Goal: Task Accomplishment & Management: Manage account settings

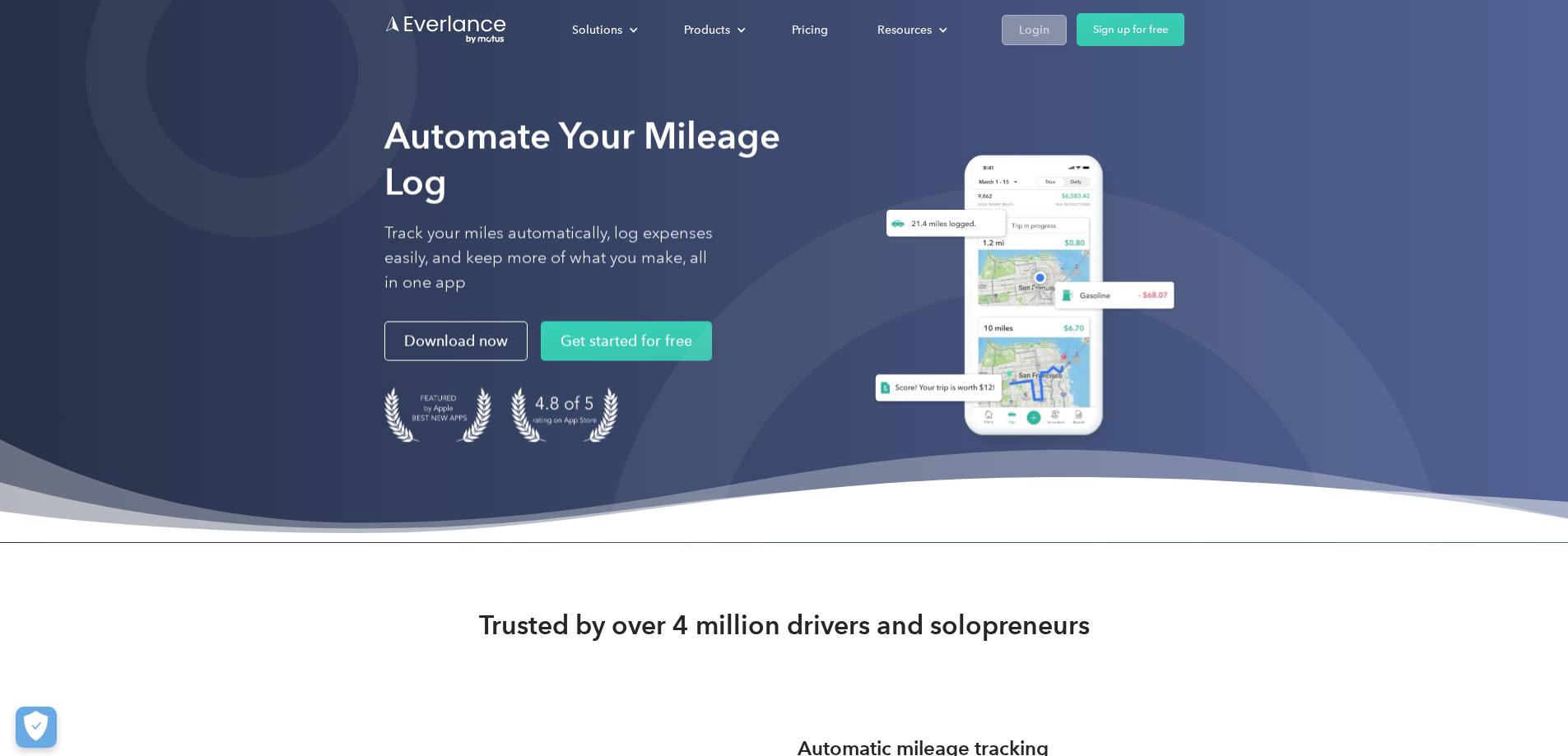
click at [1049, 28] on div "Login" at bounding box center [1034, 30] width 30 height 21
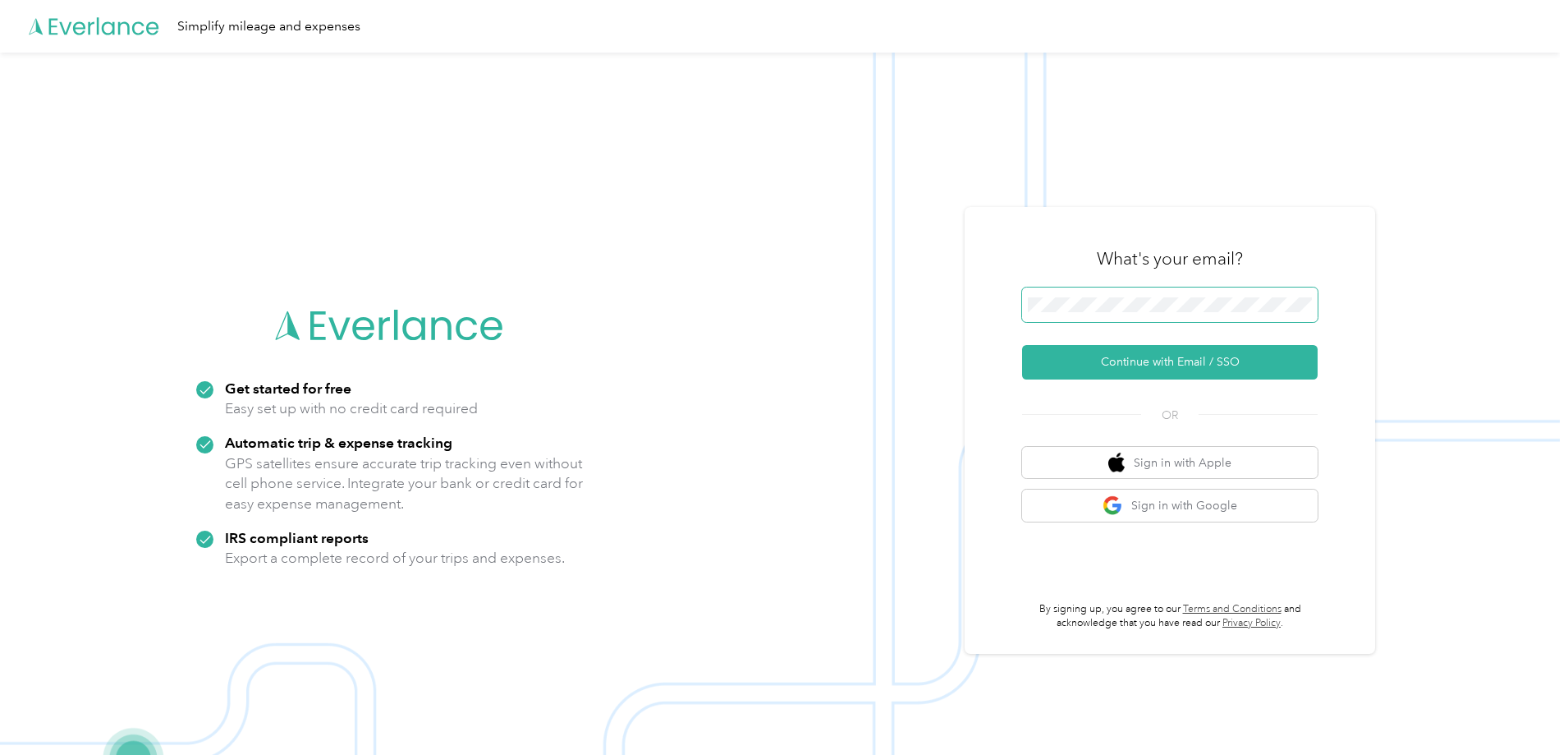
click at [1184, 297] on span at bounding box center [1169, 304] width 296 height 34
click at [1195, 362] on button "Continue with Email / SSO" at bounding box center [1169, 362] width 296 height 34
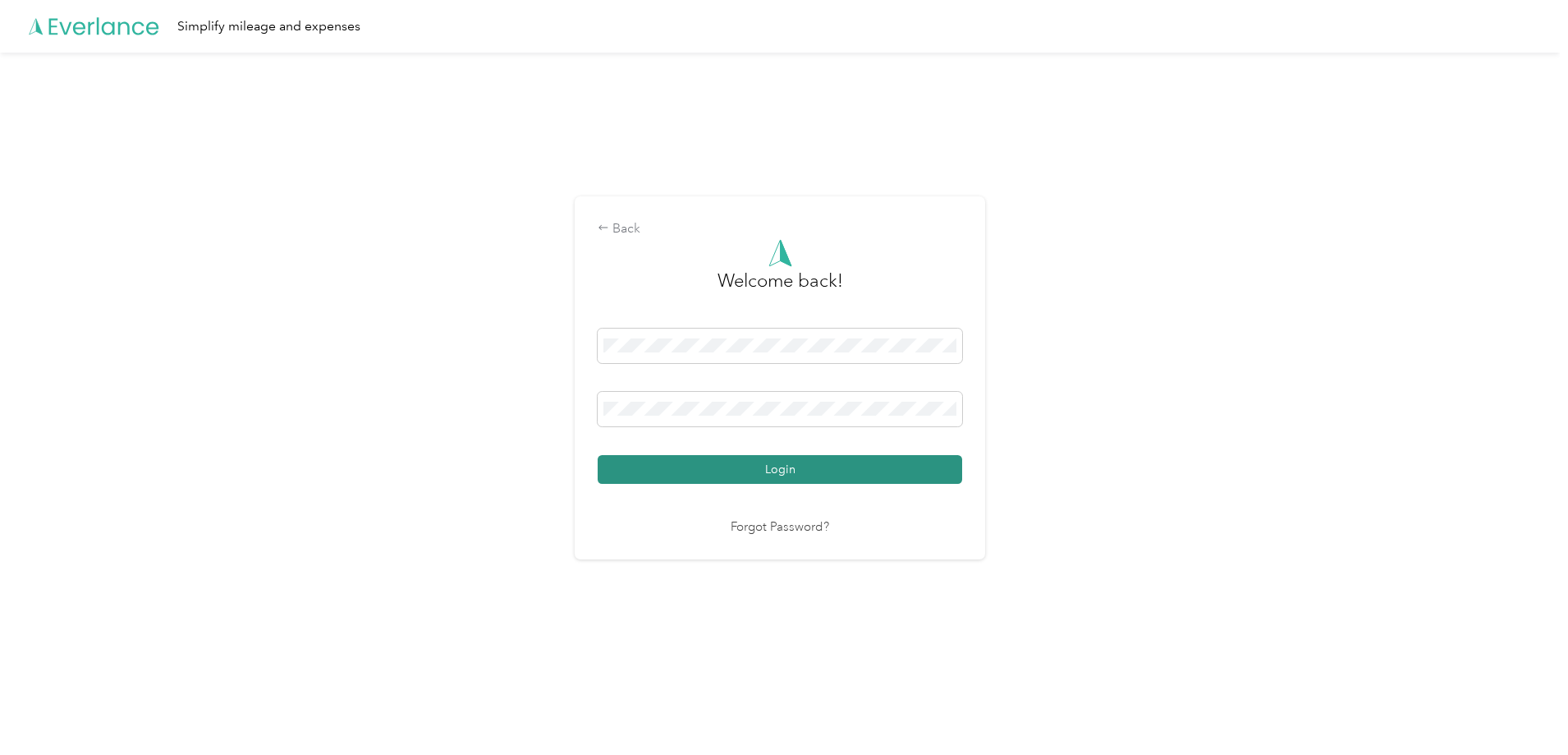
click at [786, 460] on button "Login" at bounding box center [780, 470] width 365 height 29
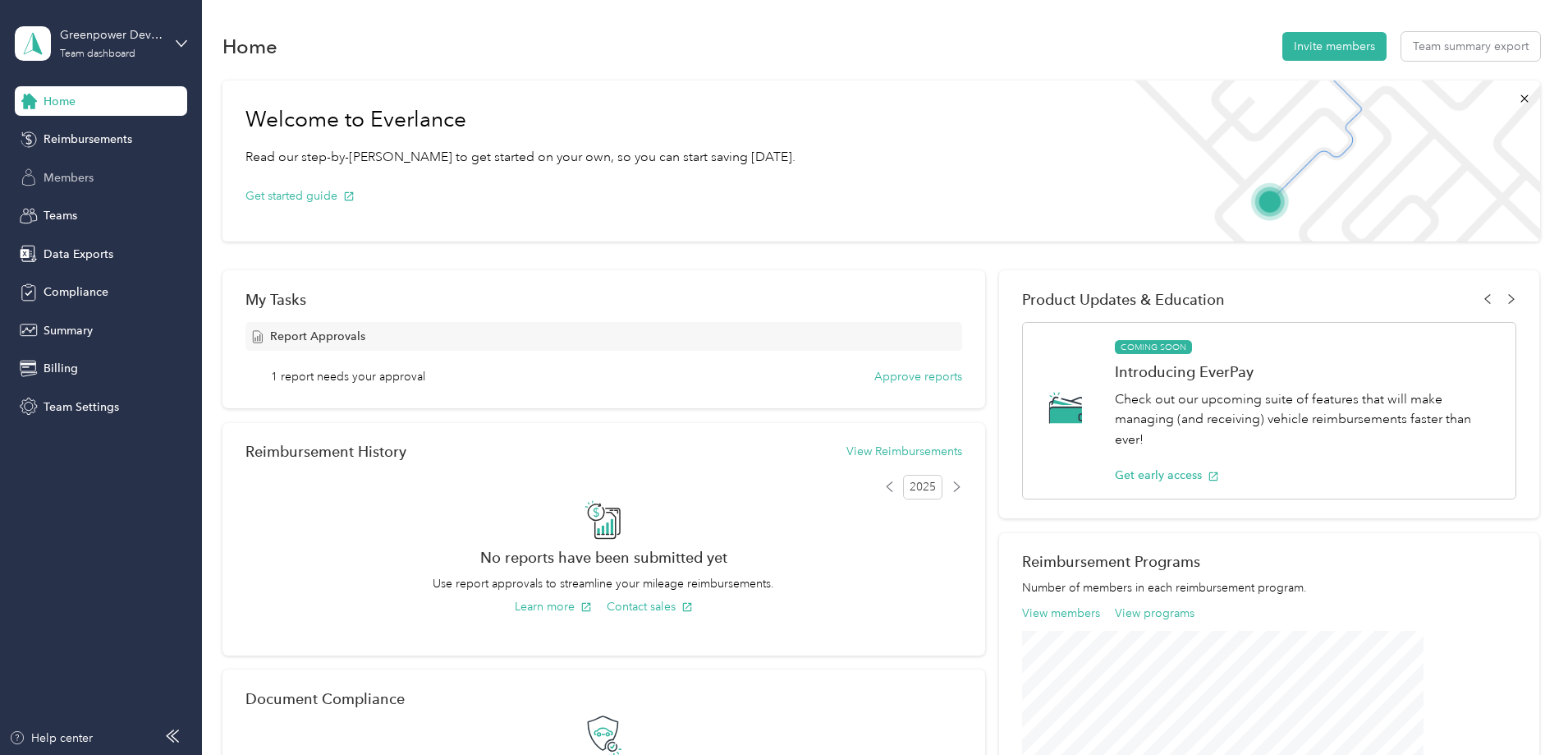
click at [70, 174] on span "Members" at bounding box center [68, 178] width 50 height 17
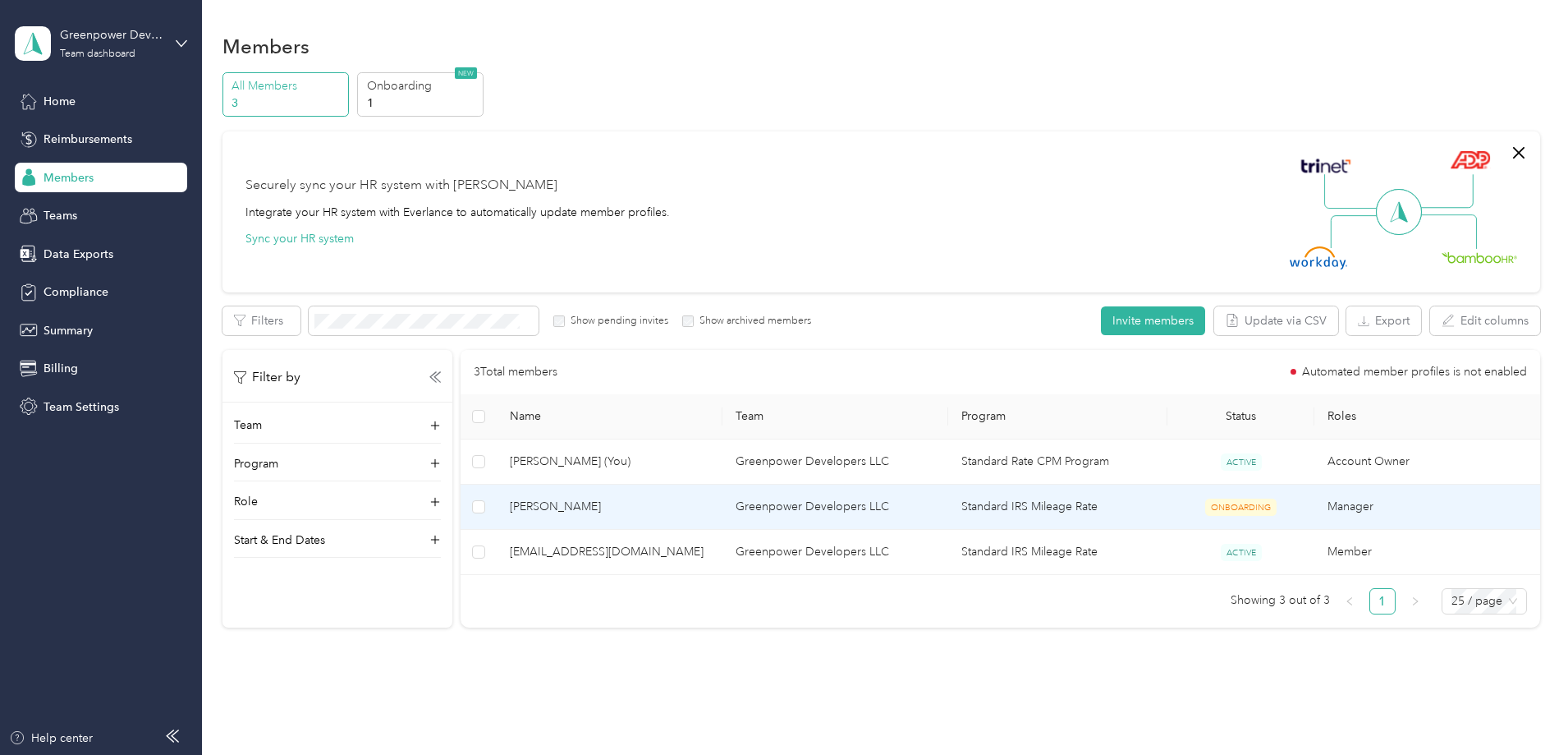
click at [1351, 503] on td "Manager" at bounding box center [1427, 508] width 226 height 46
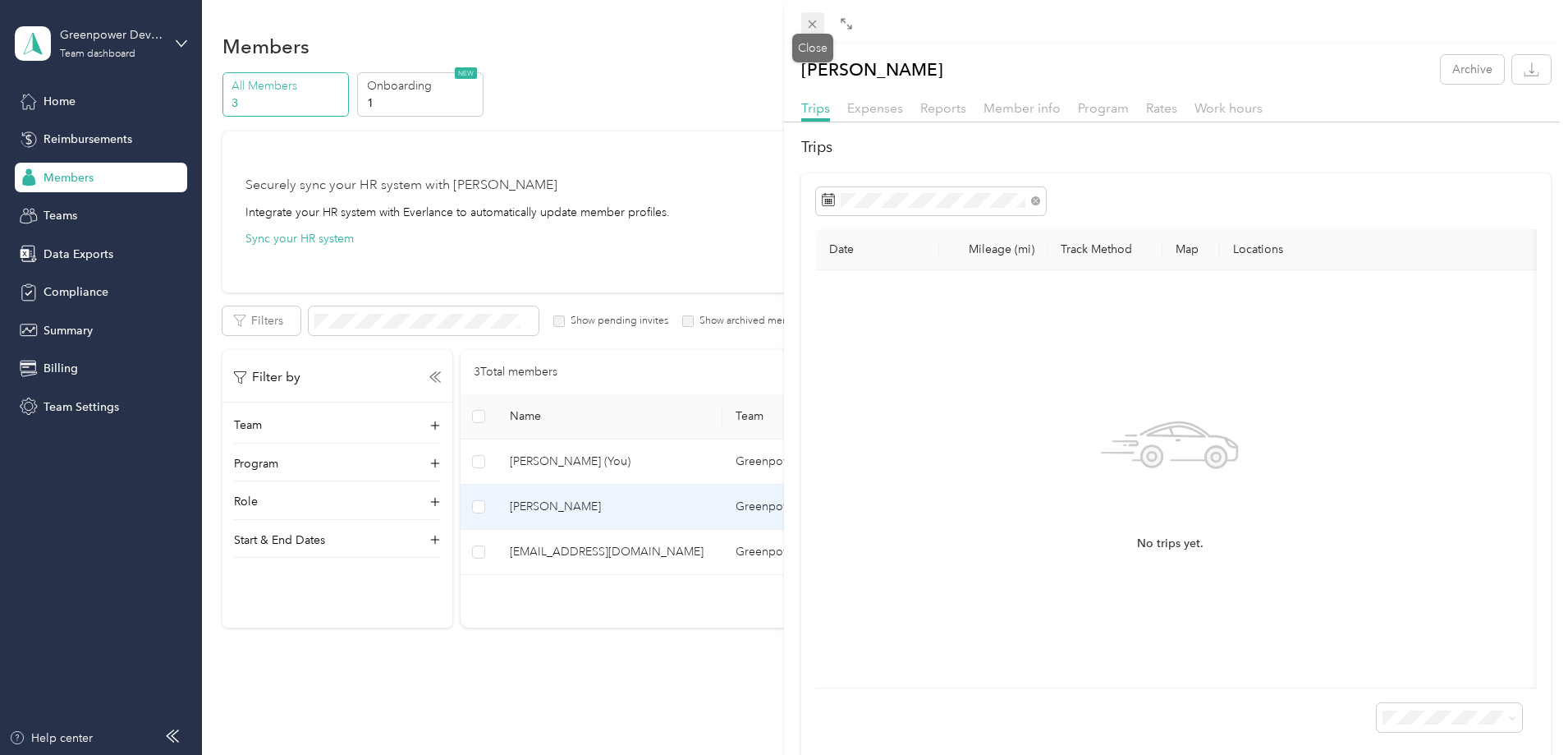
click at [818, 18] on icon at bounding box center [812, 24] width 14 height 14
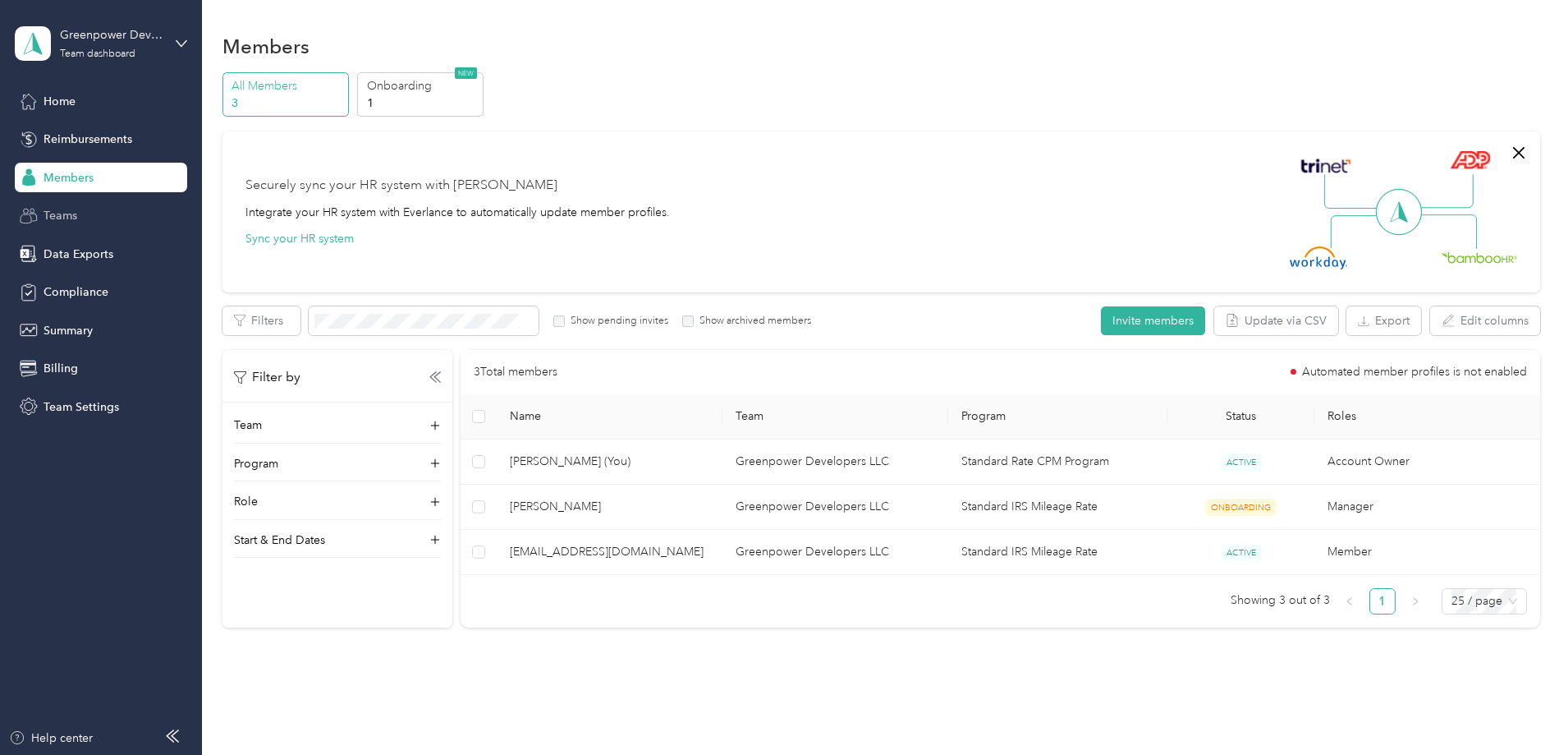
click at [58, 219] on span "Teams" at bounding box center [60, 216] width 33 height 17
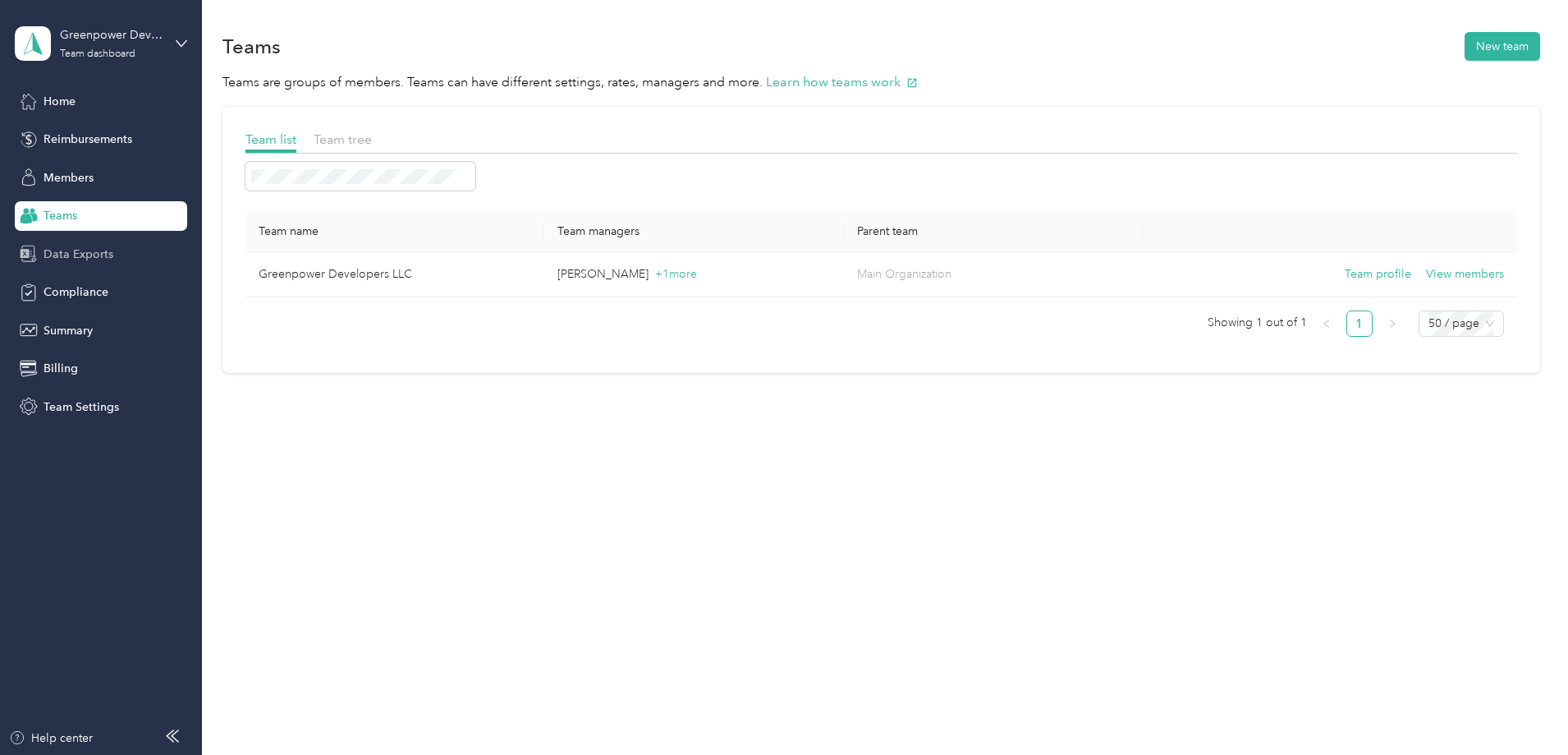
drag, startPoint x: 101, startPoint y: 245, endPoint x: 93, endPoint y: 252, distance: 10.6
click at [100, 247] on span "Data Exports" at bounding box center [78, 254] width 69 height 17
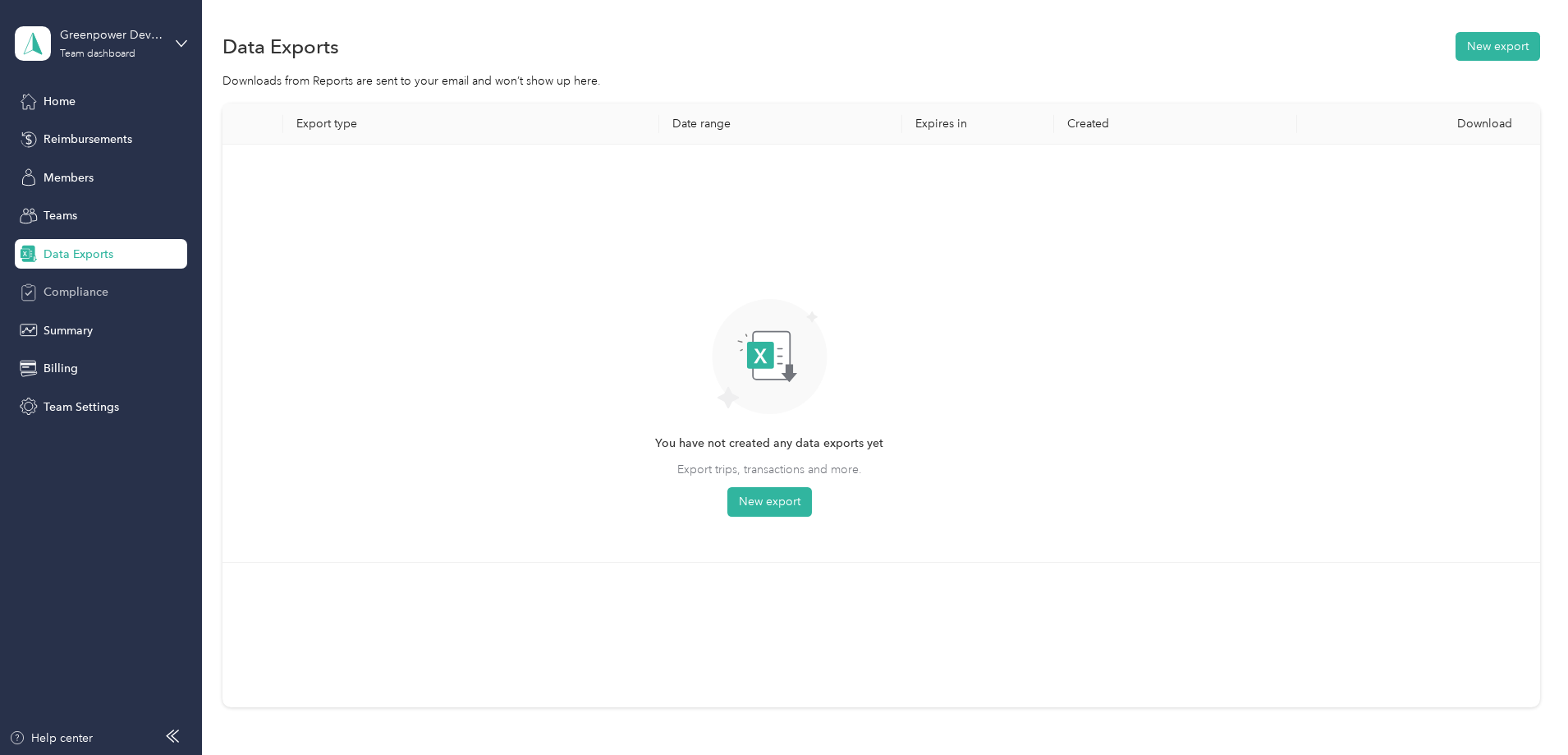
click at [82, 284] on span "Compliance" at bounding box center [76, 292] width 65 height 17
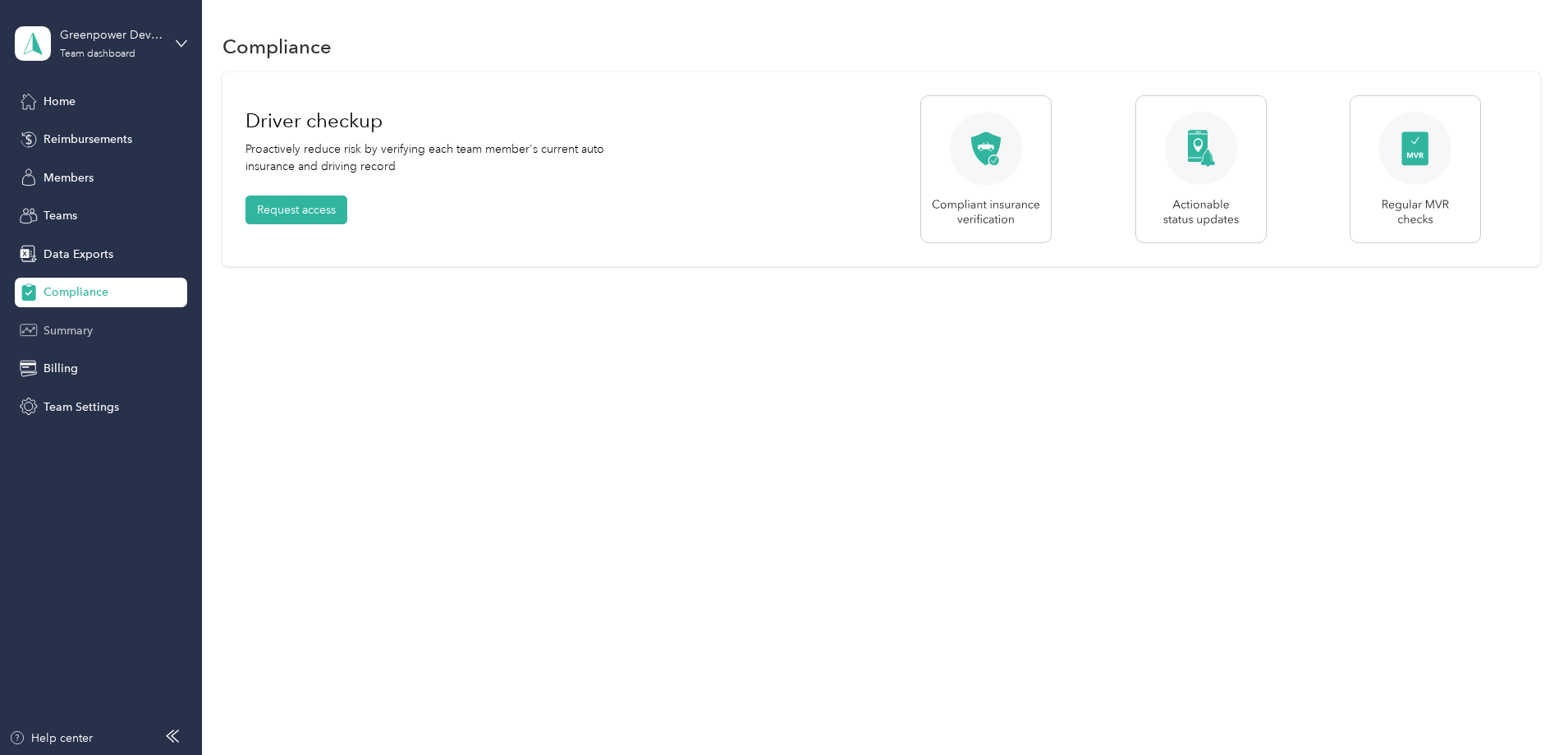
click at [132, 335] on div "Summary" at bounding box center [101, 330] width 172 height 29
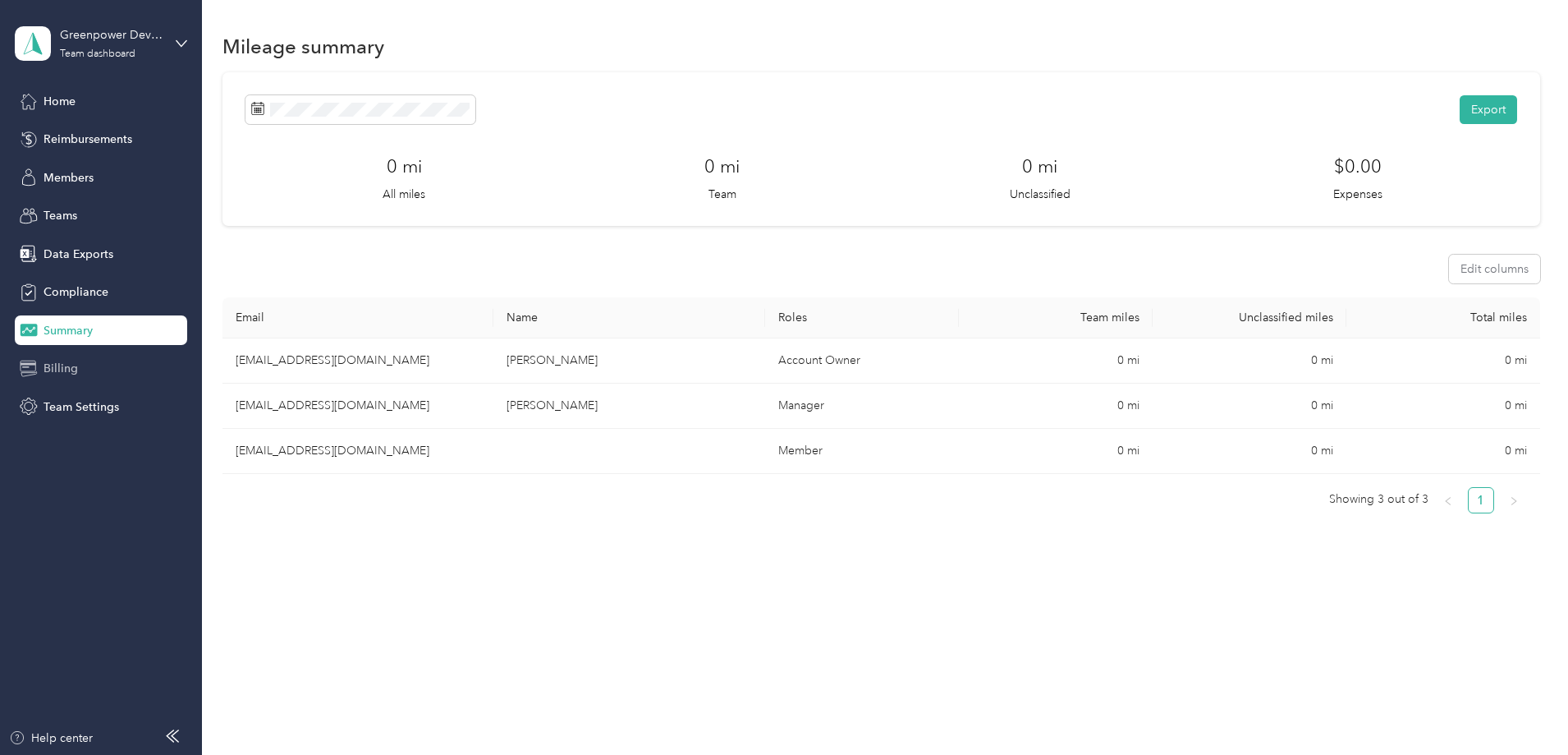
click at [69, 374] on span "Billing" at bounding box center [61, 368] width 34 height 17
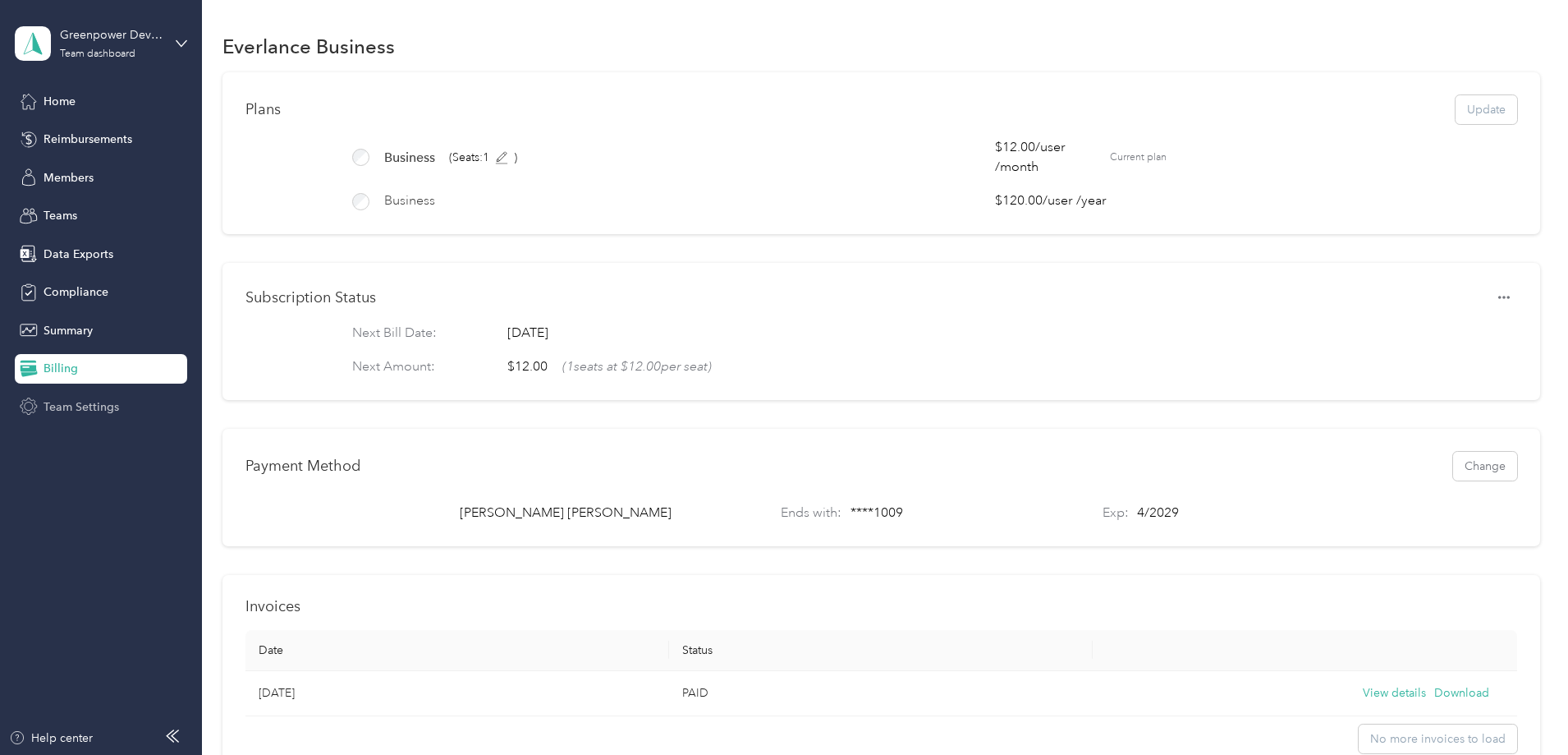
click at [86, 409] on span "Team Settings" at bounding box center [81, 407] width 75 height 17
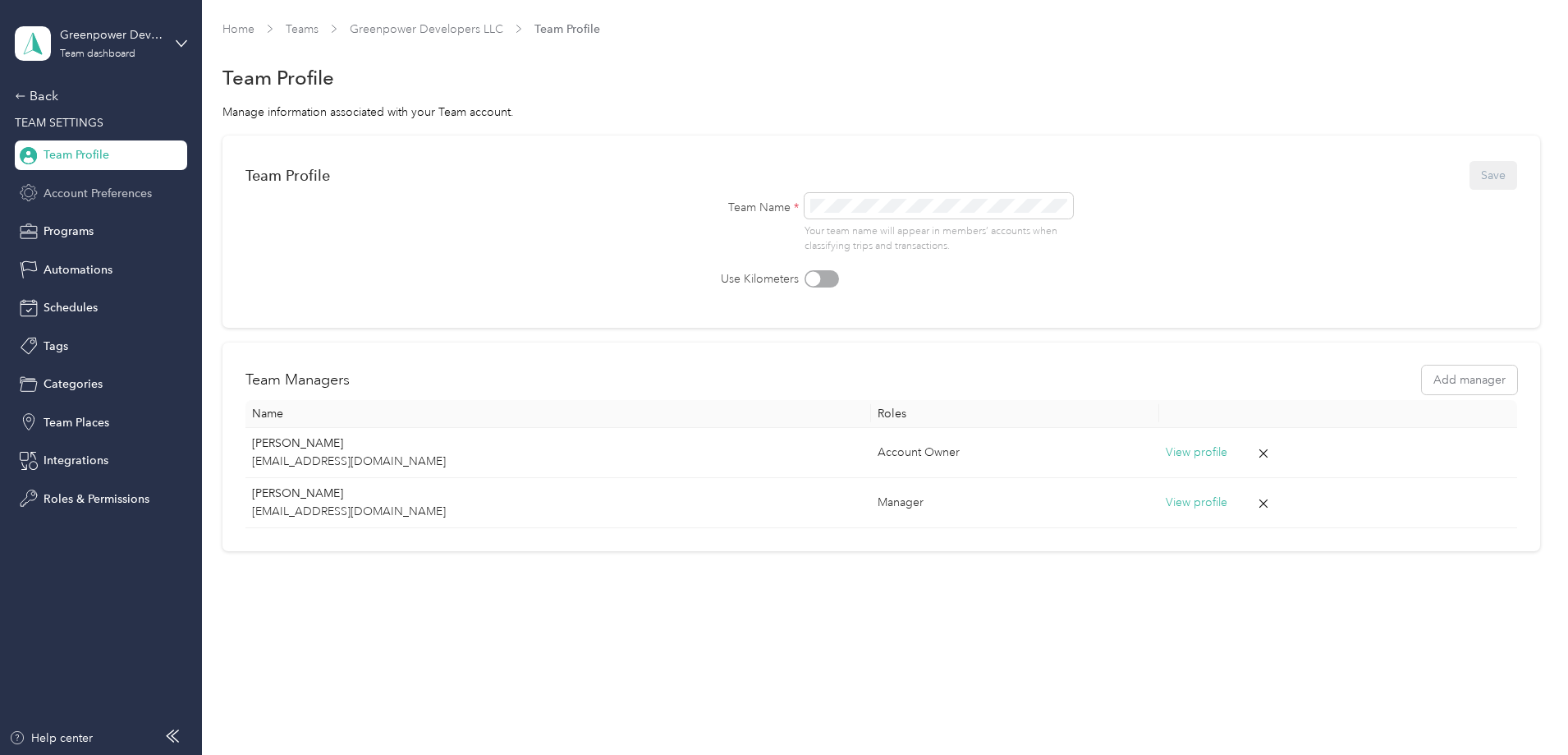
click at [119, 203] on div "Account Preferences" at bounding box center [101, 192] width 172 height 29
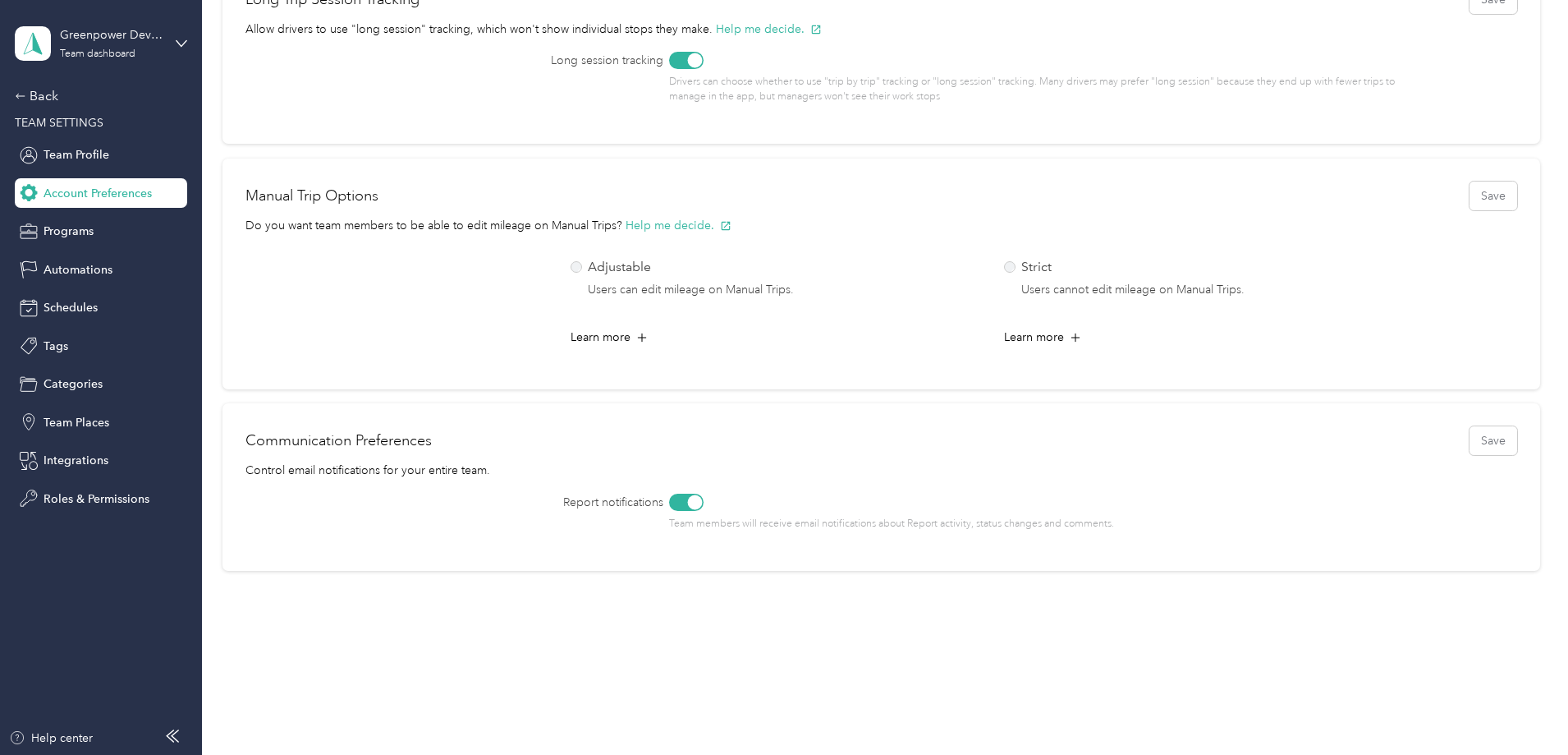
scroll to position [571, 0]
click at [161, 239] on div "Programs" at bounding box center [101, 231] width 172 height 29
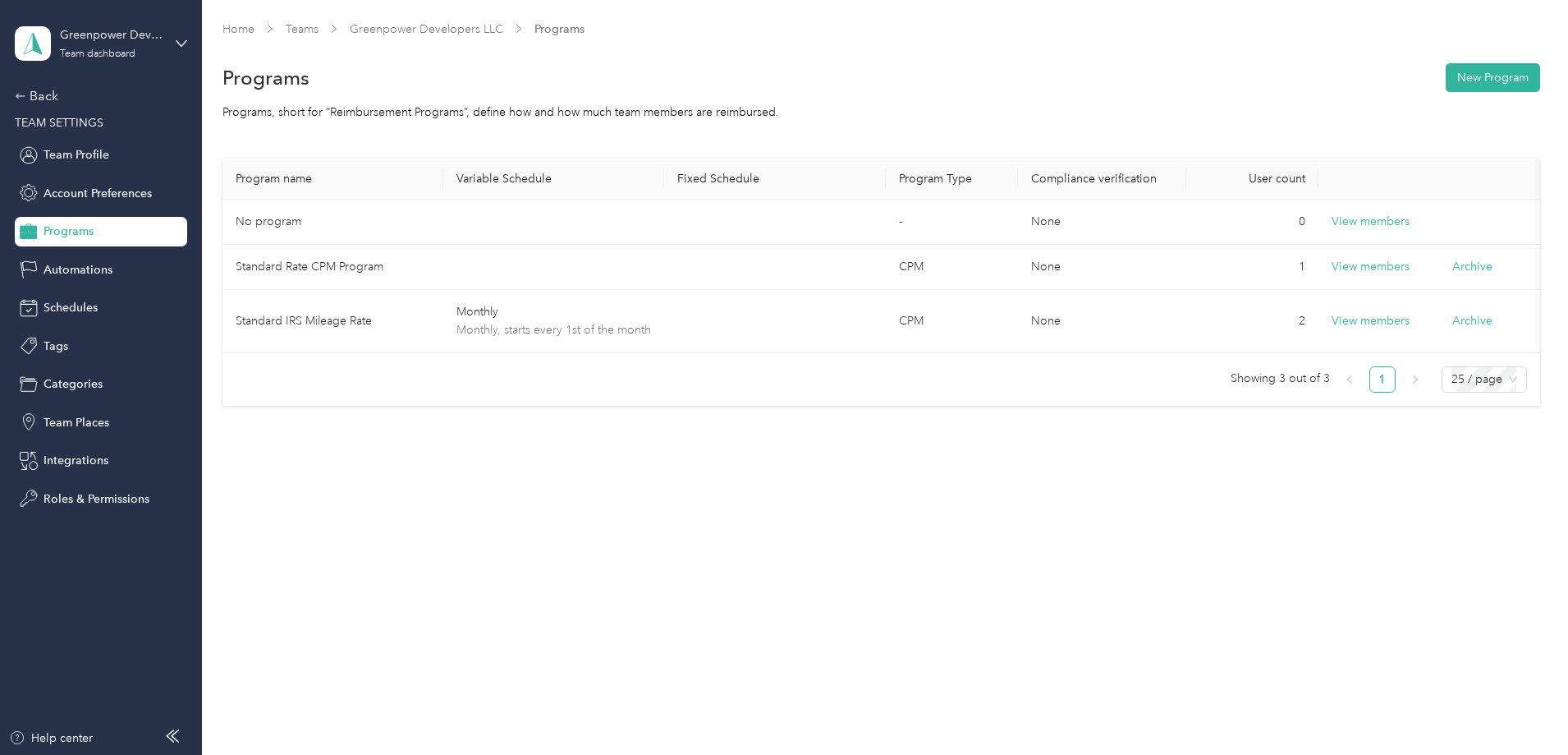
click at [152, 288] on div "Back TEAM SETTINGS Team Profile Account Preferences Programs Automations Schedu…" at bounding box center [101, 300] width 172 height 427
click at [147, 281] on div "Automations" at bounding box center [101, 269] width 172 height 29
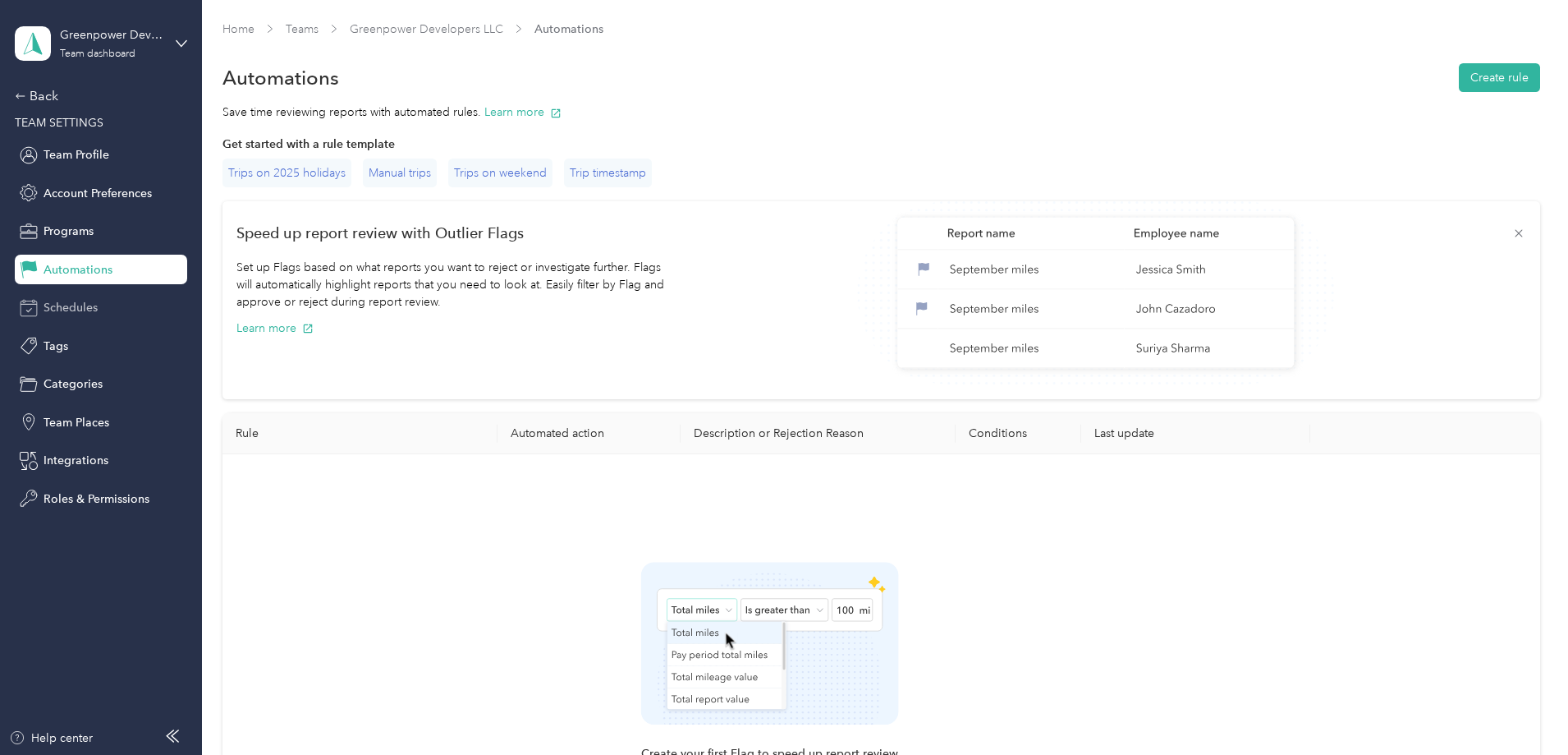
click at [139, 304] on div "Schedules" at bounding box center [101, 307] width 172 height 29
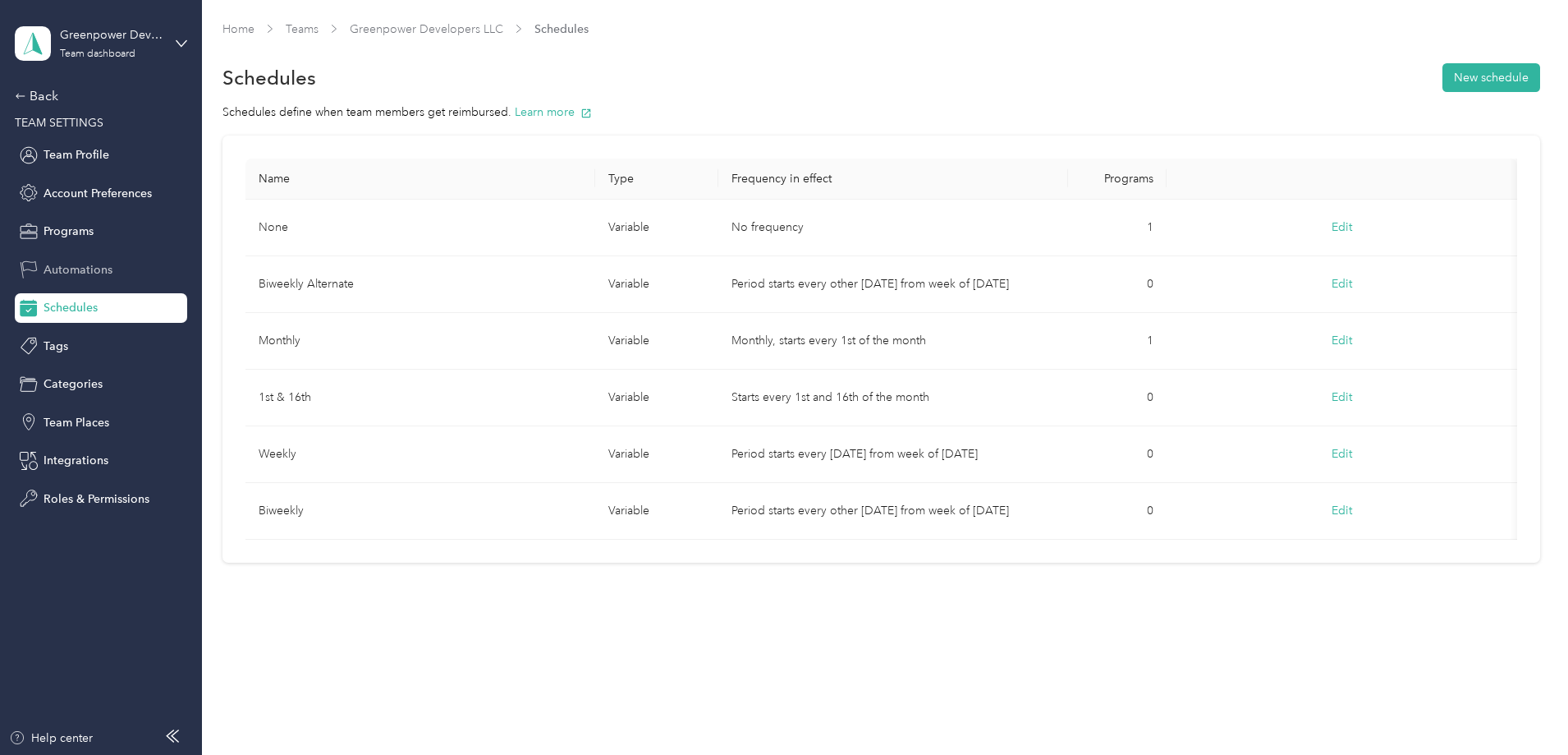
click at [107, 270] on span "Automations" at bounding box center [78, 270] width 69 height 17
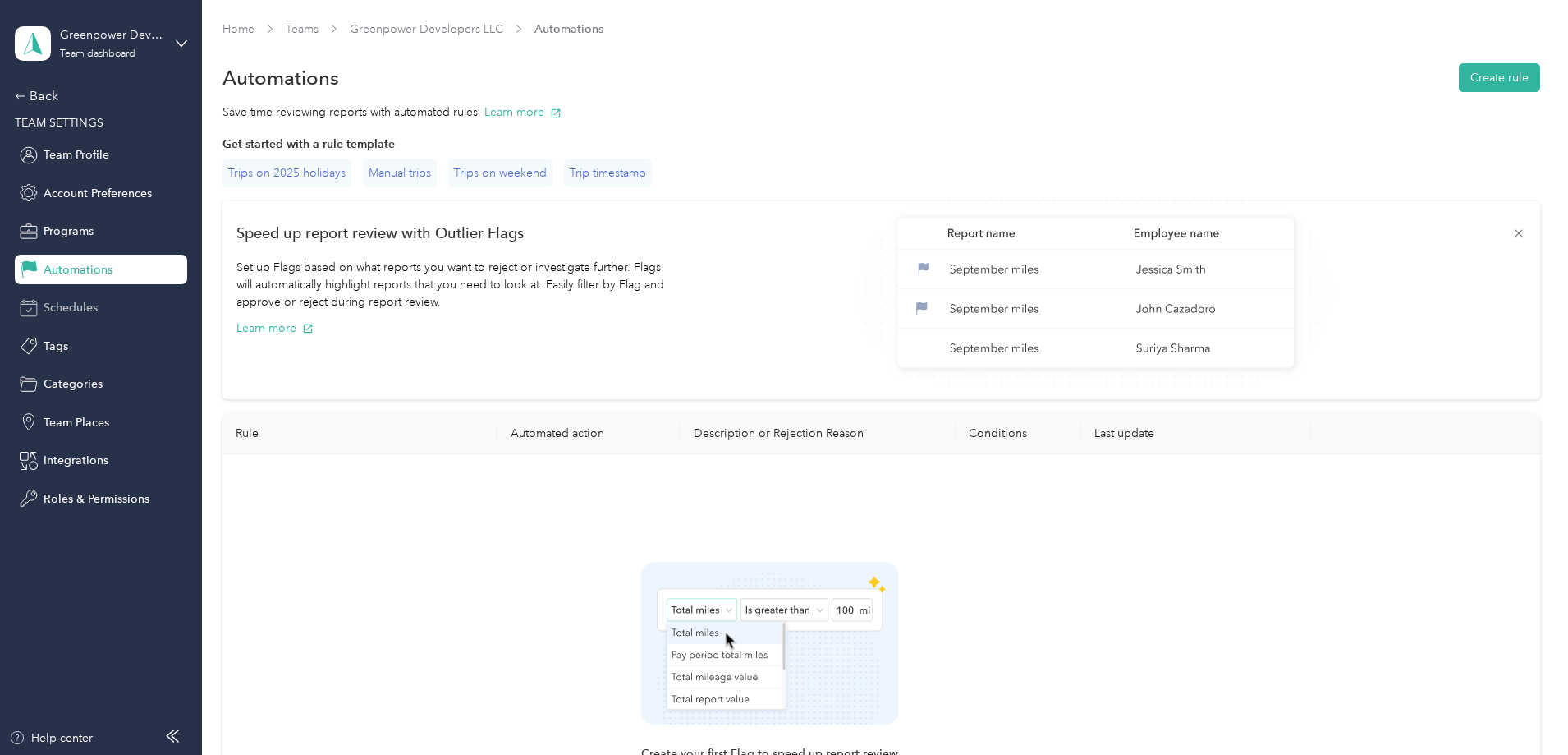
click at [120, 293] on div "Schedules" at bounding box center [101, 307] width 172 height 29
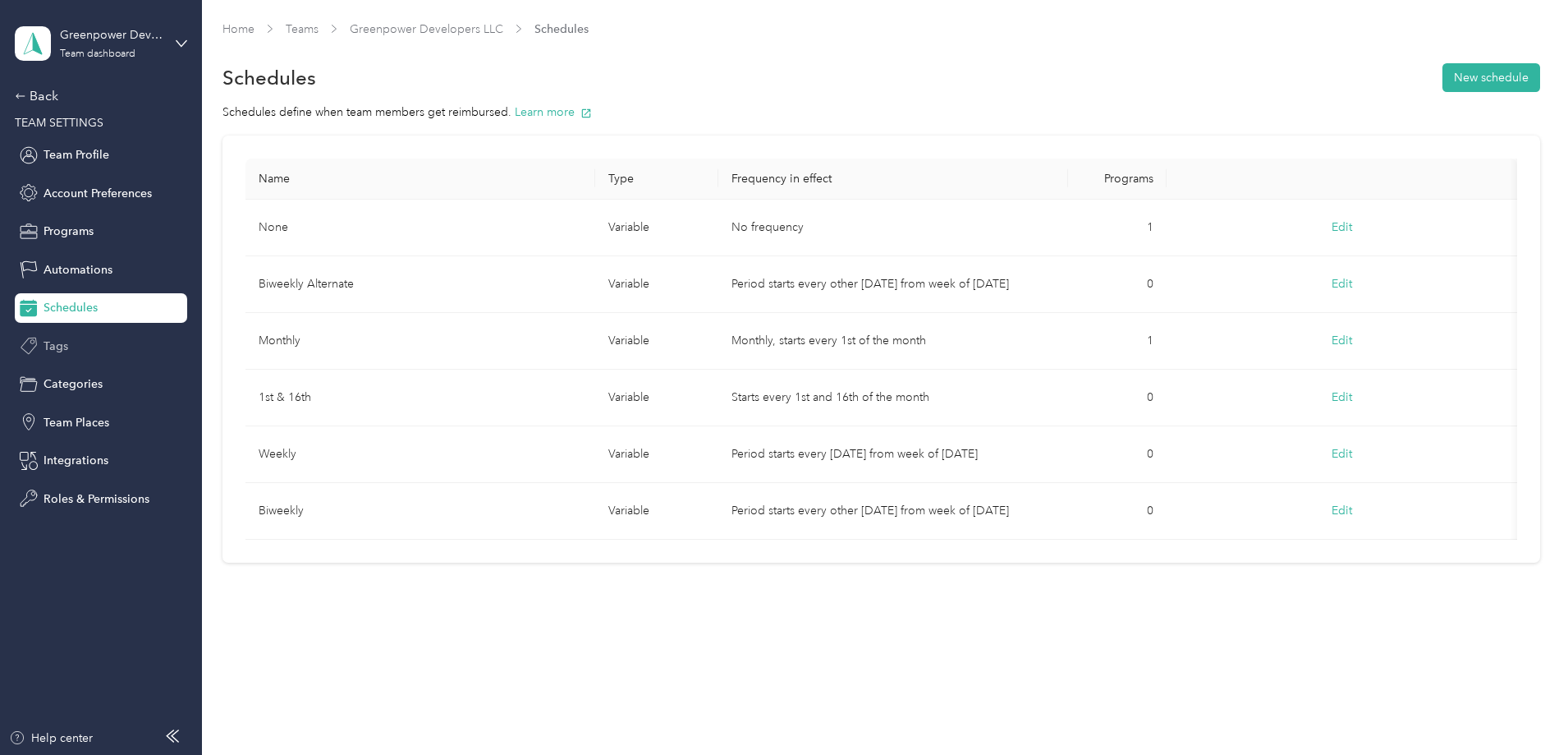
click at [103, 334] on div "Tags" at bounding box center [101, 345] width 172 height 29
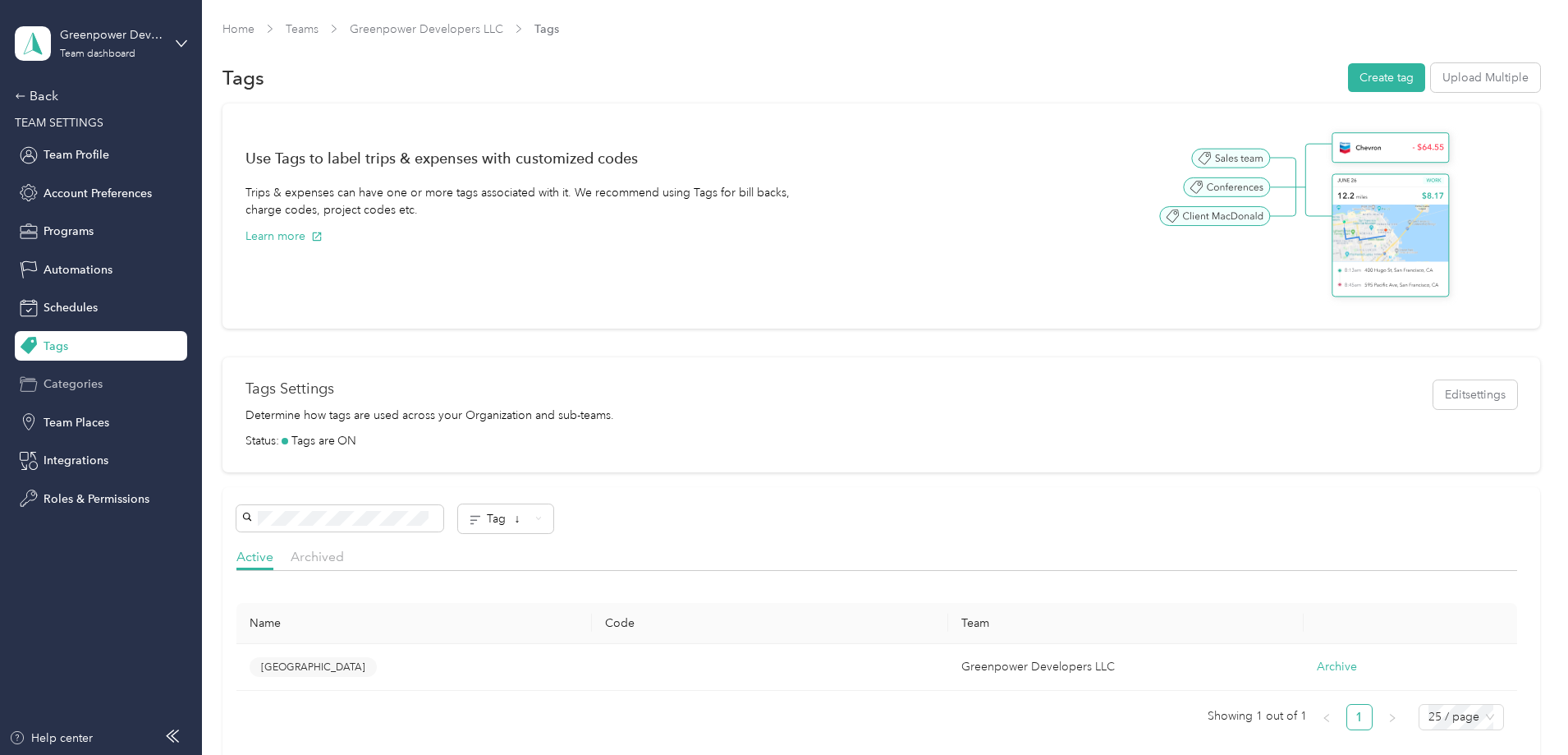
click at [120, 380] on div "Categories" at bounding box center [101, 384] width 172 height 29
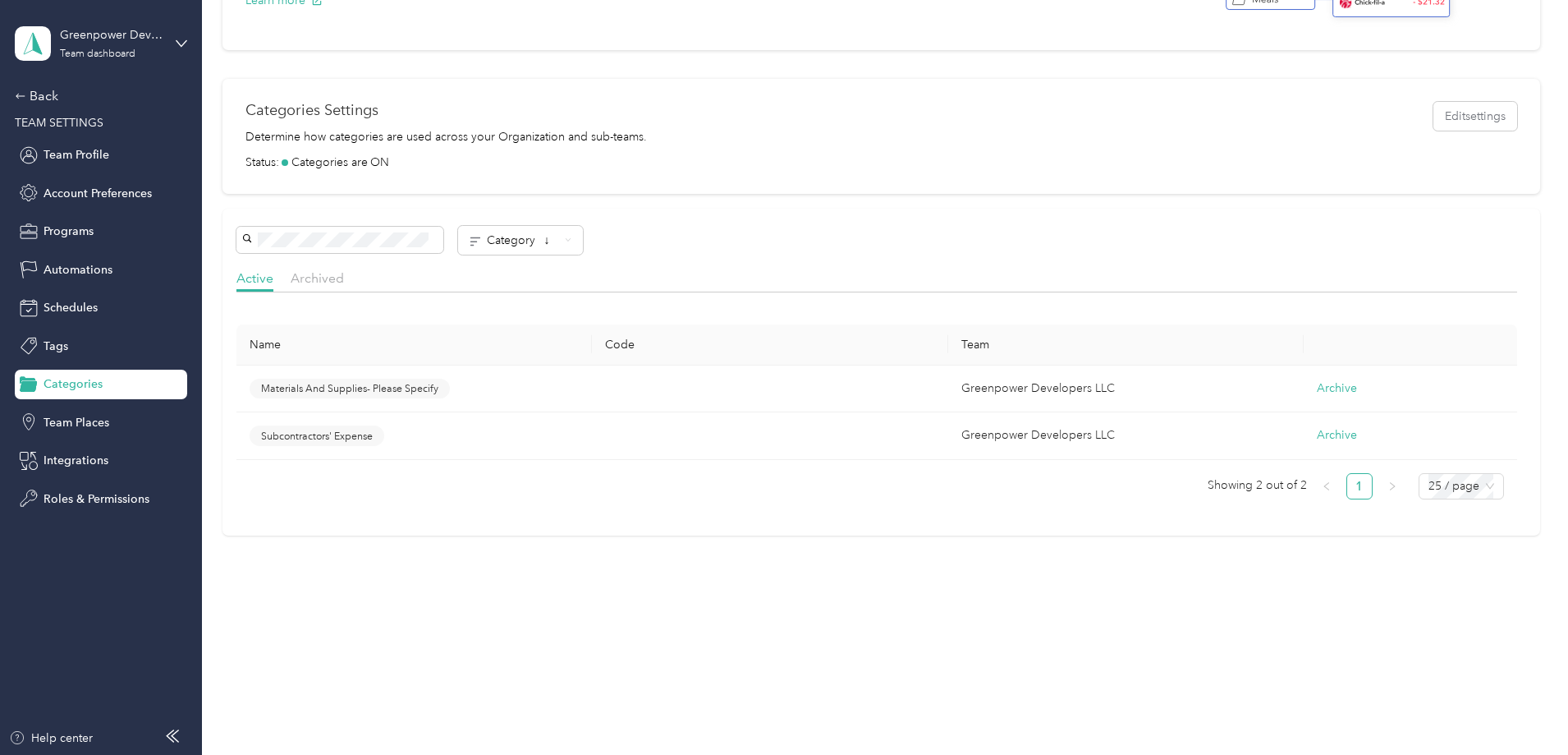
scroll to position [234, 0]
click at [81, 428] on span "Team Places" at bounding box center [76, 422] width 66 height 17
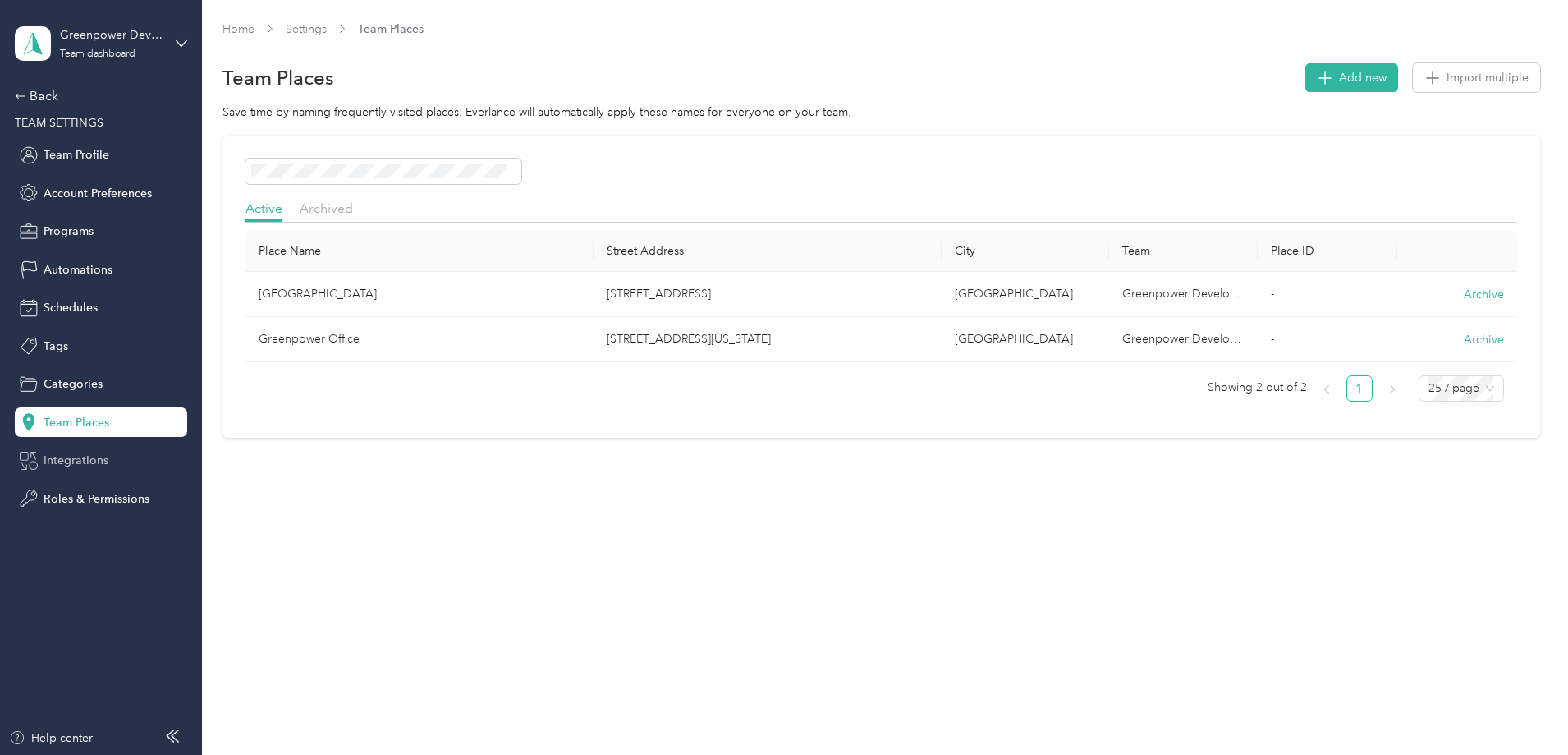
click at [86, 468] on span "Integrations" at bounding box center [76, 460] width 65 height 17
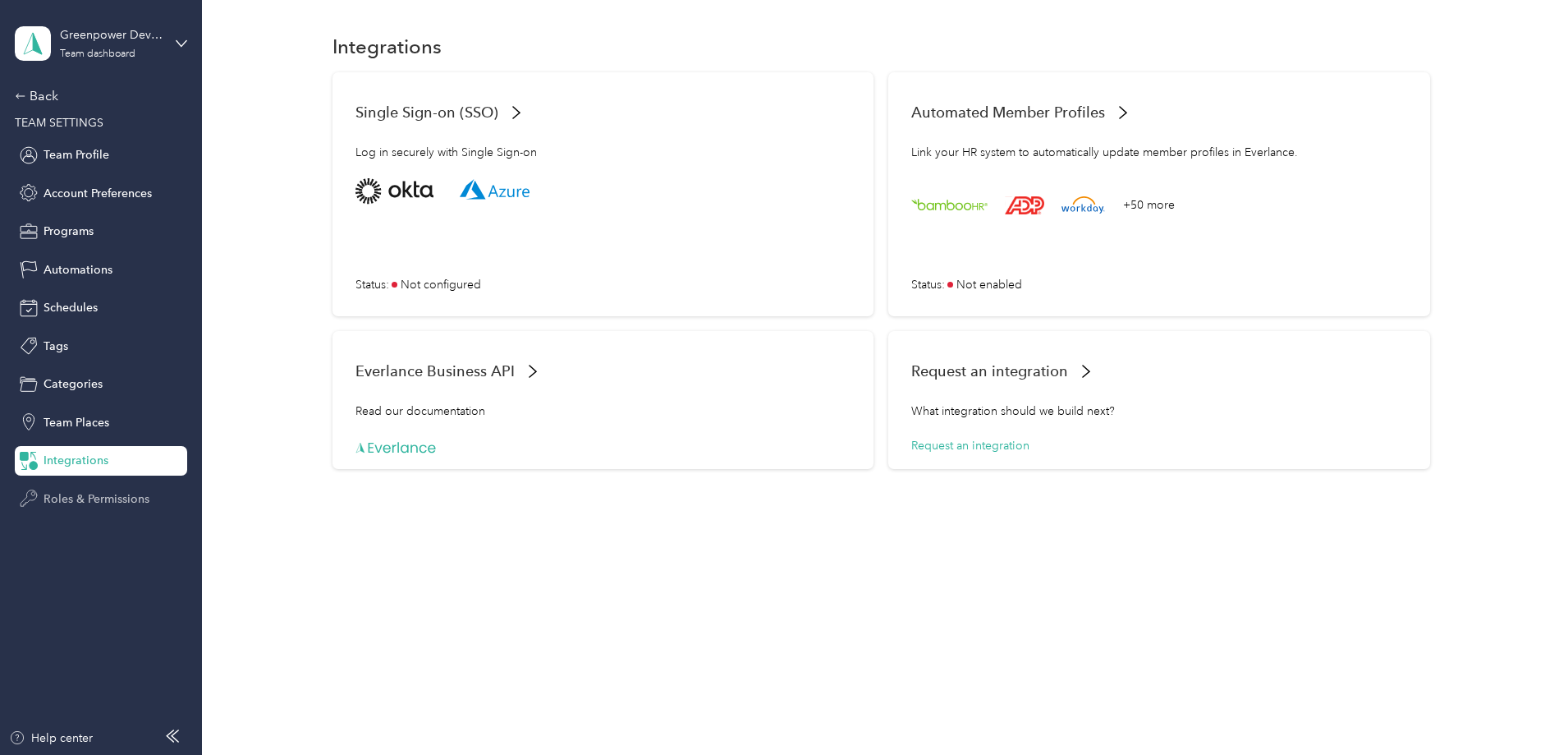
click at [95, 499] on span "Roles & Permissions" at bounding box center [96, 499] width 105 height 17
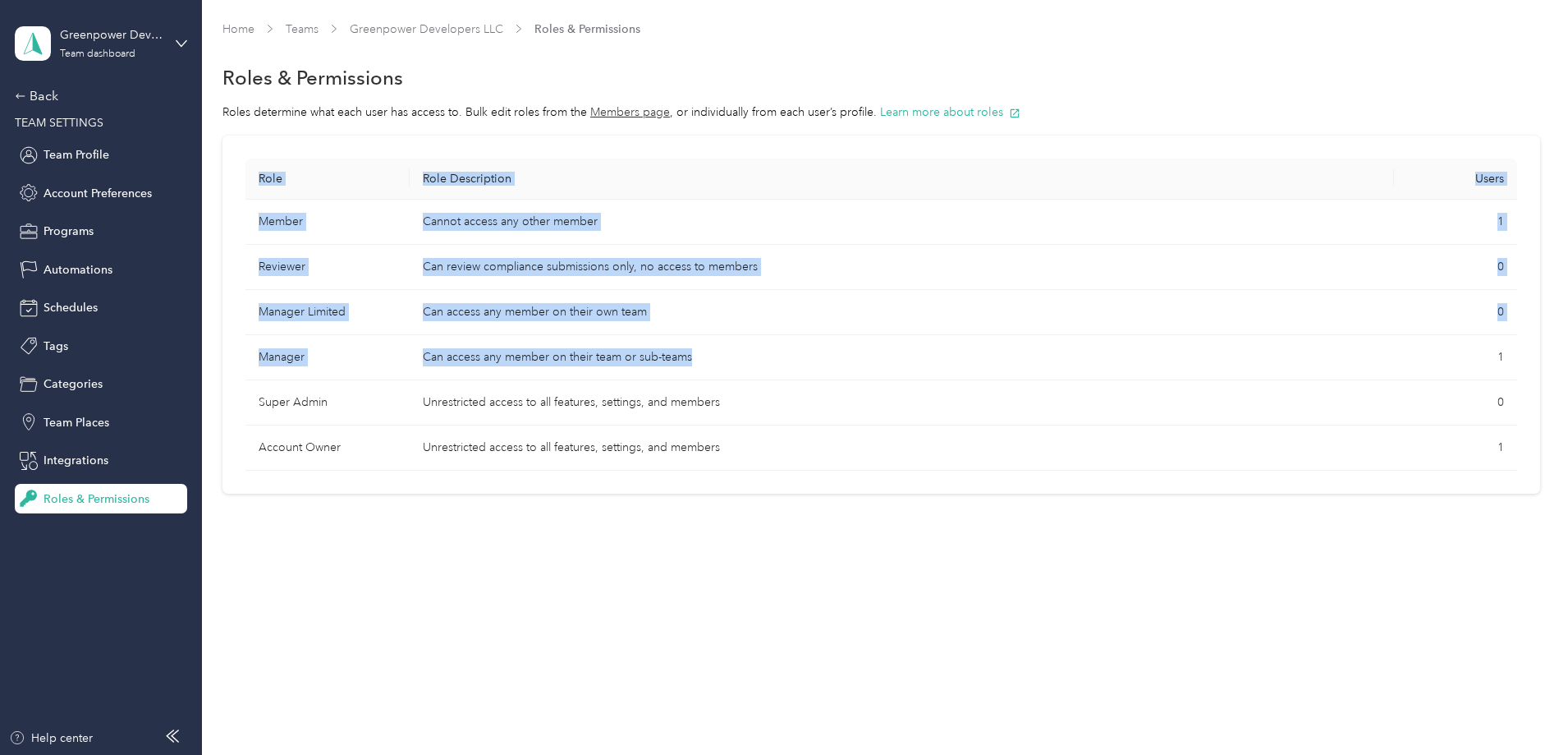
drag, startPoint x: 339, startPoint y: 350, endPoint x: 855, endPoint y: 354, distance: 516.0
click at [855, 354] on div "Role Role Description Users Member Cannot access any other member 1 Reviewer Ca…" at bounding box center [881, 315] width 1317 height 358
click at [855, 354] on td "Can access any member on their team or sub-teams" at bounding box center [902, 358] width 985 height 46
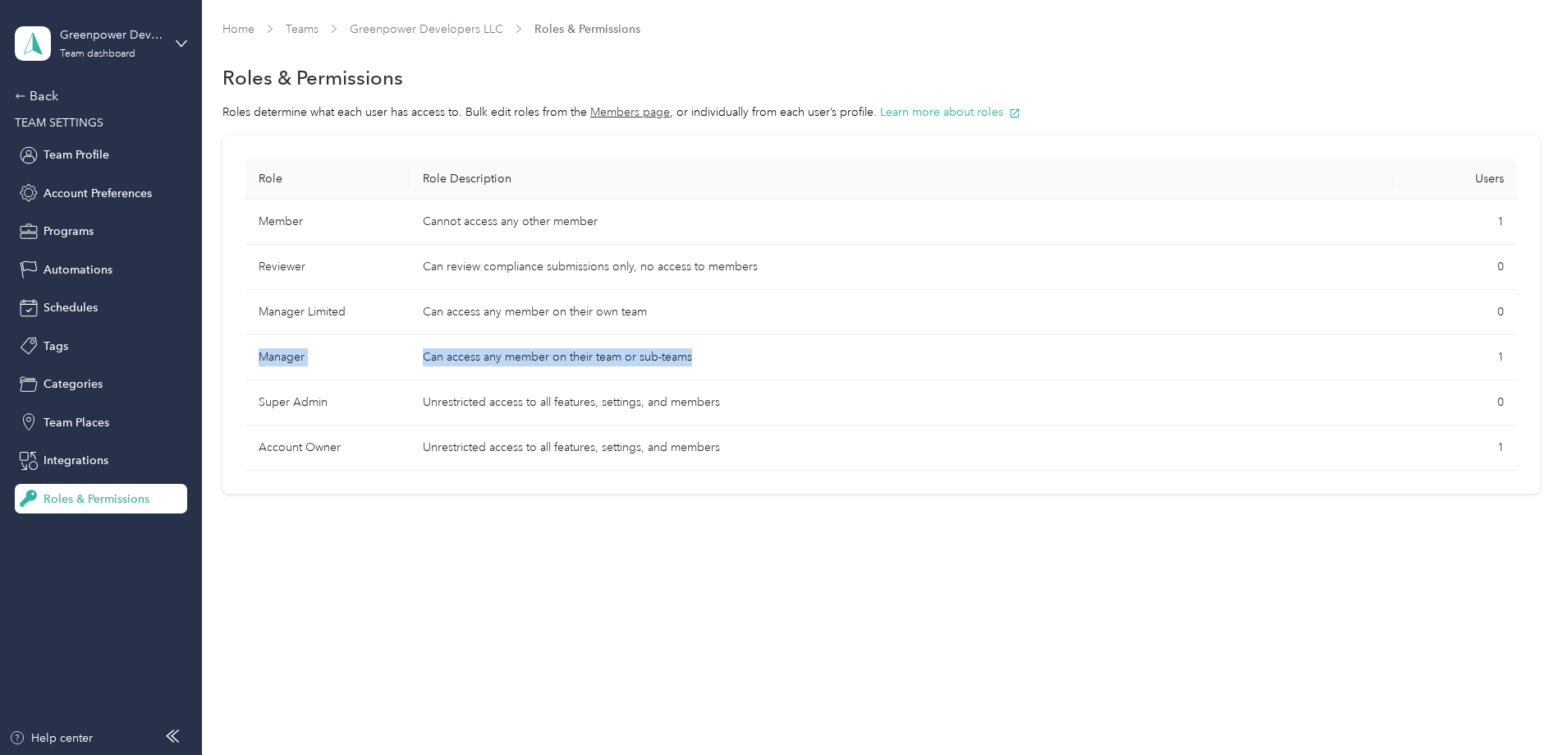
drag, startPoint x: 829, startPoint y: 360, endPoint x: 365, endPoint y: 346, distance: 464.2
click at [365, 346] on tr "Manager Can access any member on their team or sub-teams 1" at bounding box center [881, 358] width 1272 height 46
click at [376, 372] on td "Manager" at bounding box center [327, 358] width 164 height 46
click at [105, 148] on span "Team Profile" at bounding box center [76, 155] width 66 height 17
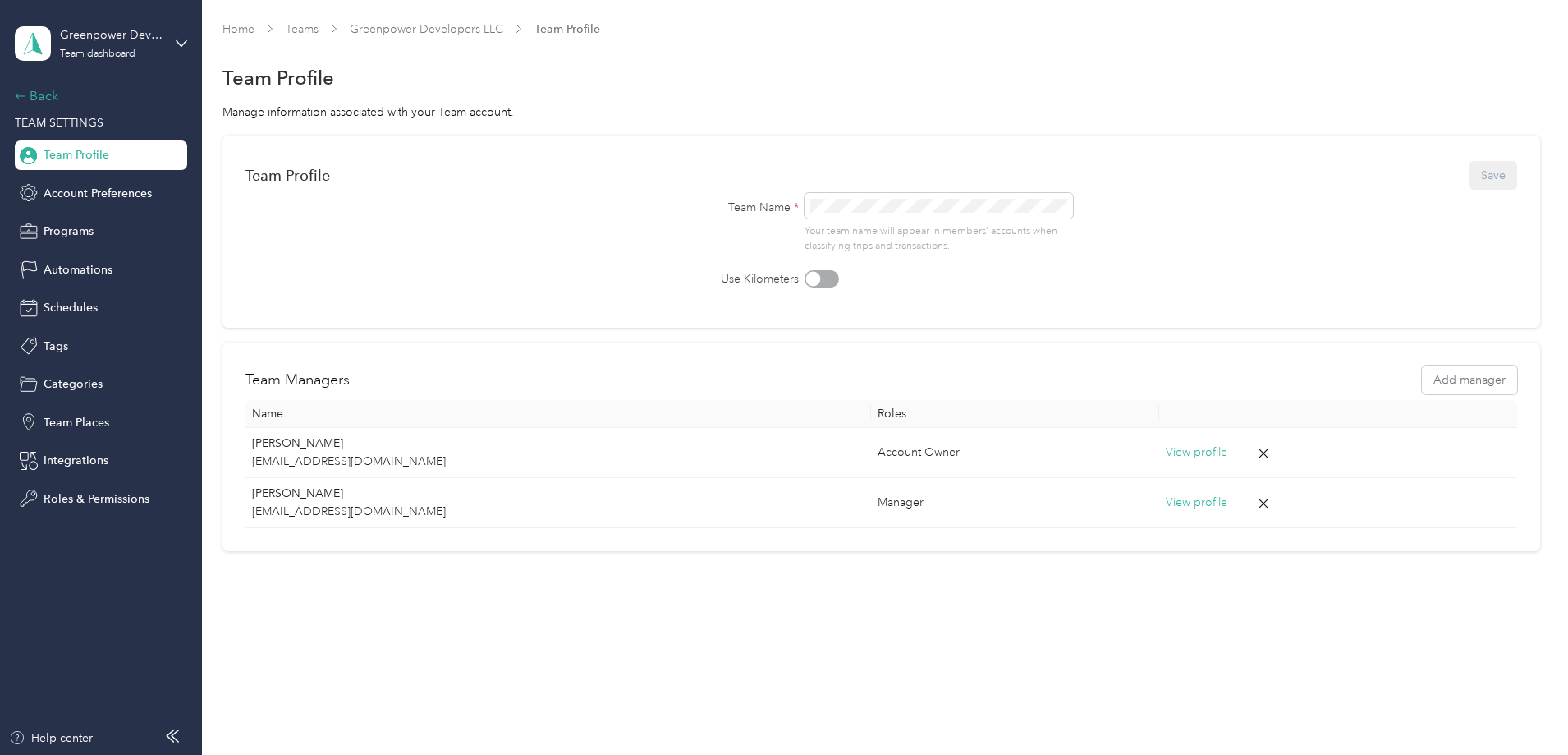
click at [92, 106] on div "Back" at bounding box center [97, 96] width 164 height 20
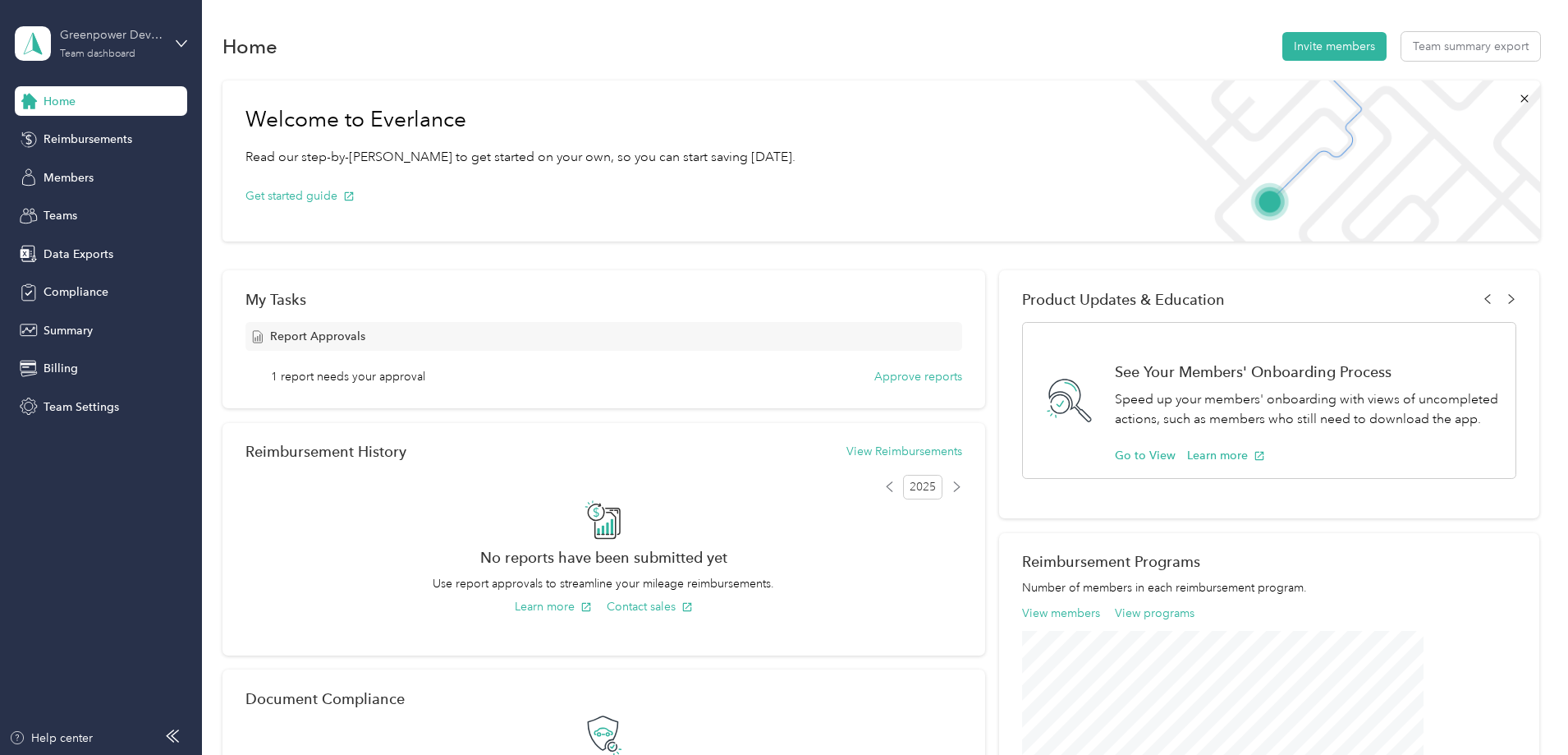
click at [110, 58] on div "Team dashboard" at bounding box center [97, 54] width 75 height 10
click at [244, 327] on div "Welcome to Everlance Read our step-by-[PERSON_NAME] to get started on your own,…" at bounding box center [881, 504] width 1317 height 863
click at [138, 49] on div "Greenpower Developers LLC Team dashboard" at bounding box center [111, 43] width 103 height 33
click at [143, 168] on div "Personal dashboard" at bounding box center [187, 172] width 322 height 29
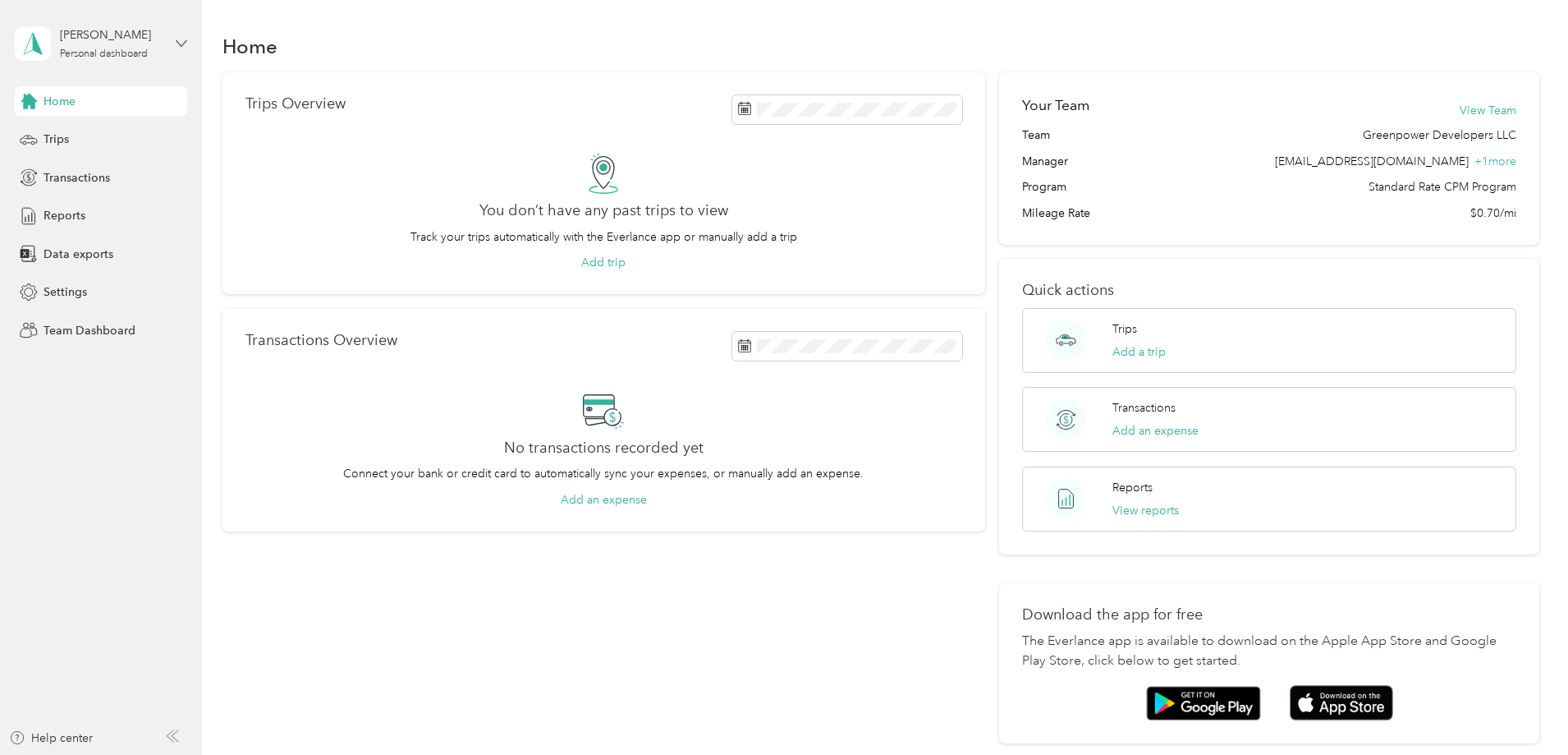
click at [182, 48] on icon at bounding box center [182, 44] width 11 height 11
click at [244, 46] on div "Home" at bounding box center [881, 46] width 1317 height 34
click at [96, 335] on span "Team Dashboard" at bounding box center [89, 331] width 92 height 17
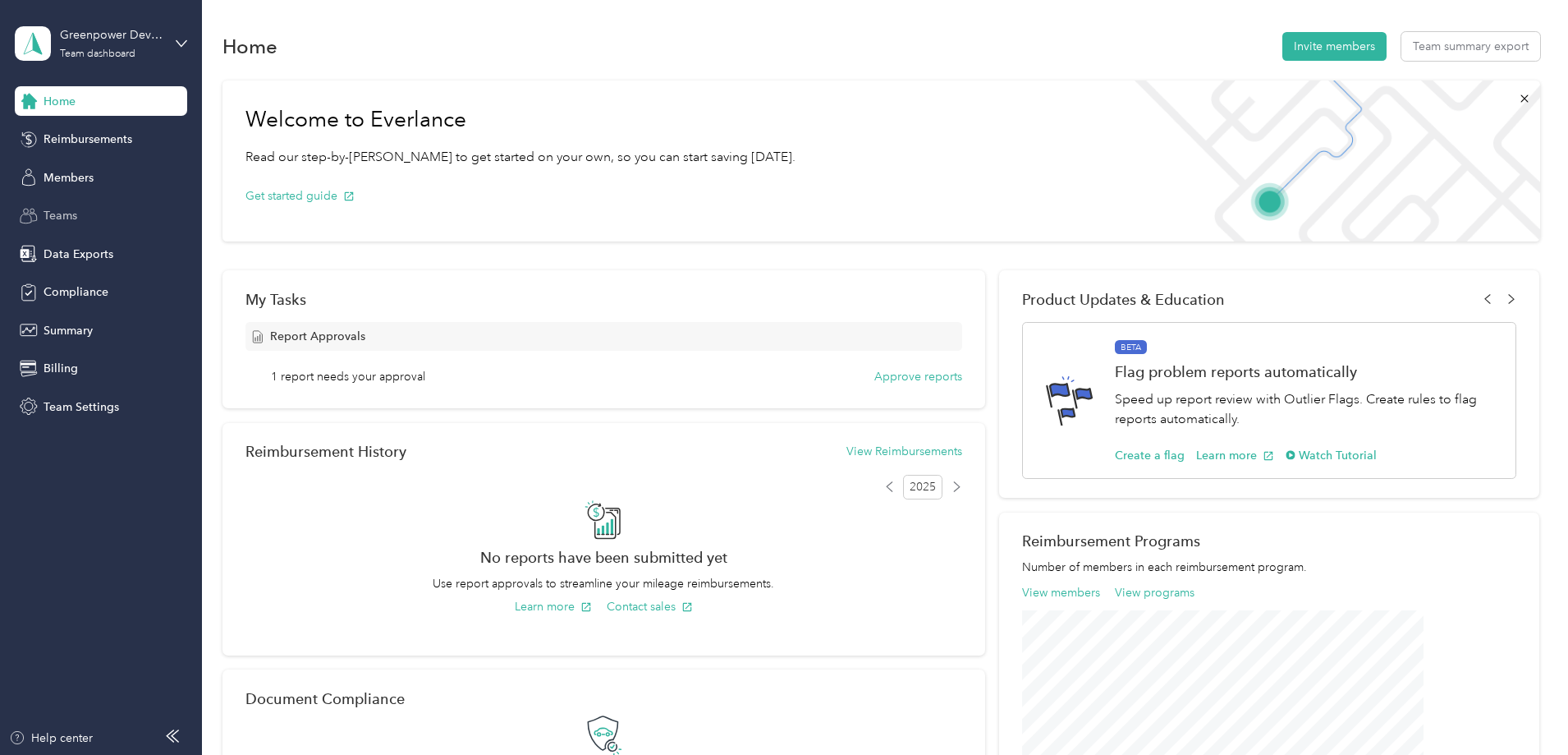
click at [112, 209] on div "Teams" at bounding box center [101, 216] width 172 height 29
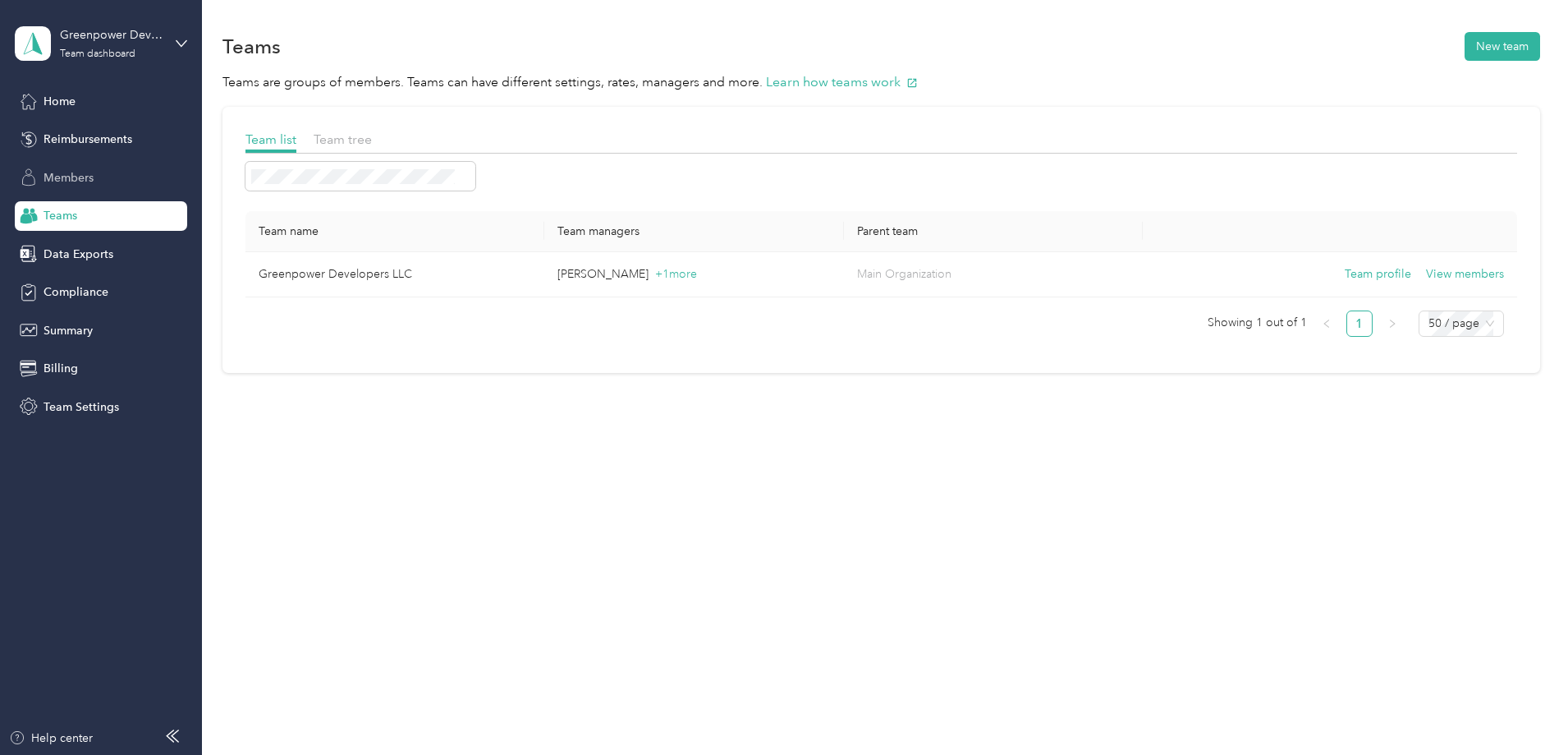
click at [115, 172] on div "Members" at bounding box center [101, 177] width 172 height 29
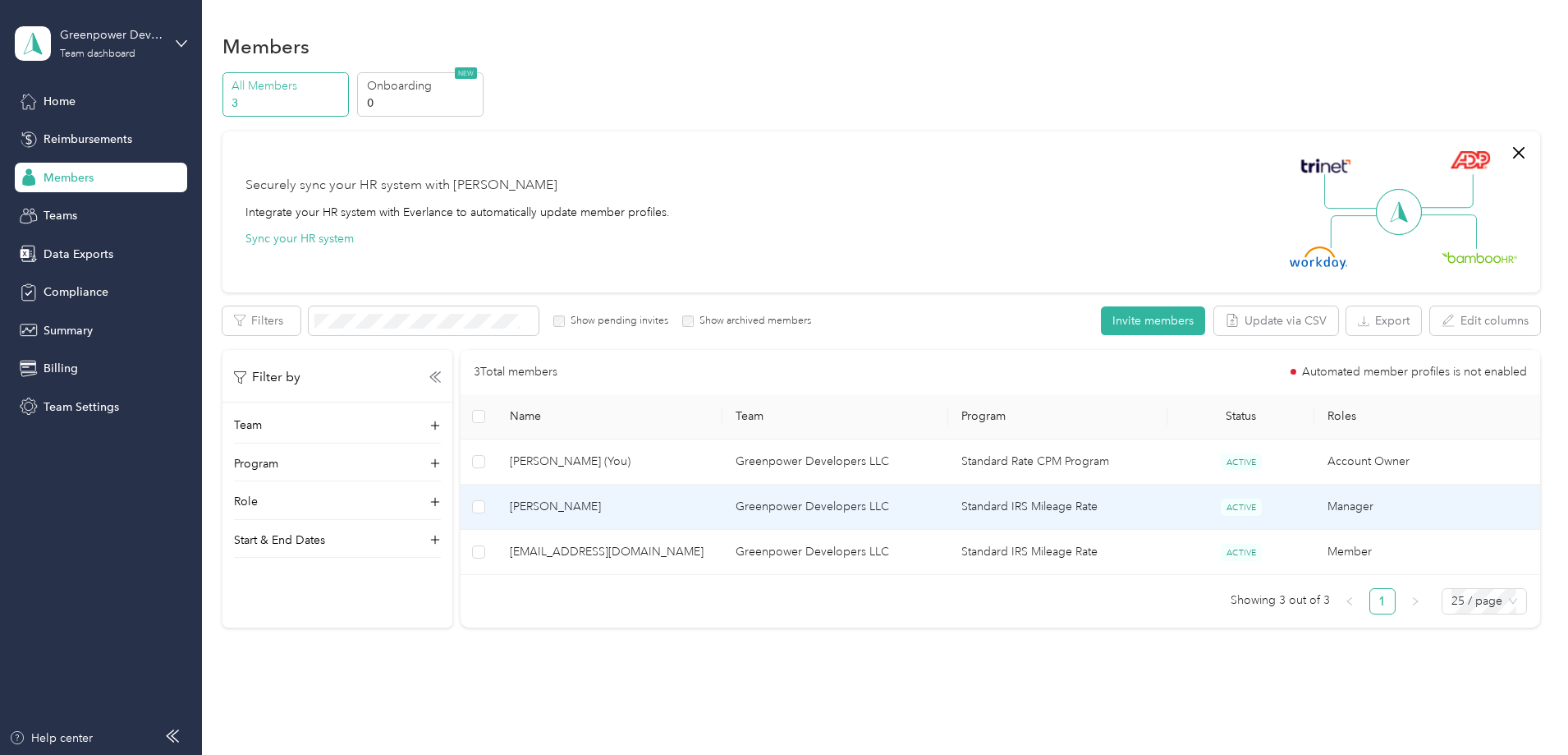
click at [684, 505] on span "[PERSON_NAME]" at bounding box center [609, 506] width 200 height 18
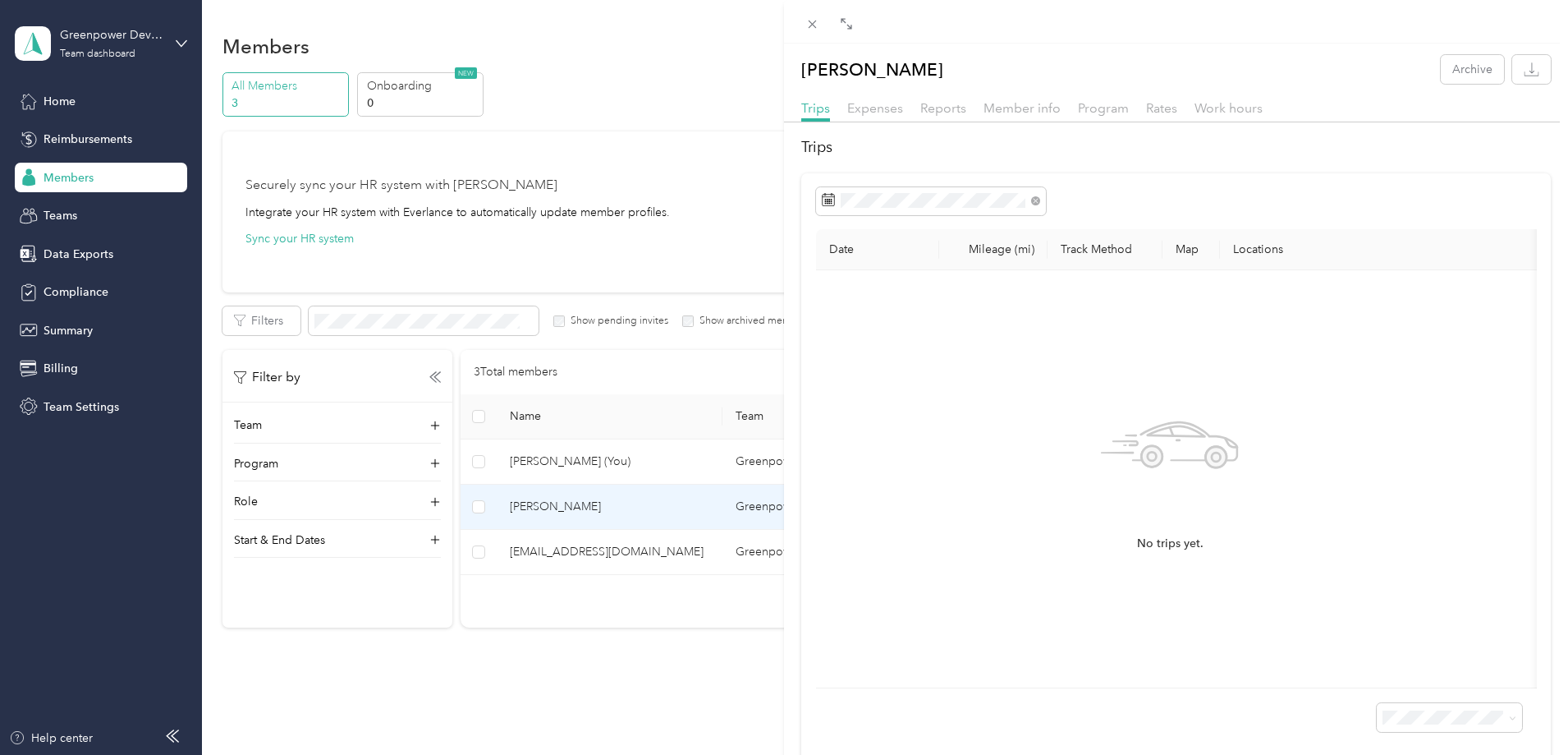
click at [886, 117] on div "Expenses" at bounding box center [874, 109] width 56 height 21
click at [944, 107] on span "Reports" at bounding box center [943, 107] width 46 height 15
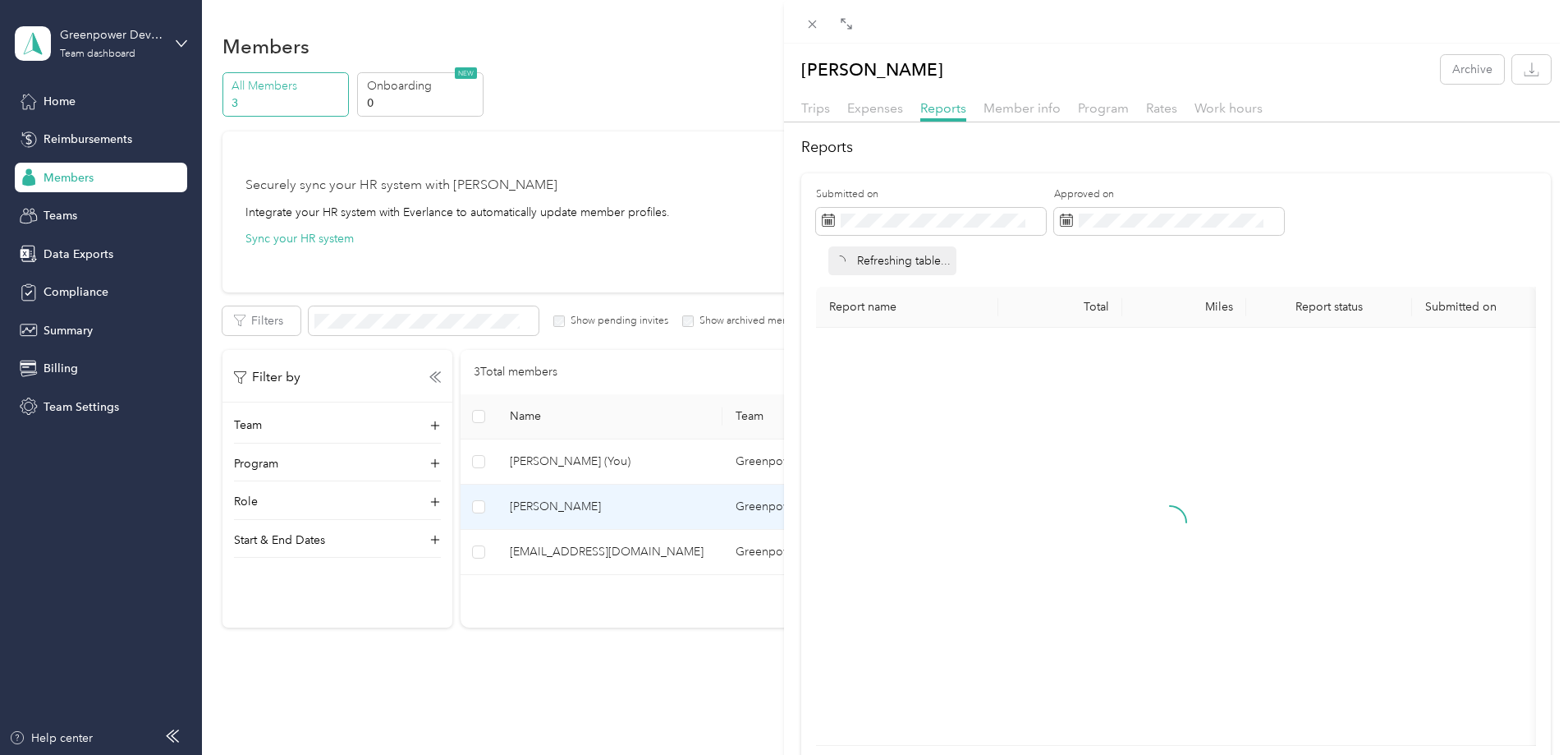
click at [1025, 118] on div "Member info" at bounding box center [1022, 109] width 77 height 21
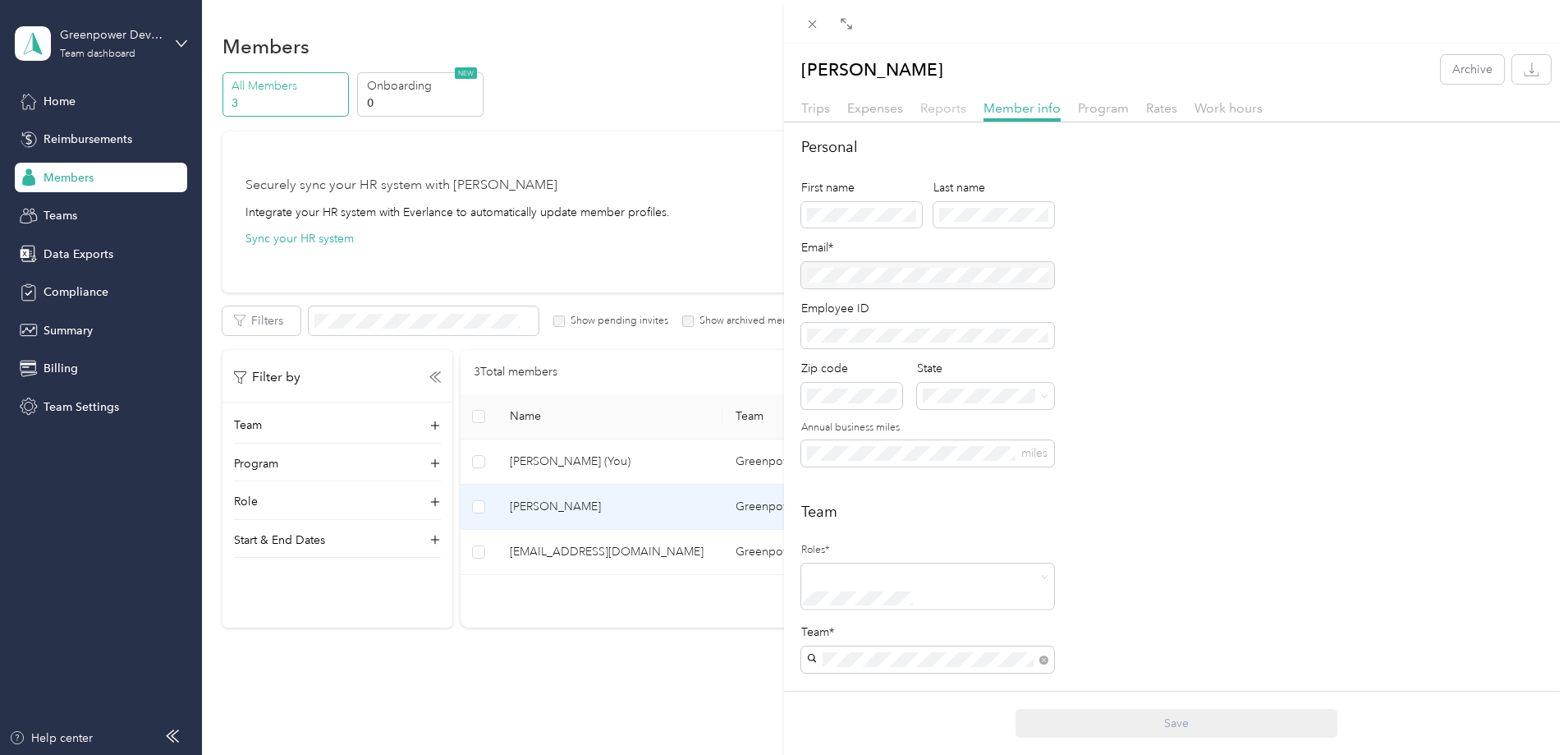
click at [955, 114] on span "Reports" at bounding box center [943, 107] width 46 height 15
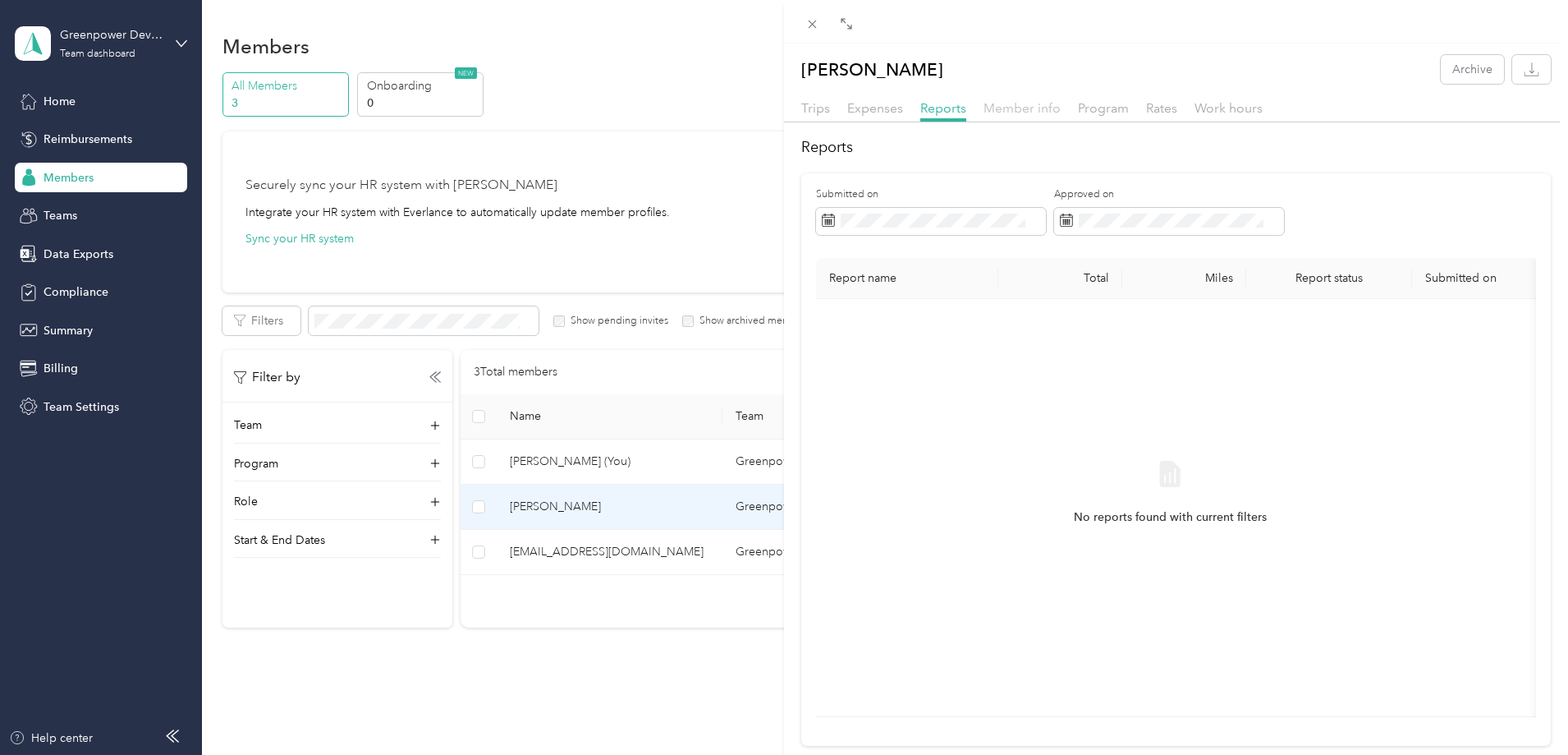
click at [1007, 111] on span "Member info" at bounding box center [1022, 107] width 77 height 15
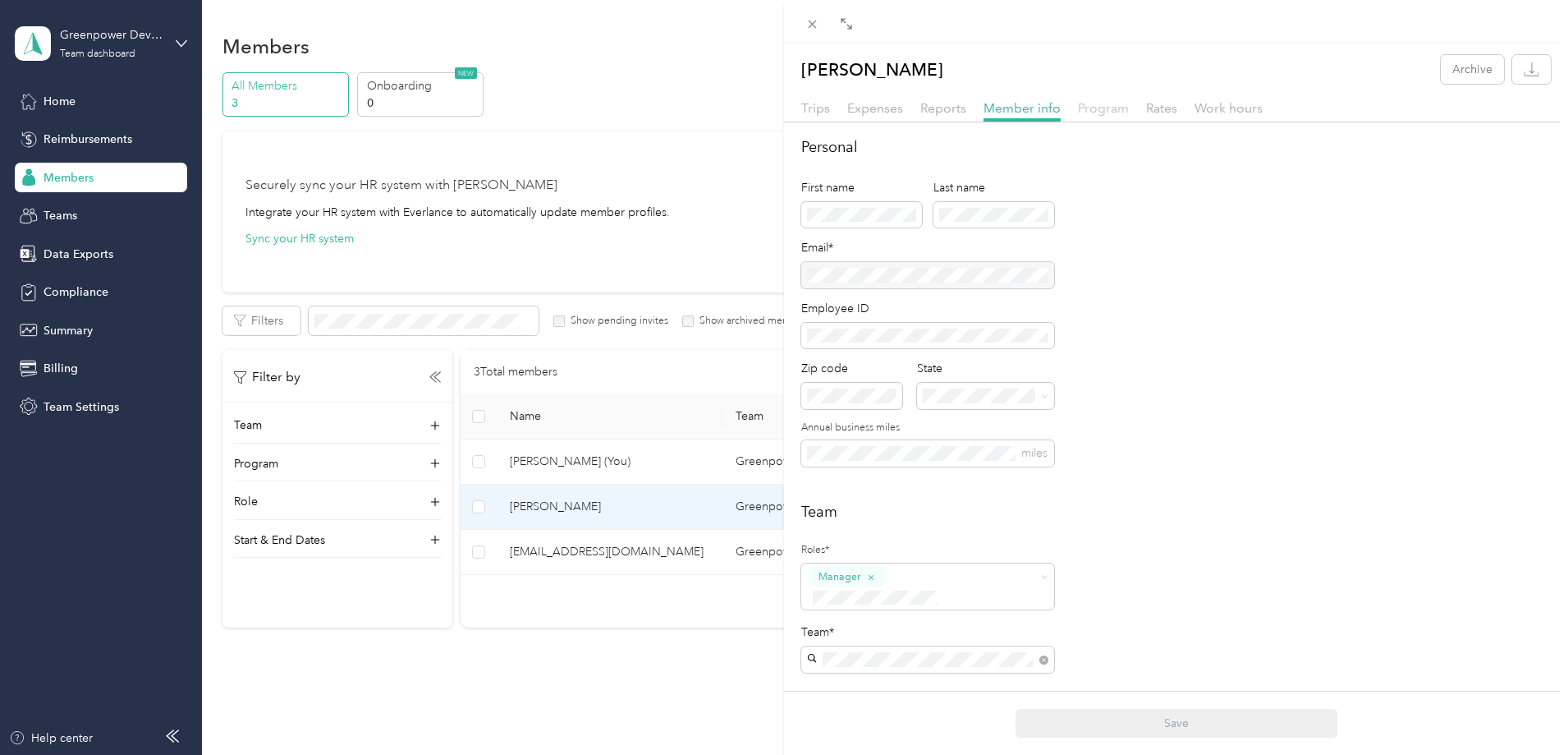
click at [1112, 110] on span "Program" at bounding box center [1103, 107] width 51 height 15
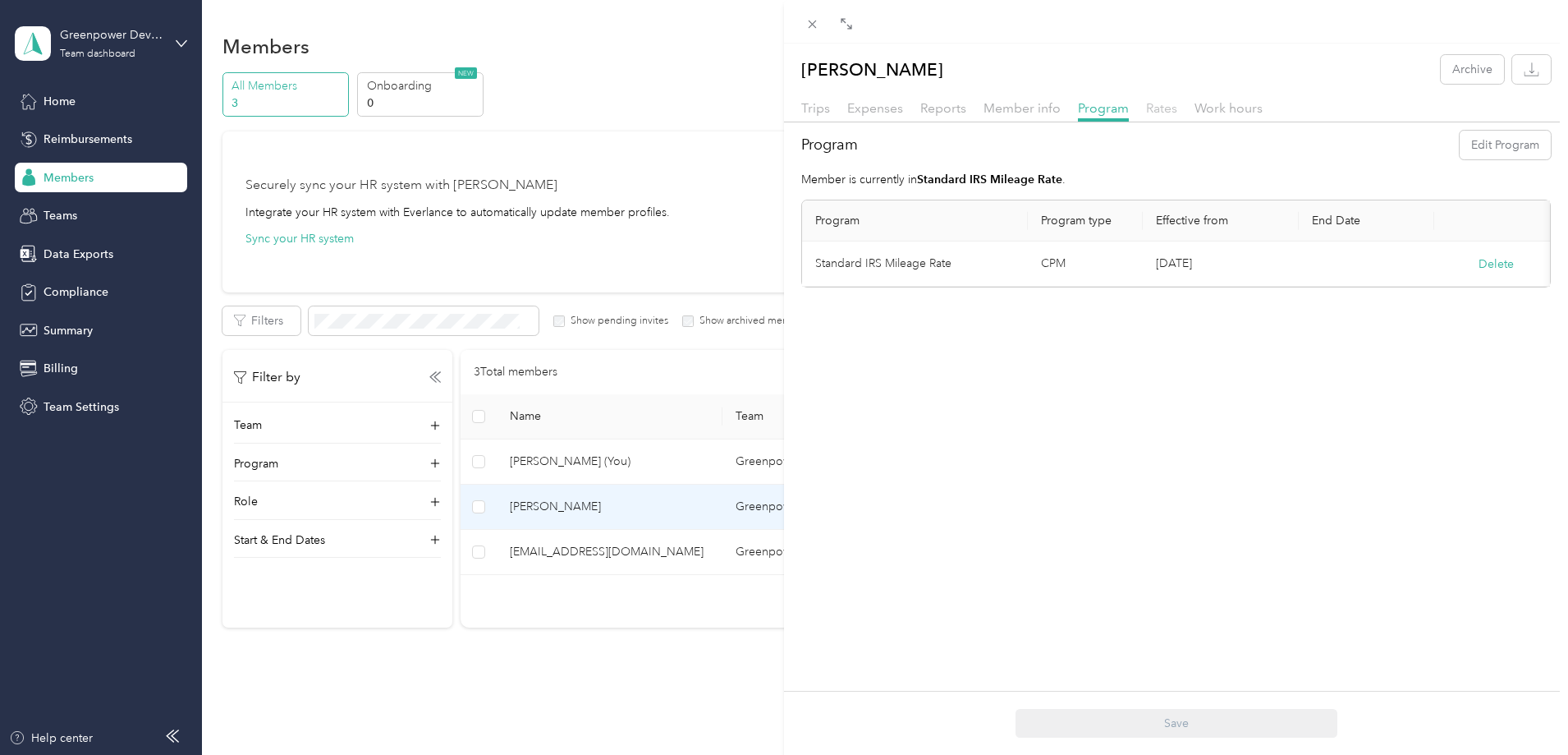
click at [1155, 110] on span "Rates" at bounding box center [1161, 107] width 31 height 15
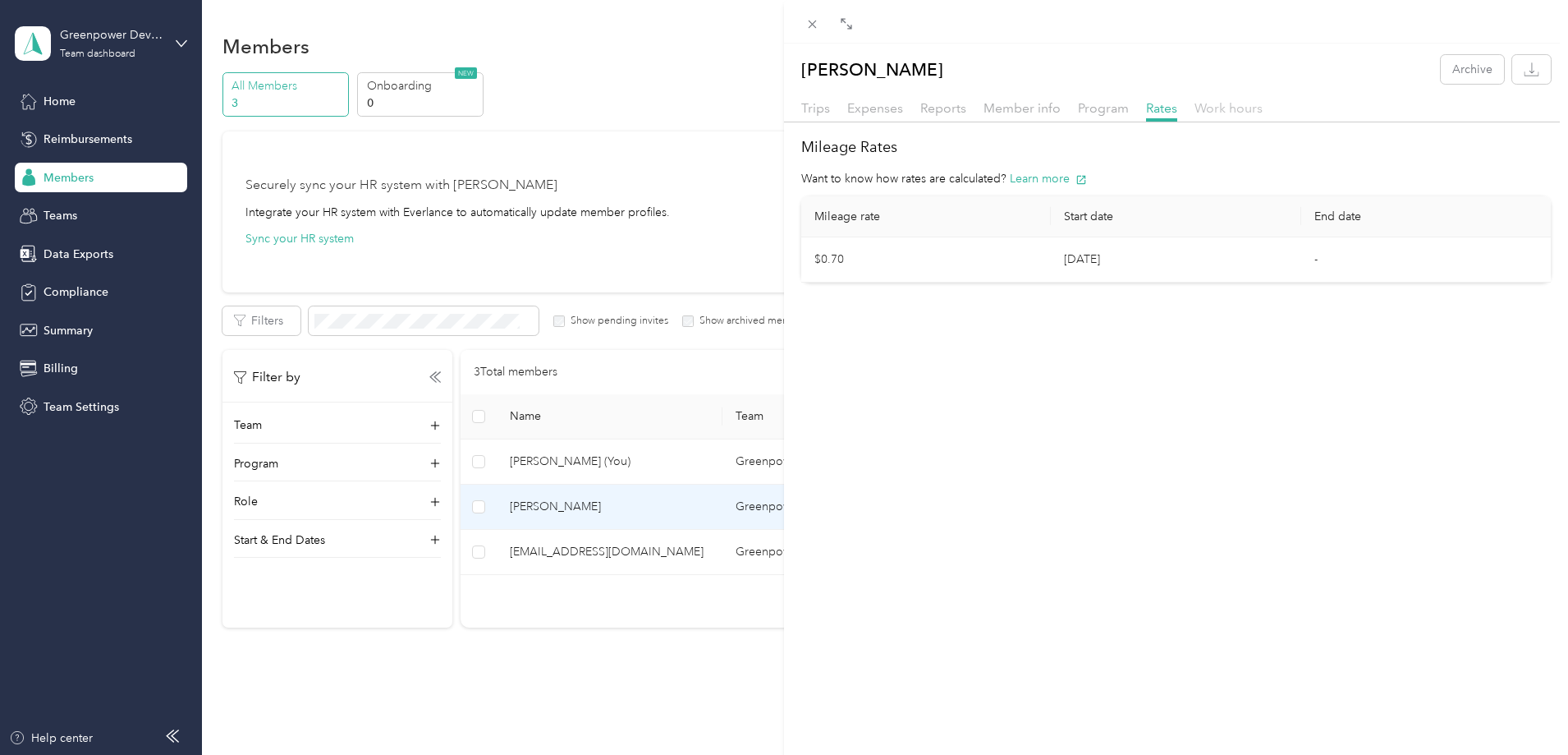
click at [1231, 111] on span "Work hours" at bounding box center [1229, 107] width 68 height 15
click at [830, 105] on div "Trips Expenses Reports Member info Program Rates Work hours" at bounding box center [1176, 110] width 784 height 24
click at [808, 20] on icon at bounding box center [812, 24] width 14 height 14
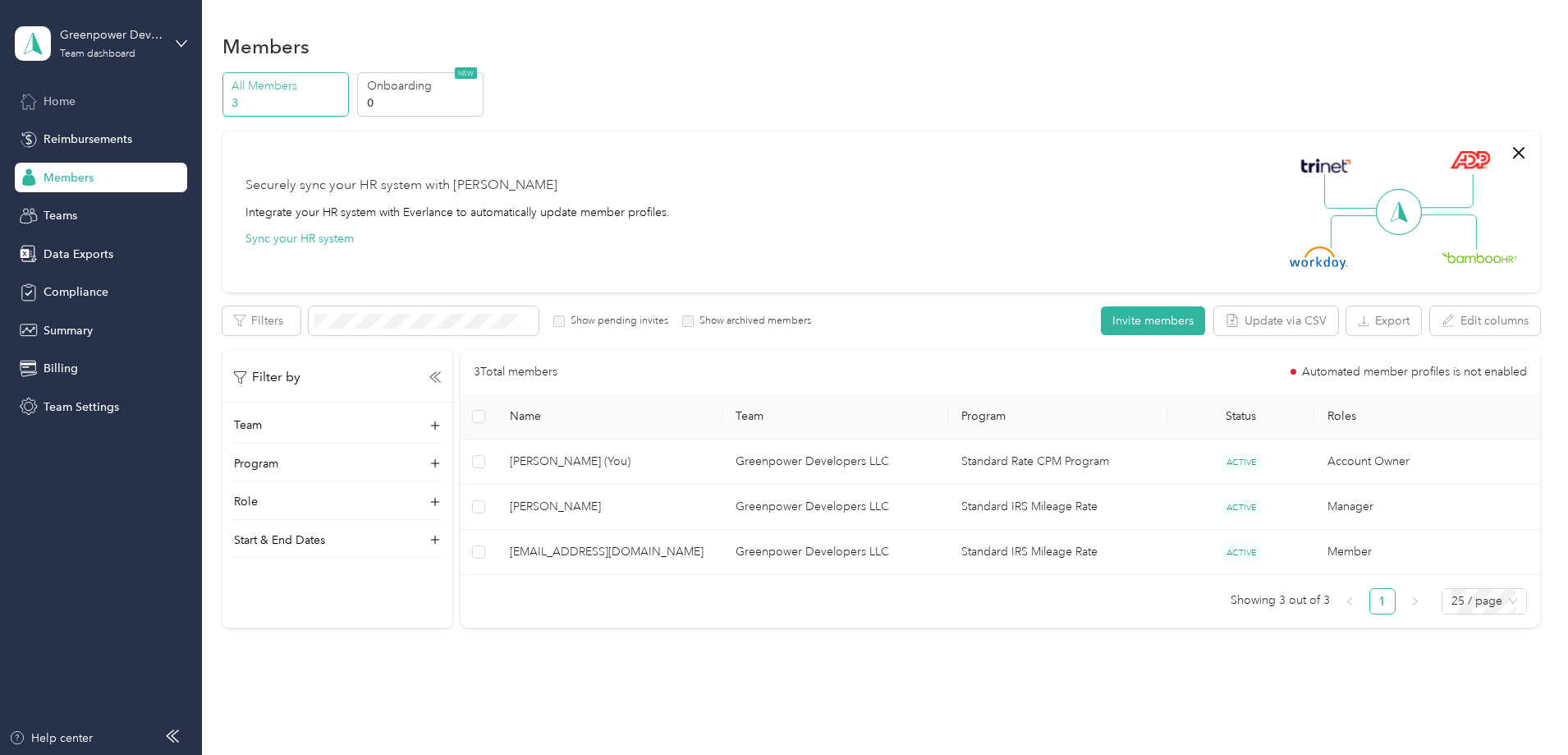
click at [101, 110] on div "Home" at bounding box center [101, 101] width 172 height 29
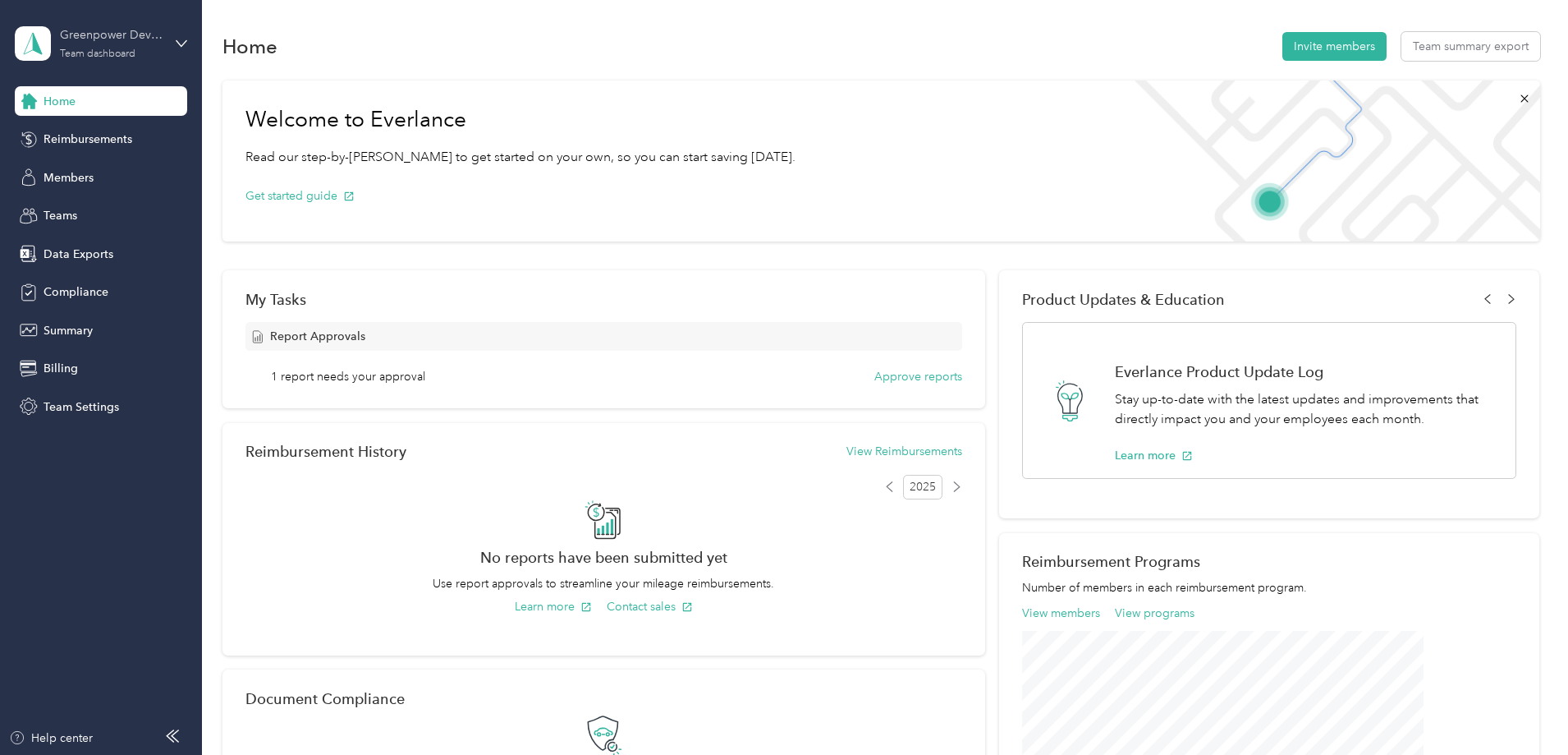
click at [155, 48] on div "Greenpower Developers LLC Team dashboard" at bounding box center [111, 43] width 103 height 33
click at [164, 130] on div "Team dashboard" at bounding box center [187, 135] width 322 height 29
drag, startPoint x: 352, startPoint y: 293, endPoint x: 495, endPoint y: 293, distance: 143.0
click at [495, 293] on div "My Tasks Report Approvals 1 report needs your approval Approve reports" at bounding box center [603, 339] width 762 height 138
click at [495, 293] on div "My Tasks" at bounding box center [603, 300] width 717 height 17
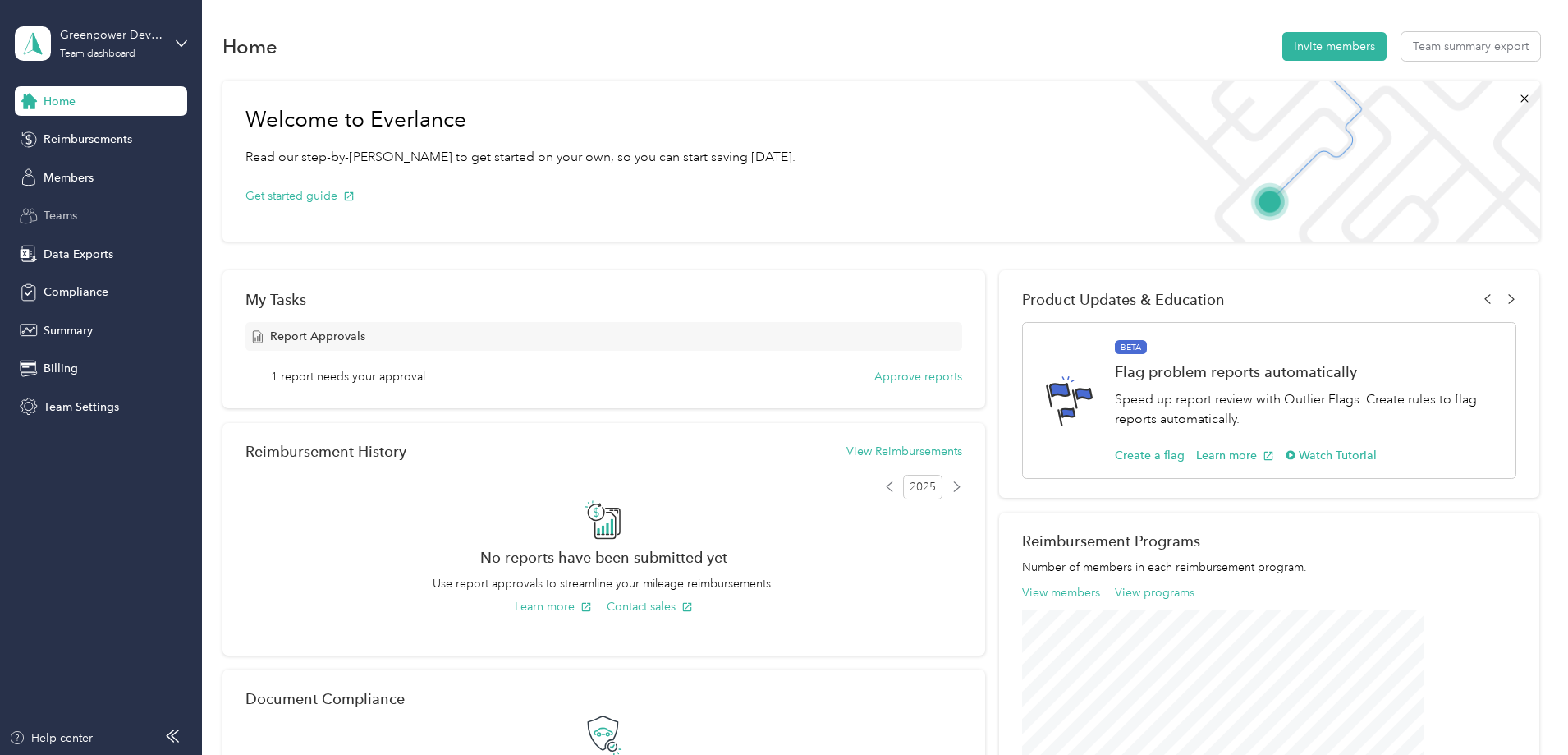
drag, startPoint x: 92, startPoint y: 181, endPoint x: 124, endPoint y: 206, distance: 40.6
click at [92, 181] on span "Members" at bounding box center [68, 178] width 50 height 17
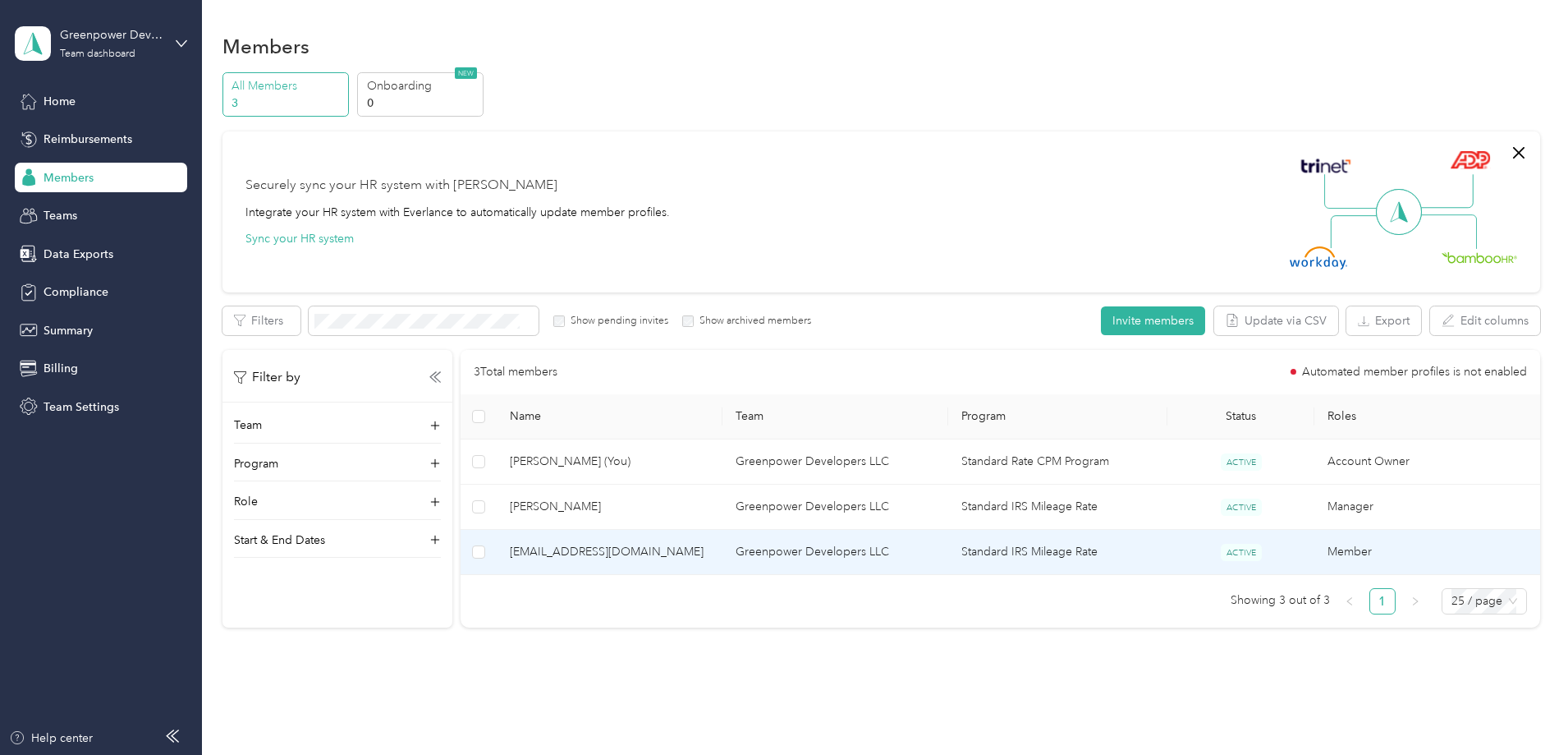
click at [667, 553] on span "[EMAIL_ADDRESS][DOMAIN_NAME]" at bounding box center [609, 552] width 200 height 18
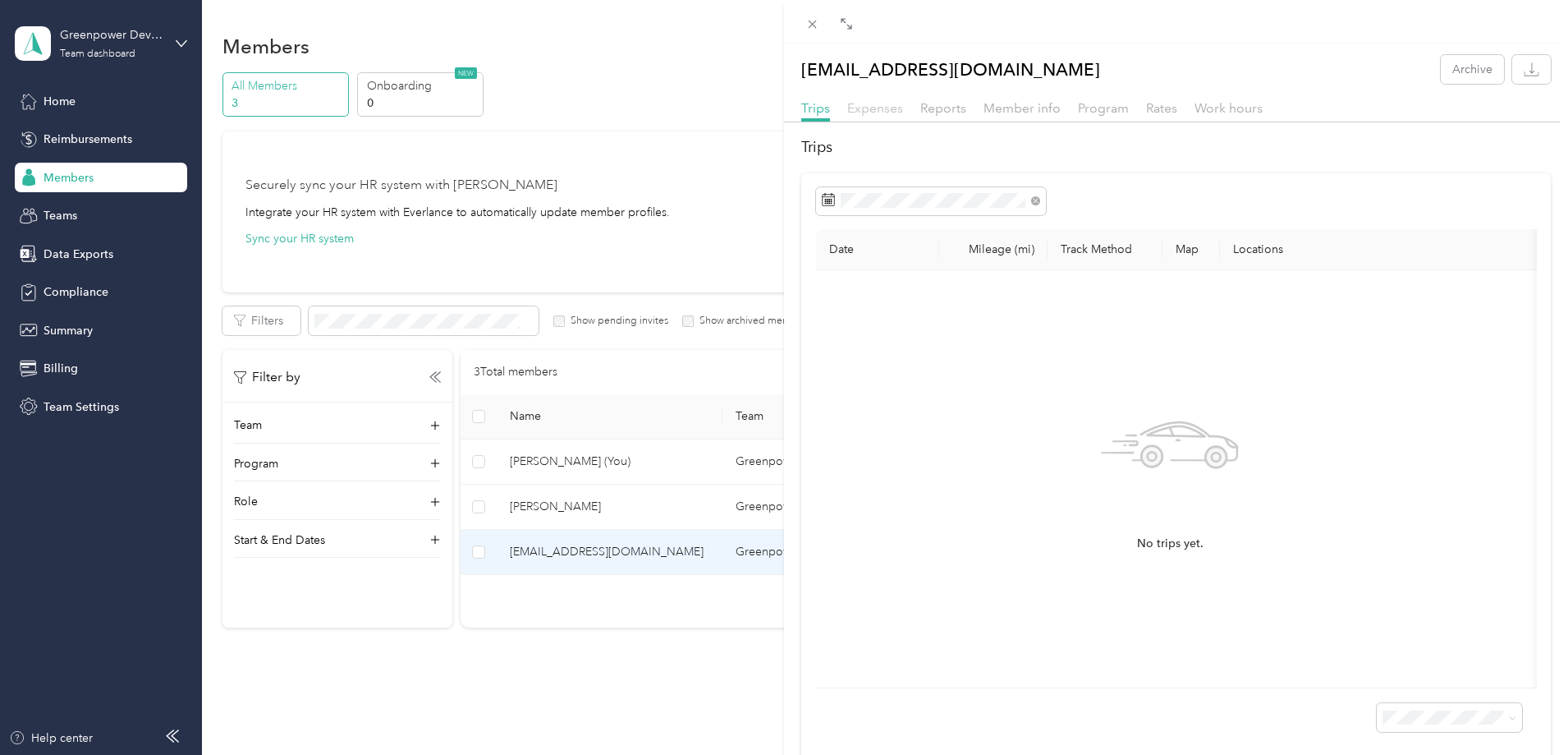
click at [865, 100] on span "Expenses" at bounding box center [874, 107] width 56 height 15
click at [916, 103] on div "Trips Expenses Reports Member info Program Rates Work hours" at bounding box center [1176, 110] width 784 height 24
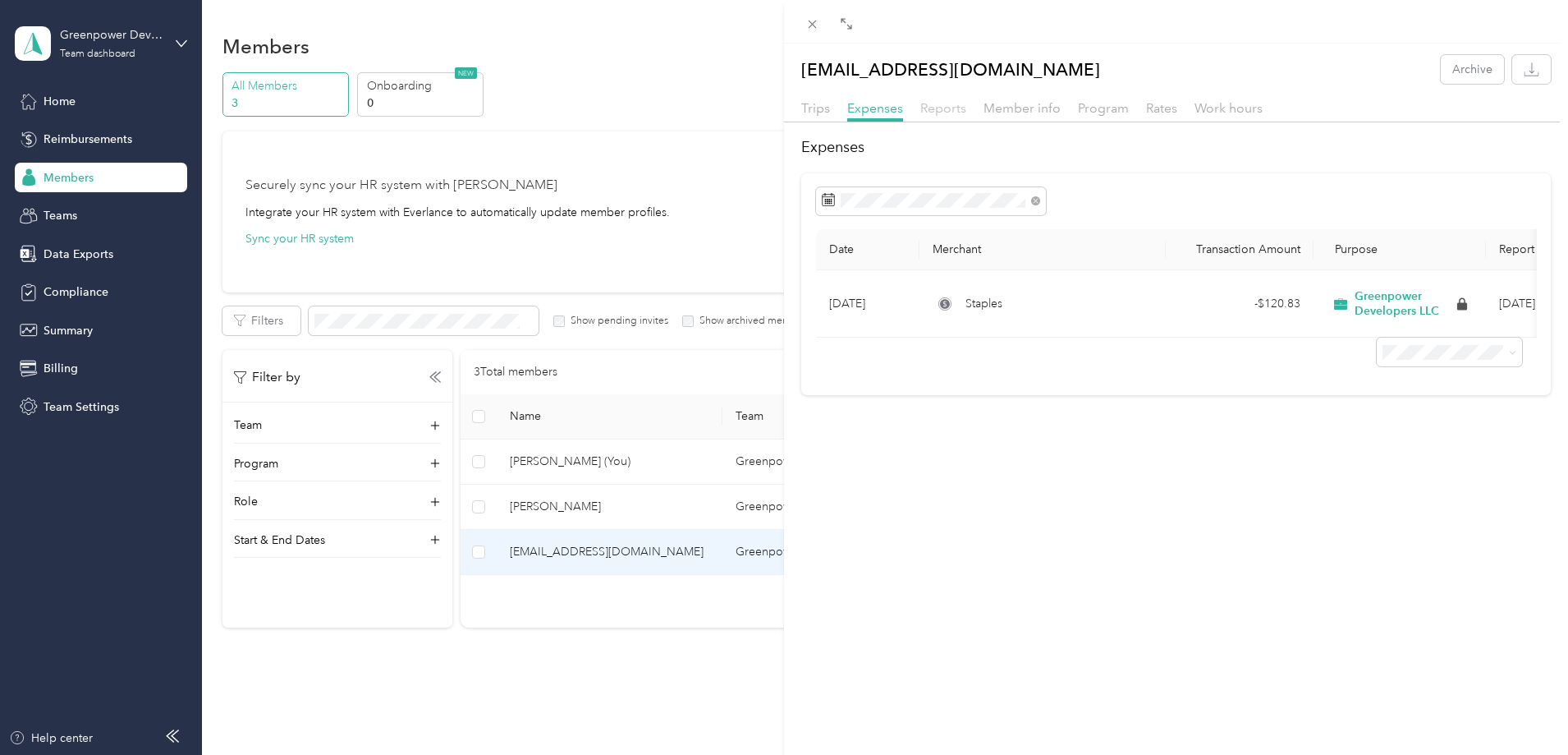
click at [952, 105] on span "Reports" at bounding box center [943, 107] width 46 height 15
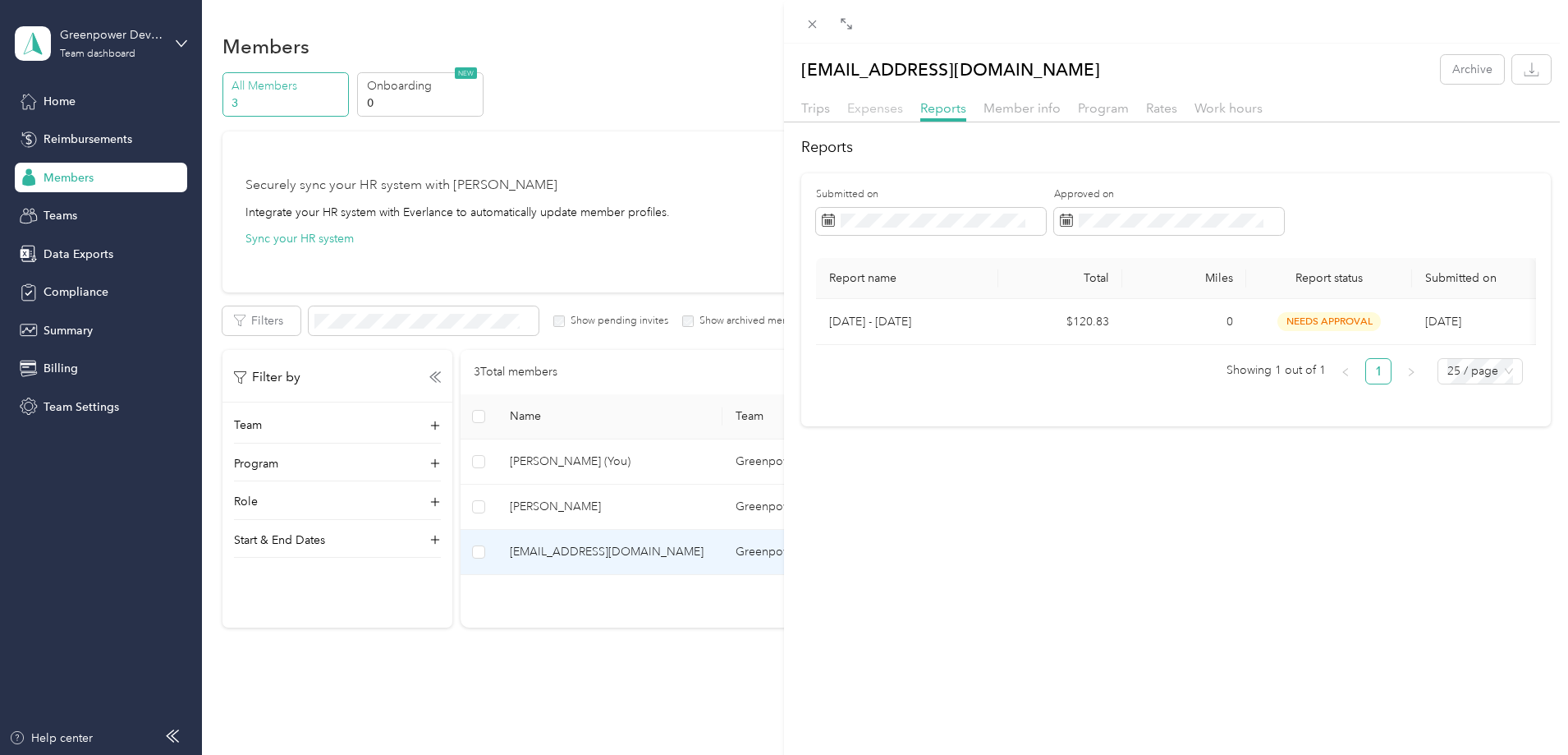
click at [861, 111] on span "Expenses" at bounding box center [874, 107] width 56 height 15
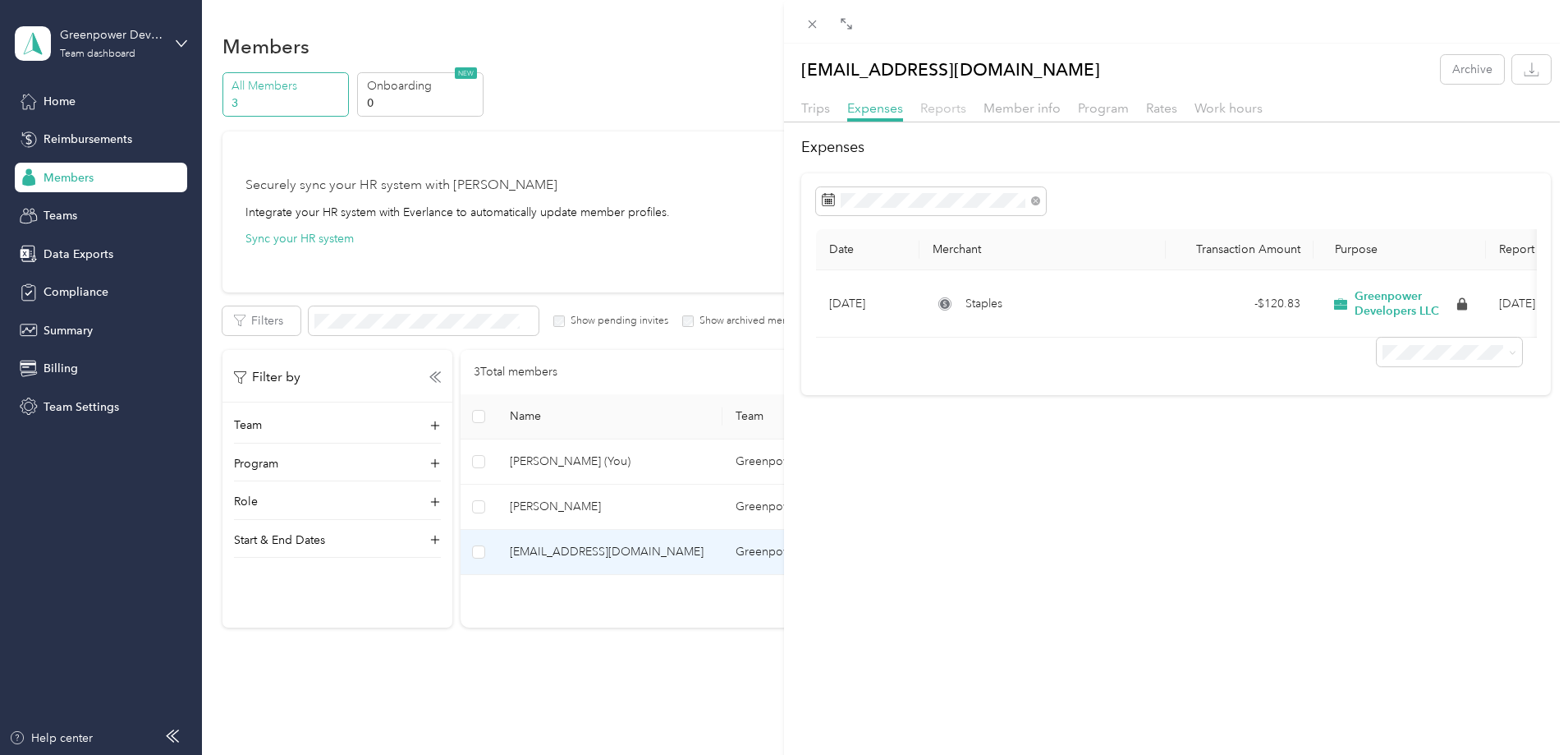
click at [930, 106] on span "Reports" at bounding box center [943, 107] width 46 height 15
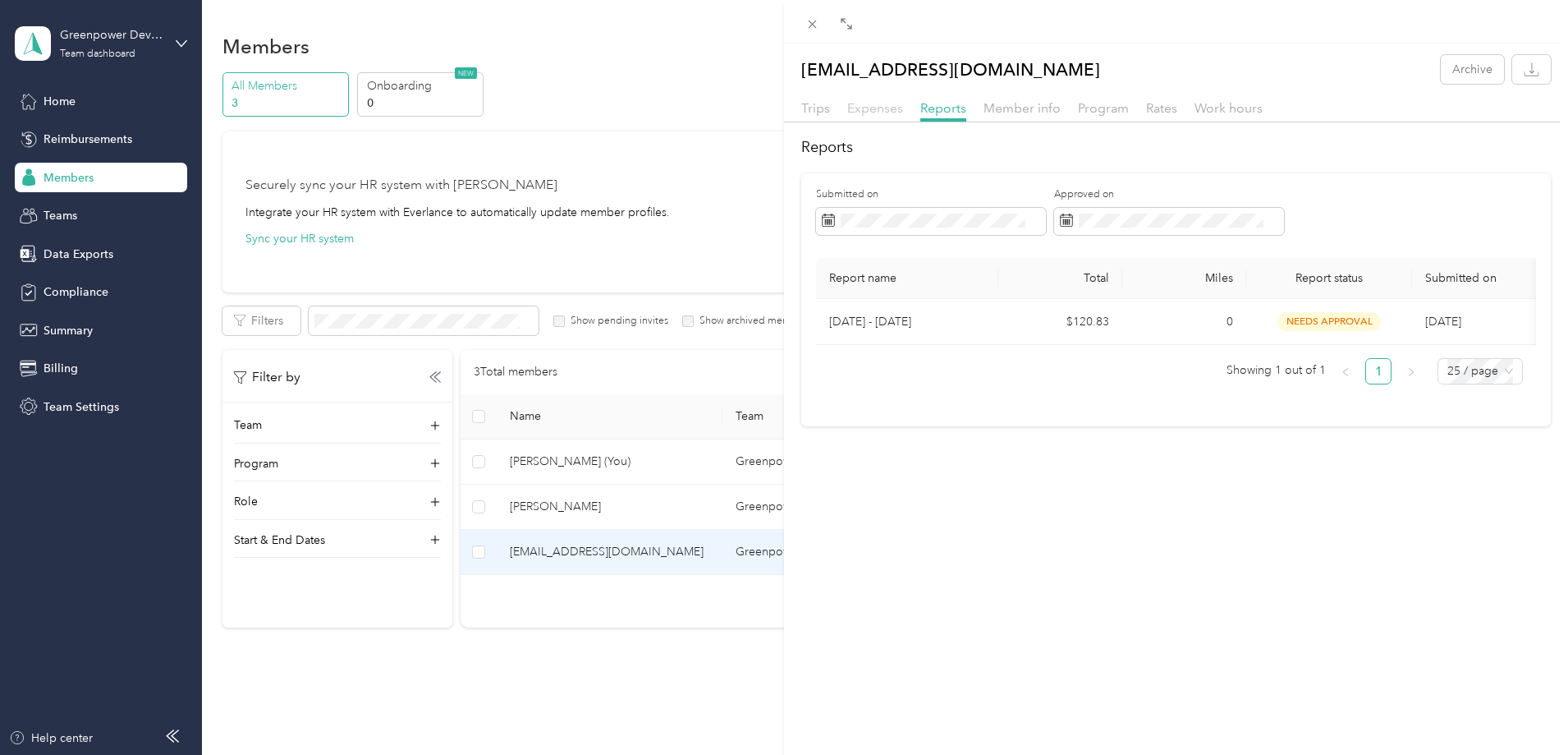
click at [871, 106] on span "Expenses" at bounding box center [874, 107] width 56 height 15
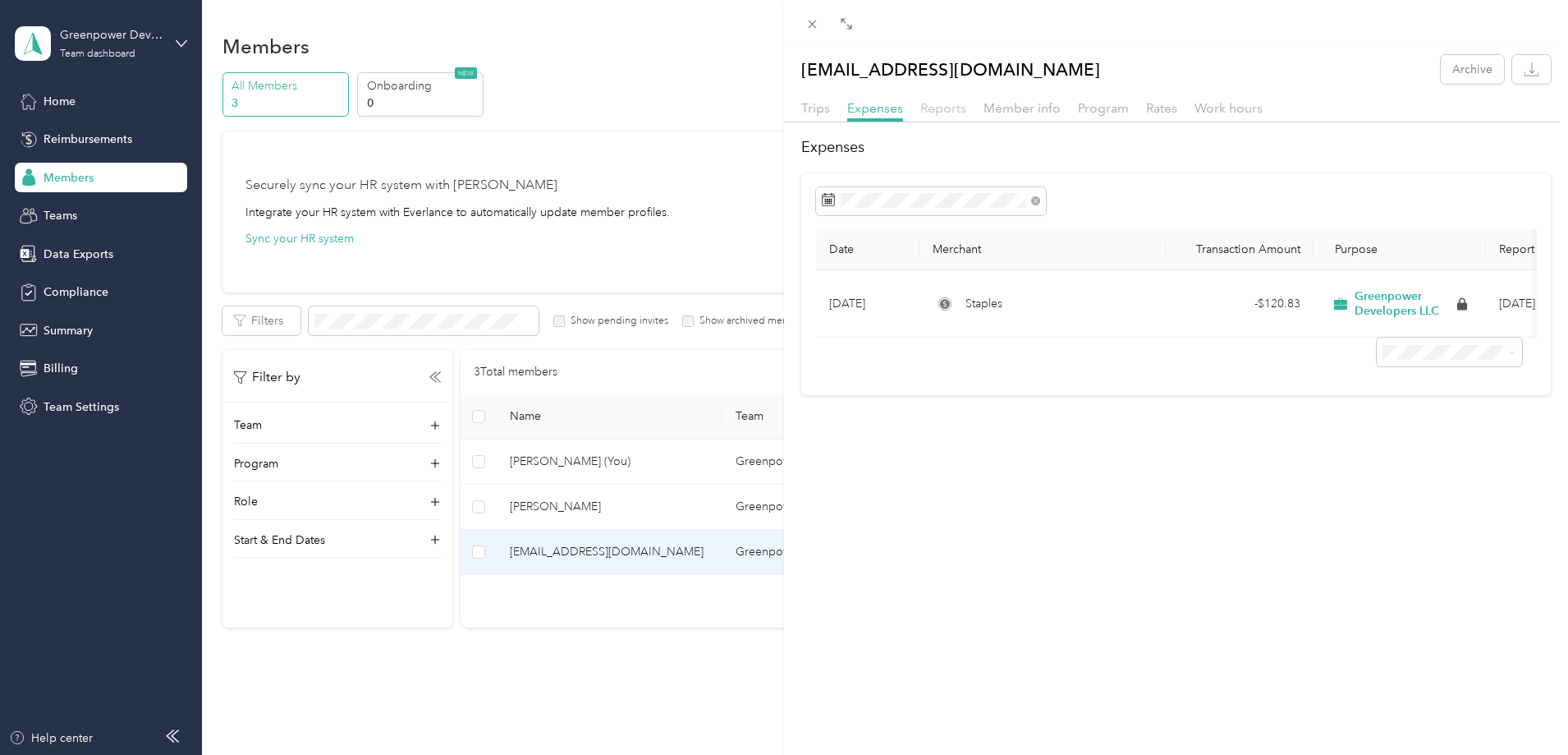
click at [925, 101] on span "Reports" at bounding box center [943, 107] width 46 height 15
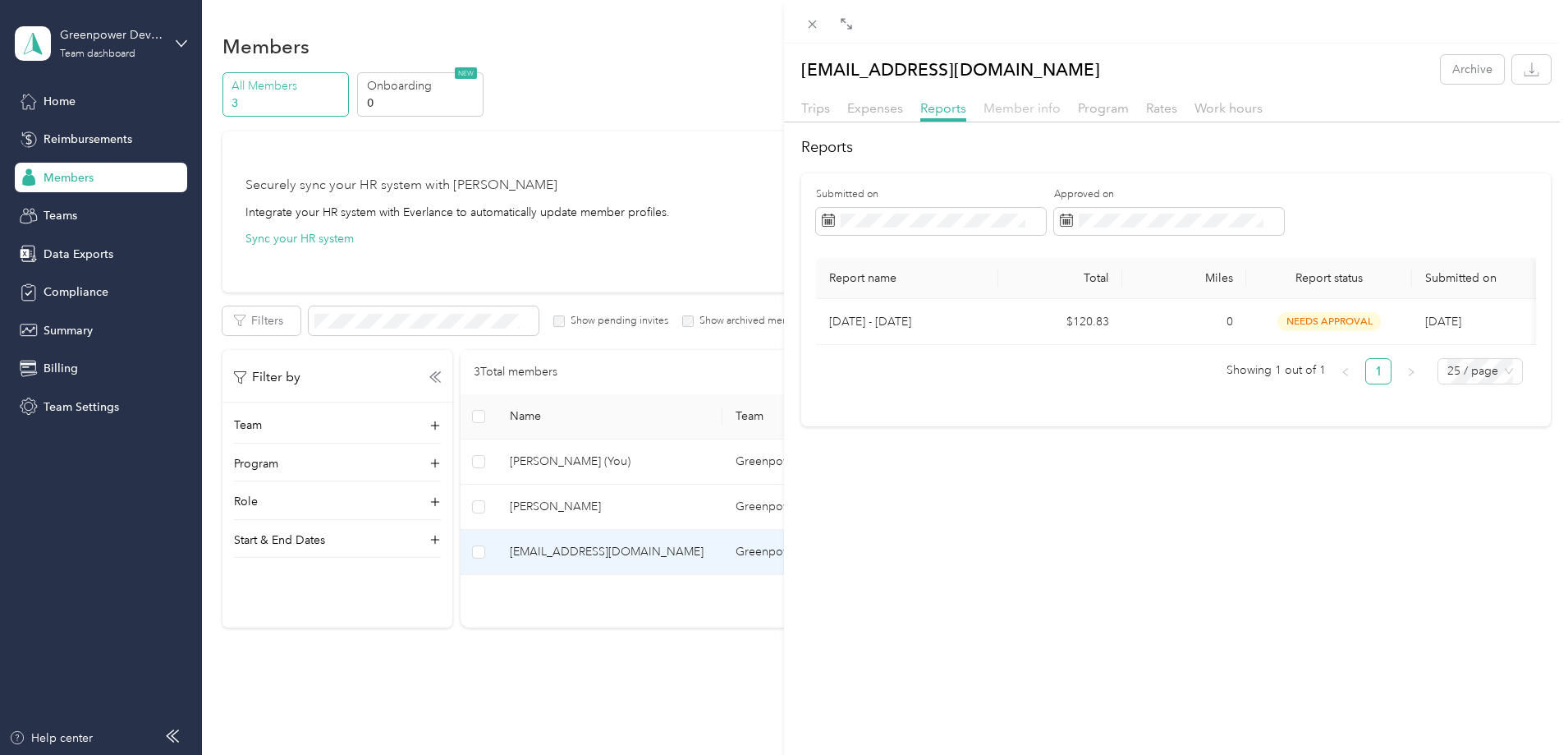
click at [1016, 101] on span "Member info" at bounding box center [1022, 107] width 77 height 15
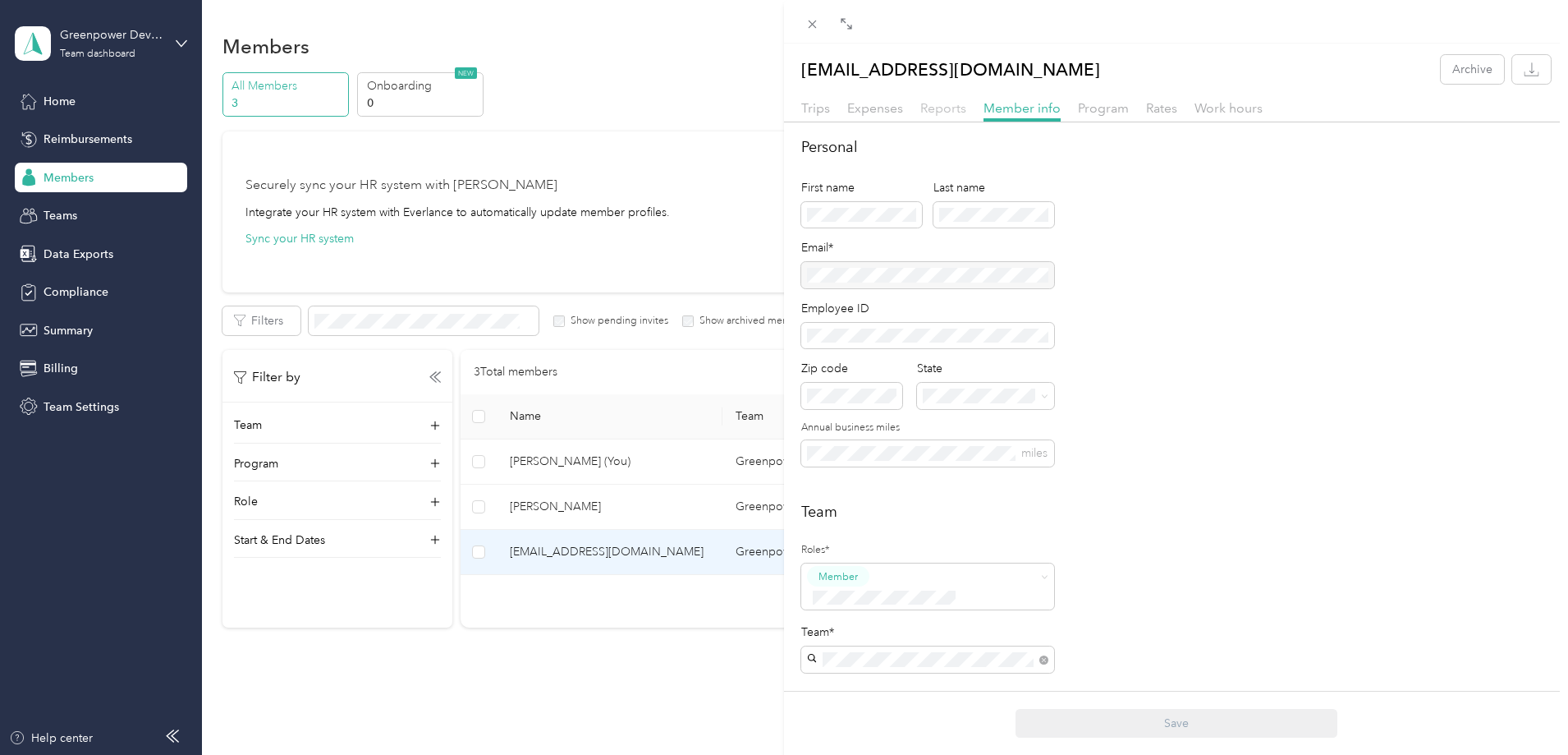
click at [929, 109] on span "Reports" at bounding box center [943, 107] width 46 height 15
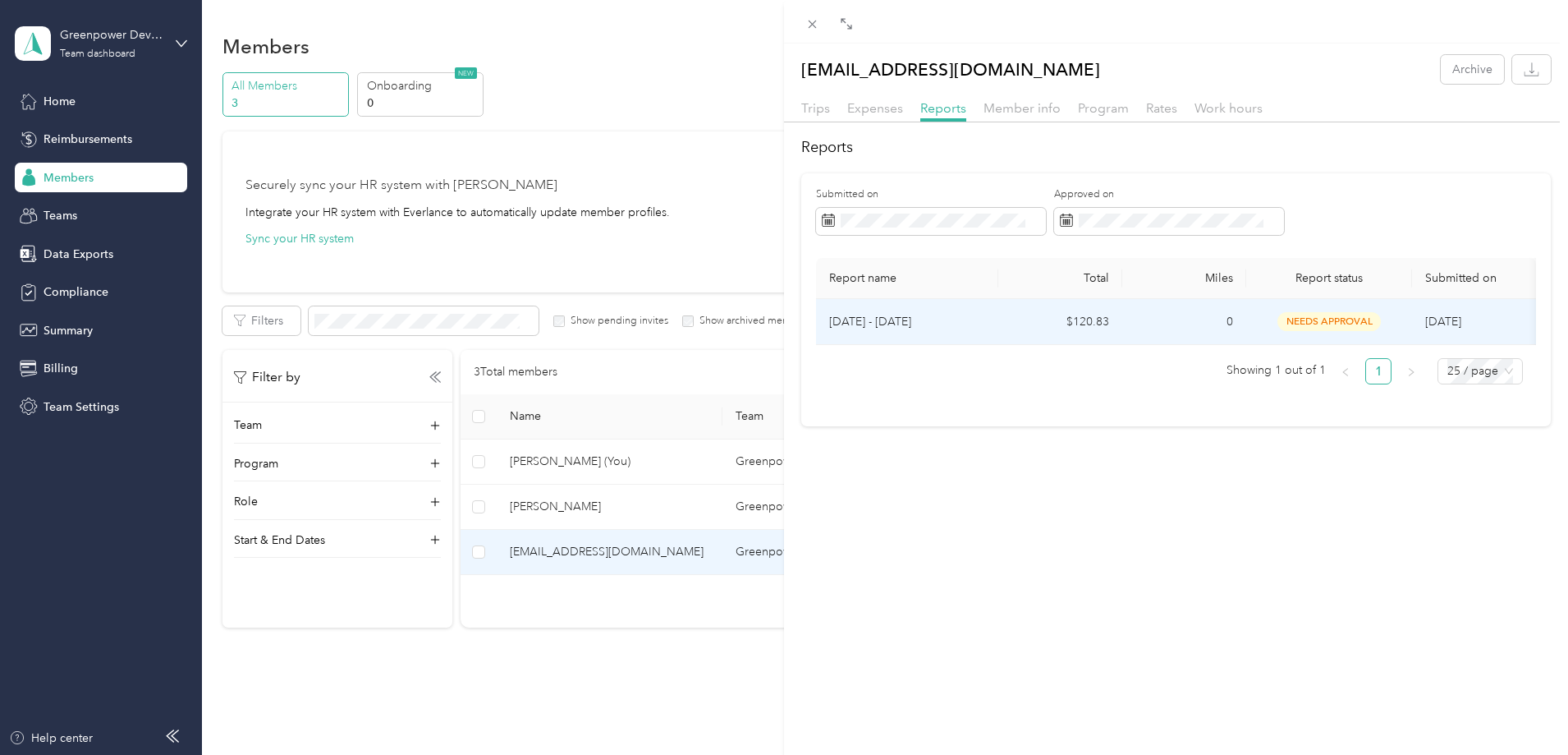
click at [1155, 322] on td "0" at bounding box center [1184, 321] width 124 height 46
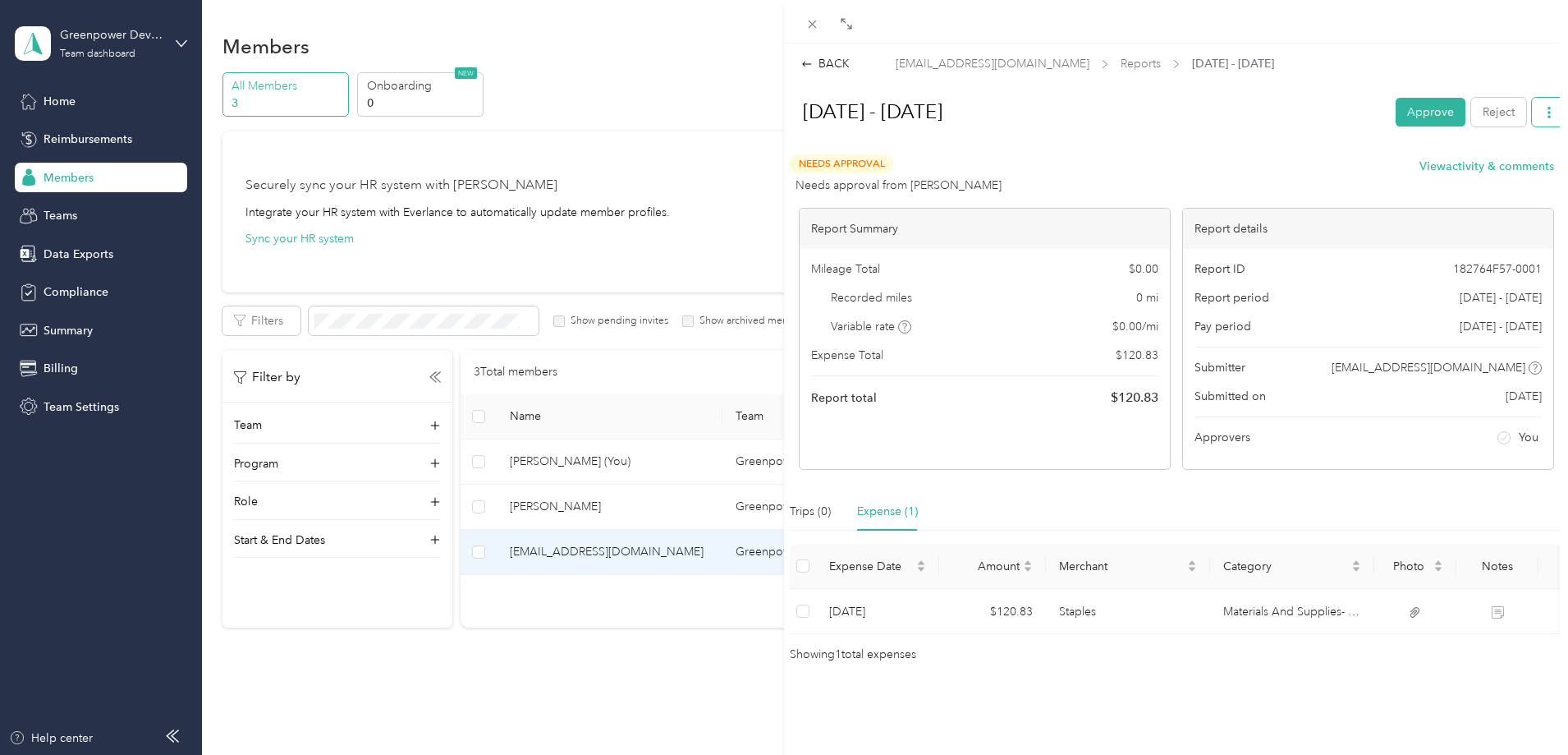
click at [1532, 114] on button "button" at bounding box center [1549, 112] width 34 height 29
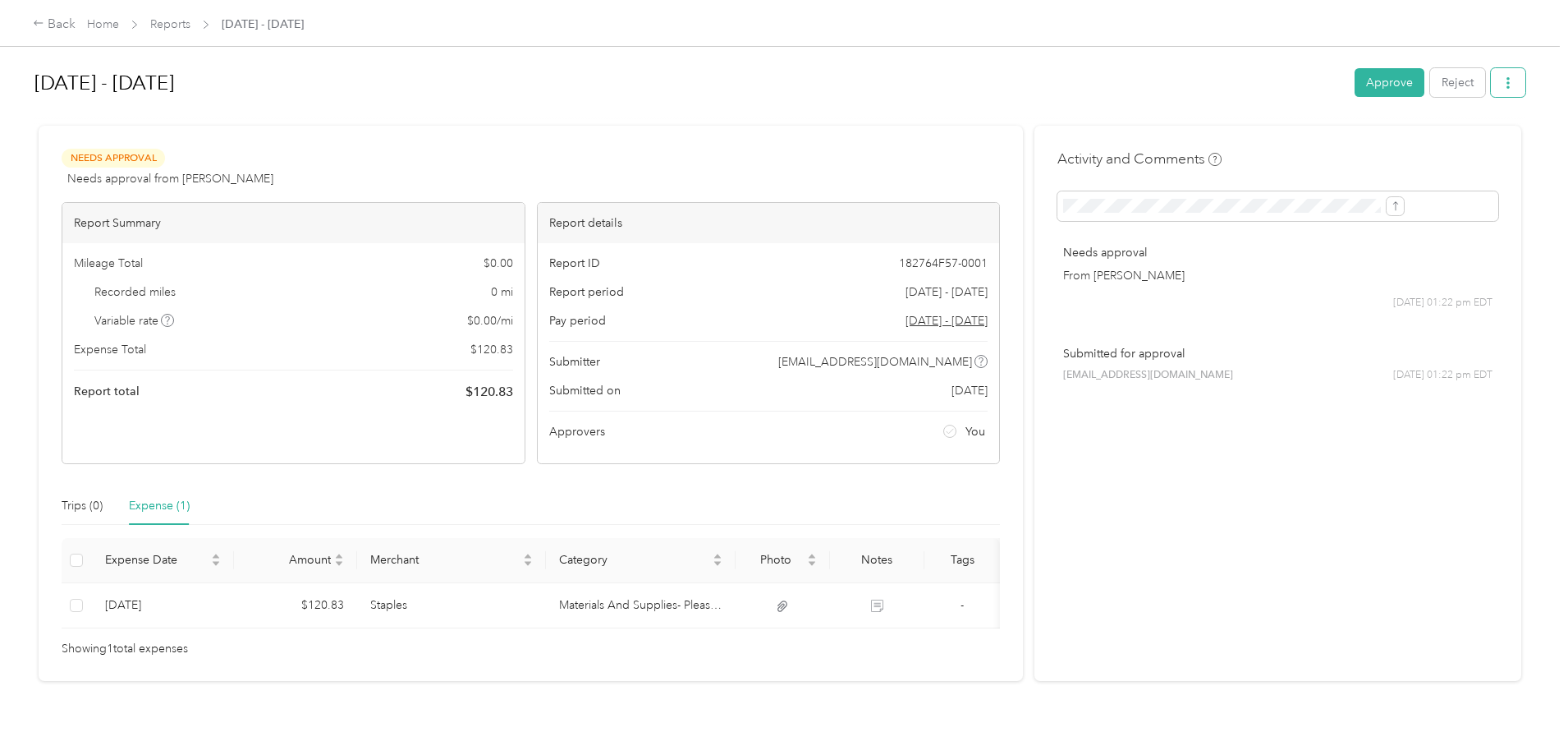
click at [1491, 77] on button "button" at bounding box center [1508, 83] width 34 height 29
click at [1016, 113] on div at bounding box center [779, 119] width 1491 height 17
click at [45, 21] on icon at bounding box center [39, 23] width 11 height 11
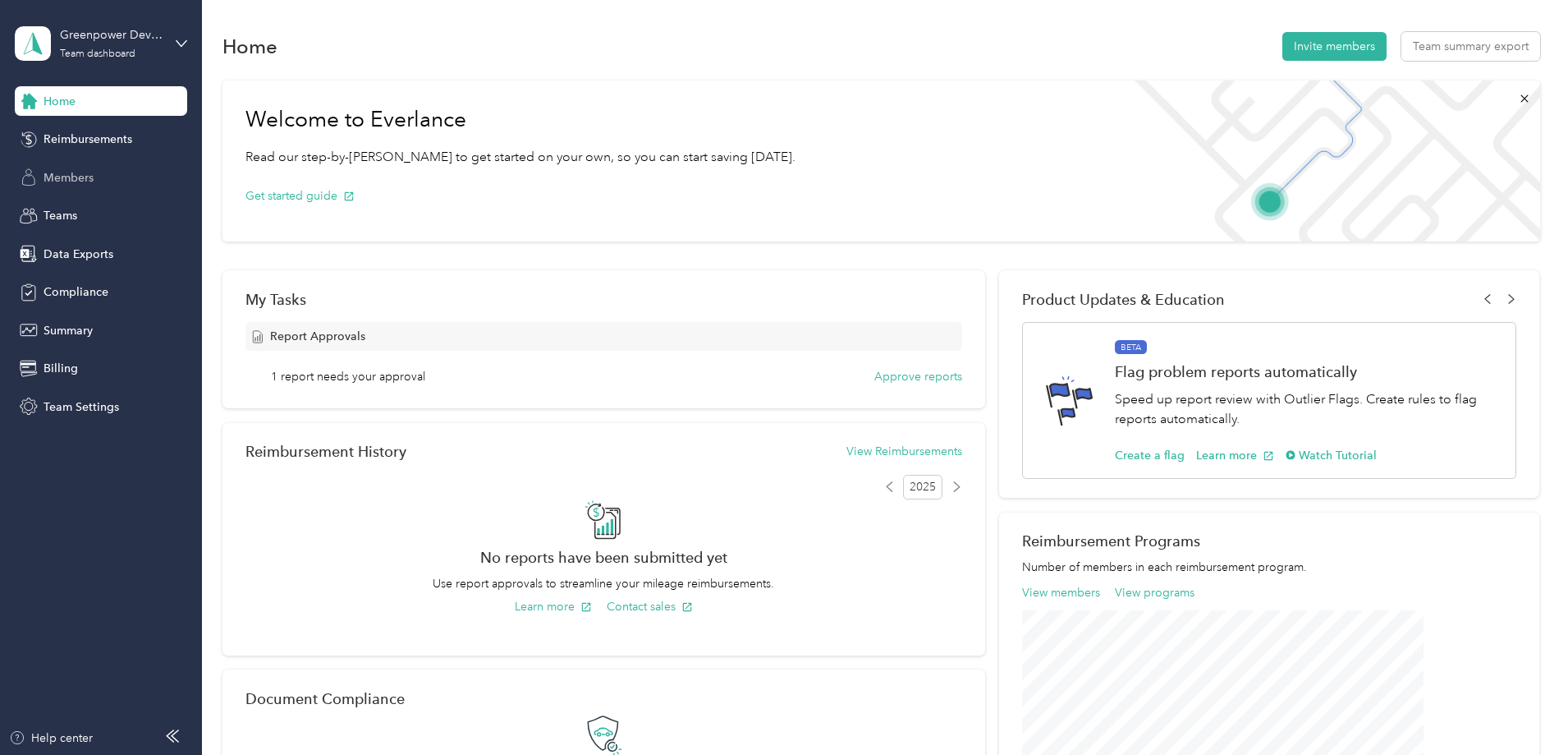
click at [129, 170] on div "Members" at bounding box center [101, 177] width 172 height 29
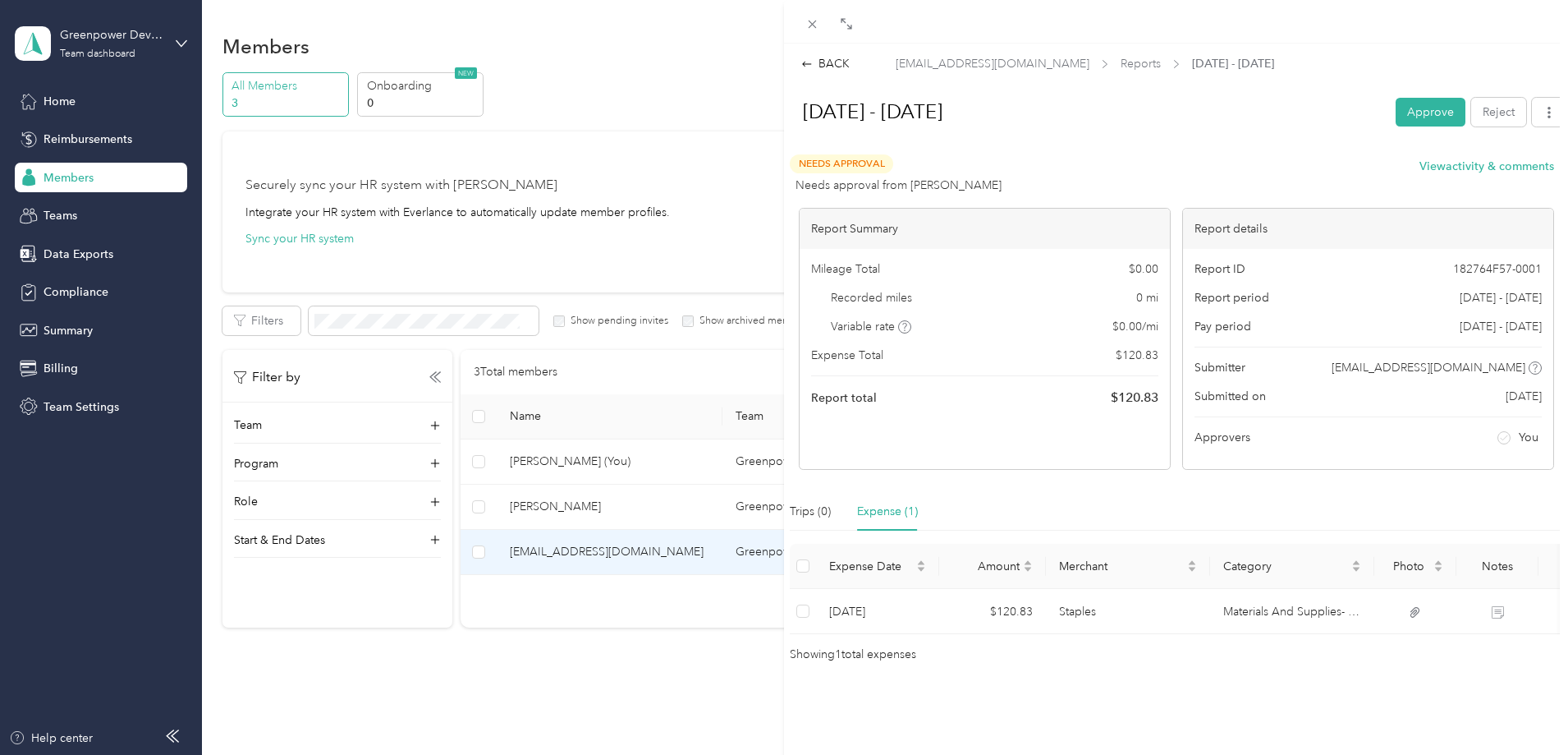
scroll to position [5, 0]
click at [809, 21] on icon at bounding box center [812, 24] width 14 height 14
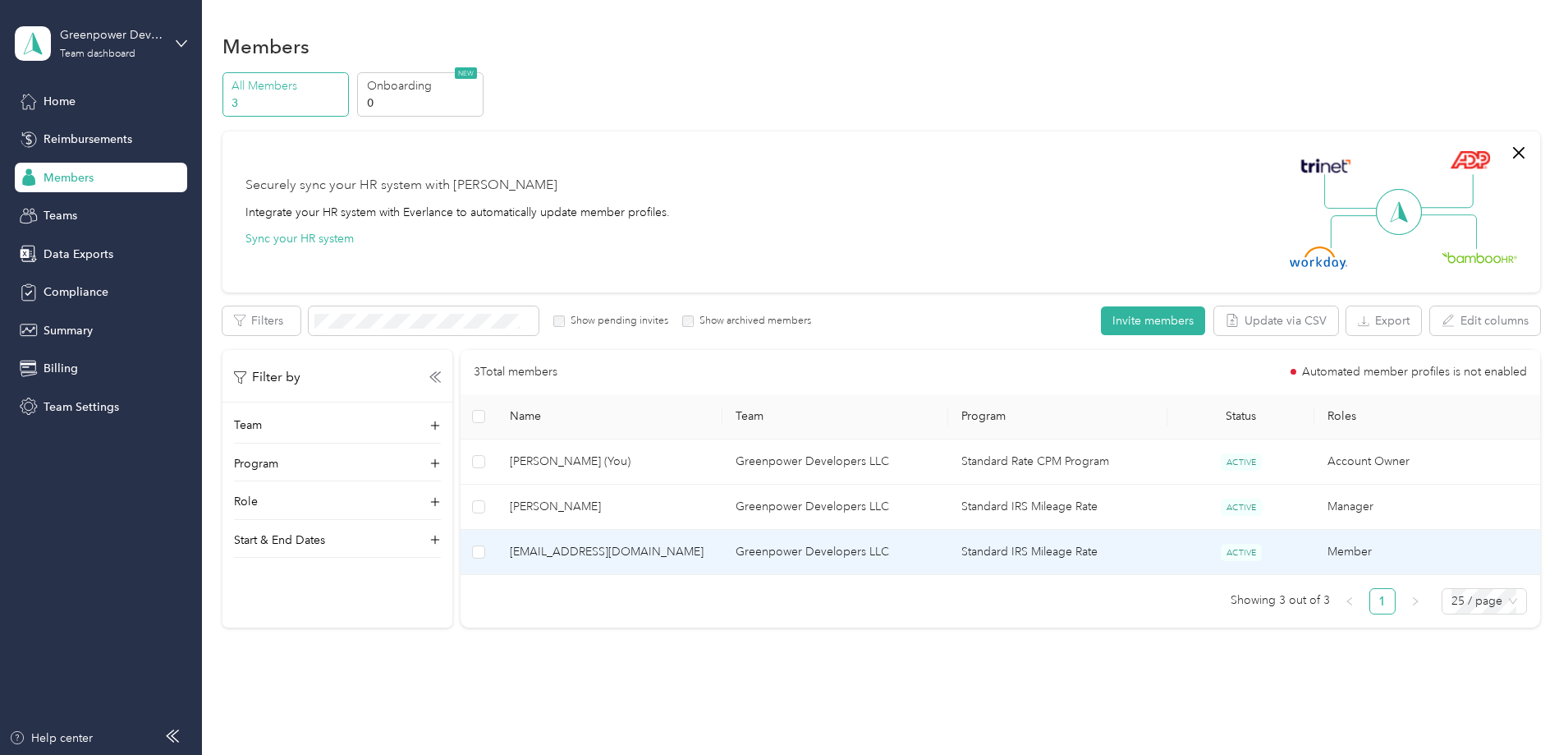
click at [686, 557] on span "[EMAIL_ADDRESS][DOMAIN_NAME]" at bounding box center [609, 552] width 200 height 18
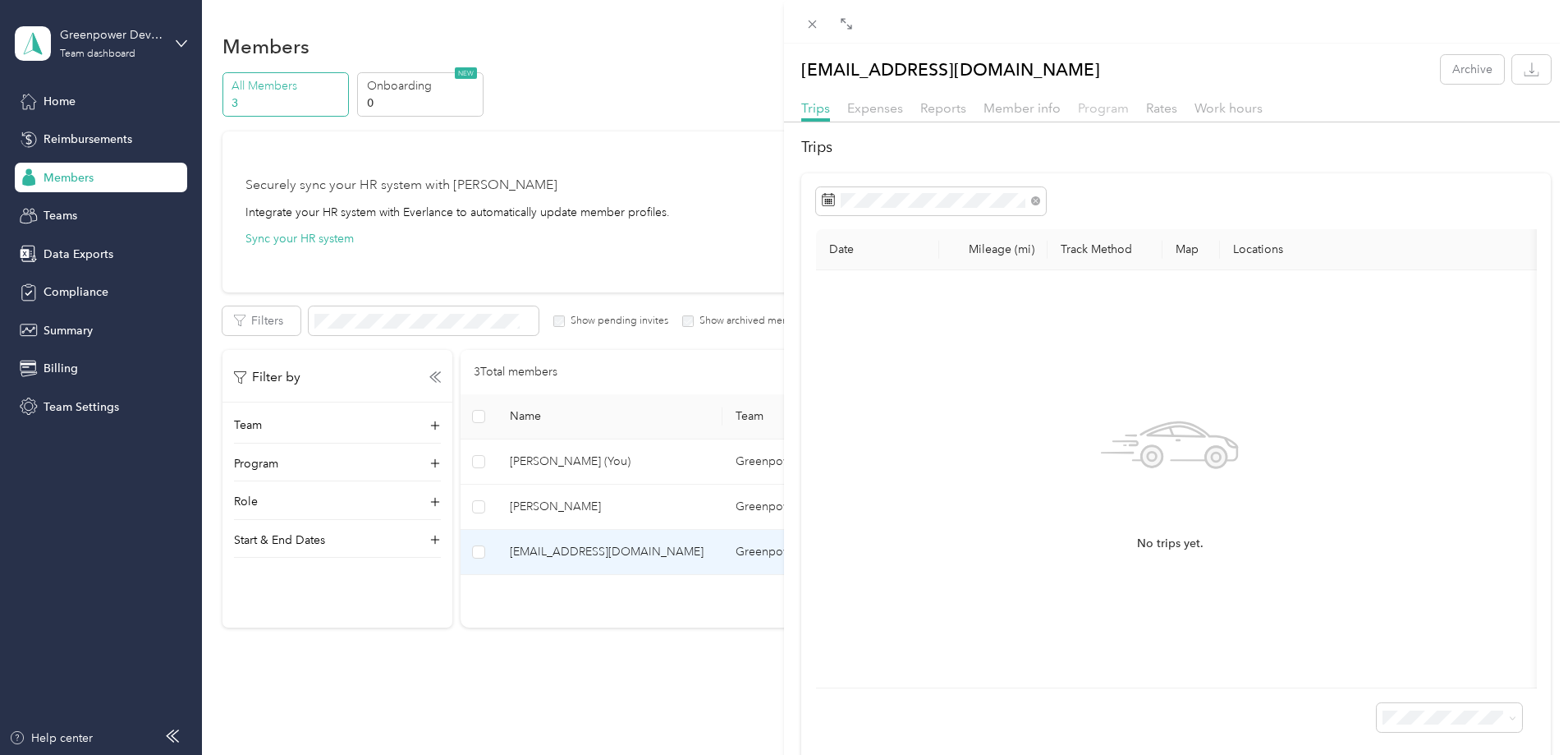
click at [1112, 103] on span "Program" at bounding box center [1103, 107] width 51 height 15
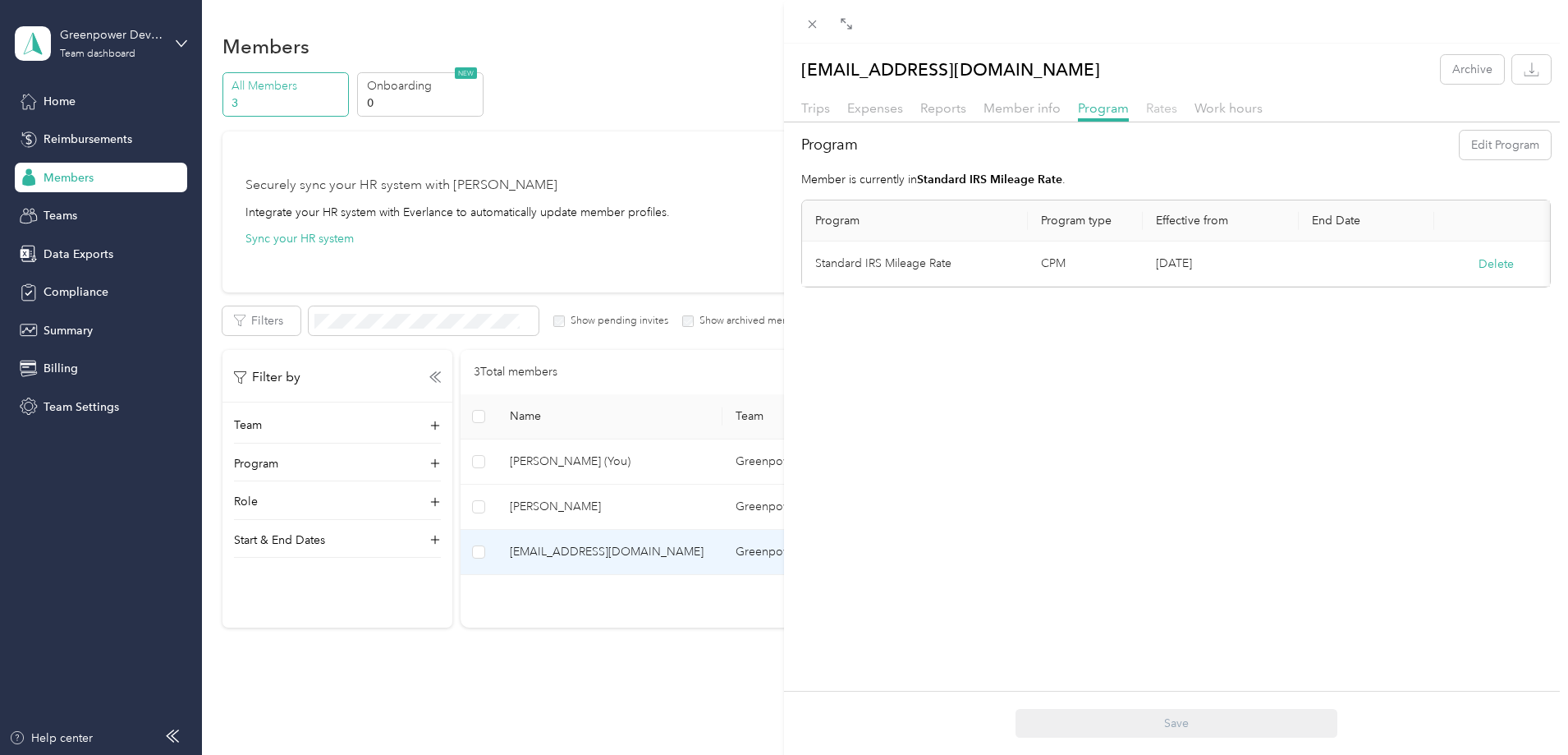
click at [1152, 106] on span "Rates" at bounding box center [1161, 107] width 31 height 15
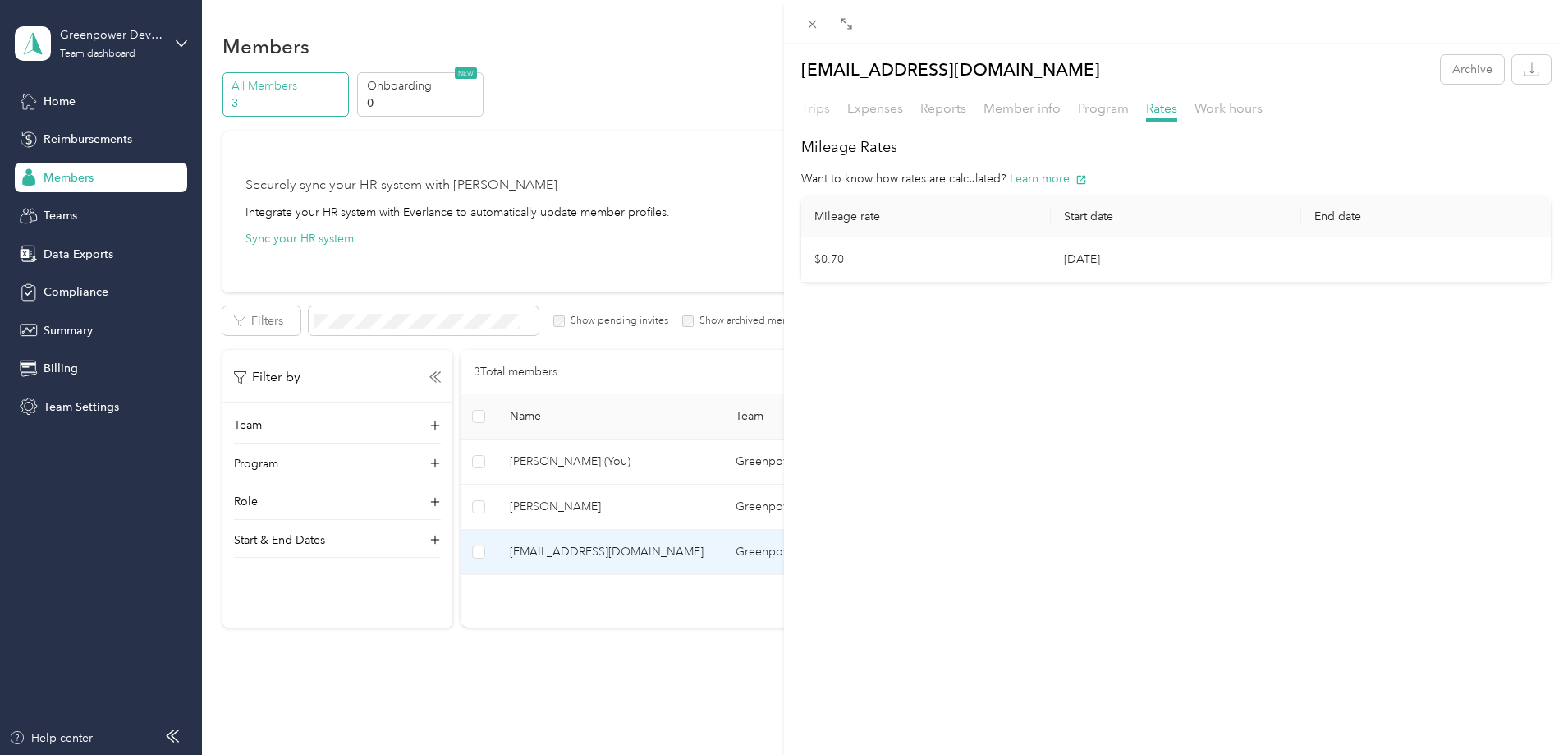
click at [812, 111] on span "Trips" at bounding box center [815, 107] width 29 height 15
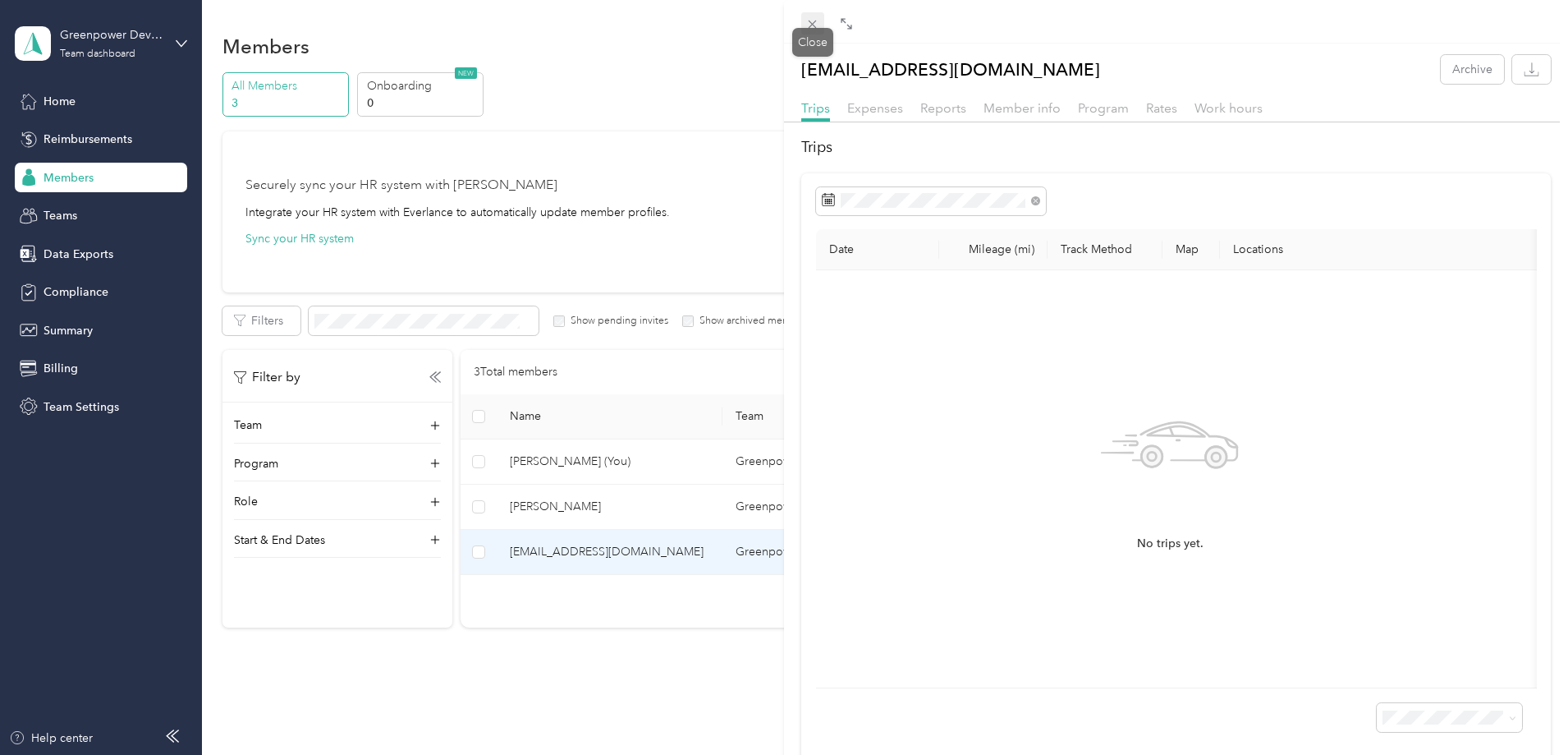
click at [813, 21] on icon at bounding box center [812, 24] width 14 height 14
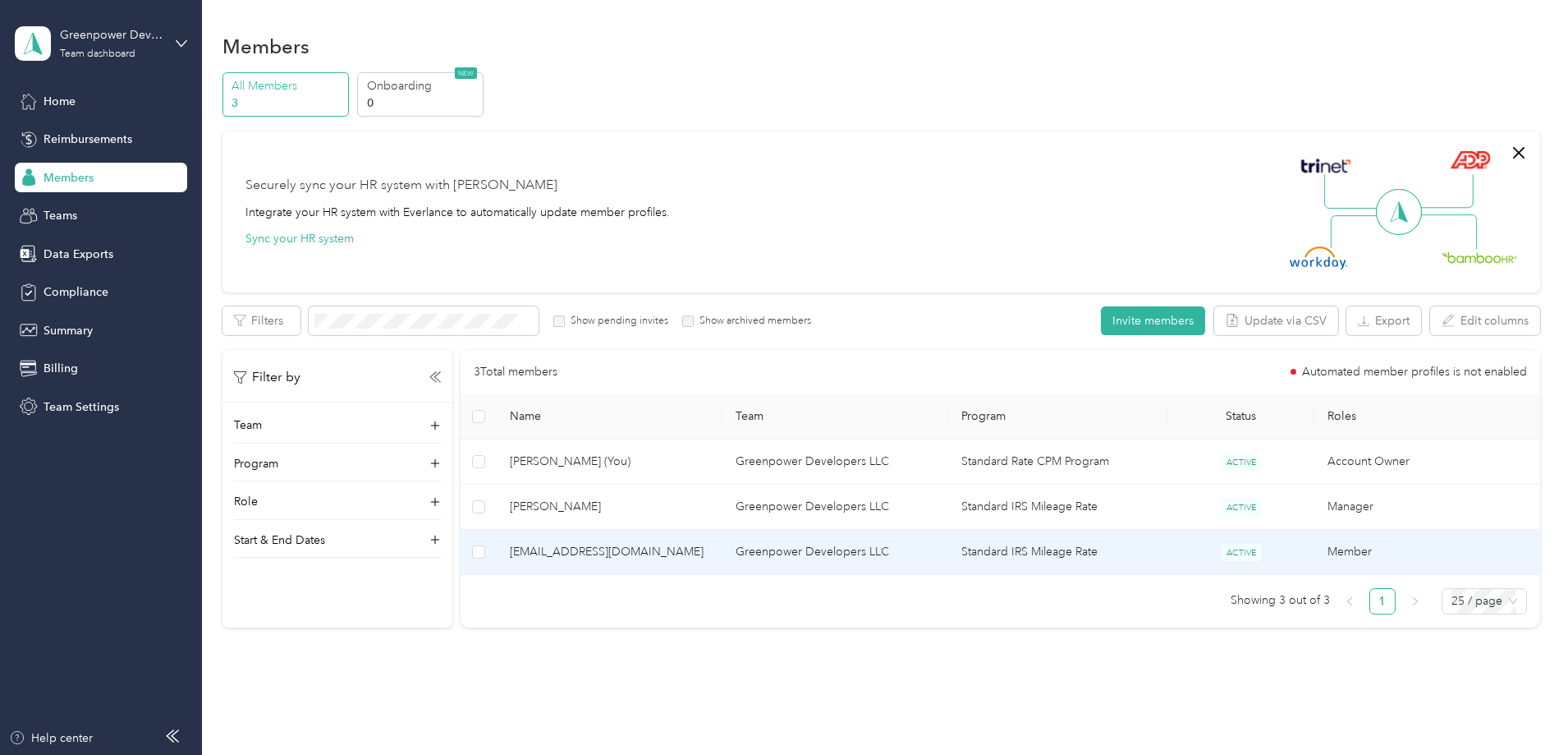
click at [678, 543] on span "[EMAIL_ADDRESS][DOMAIN_NAME]" at bounding box center [609, 552] width 200 height 18
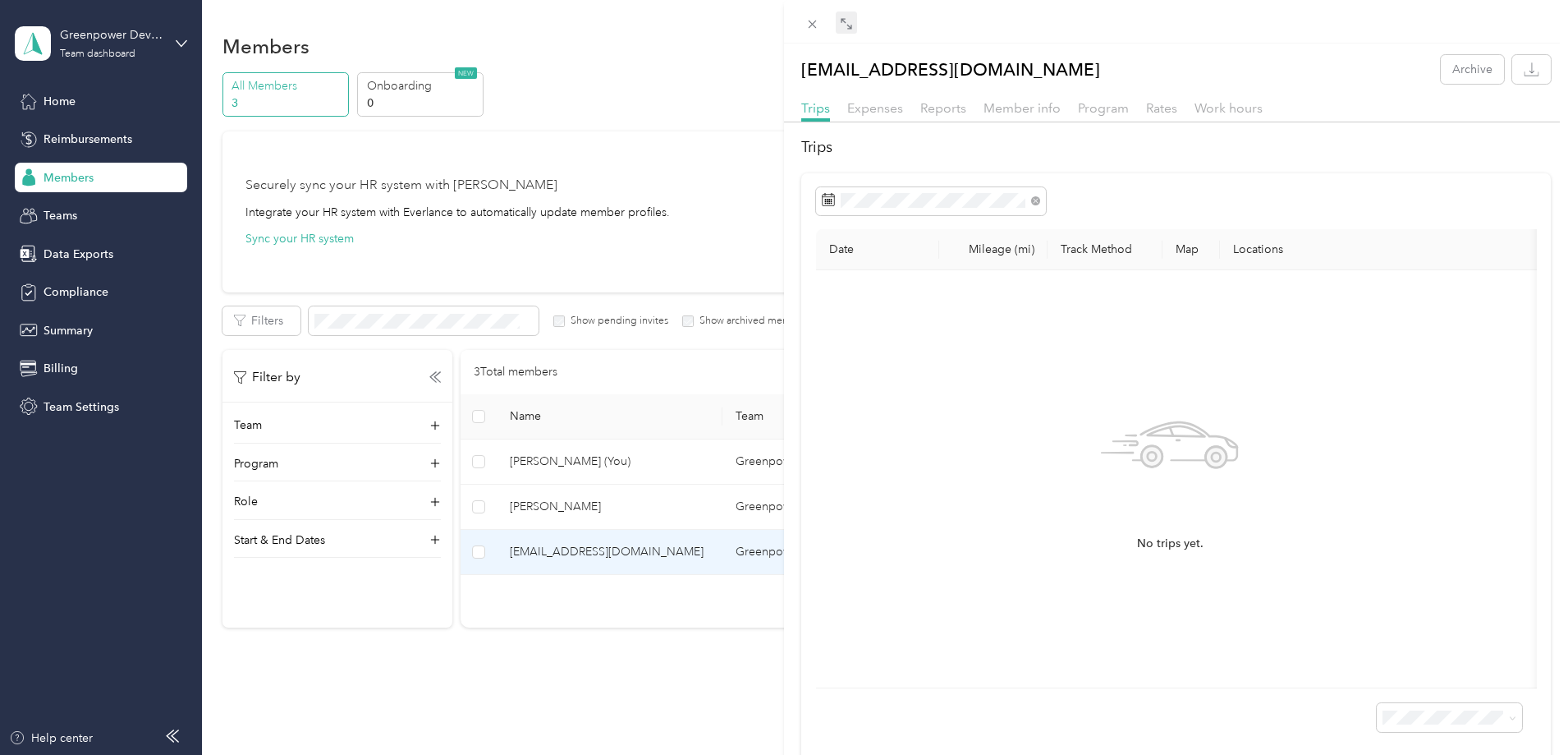
click at [849, 22] on icon at bounding box center [847, 24] width 13 height 13
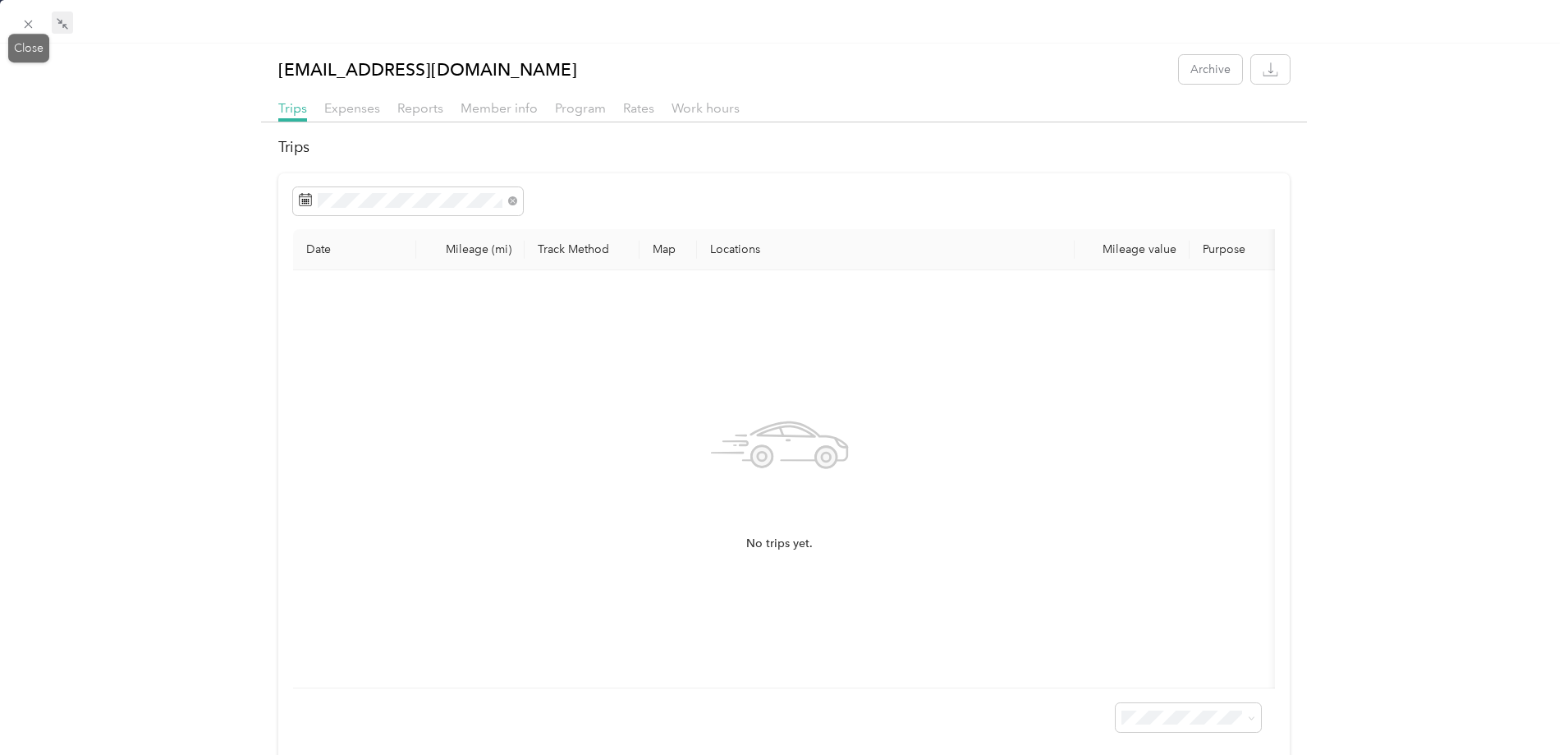
drag, startPoint x: 22, startPoint y: 22, endPoint x: 125, endPoint y: 103, distance: 131.0
click at [22, 21] on icon at bounding box center [28, 24] width 14 height 14
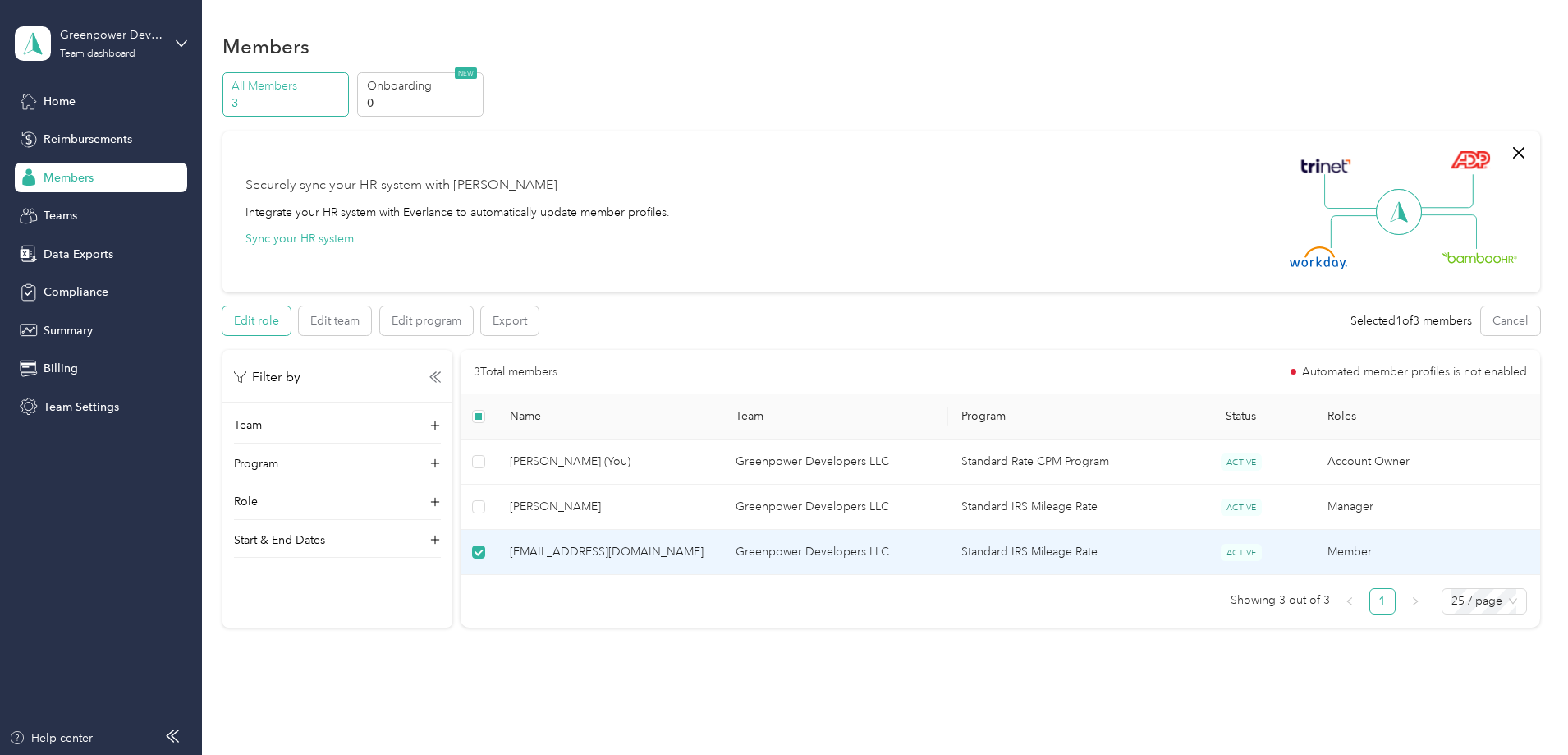
click at [291, 327] on button "Edit role" at bounding box center [257, 320] width 68 height 29
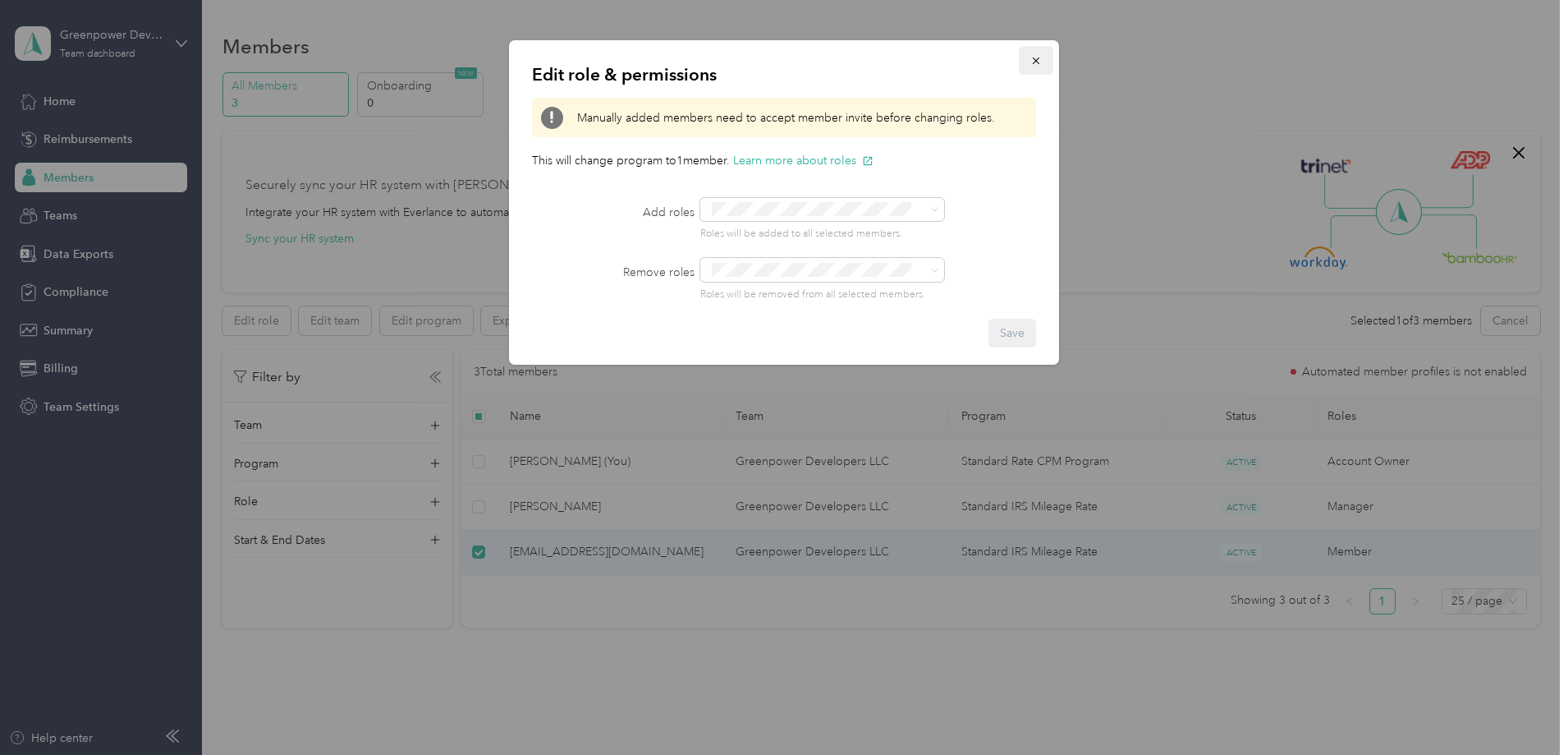
click at [1039, 61] on icon "button" at bounding box center [1036, 61] width 11 height 11
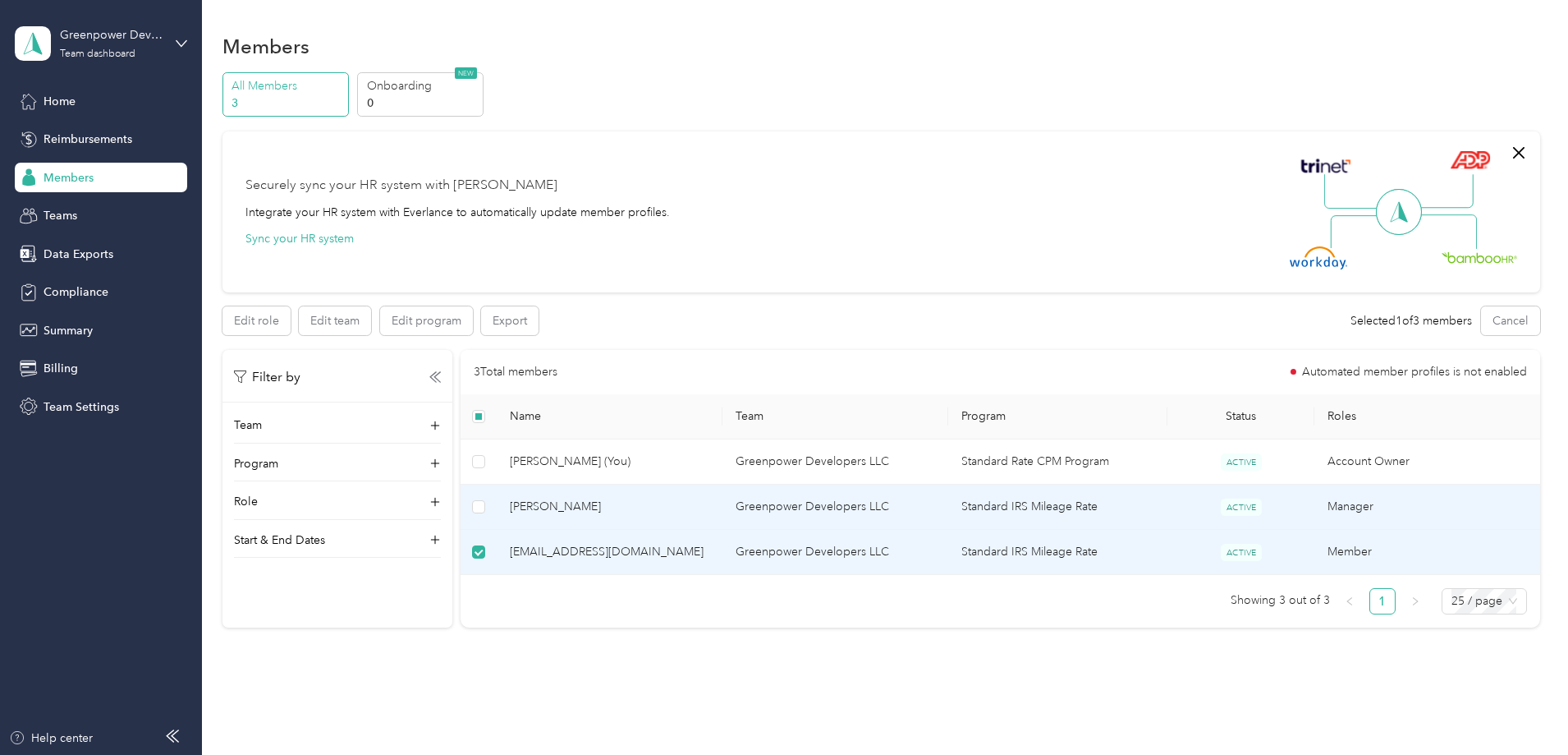
click at [1314, 513] on td "Manager" at bounding box center [1427, 508] width 226 height 46
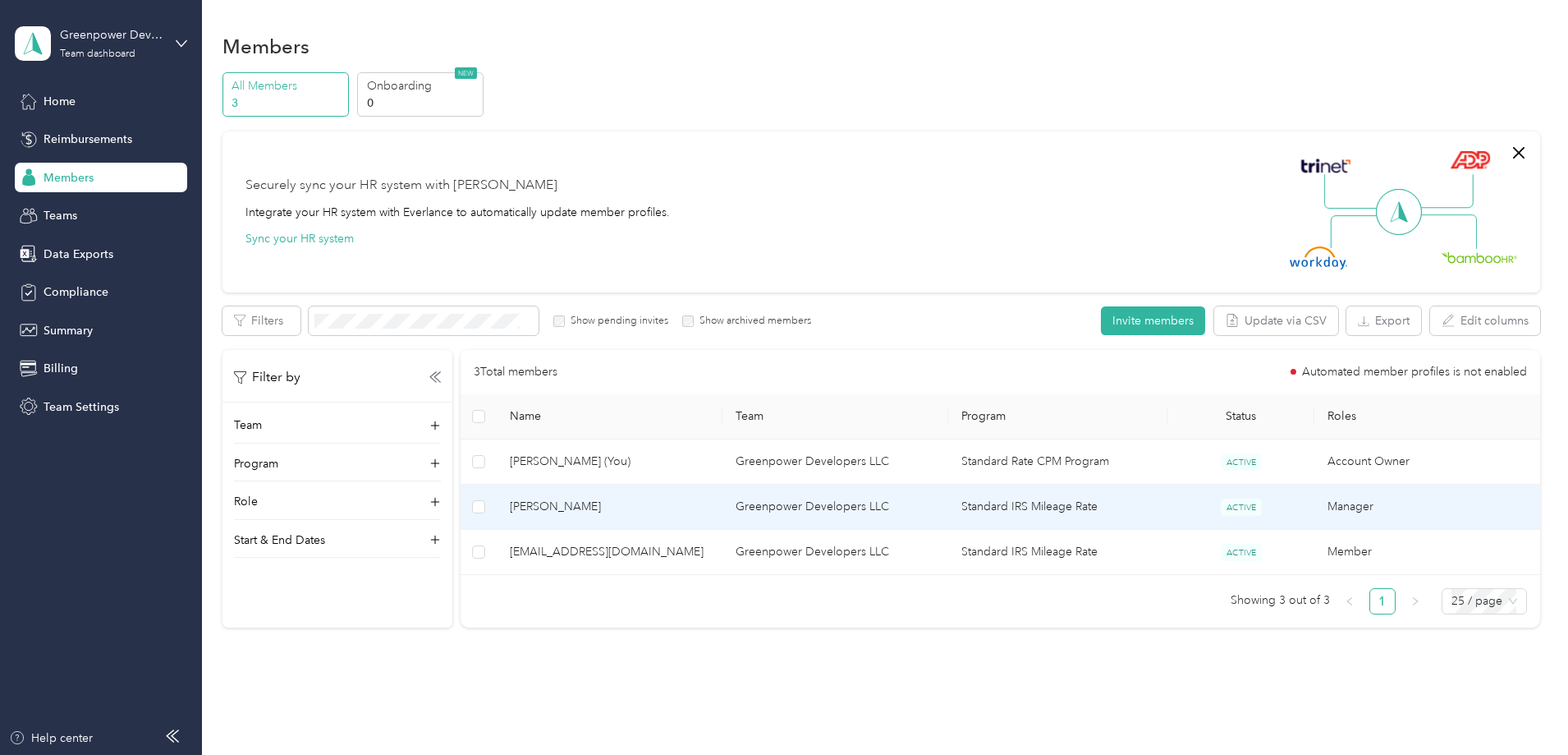
click at [657, 513] on span "[PERSON_NAME]" at bounding box center [609, 506] width 200 height 18
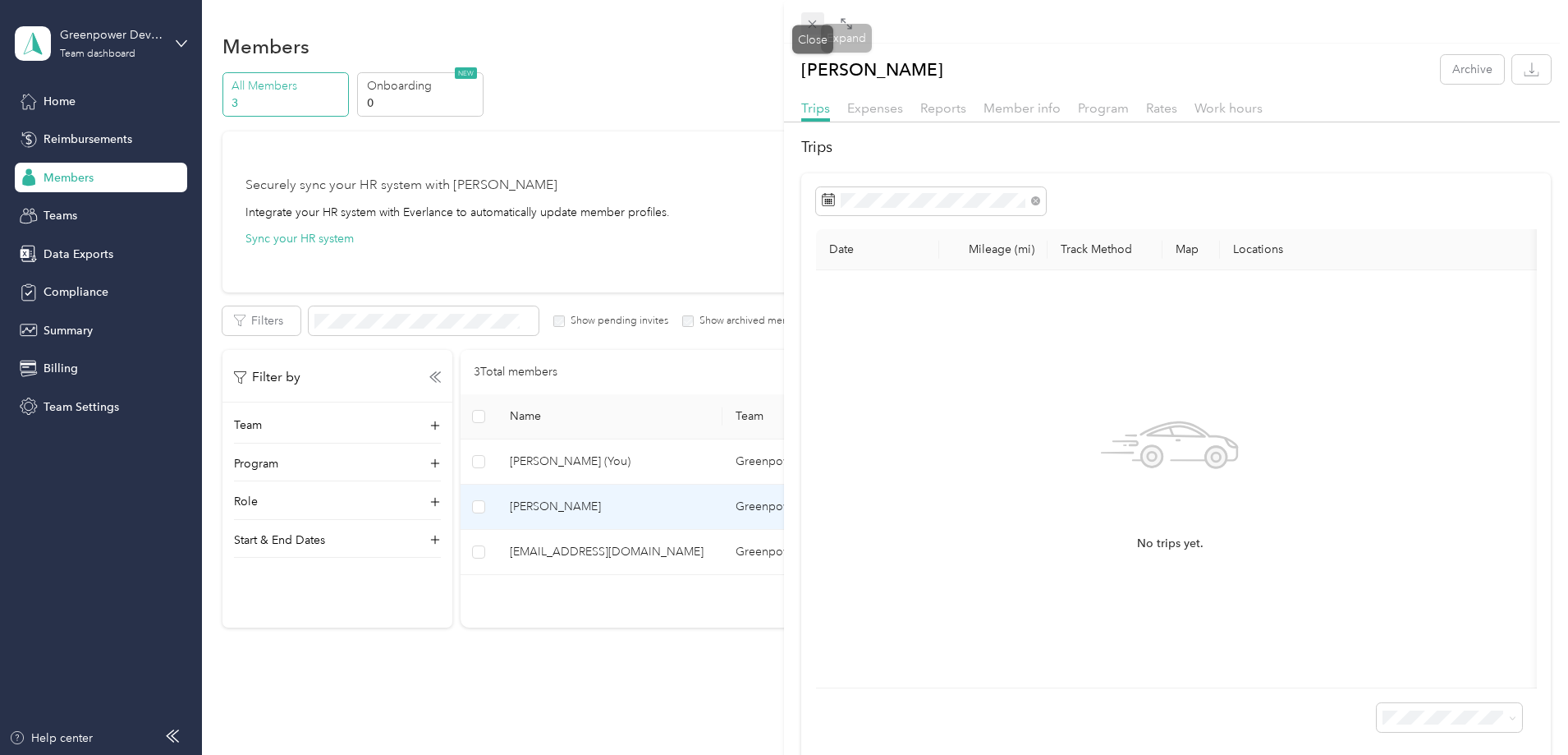
click at [820, 22] on span at bounding box center [813, 24] width 23 height 23
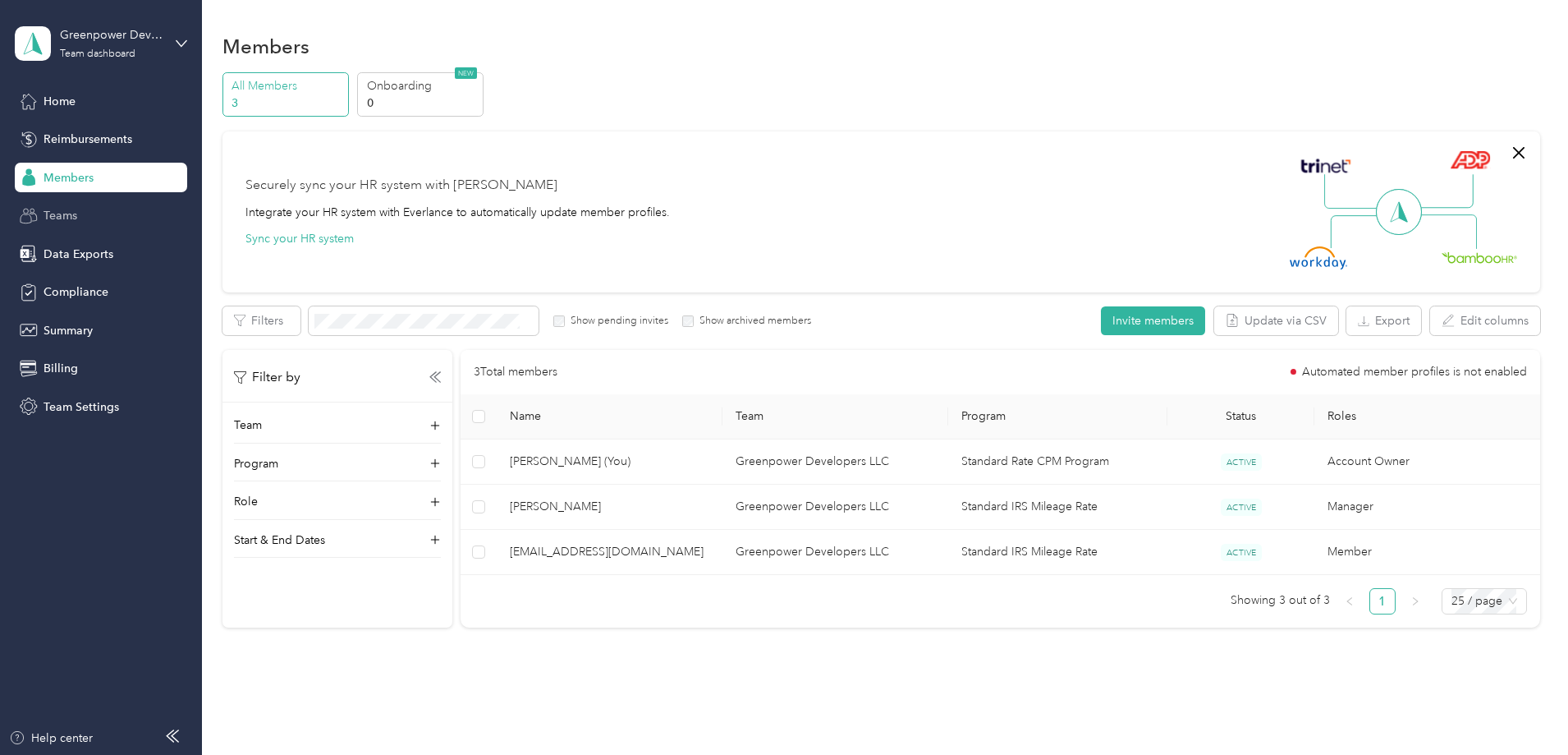
click at [125, 223] on div "Teams" at bounding box center [101, 216] width 172 height 29
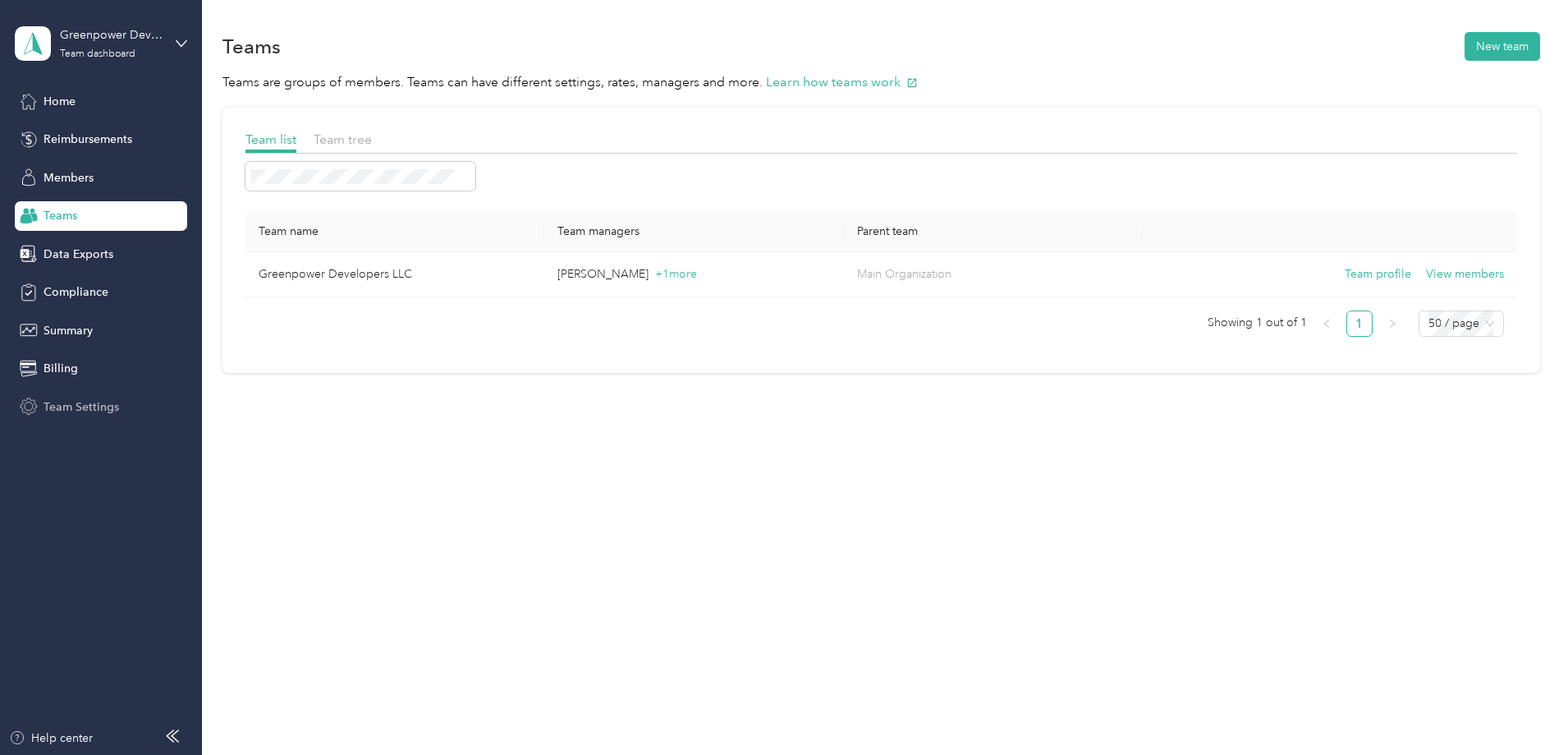
click at [93, 396] on div "Team Settings" at bounding box center [101, 406] width 172 height 29
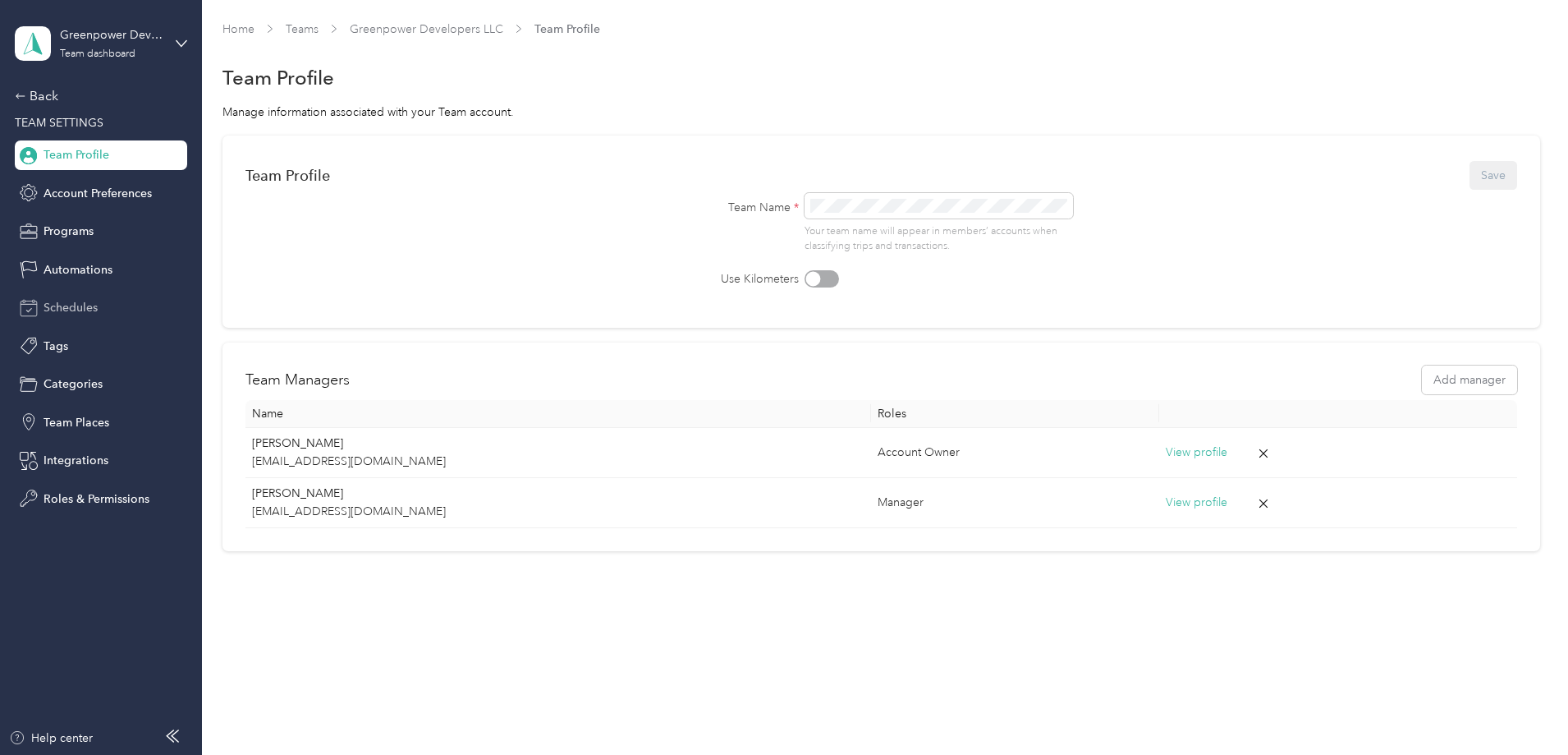
click at [105, 311] on div "Schedules" at bounding box center [101, 307] width 172 height 29
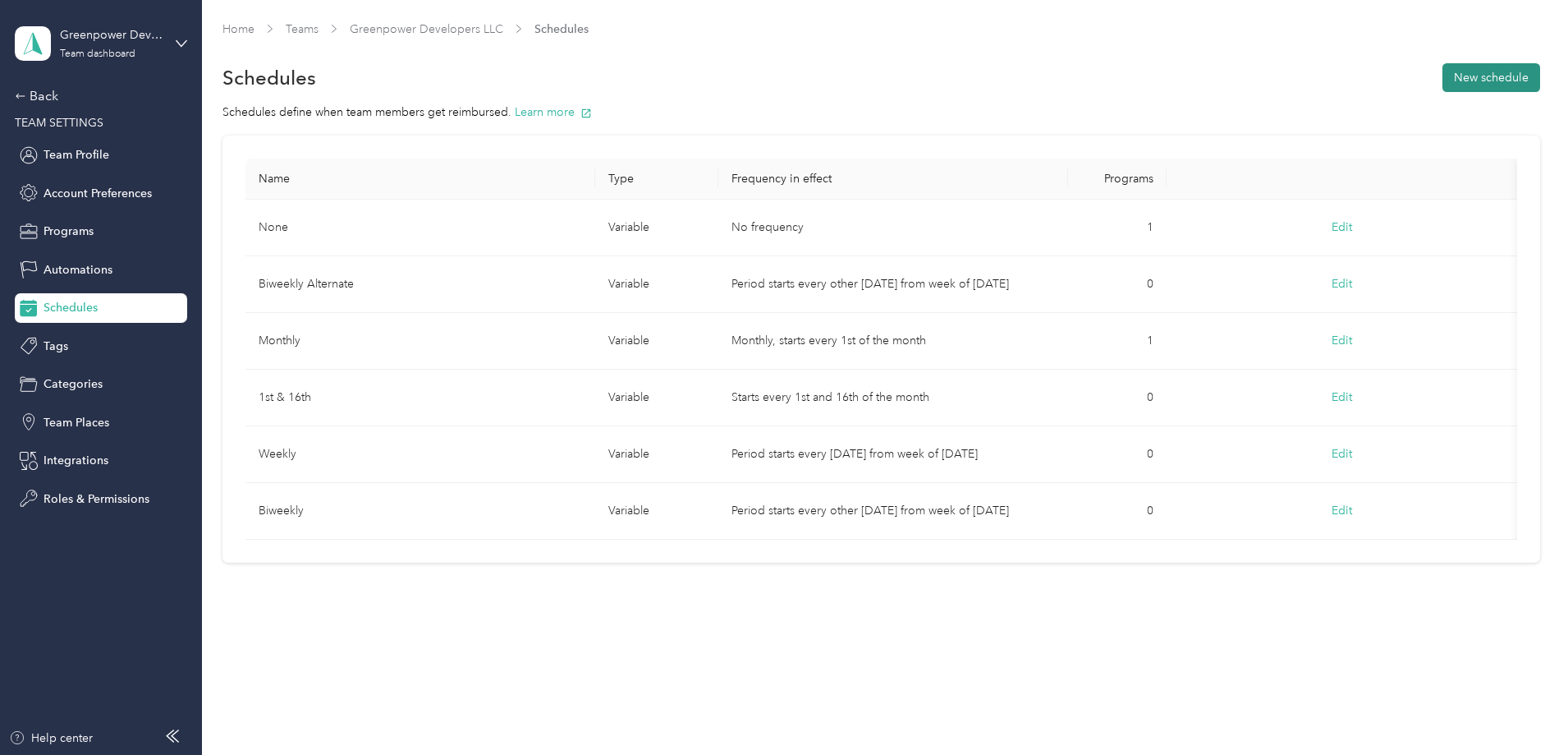
click at [1443, 75] on button "New schedule" at bounding box center [1491, 78] width 98 height 29
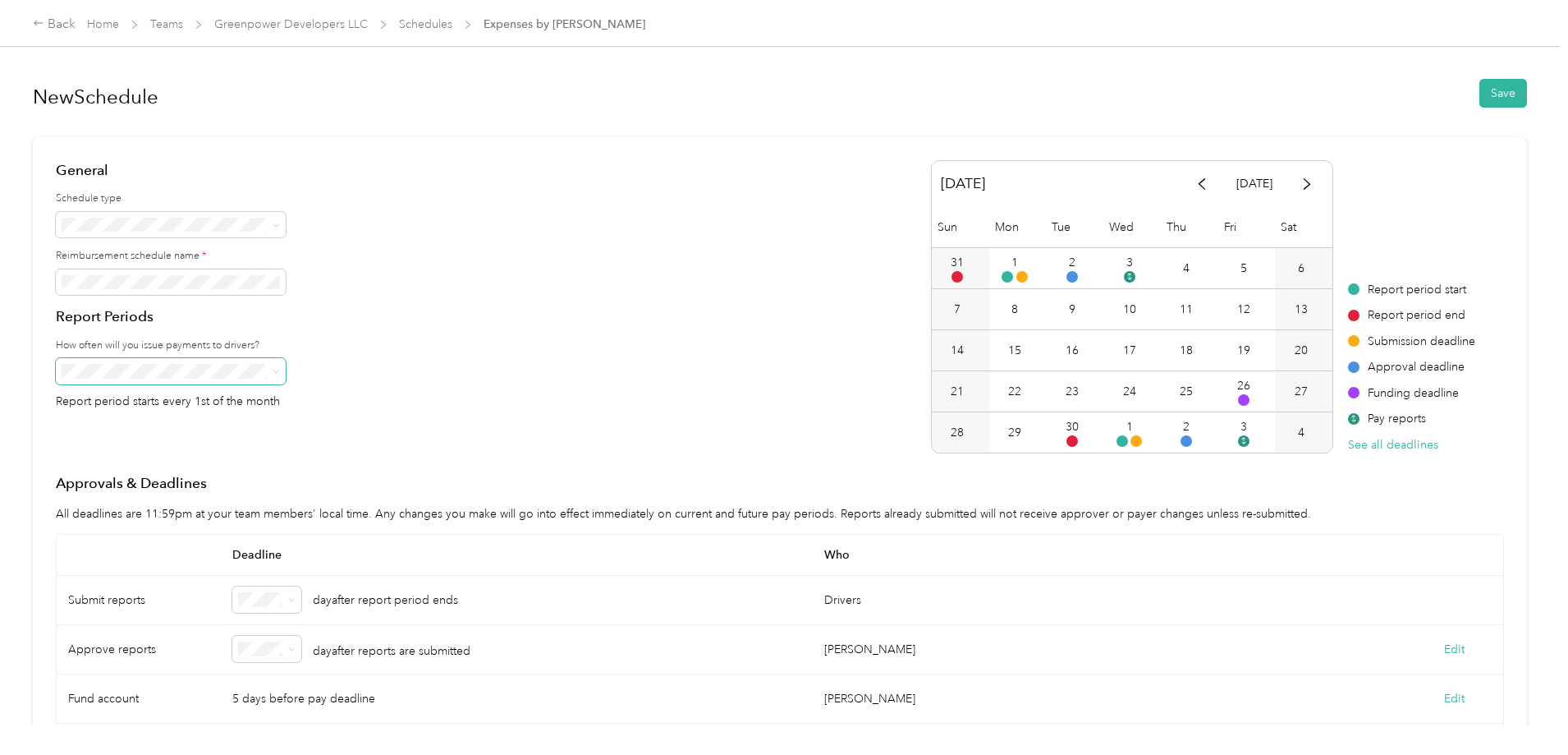
click at [272, 378] on span at bounding box center [171, 372] width 230 height 27
drag, startPoint x: 239, startPoint y: 464, endPoint x: 231, endPoint y: 467, distance: 8.5
click at [239, 464] on div "Weekly" at bounding box center [301, 458] width 207 height 17
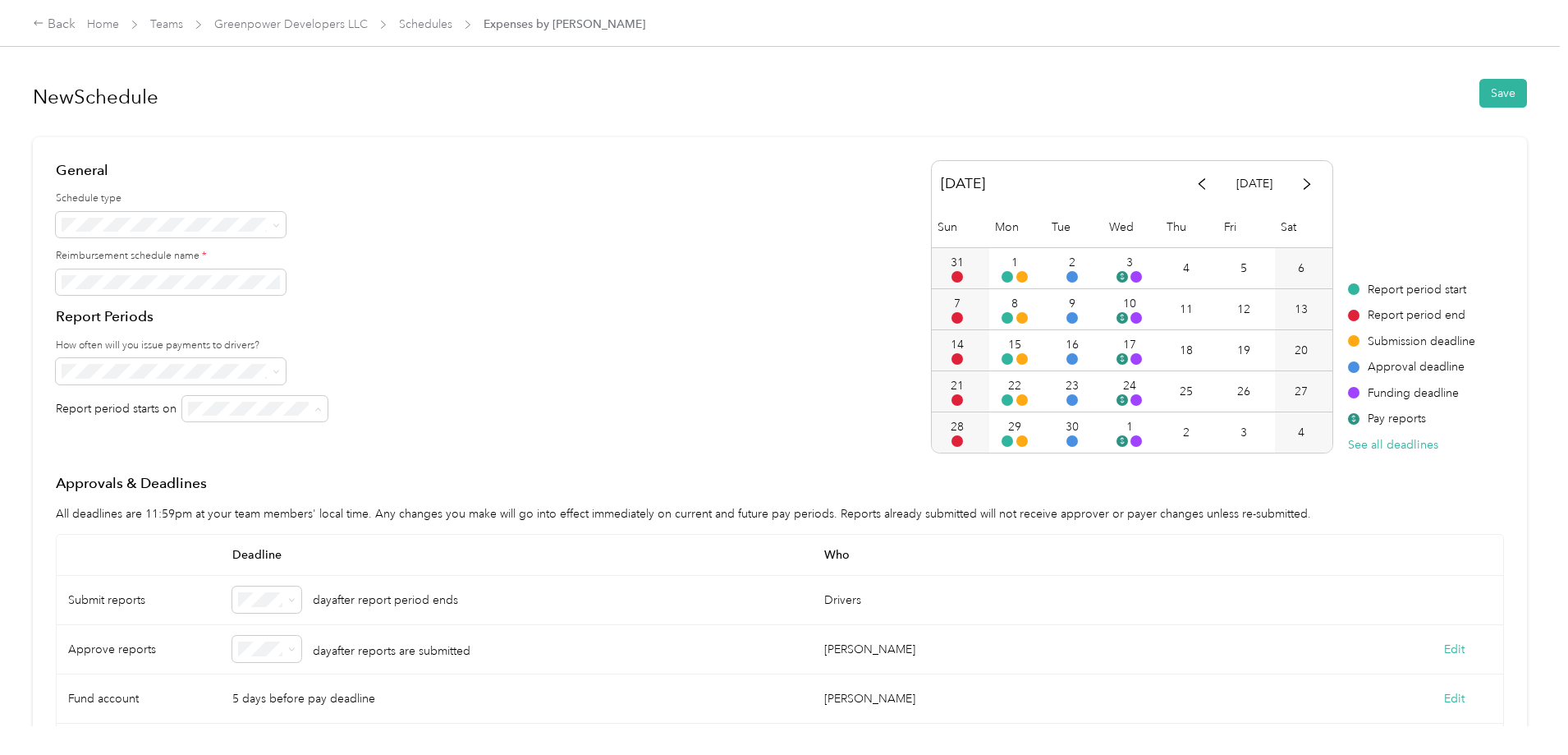
click at [391, 433] on div "[DATE]" at bounding box center [374, 437] width 105 height 17
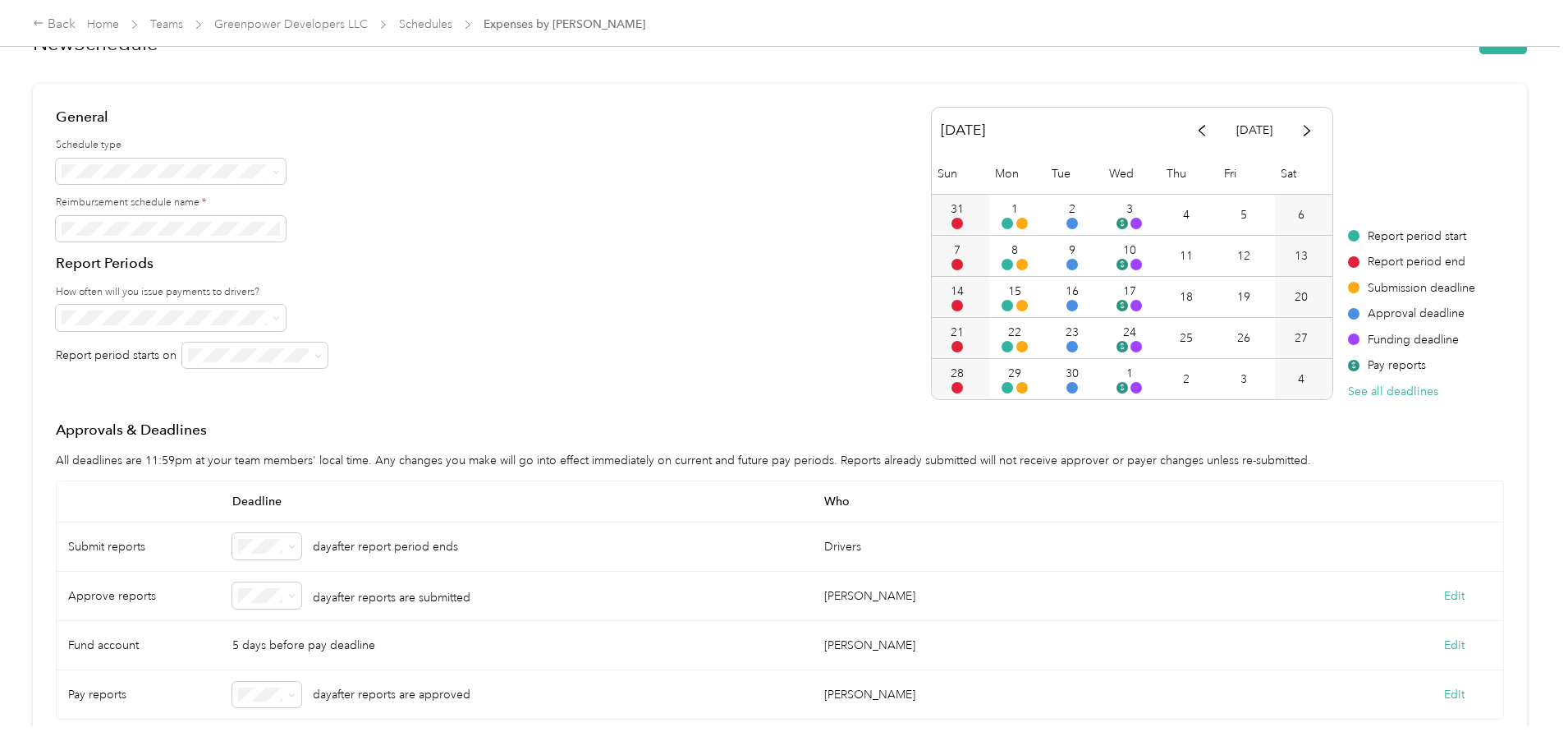
scroll to position [82, 0]
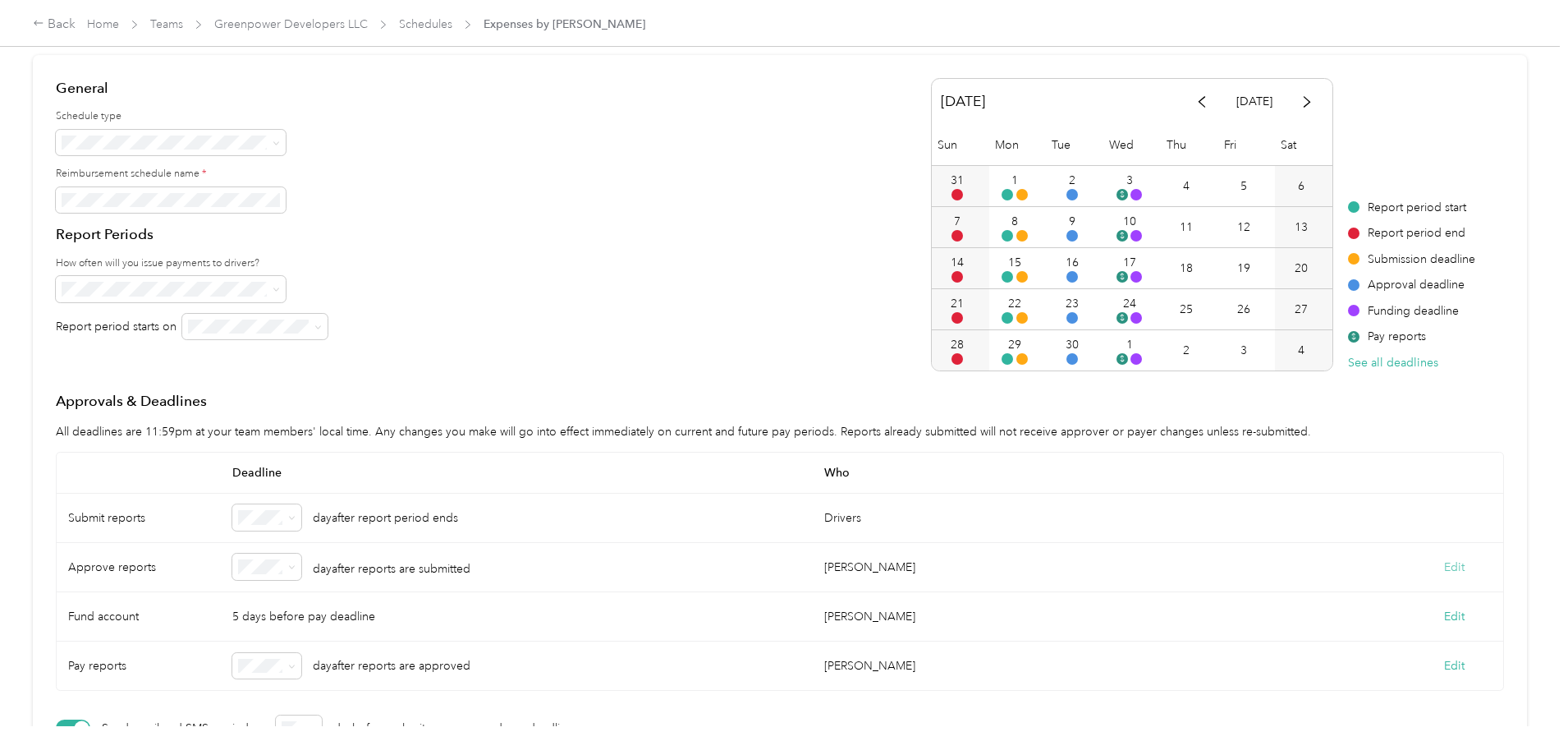
click at [1444, 576] on button "Edit" at bounding box center [1454, 567] width 21 height 17
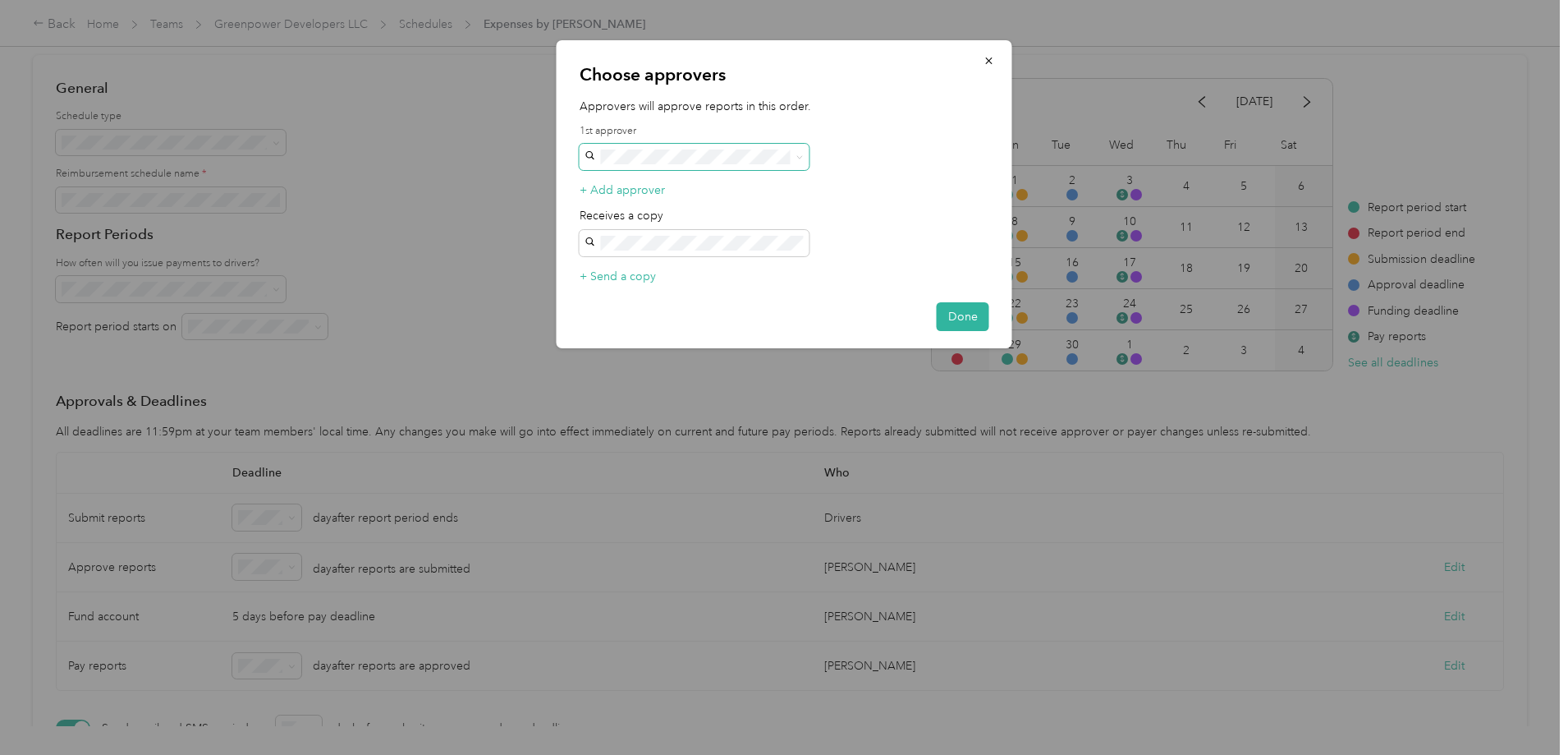
click at [755, 167] on span at bounding box center [695, 157] width 230 height 27
click at [710, 293] on p "[EMAIL_ADDRESS][DOMAIN_NAME]" at bounding box center [695, 301] width 207 height 17
click at [950, 311] on button "Done" at bounding box center [963, 317] width 52 height 29
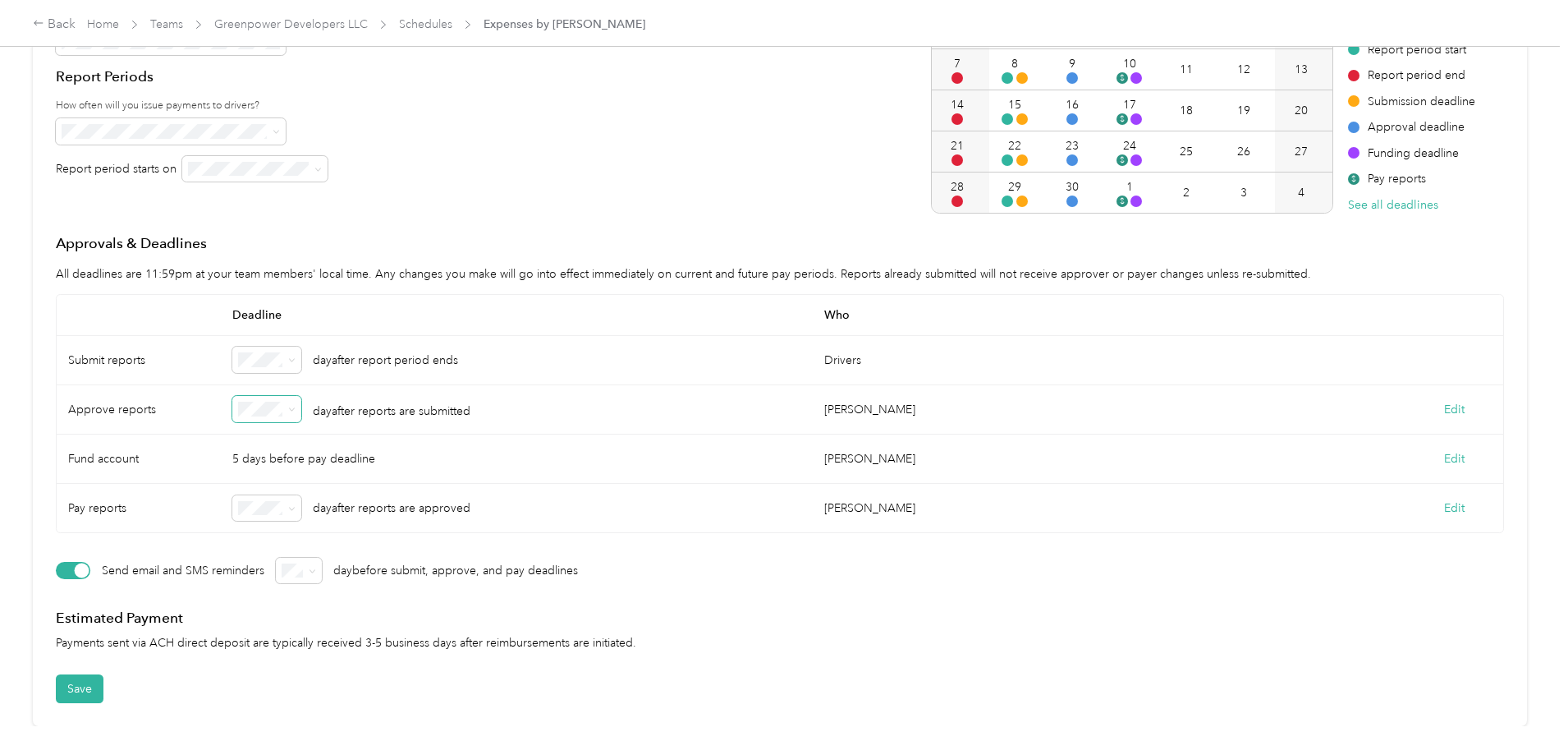
scroll to position [246, 0]
click at [294, 412] on icon at bounding box center [291, 409] width 5 height 3
click at [608, 450] on div "5 days before pay deadline" at bounding box center [516, 459] width 592 height 49
click at [104, 674] on button "Save" at bounding box center [80, 688] width 48 height 29
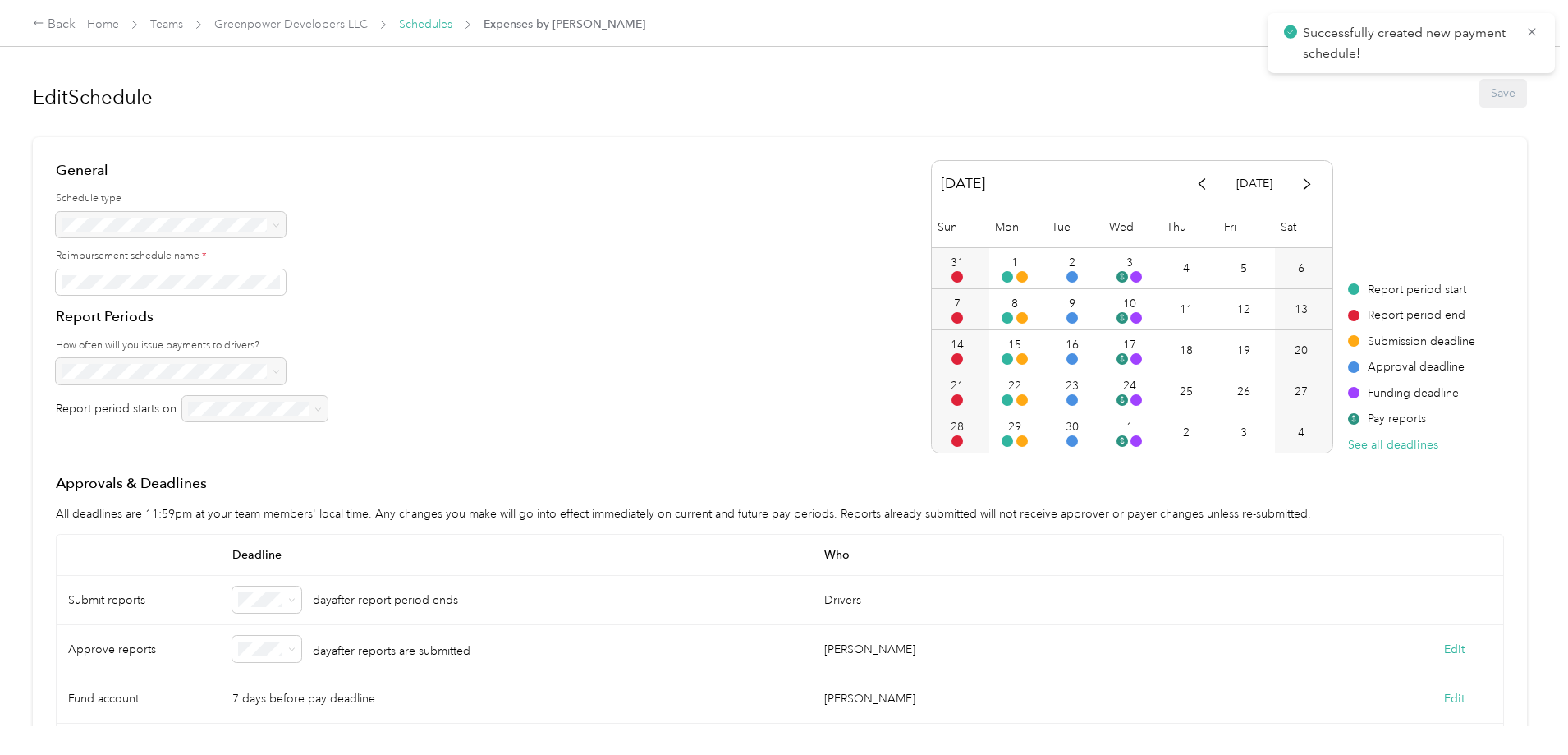
click at [452, 28] on link "Schedules" at bounding box center [426, 24] width 53 height 14
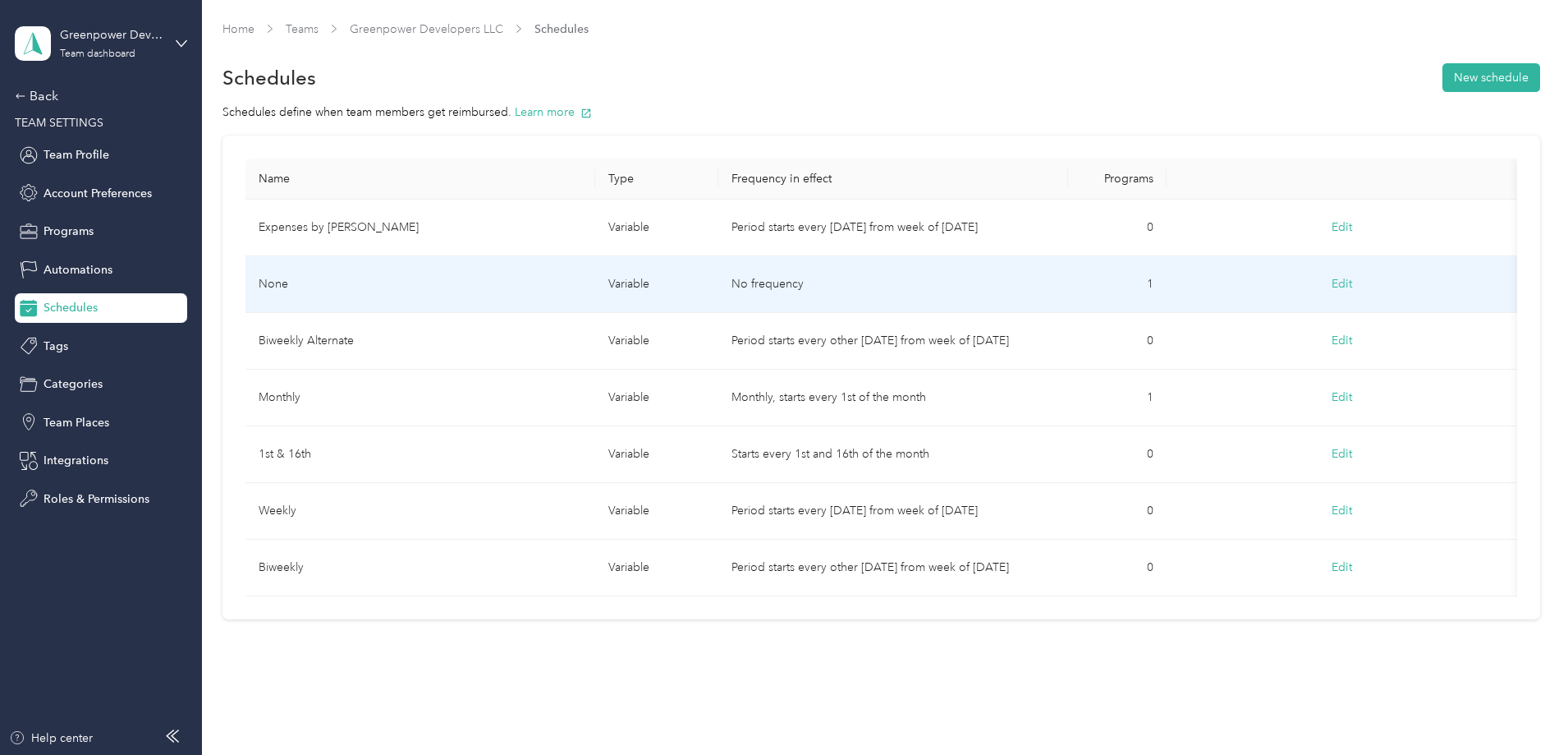
click at [1320, 282] on button "Edit" at bounding box center [1342, 283] width 44 height 29
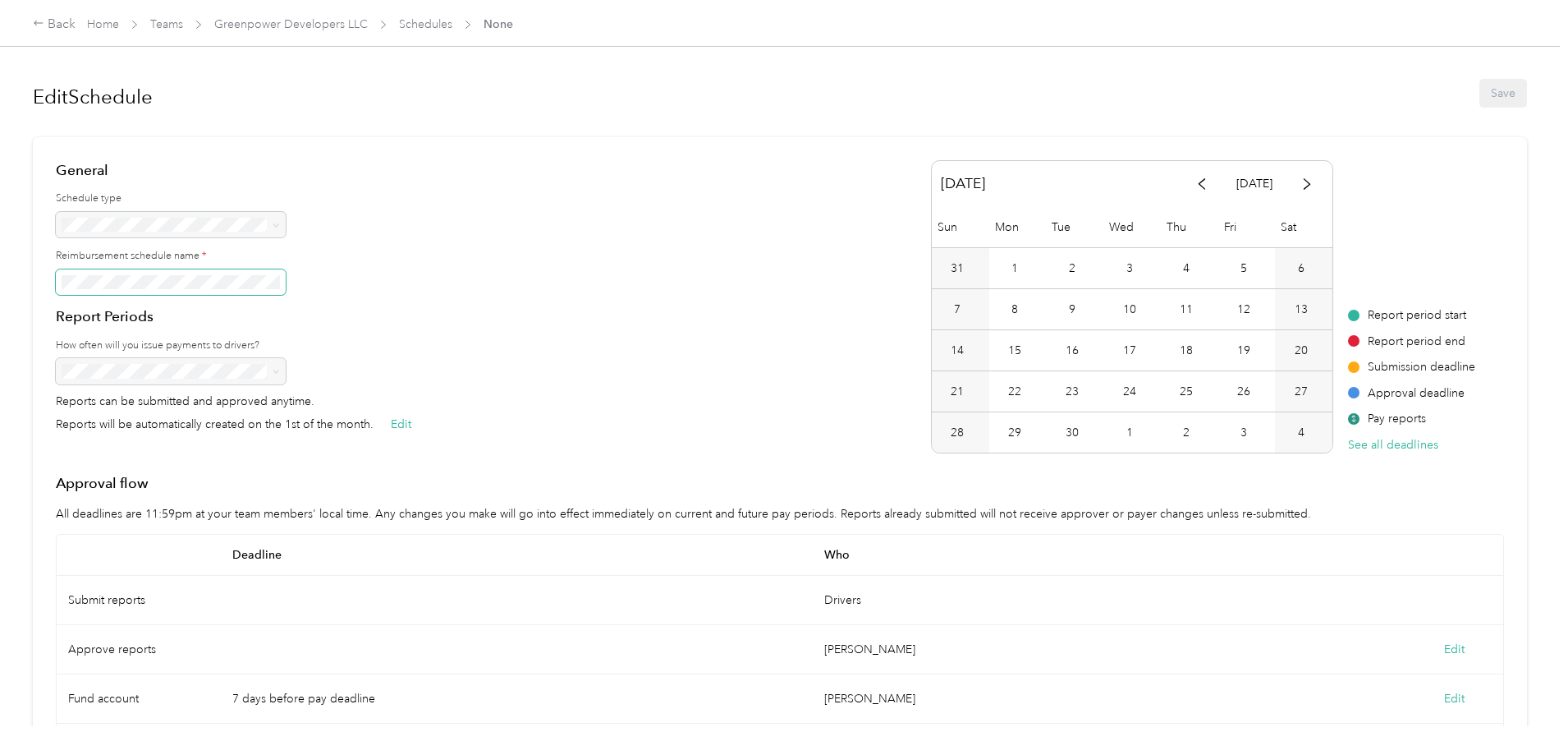
click at [183, 278] on article "General Schedule type Reimbursement schedule name * Report Periods How often wi…" at bounding box center [780, 487] width 1494 height 700
click at [313, 383] on div at bounding box center [234, 372] width 355 height 27
click at [321, 370] on div at bounding box center [234, 372] width 355 height 27
click at [411, 344] on label "How often will you issue payments to drivers?" at bounding box center [234, 346] width 355 height 15
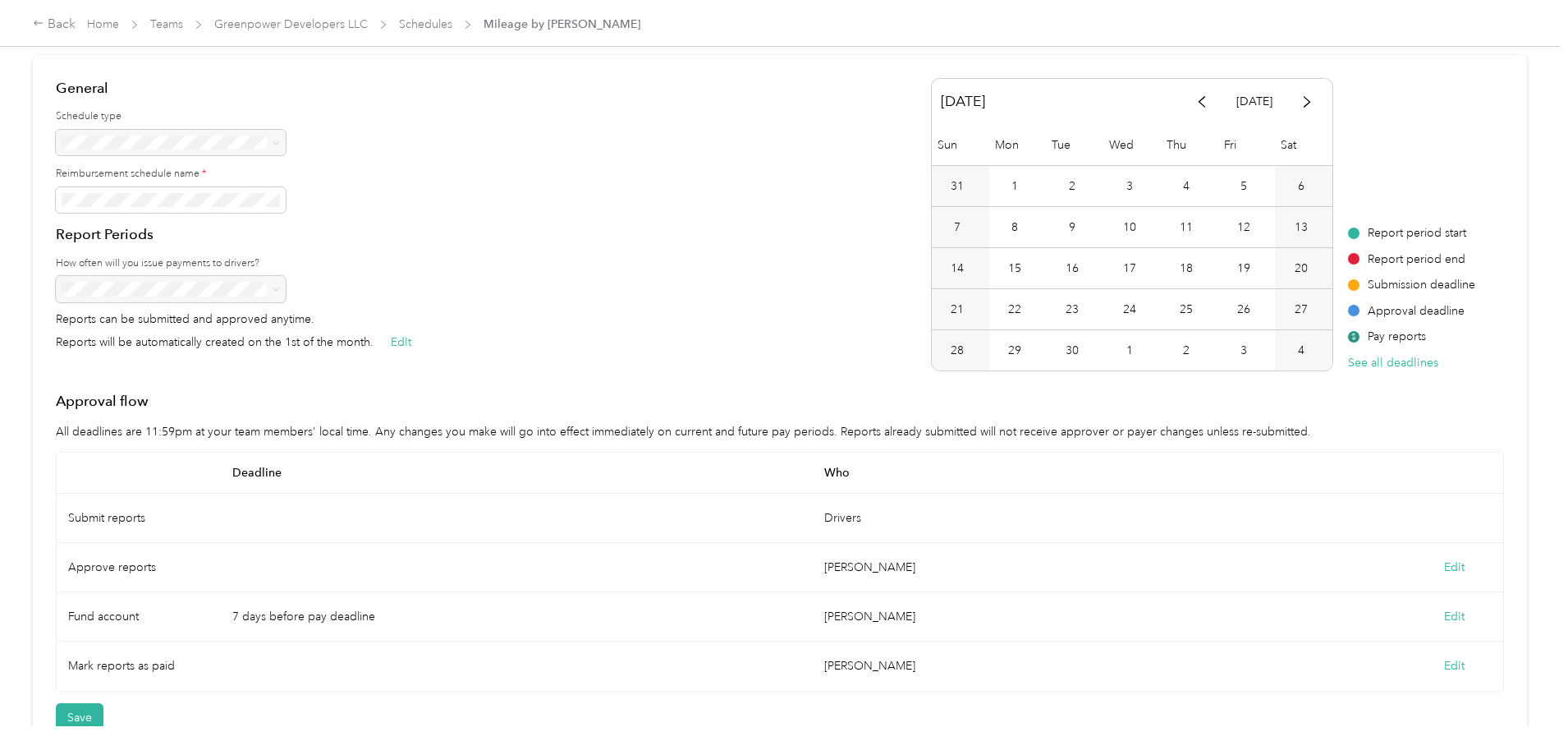
scroll to position [141, 0]
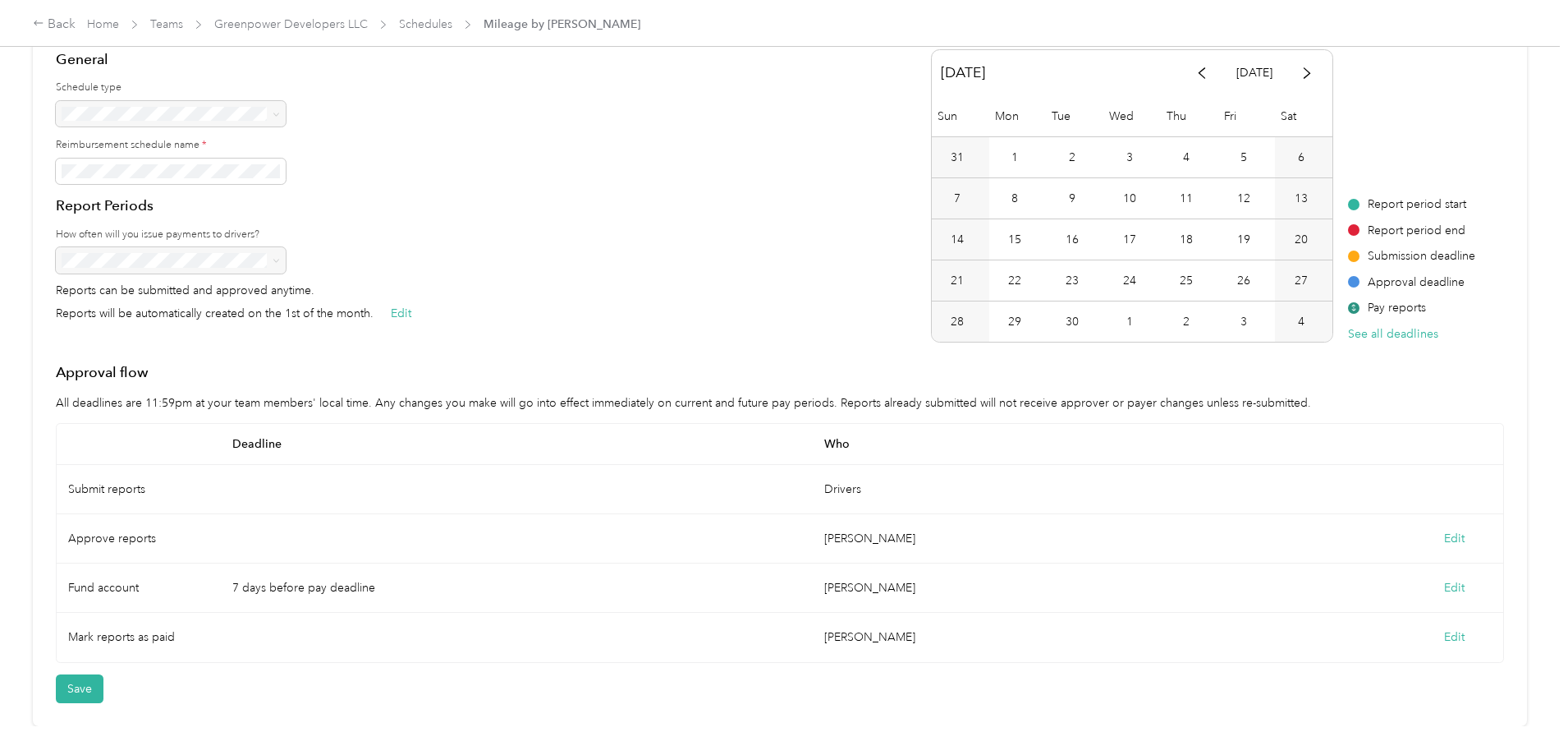
click at [1405, 526] on div "Edit" at bounding box center [1454, 539] width 99 height 49
click at [1444, 530] on button "Edit" at bounding box center [1454, 538] width 21 height 17
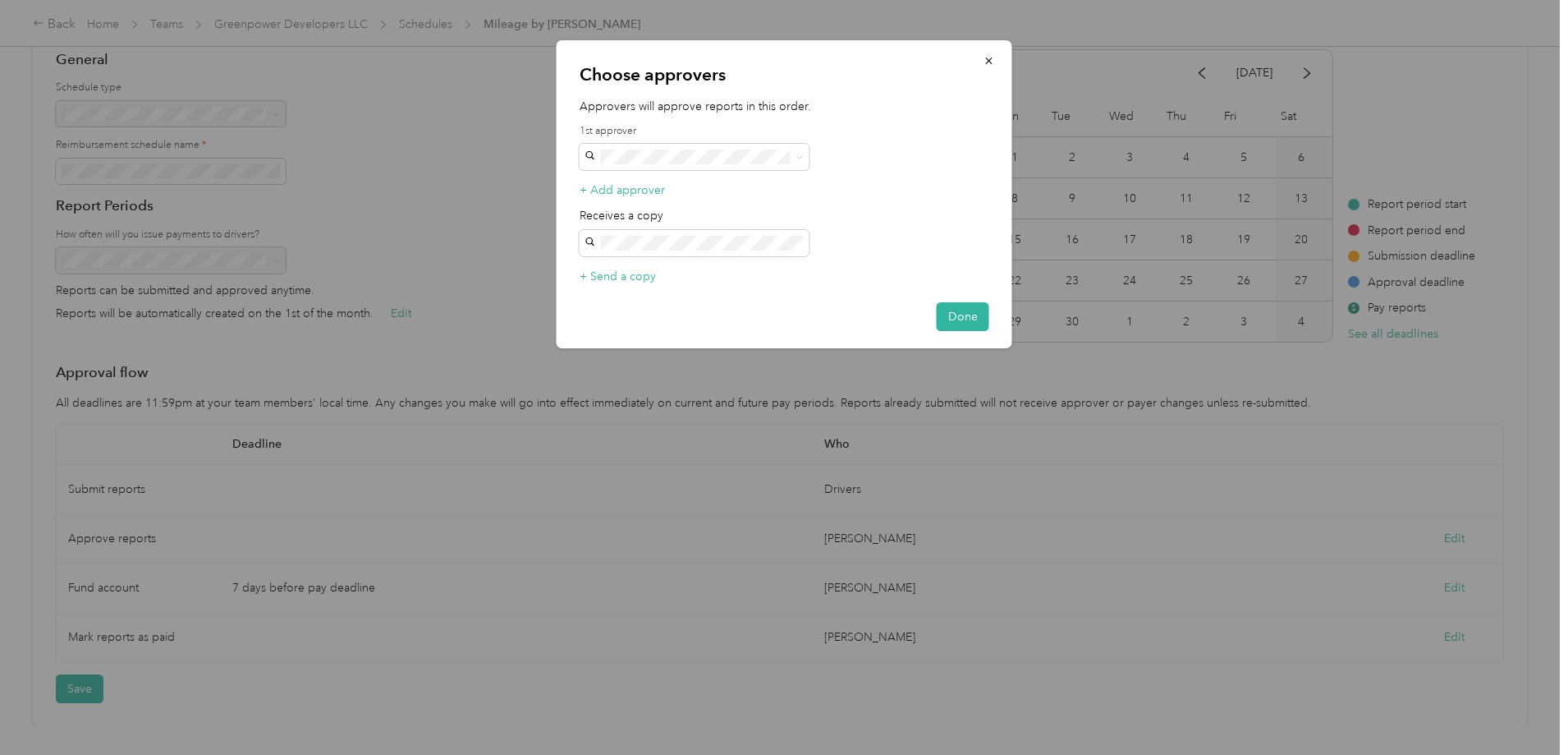
click at [743, 170] on div "Choose approvers Approvers will approve reports in this order. 1st approver + A…" at bounding box center [784, 194] width 455 height 308
click at [680, 272] on div "[PERSON_NAME] [EMAIL_ADDRESS][DOMAIN_NAME]" at bounding box center [695, 291] width 207 height 38
click at [951, 310] on button "Done" at bounding box center [963, 317] width 52 height 29
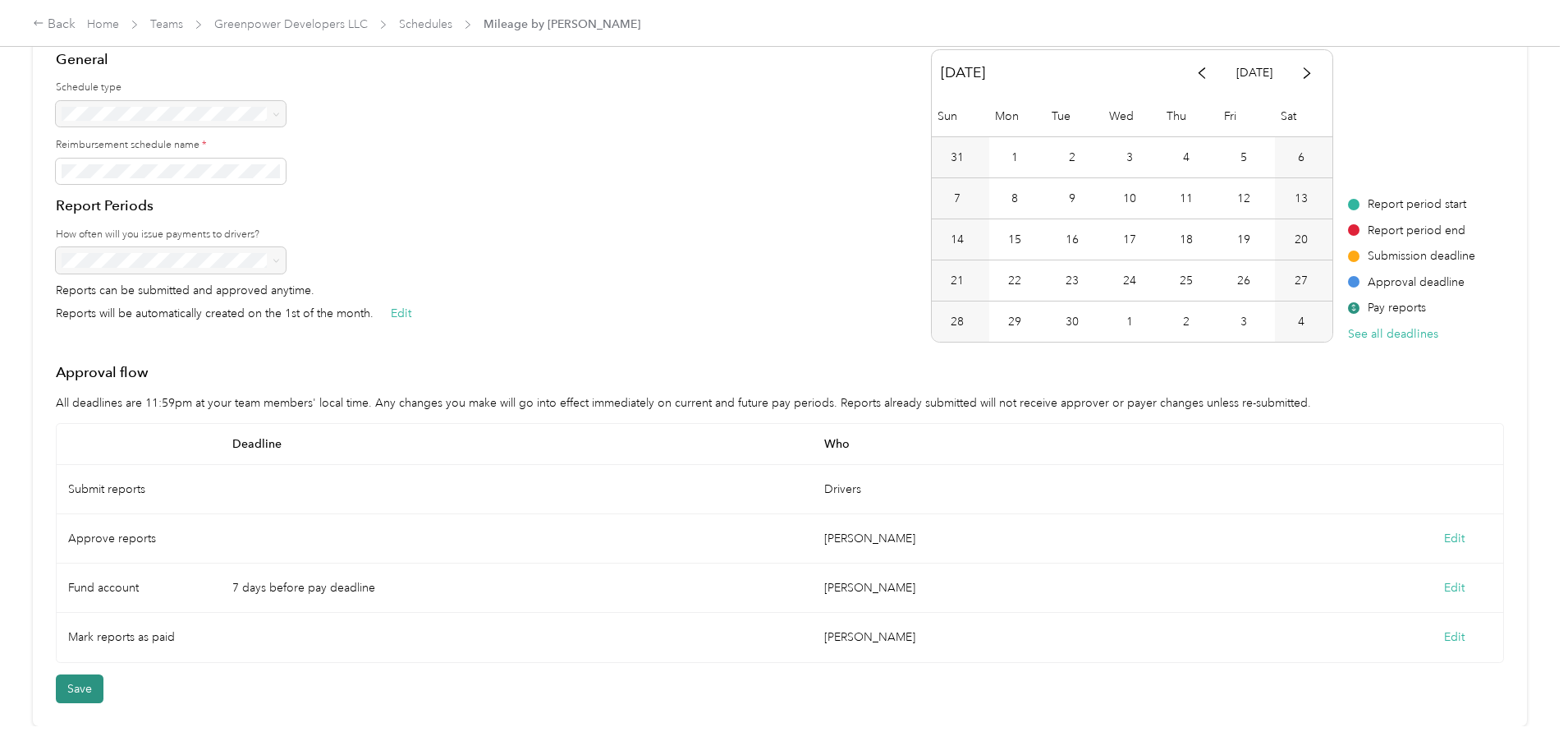
click at [104, 683] on button "Save" at bounding box center [80, 688] width 48 height 29
click at [452, 16] on span "Schedules" at bounding box center [426, 24] width 53 height 17
click at [452, 23] on link "Schedules" at bounding box center [426, 24] width 53 height 14
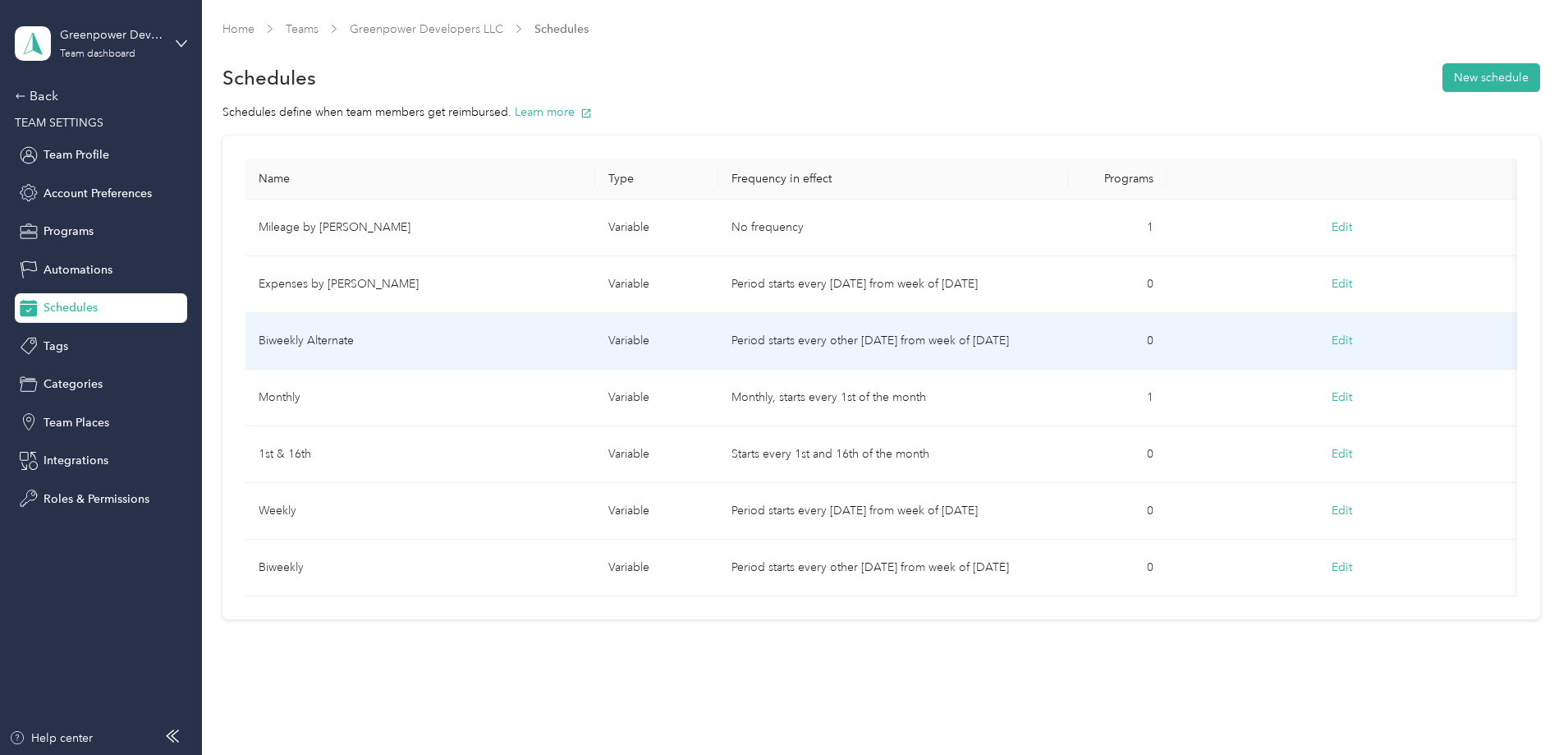
click at [1320, 341] on button "Edit" at bounding box center [1342, 340] width 44 height 29
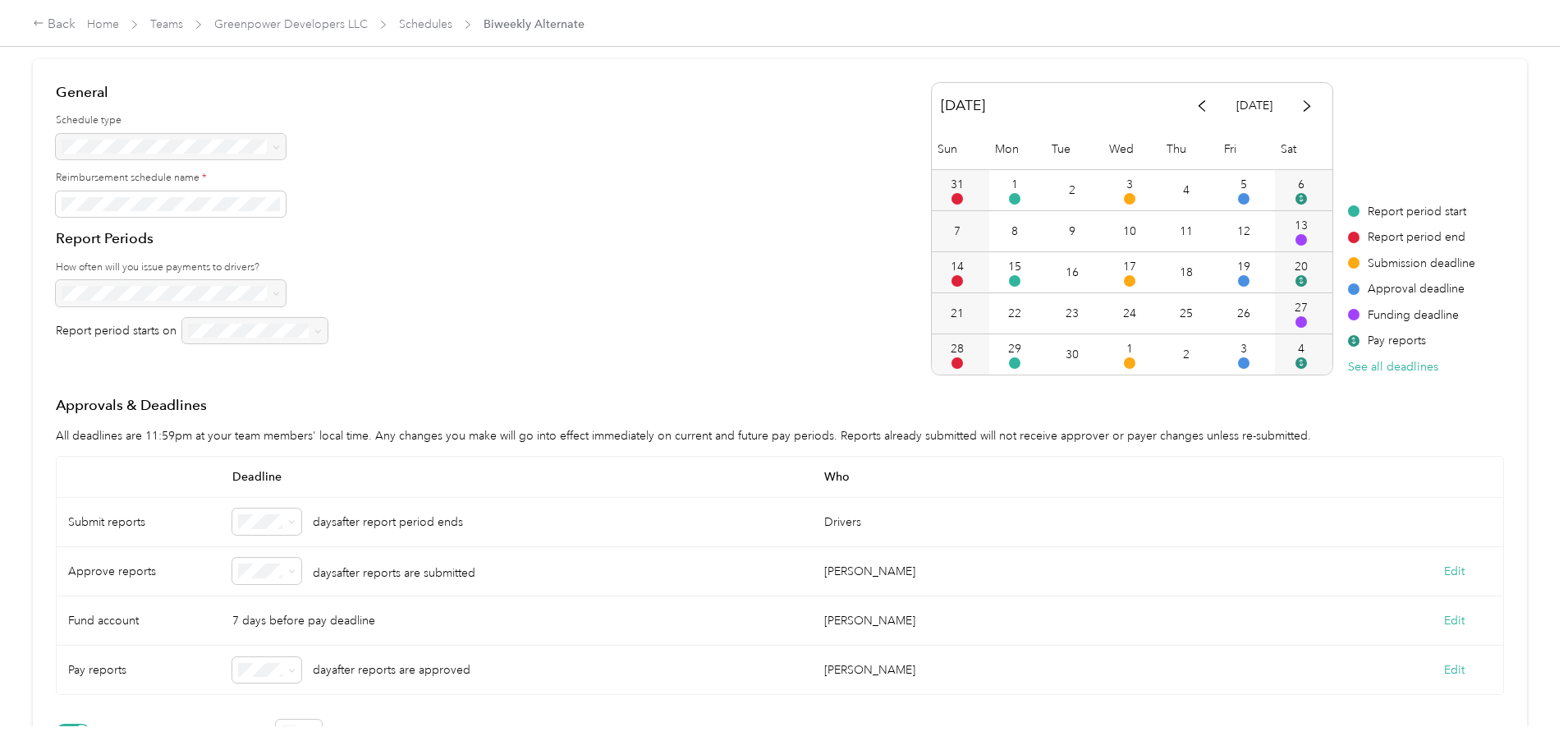
scroll to position [269, 0]
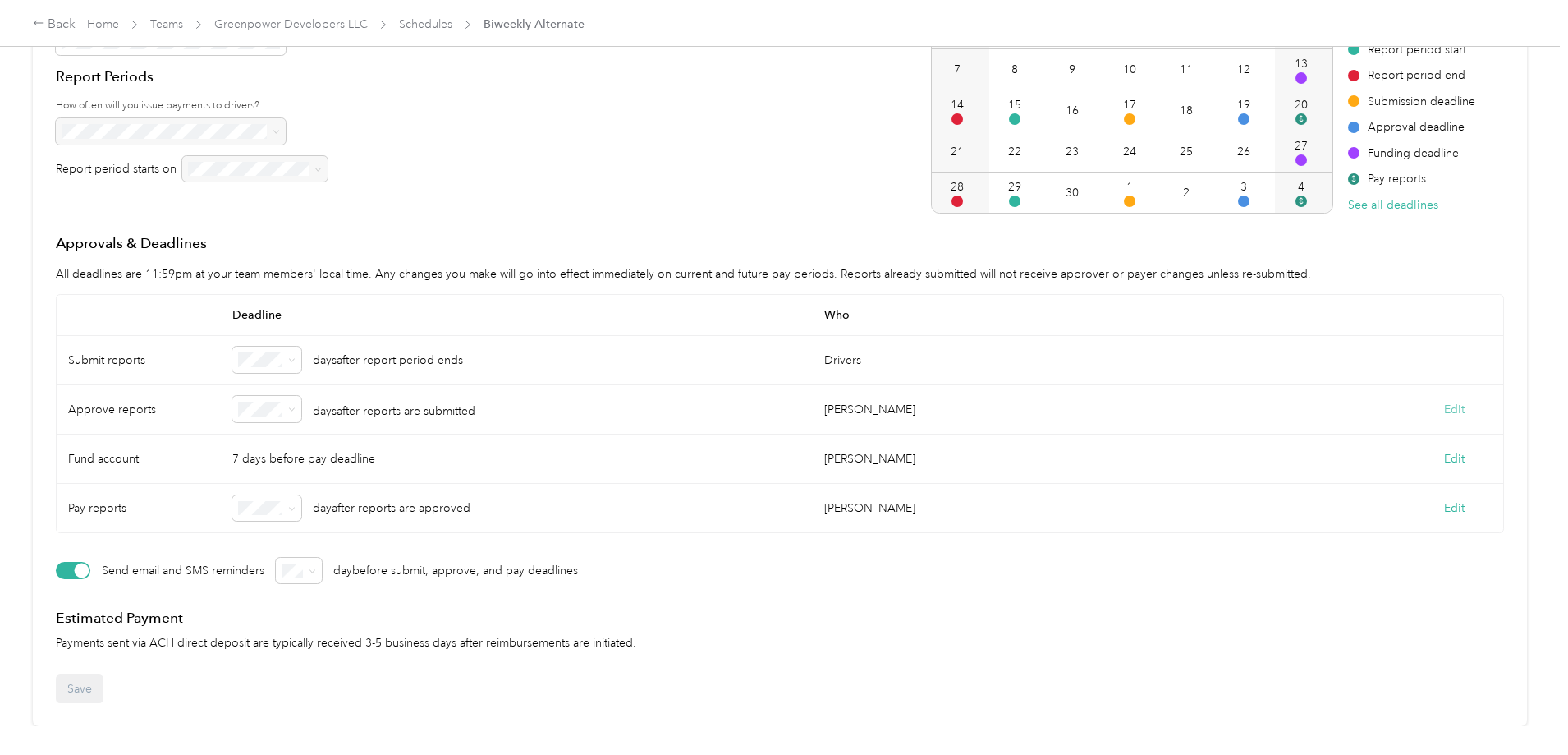
click at [1444, 401] on button "Edit" at bounding box center [1454, 410] width 21 height 17
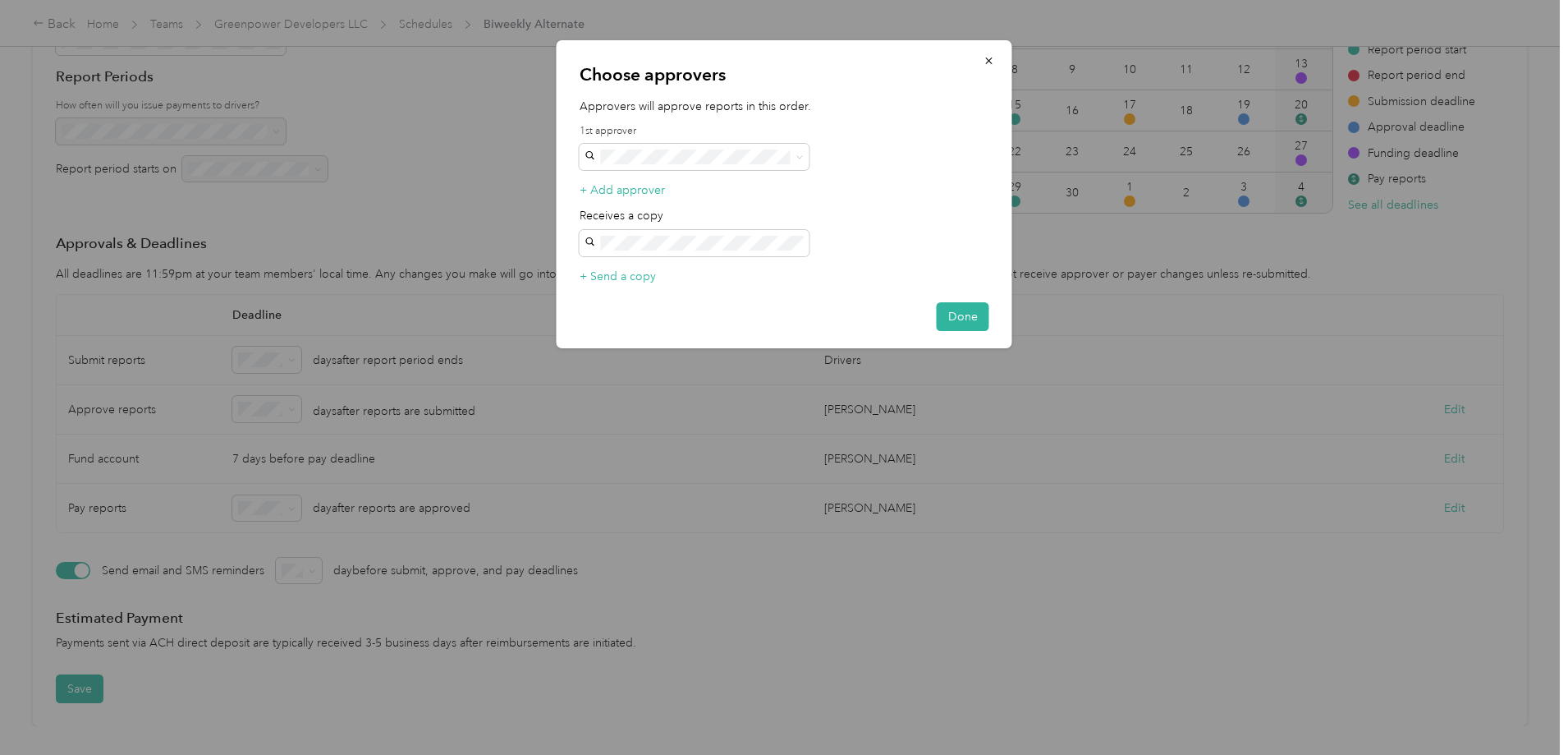
click at [766, 172] on div "Choose approvers Approvers will approve reports in this order. 1st approver + A…" at bounding box center [784, 194] width 455 height 308
drag, startPoint x: 706, startPoint y: 262, endPoint x: 726, endPoint y: 268, distance: 20.9
click at [704, 272] on div "[PERSON_NAME] [EMAIL_ADDRESS][DOMAIN_NAME]" at bounding box center [695, 291] width 207 height 38
click at [960, 311] on button "Done" at bounding box center [963, 317] width 52 height 29
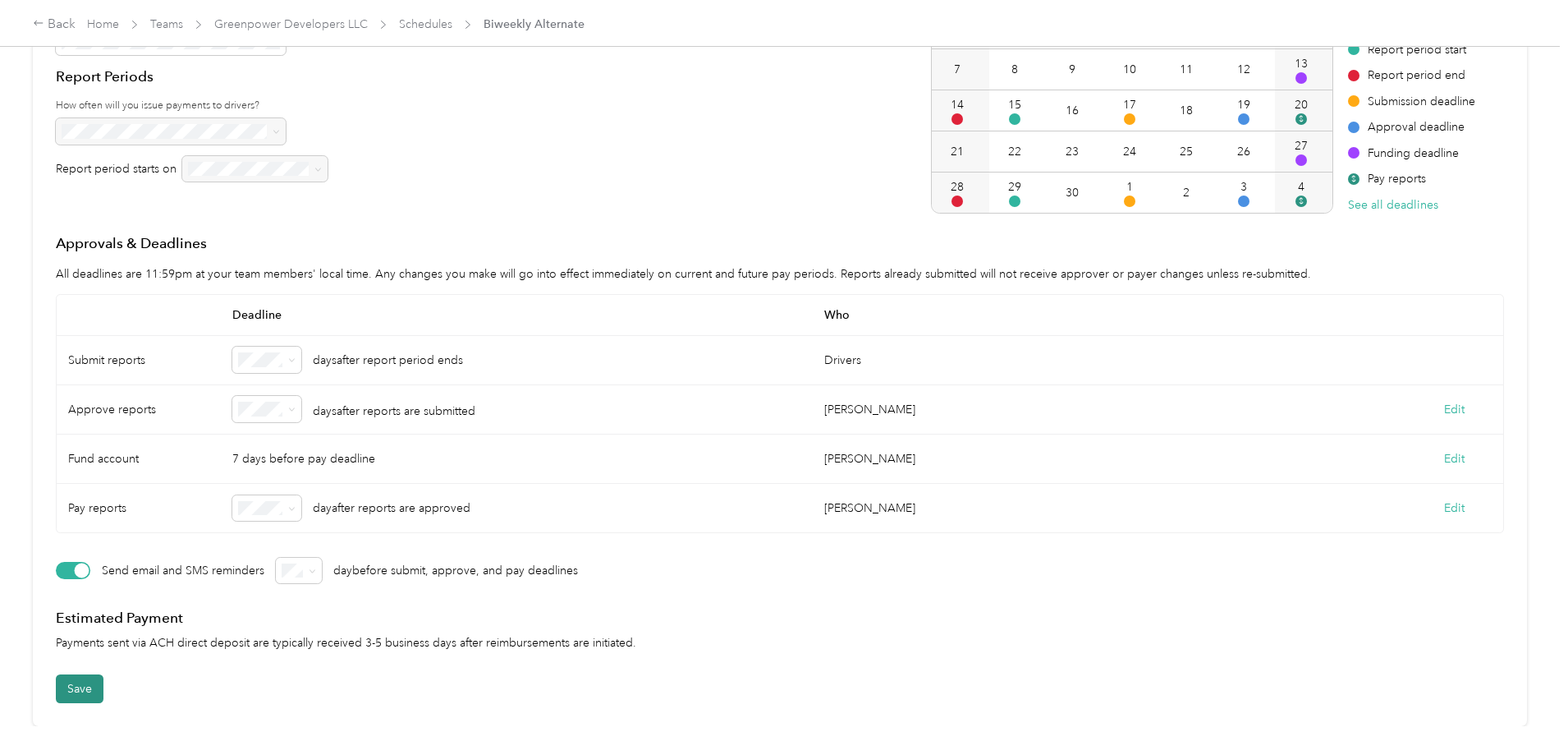
click at [104, 675] on button "Save" at bounding box center [80, 688] width 48 height 29
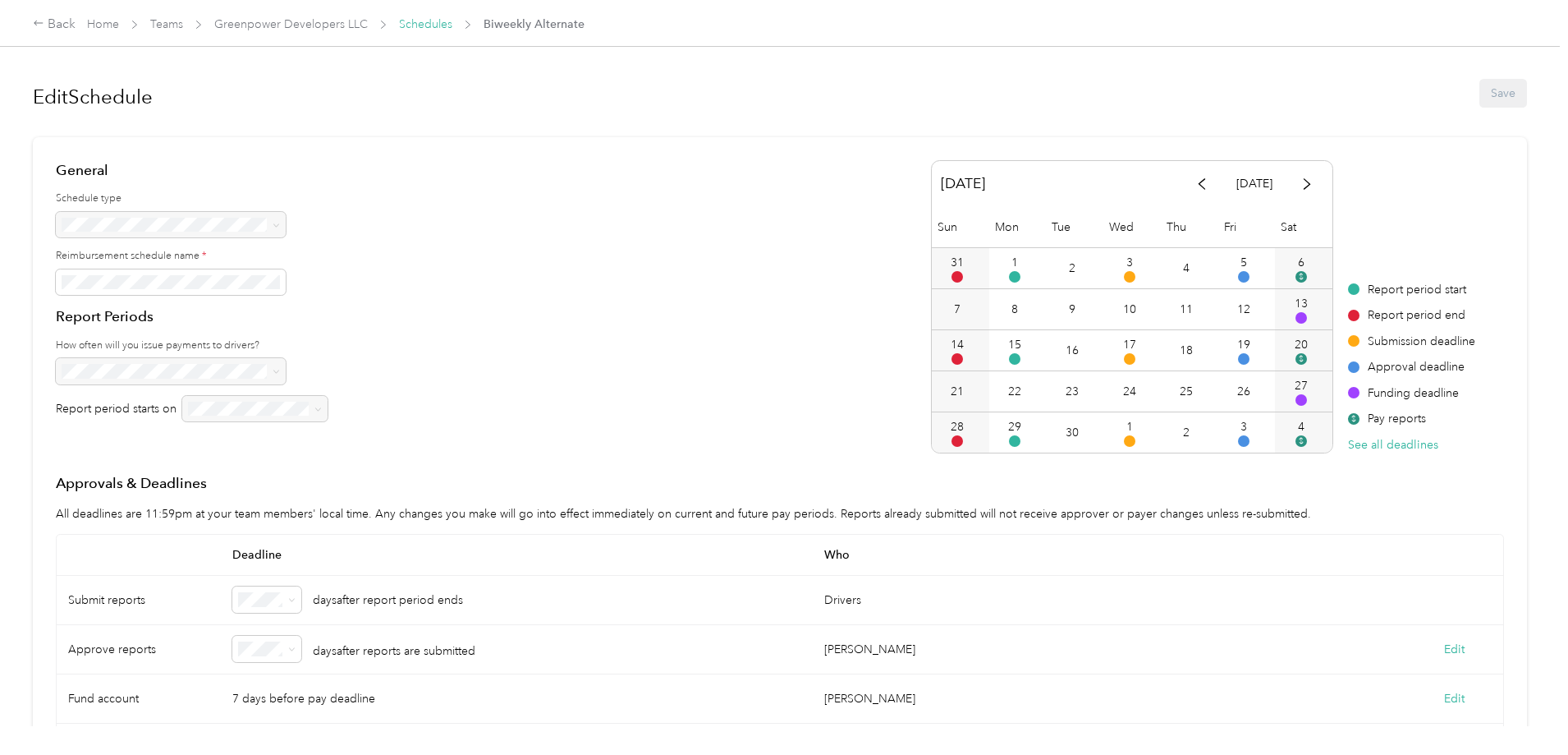
click at [452, 22] on link "Schedules" at bounding box center [426, 24] width 53 height 14
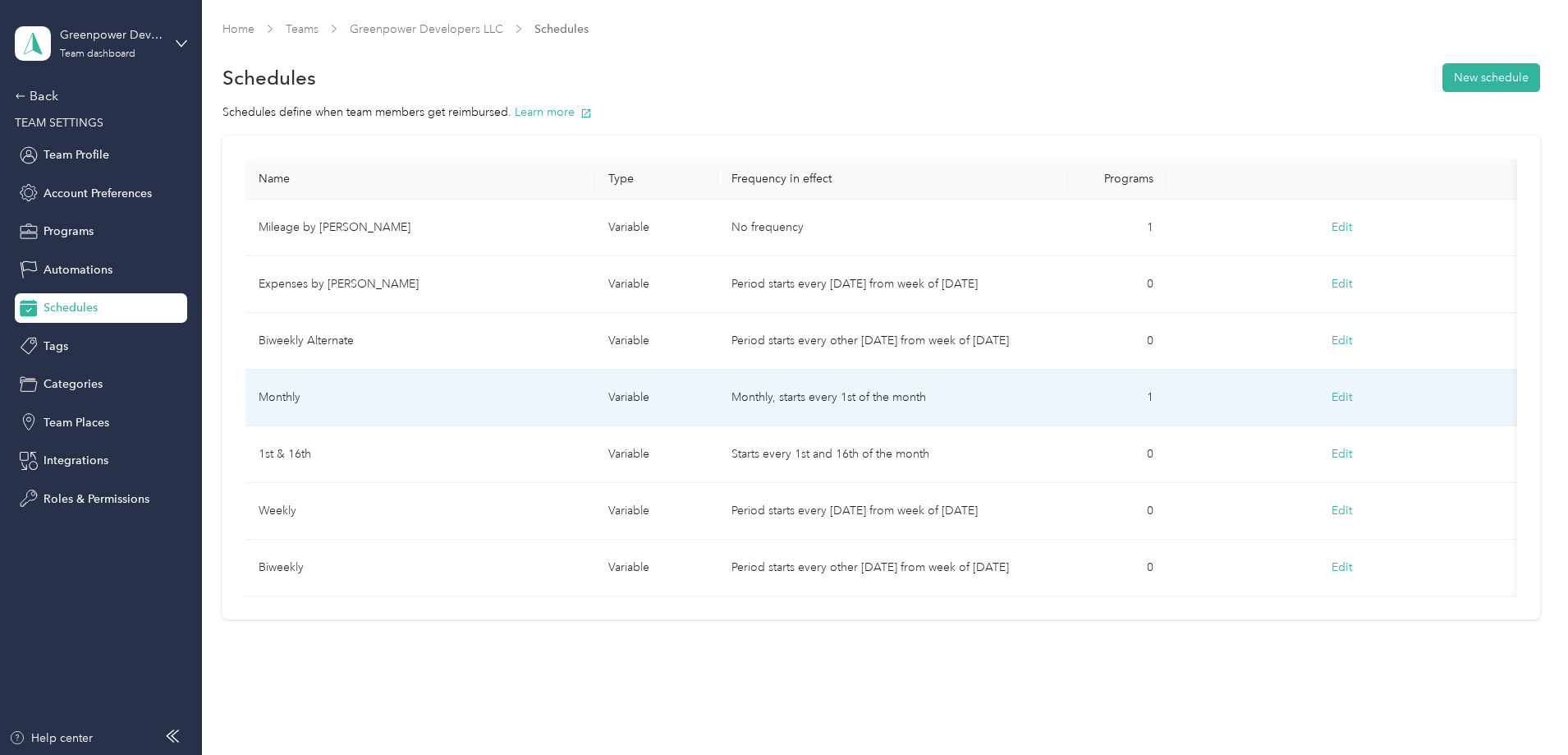
click at [1320, 394] on button "Edit" at bounding box center [1342, 397] width 44 height 29
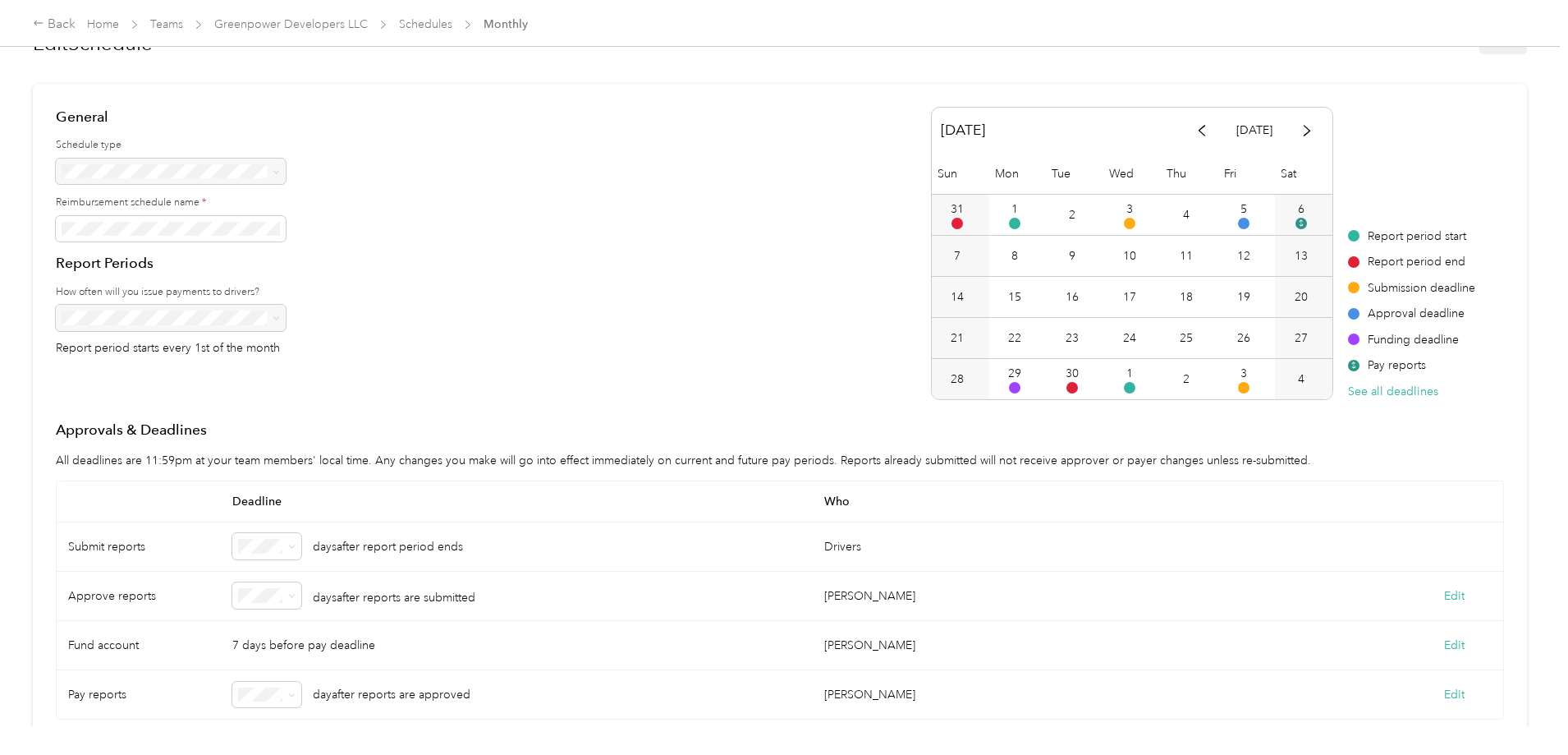
scroll to position [82, 0]
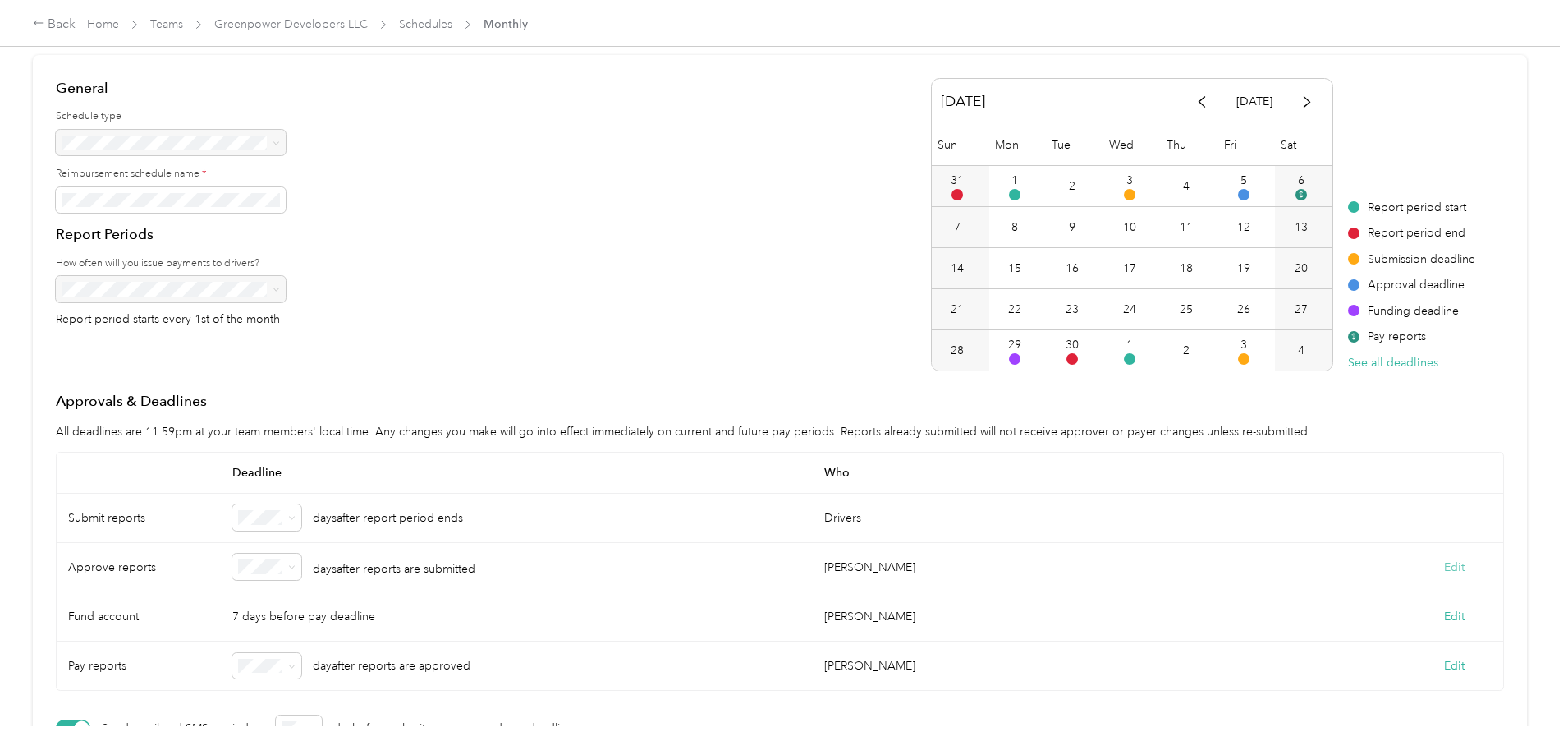
click at [1444, 576] on button "Edit" at bounding box center [1454, 567] width 21 height 17
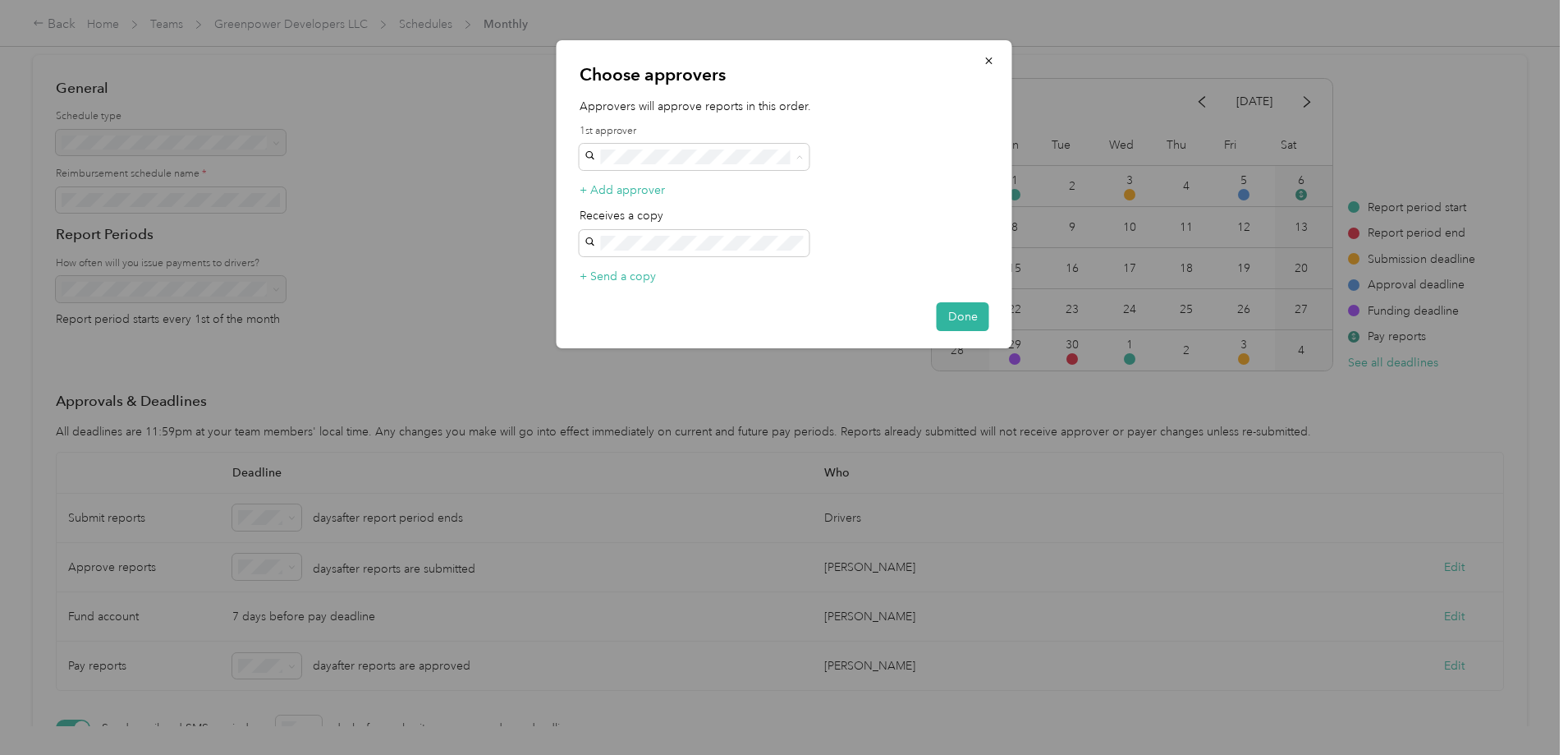
click at [675, 272] on div "[PERSON_NAME] [EMAIL_ADDRESS][DOMAIN_NAME]" at bounding box center [695, 291] width 207 height 38
click at [977, 329] on button "Done" at bounding box center [963, 317] width 52 height 29
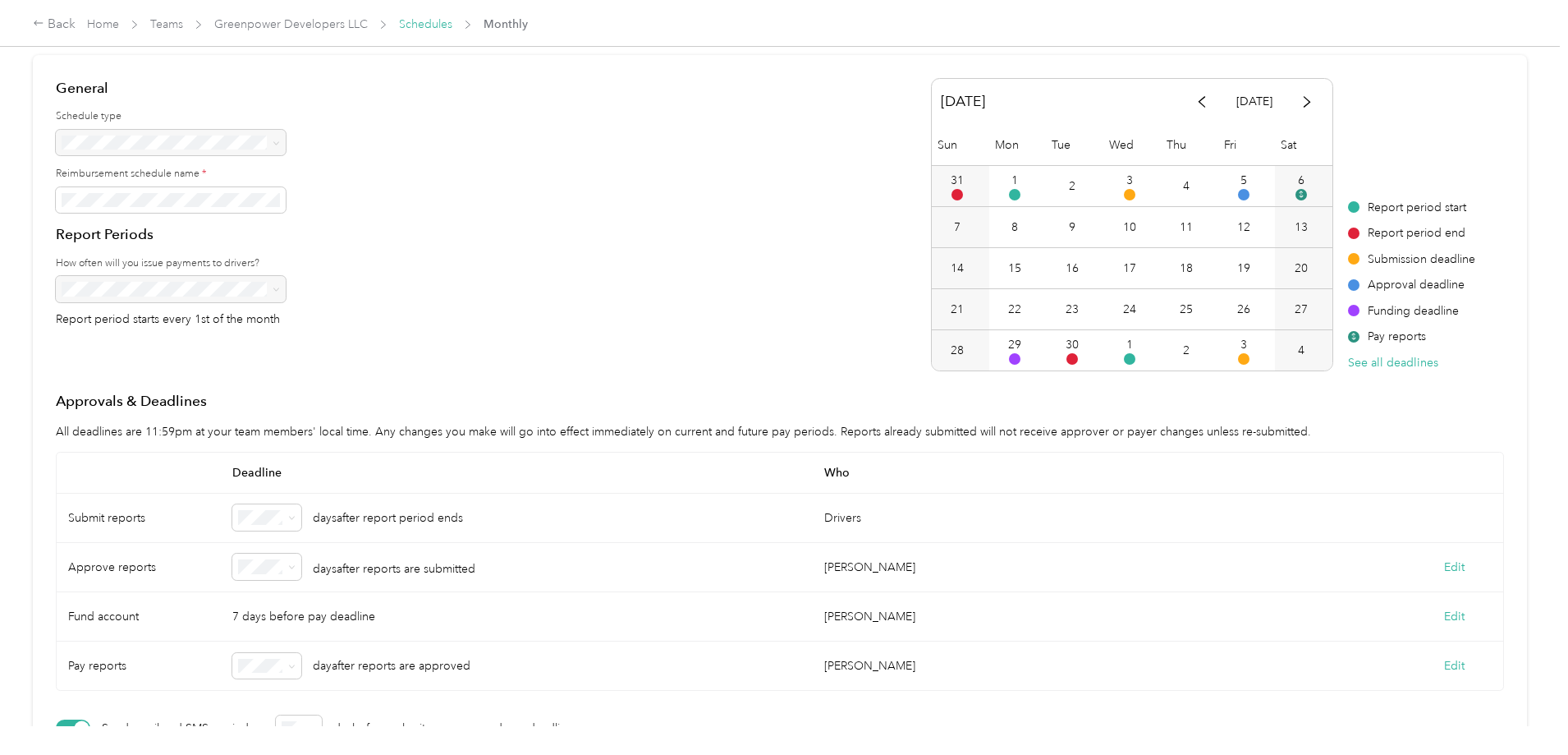
click at [452, 29] on link "Schedules" at bounding box center [426, 24] width 53 height 14
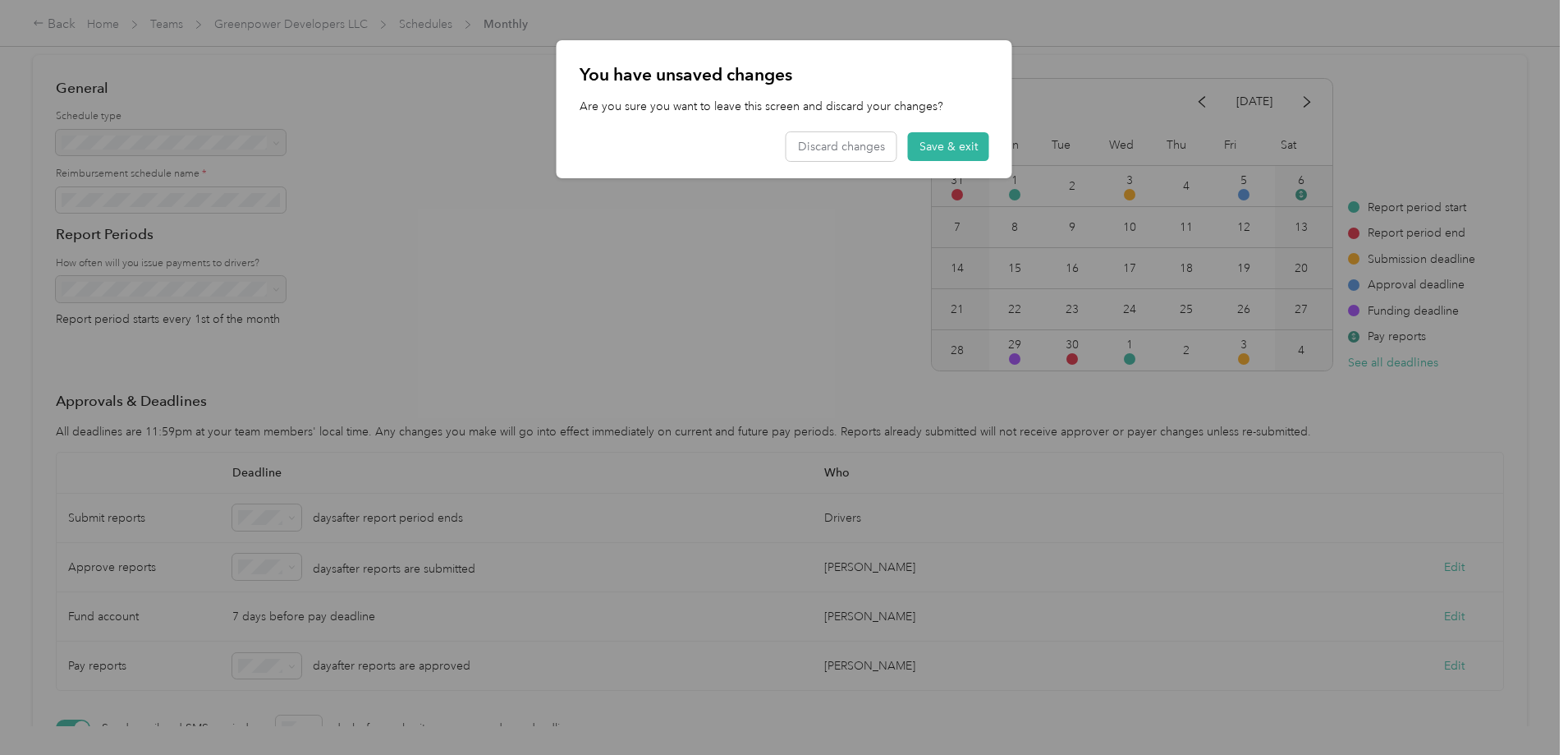
drag, startPoint x: 925, startPoint y: 147, endPoint x: 910, endPoint y: 148, distance: 15.0
click at [925, 148] on button "Save & exit" at bounding box center [948, 146] width 82 height 29
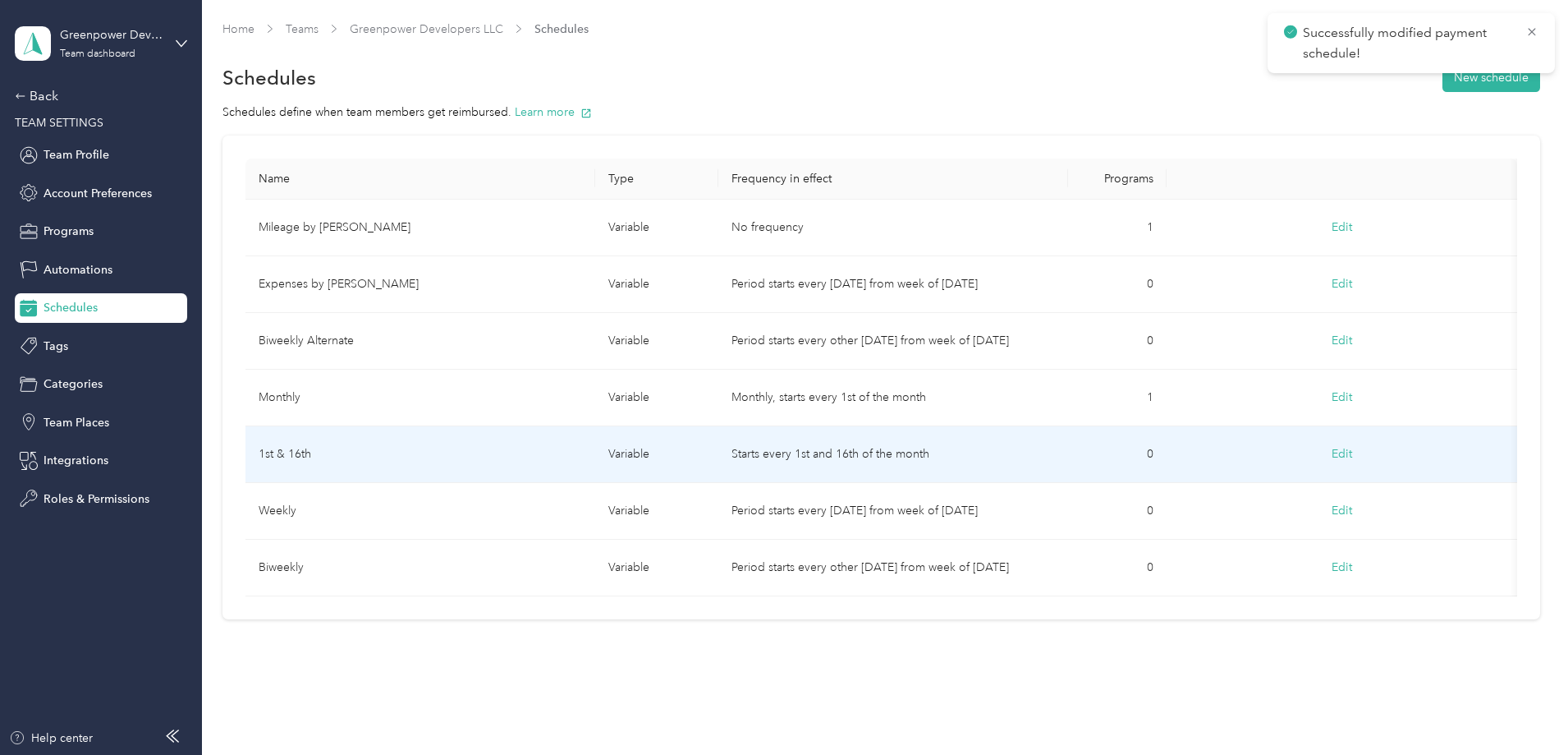
click at [1320, 452] on button "Edit" at bounding box center [1342, 454] width 44 height 29
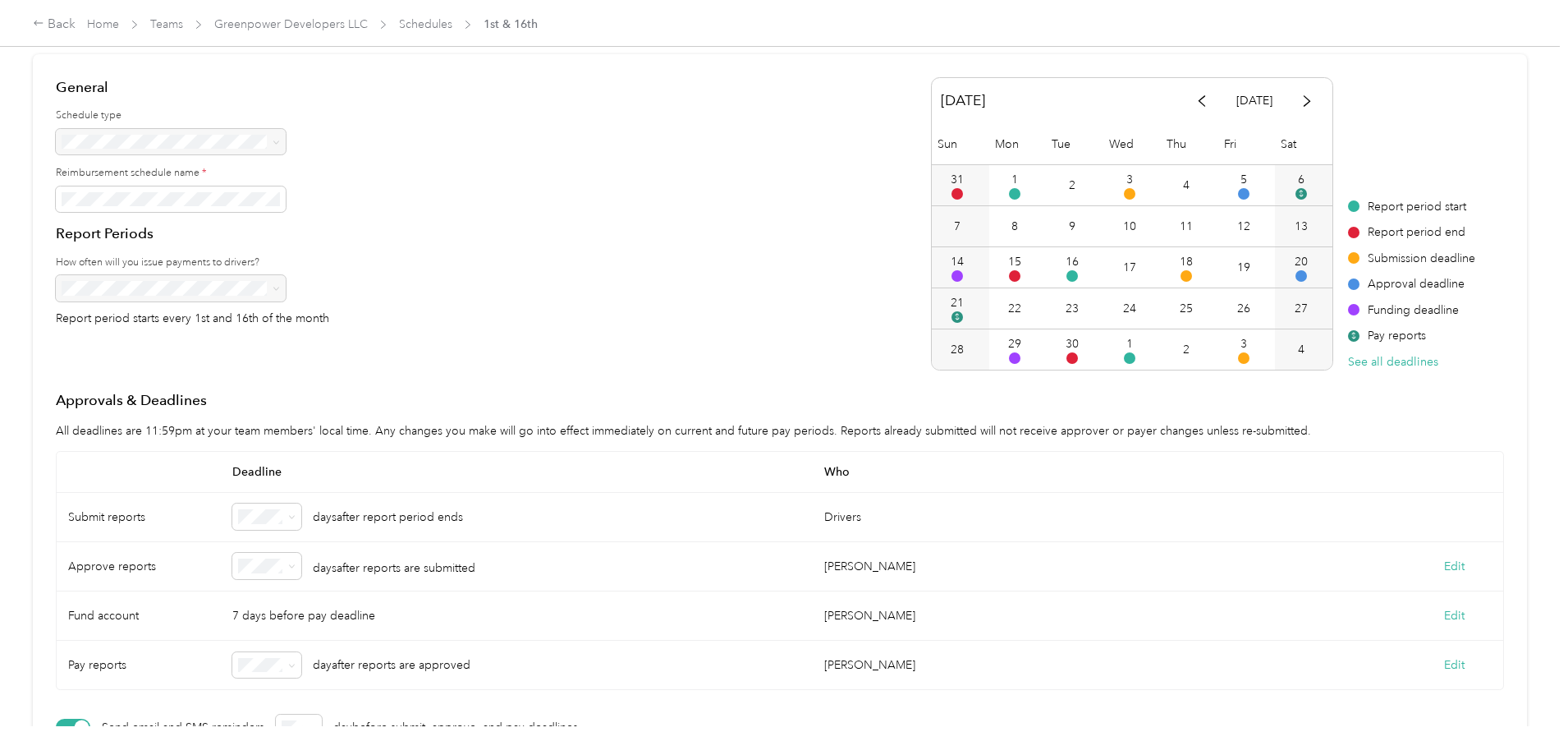
scroll to position [246, 0]
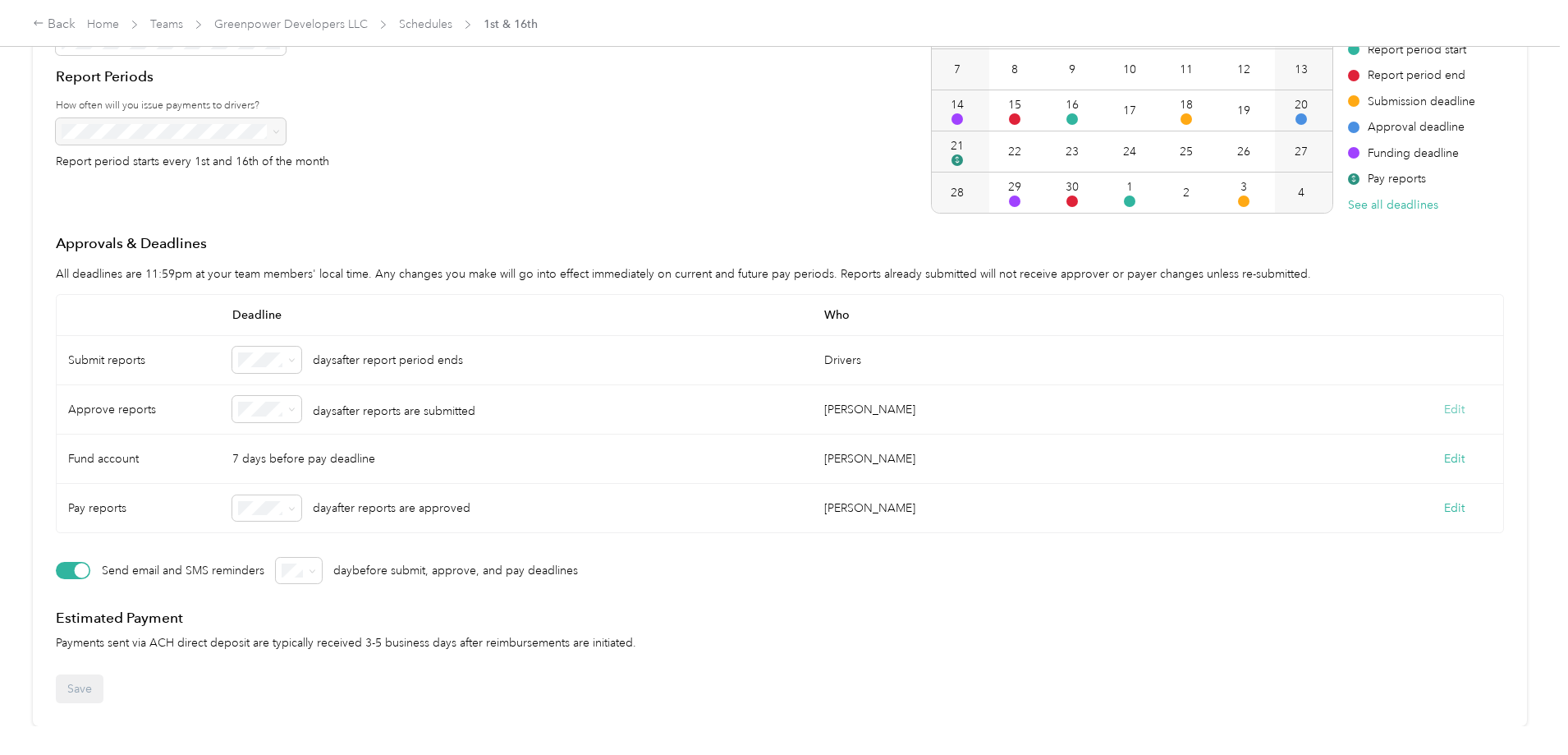
click at [1444, 418] on button "Edit" at bounding box center [1454, 410] width 21 height 17
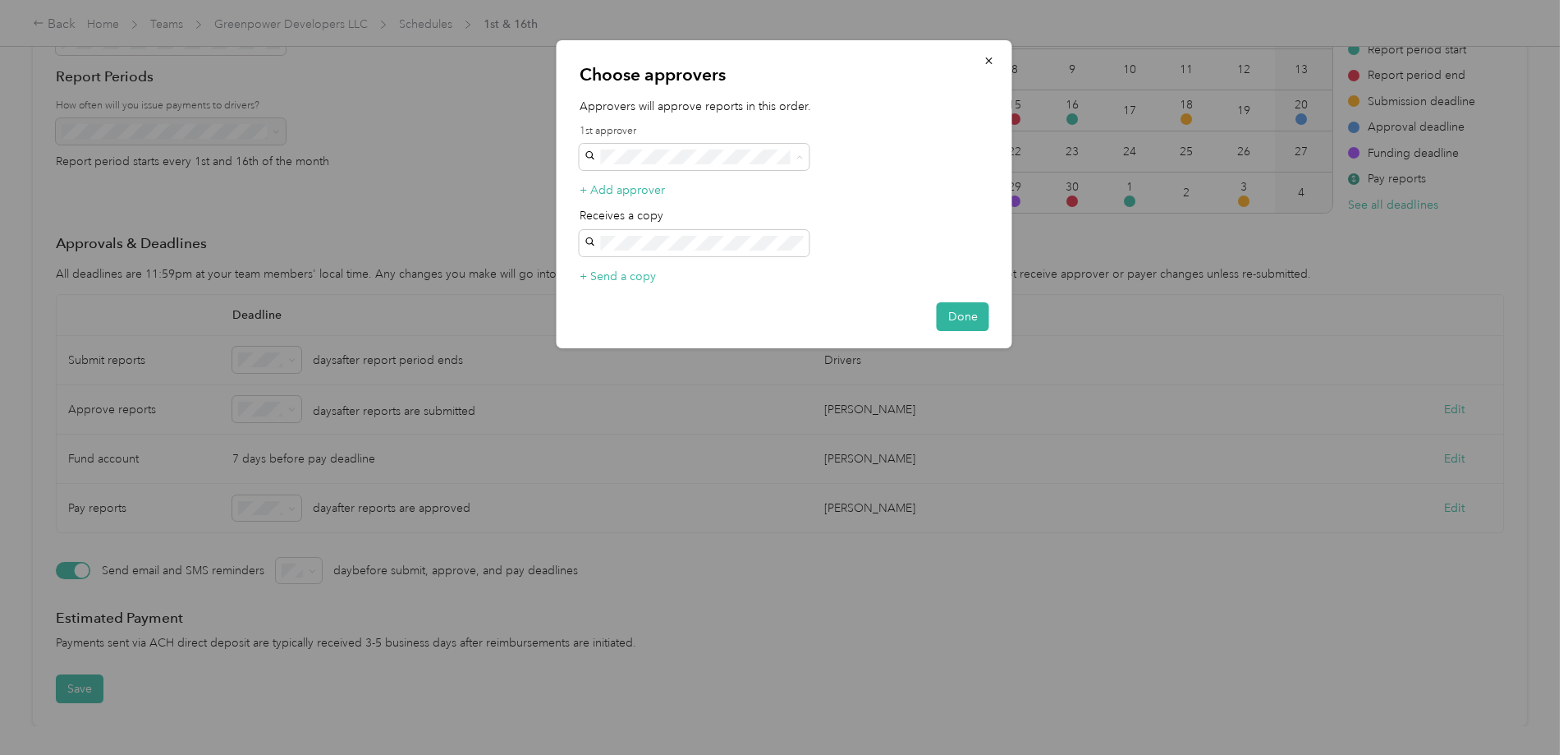
click at [687, 272] on div "[PERSON_NAME] [EMAIL_ADDRESS][DOMAIN_NAME]" at bounding box center [695, 291] width 207 height 38
click at [983, 318] on button "Done" at bounding box center [963, 317] width 52 height 29
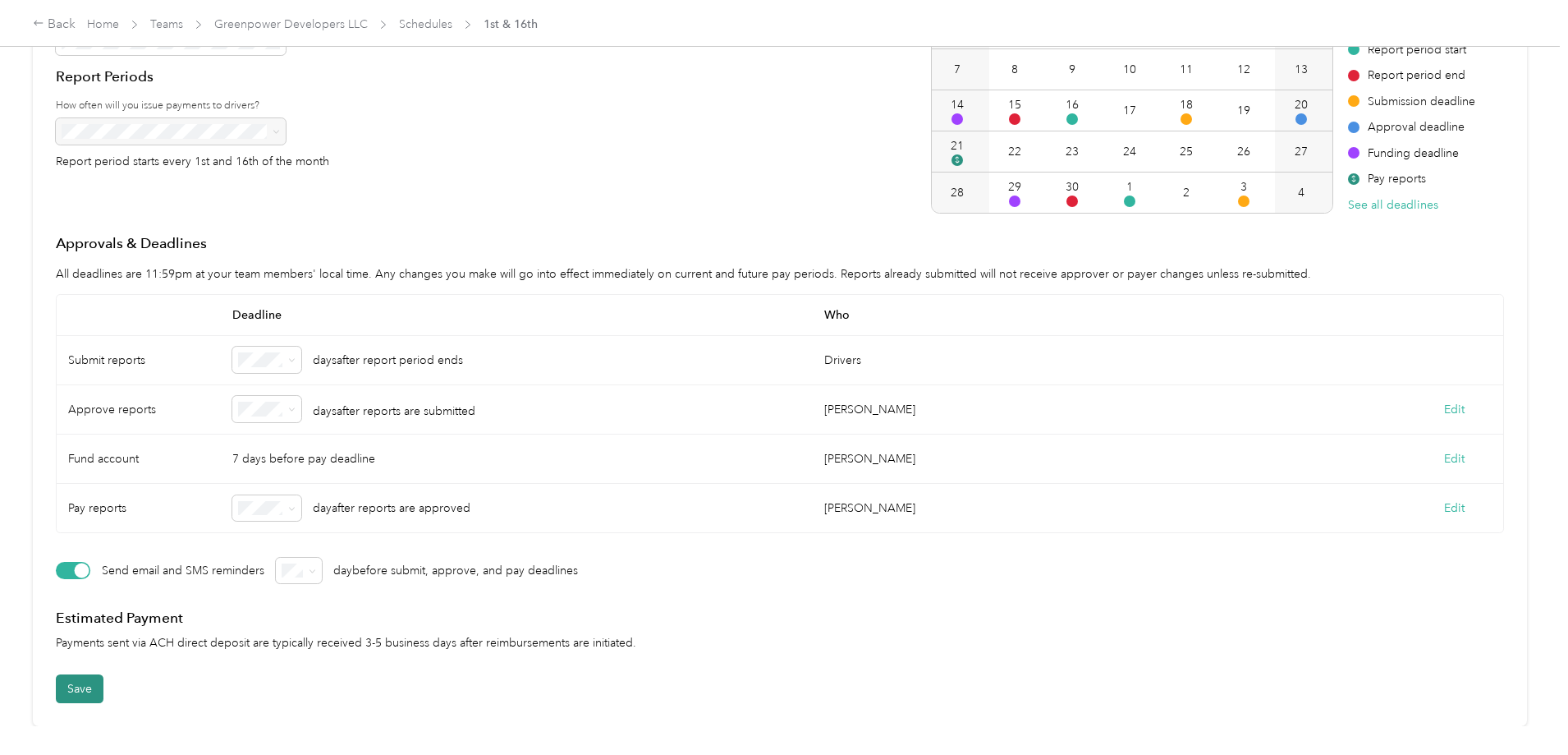
click at [104, 696] on button "Save" at bounding box center [80, 688] width 48 height 29
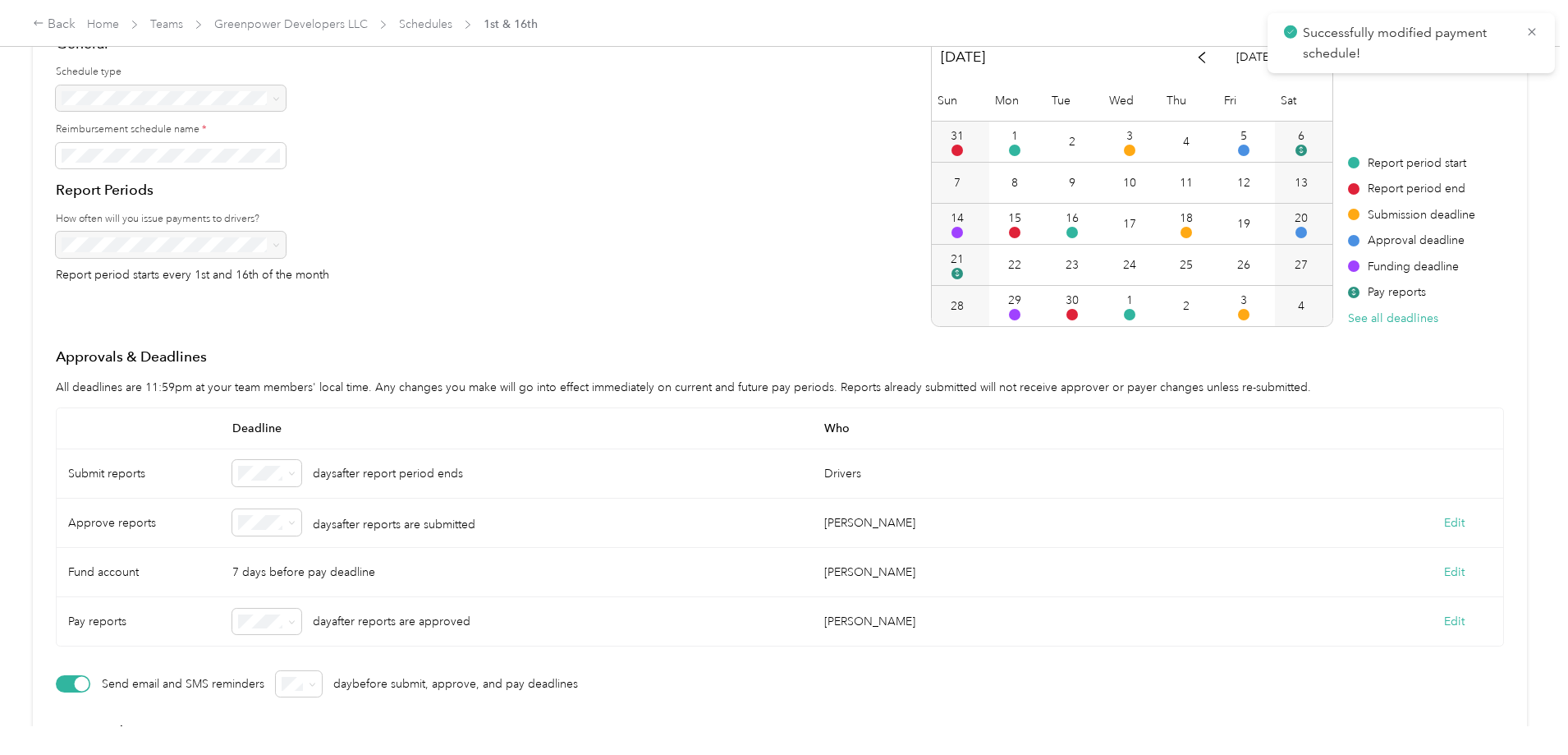
scroll to position [0, 0]
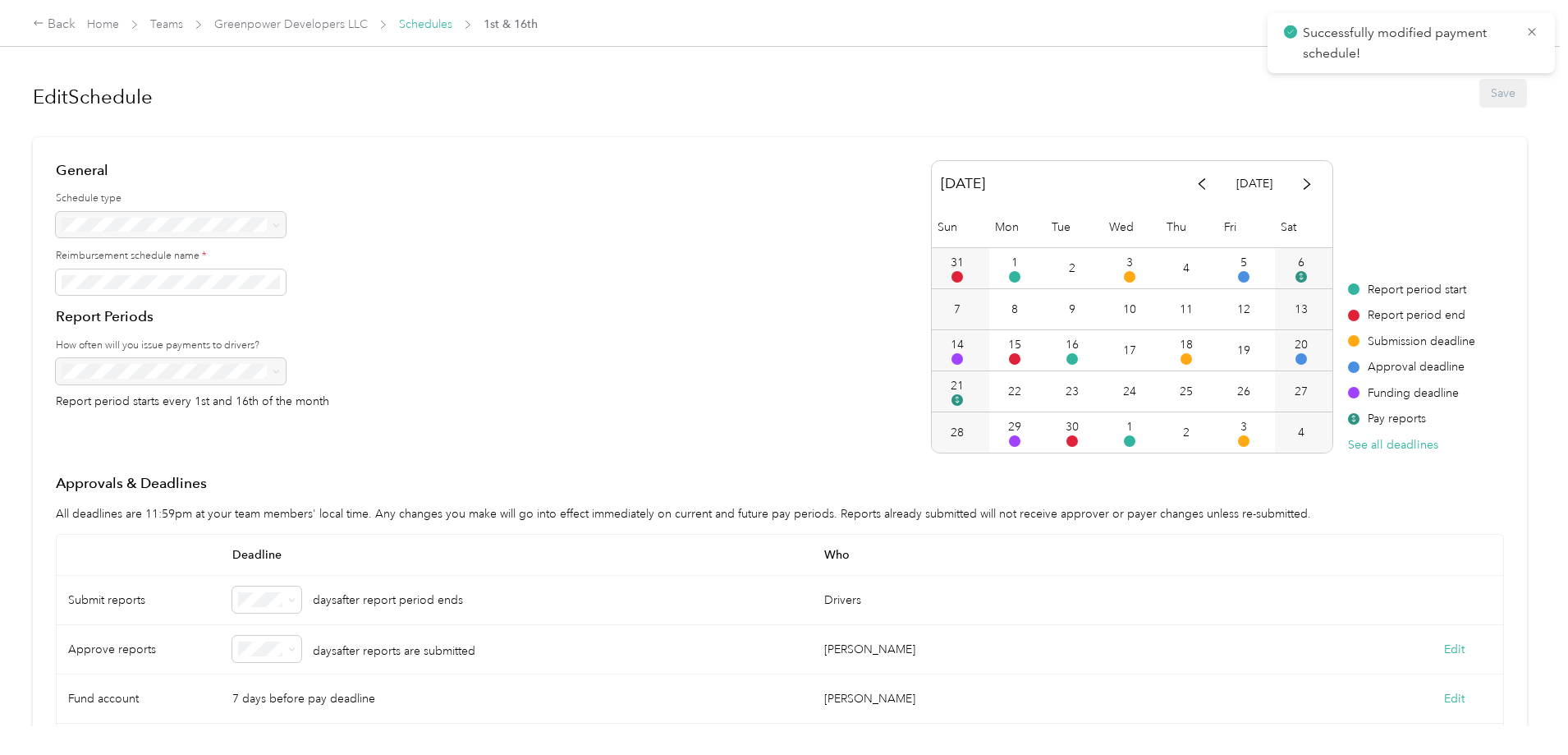
click at [452, 19] on link "Schedules" at bounding box center [426, 24] width 53 height 14
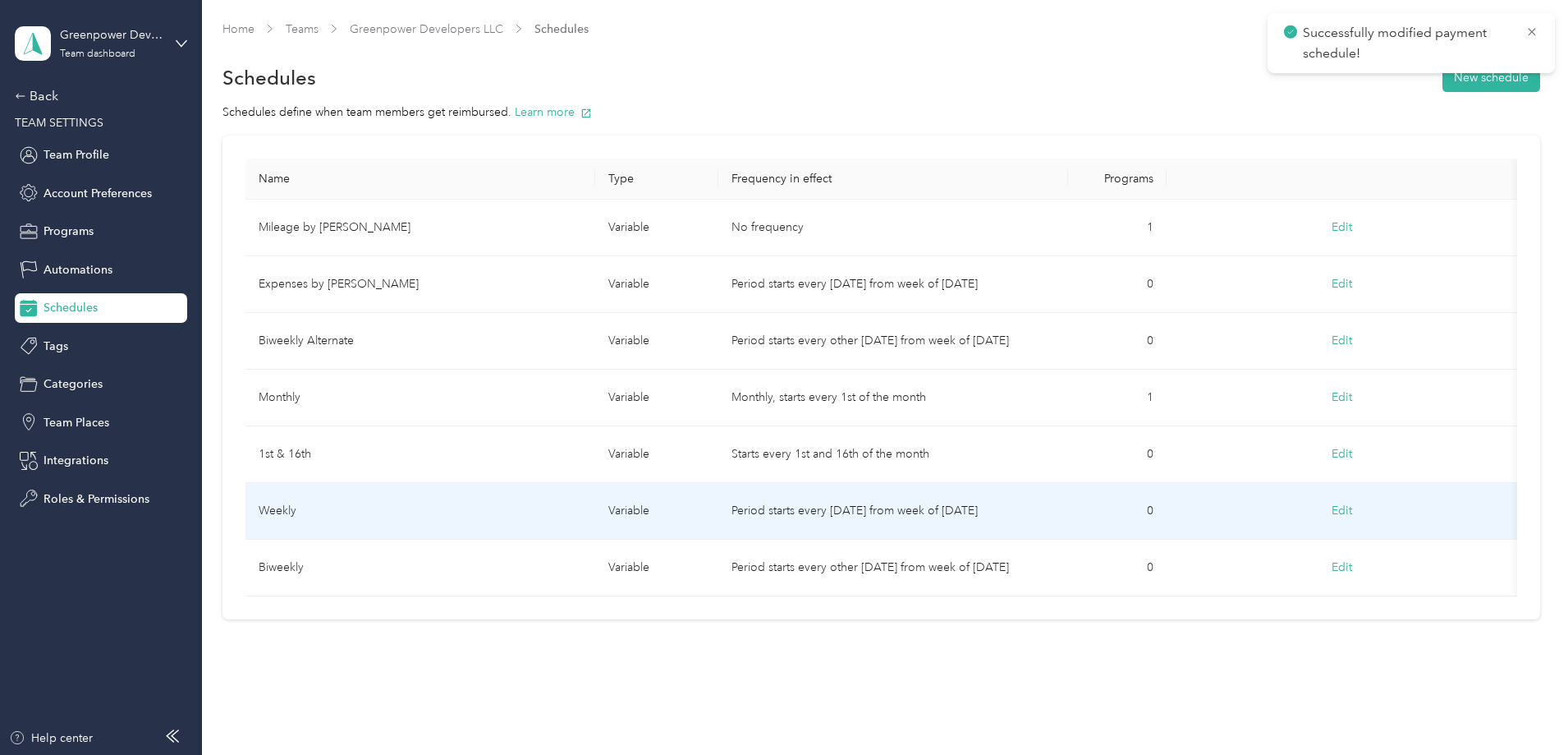
click at [1320, 510] on button "Edit" at bounding box center [1342, 511] width 44 height 29
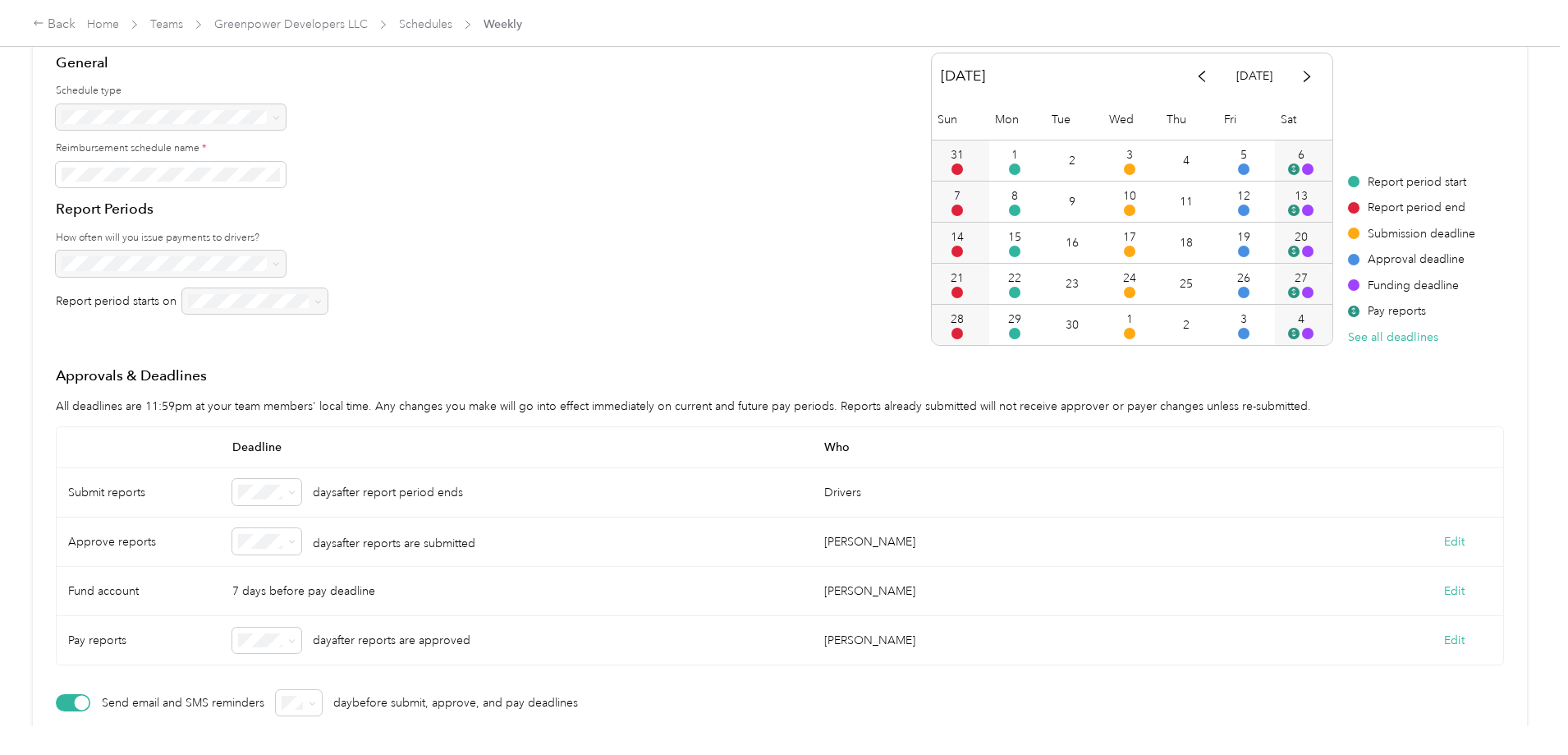
scroll to position [246, 0]
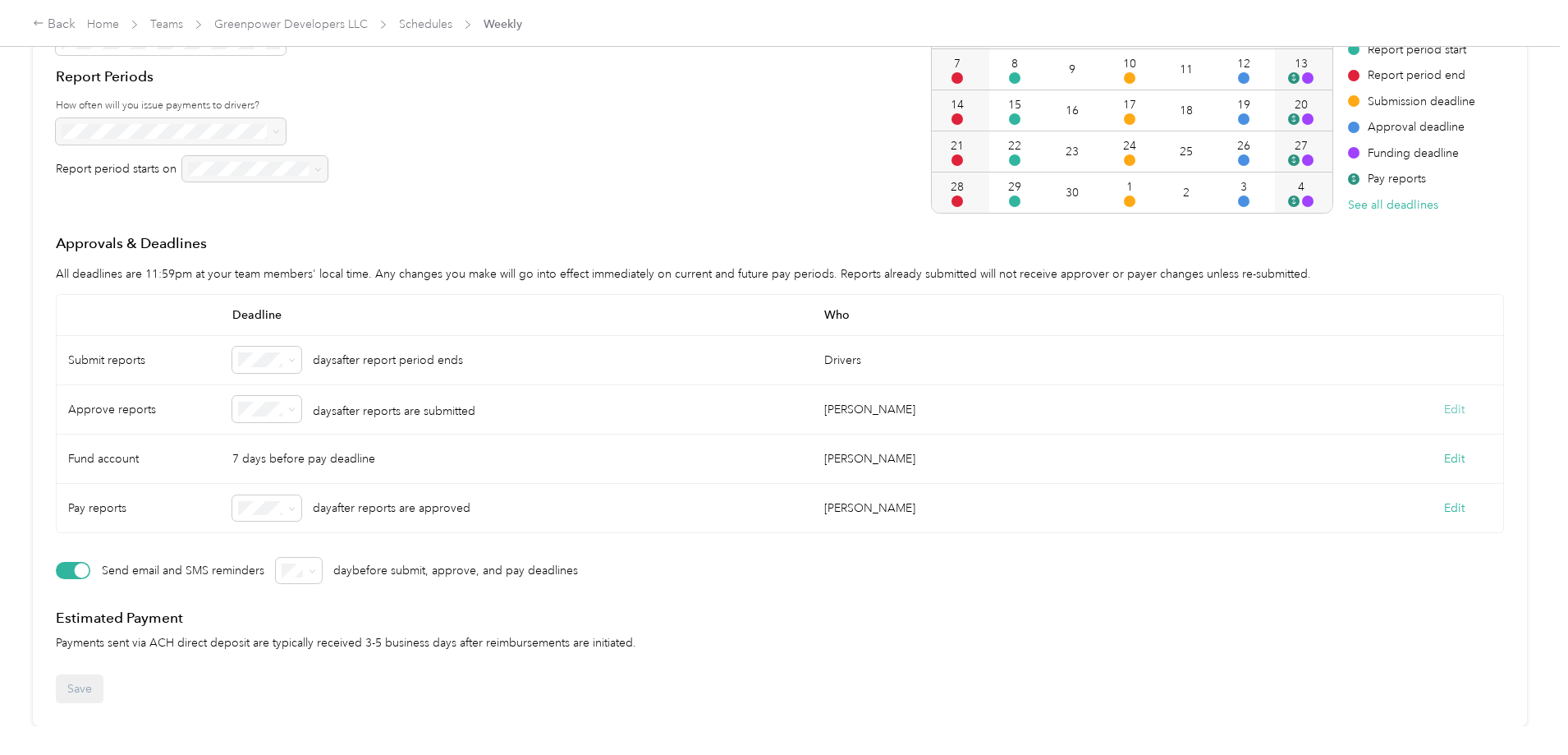
click at [1444, 418] on button "Edit" at bounding box center [1454, 410] width 21 height 17
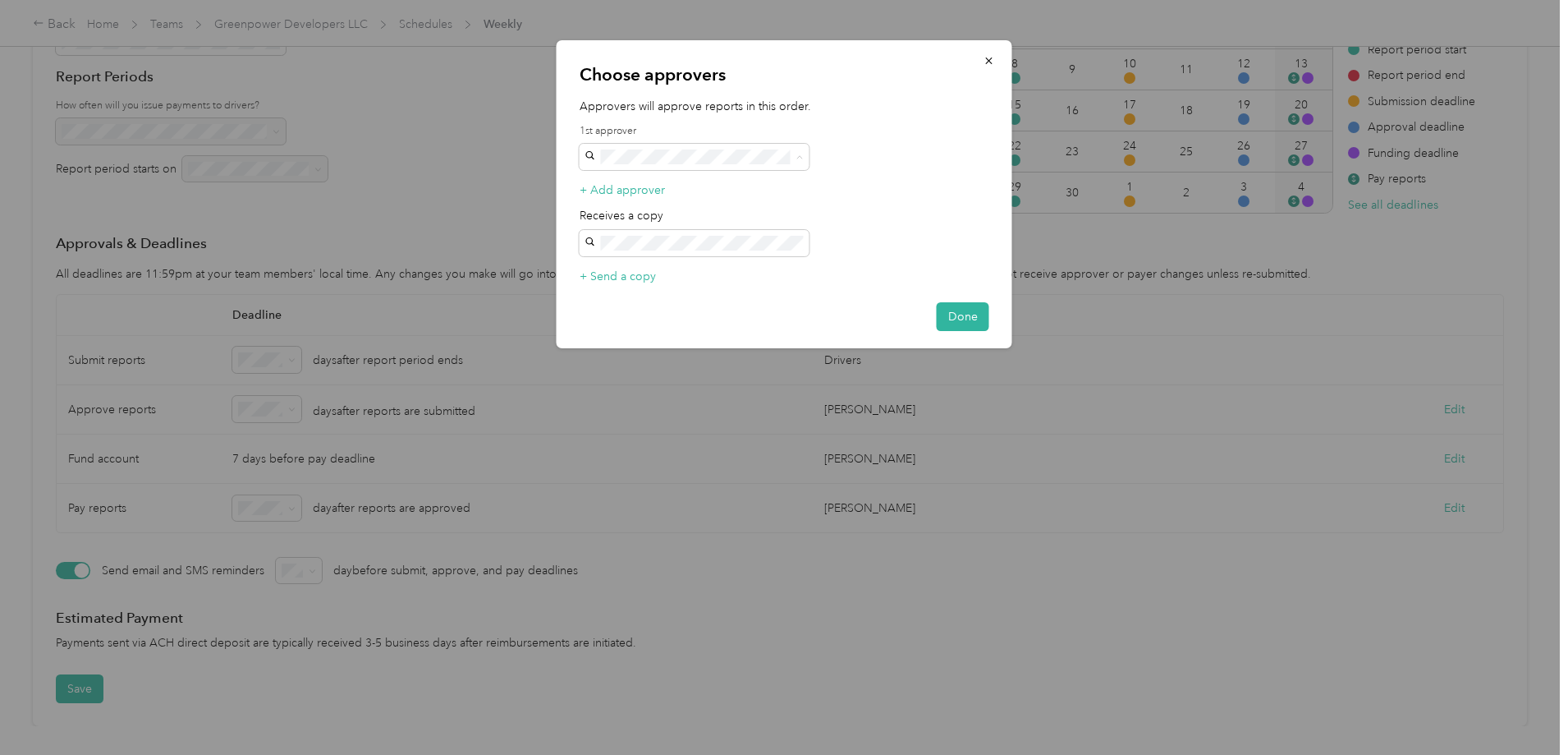
click at [692, 272] on div "[PERSON_NAME] [EMAIL_ADDRESS][DOMAIN_NAME]" at bounding box center [695, 291] width 207 height 38
click at [962, 319] on button "Done" at bounding box center [963, 317] width 52 height 29
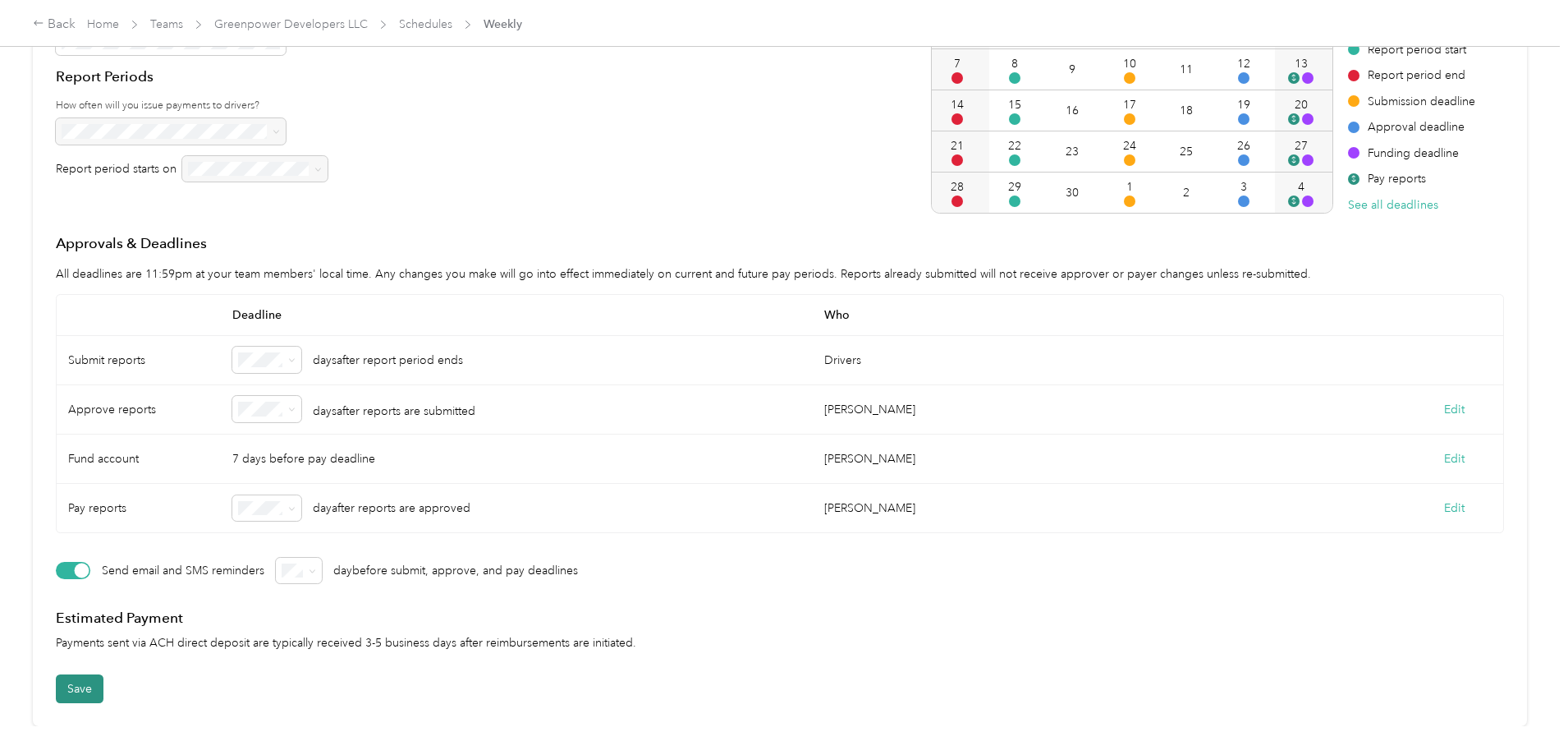
click at [104, 695] on button "Save" at bounding box center [80, 688] width 48 height 29
click at [452, 21] on link "Schedules" at bounding box center [426, 24] width 53 height 14
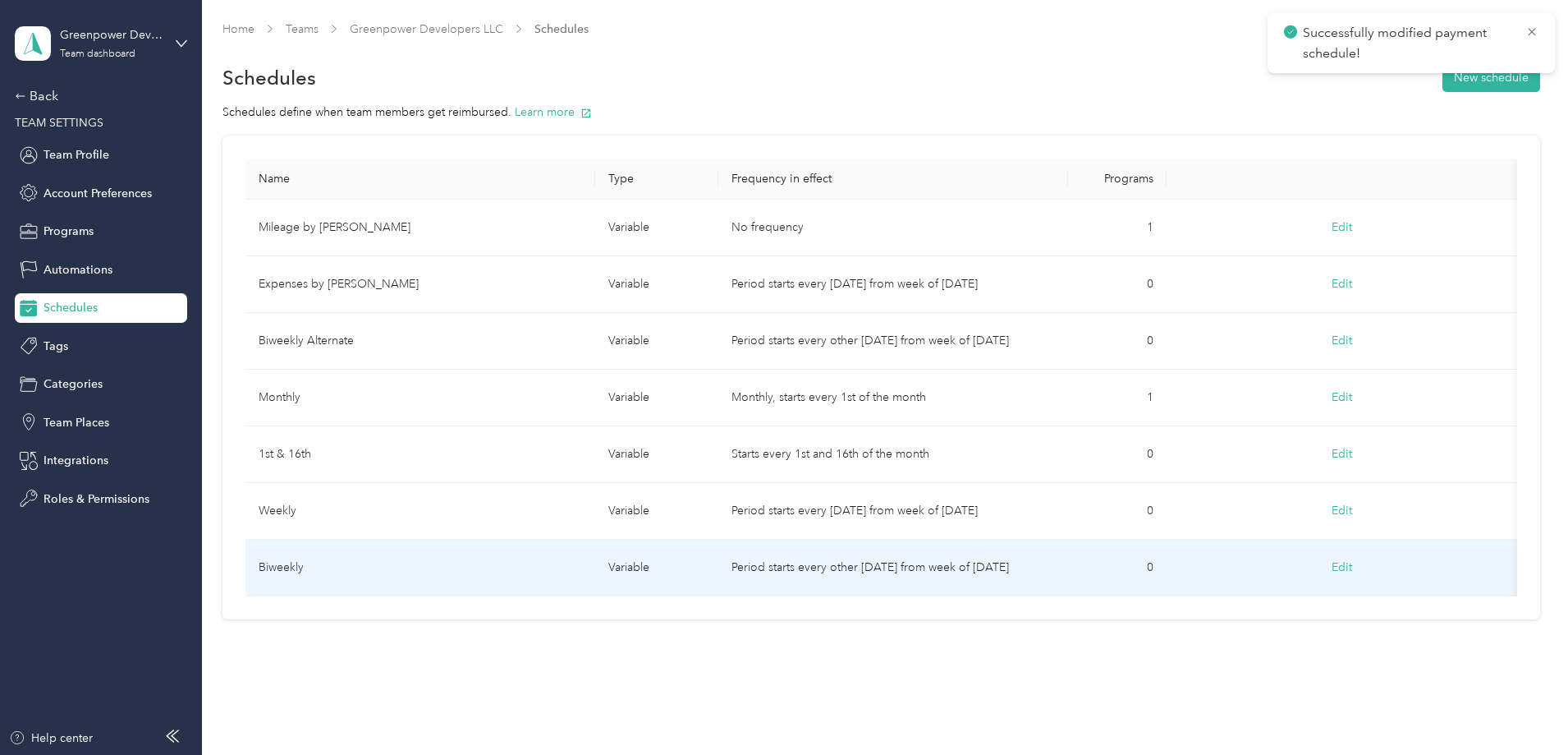
click at [1320, 567] on button "Edit" at bounding box center [1342, 567] width 44 height 29
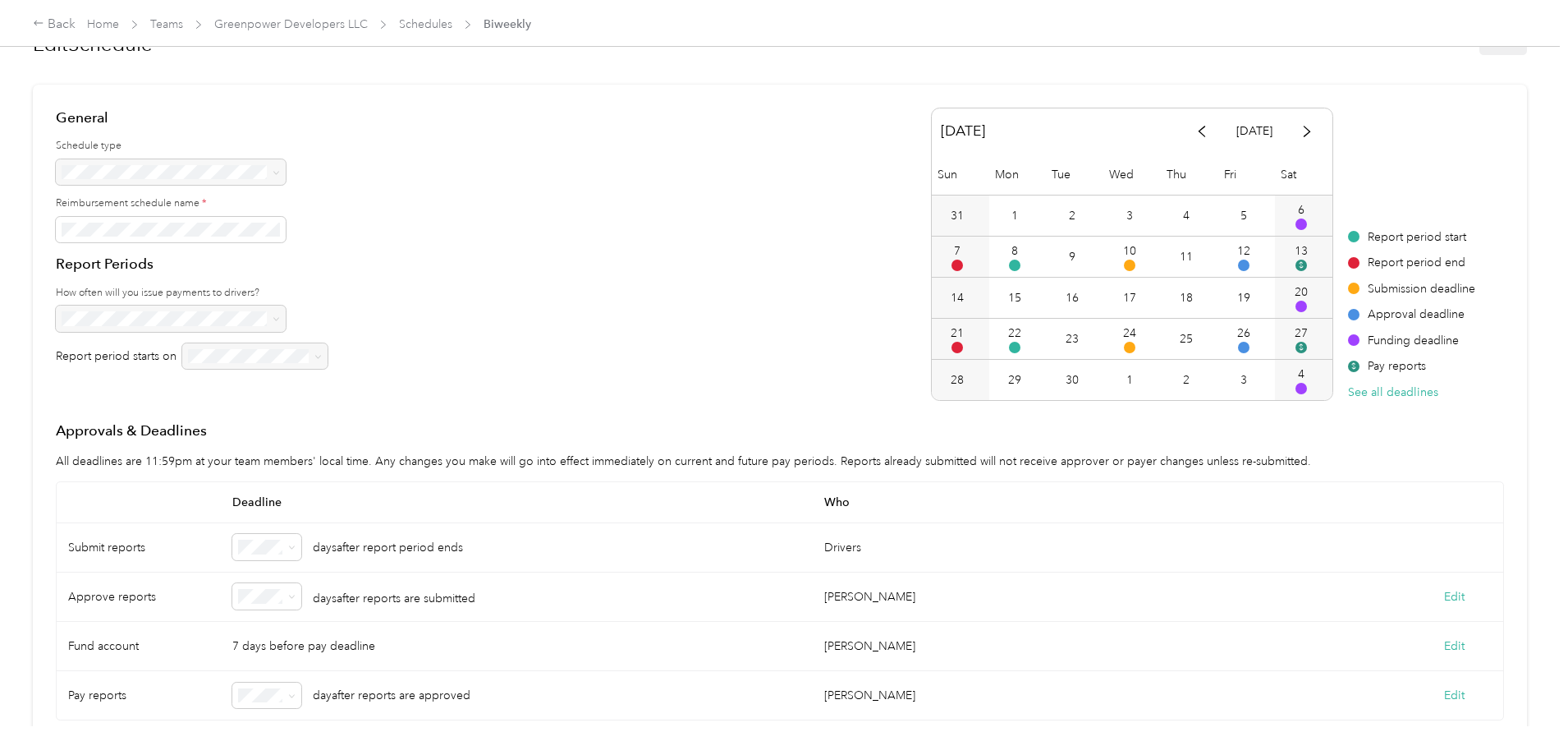
scroll to position [82, 0]
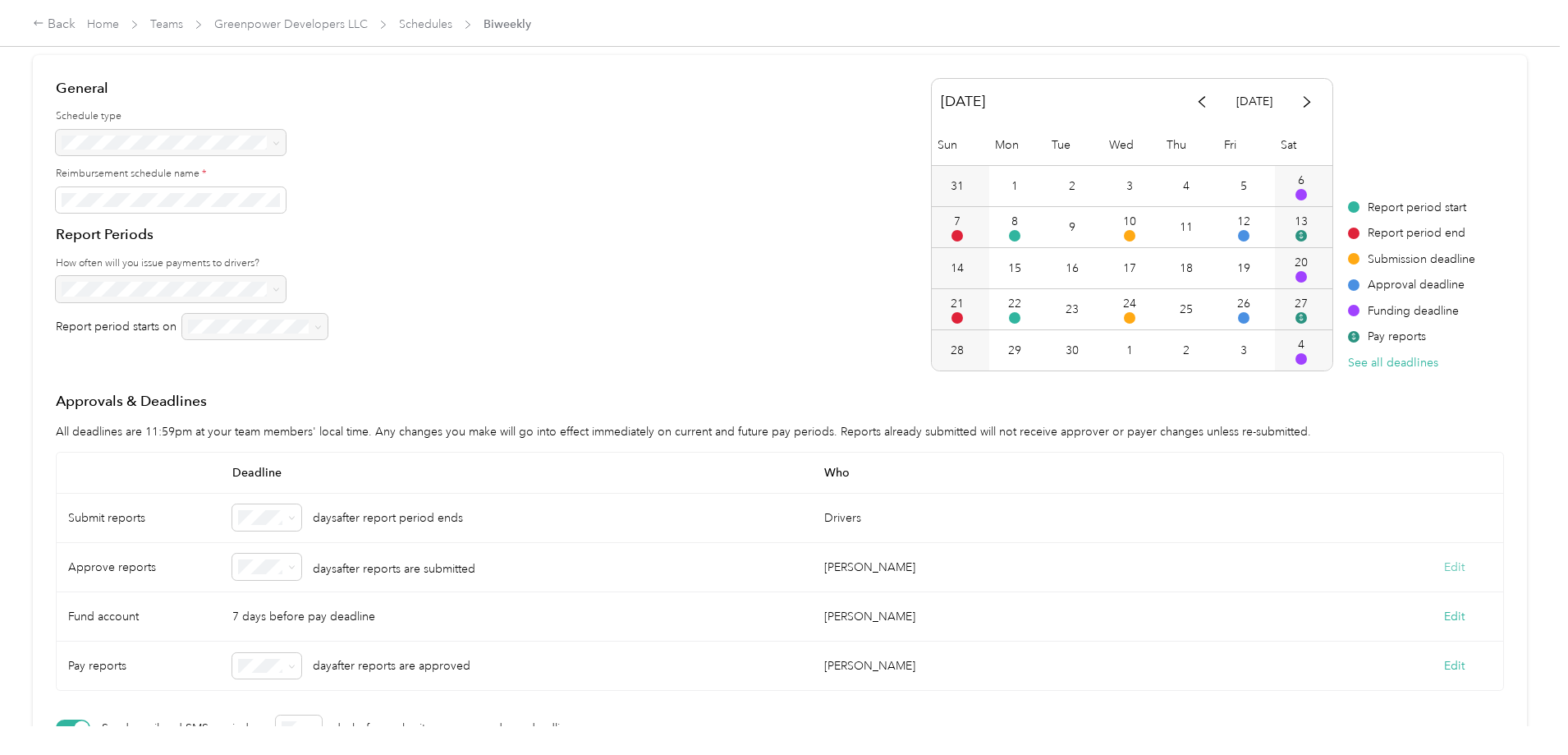
click at [1444, 576] on button "Edit" at bounding box center [1454, 567] width 21 height 17
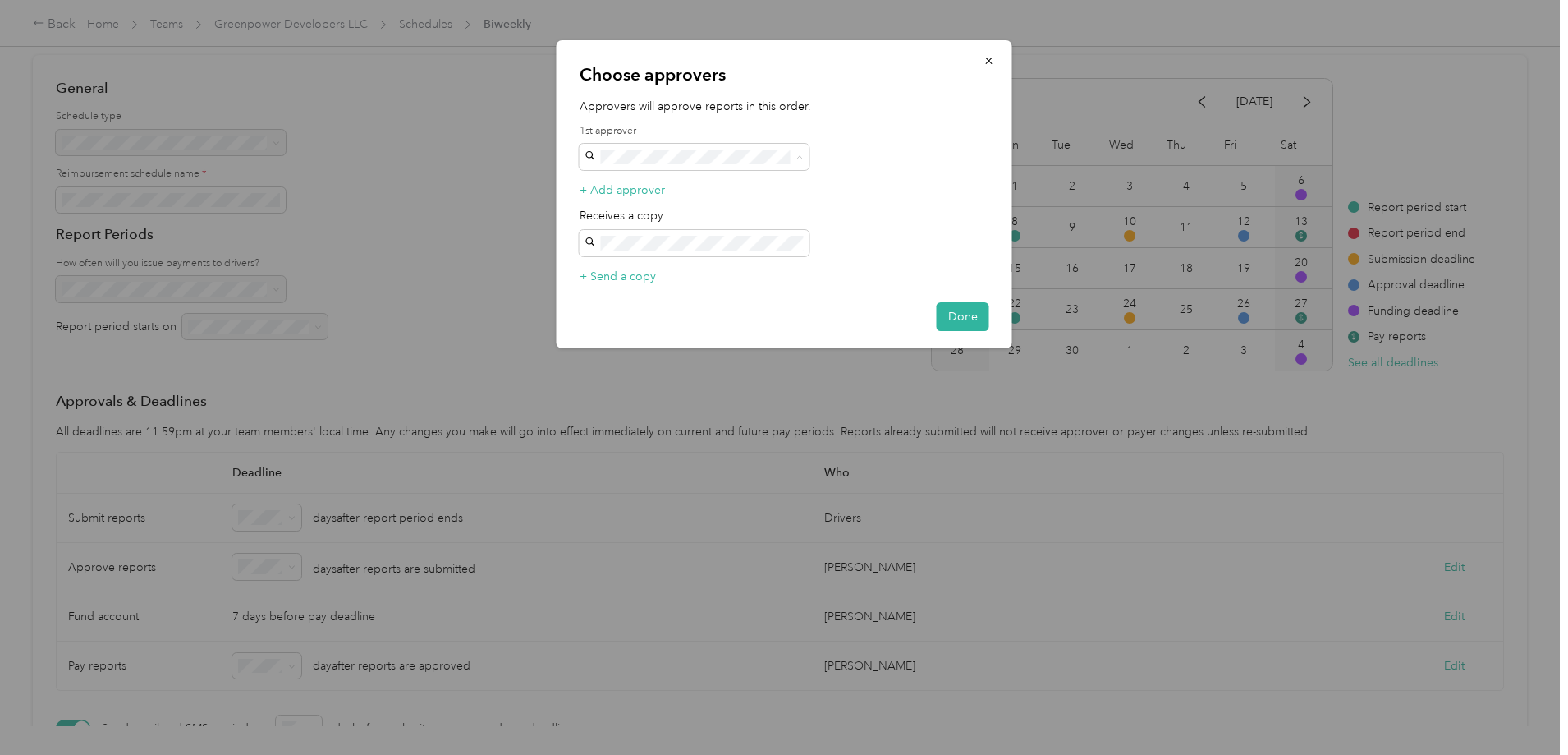
click at [676, 272] on div "[PERSON_NAME] [EMAIL_ADDRESS][DOMAIN_NAME]" at bounding box center [695, 291] width 207 height 38
drag, startPoint x: 974, startPoint y: 317, endPoint x: 921, endPoint y: 355, distance: 65.2
click at [974, 319] on button "Done" at bounding box center [963, 317] width 52 height 29
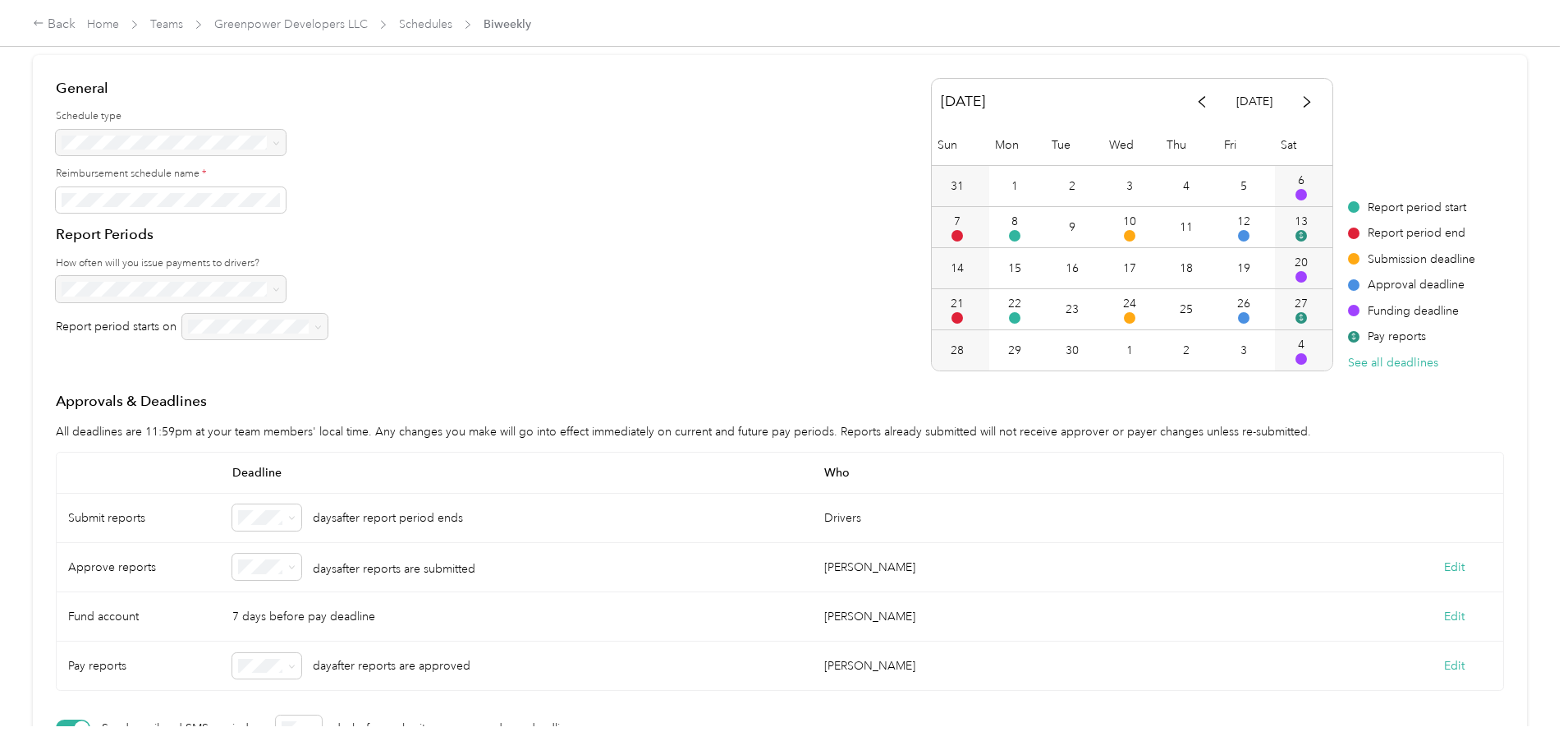
click at [432, 582] on div "days after reports are submitted" at bounding box center [516, 568] width 592 height 49
click at [296, 571] on icon at bounding box center [292, 568] width 8 height 8
click at [403, 389] on div "1" at bounding box center [397, 382] width 46 height 17
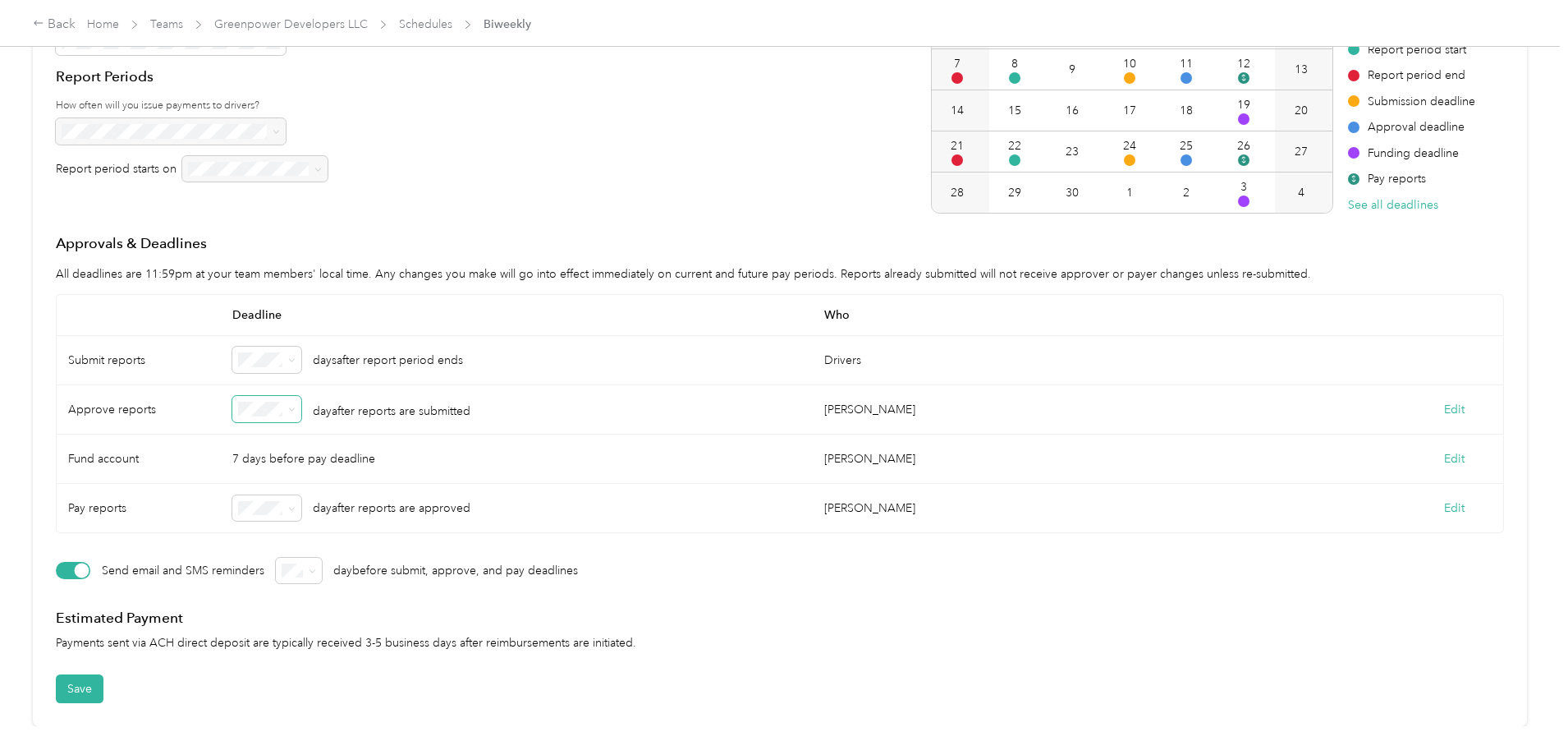
scroll to position [269, 0]
click at [104, 674] on button "Save" at bounding box center [80, 688] width 48 height 29
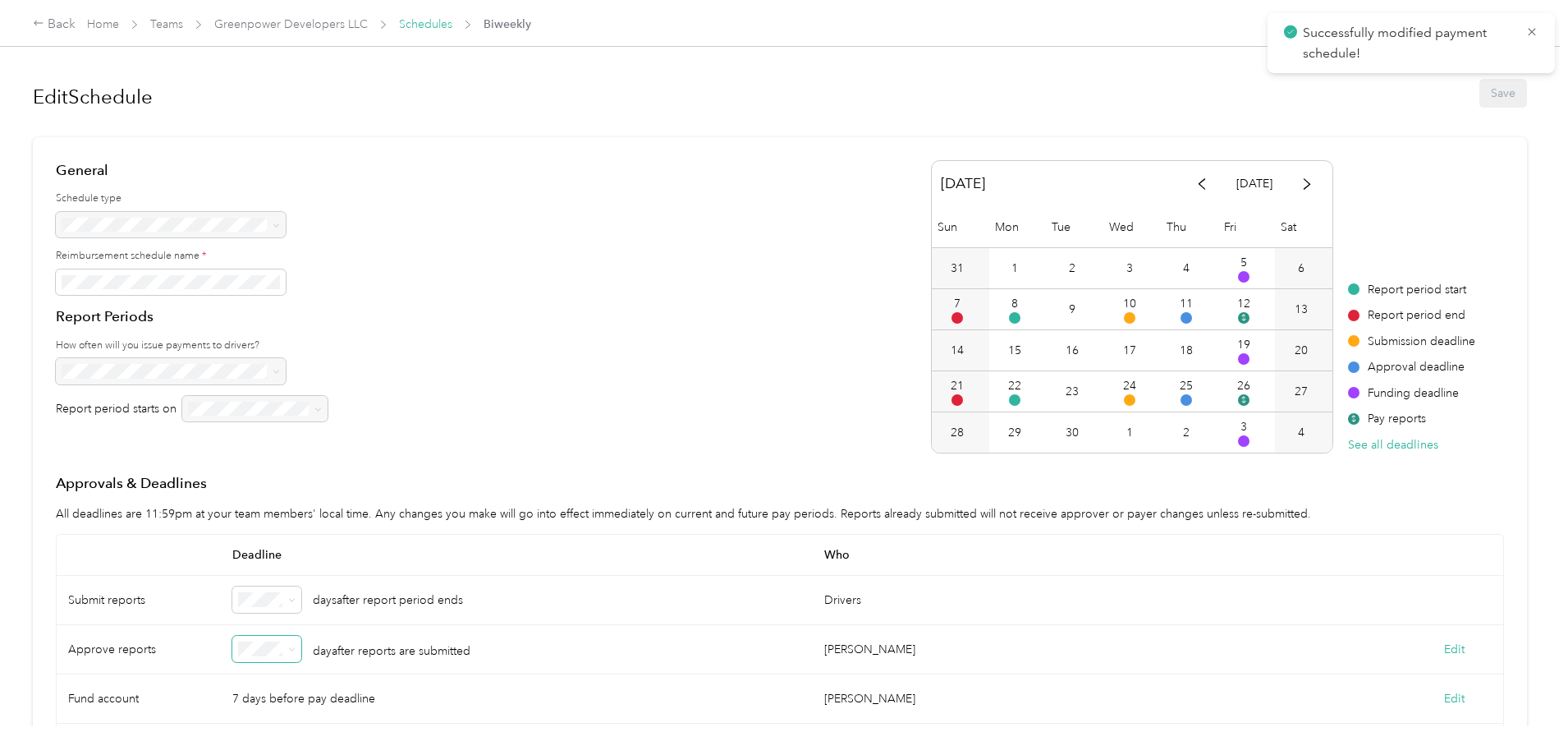
click at [452, 31] on link "Schedules" at bounding box center [426, 24] width 53 height 14
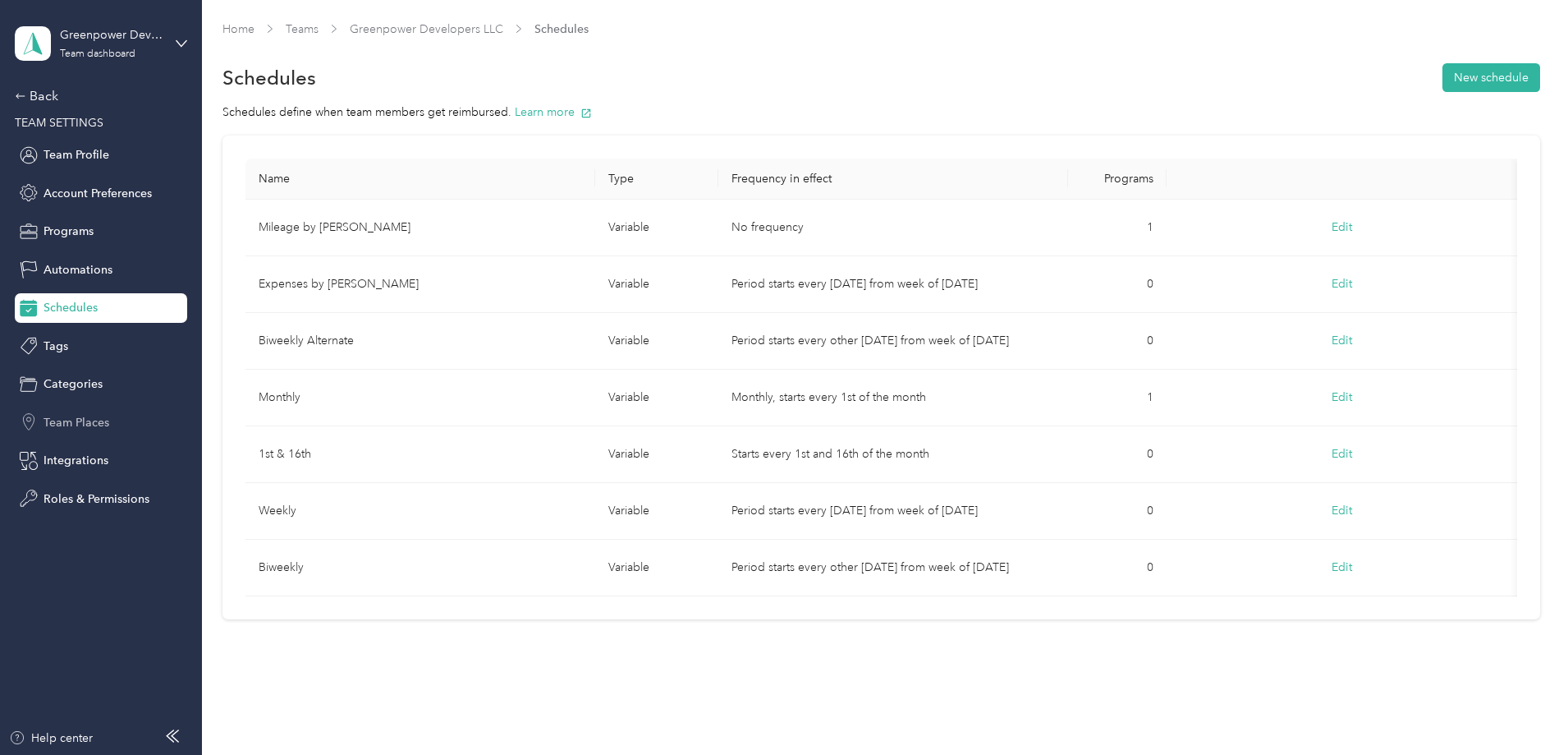
click at [96, 418] on span "Team Places" at bounding box center [76, 422] width 66 height 17
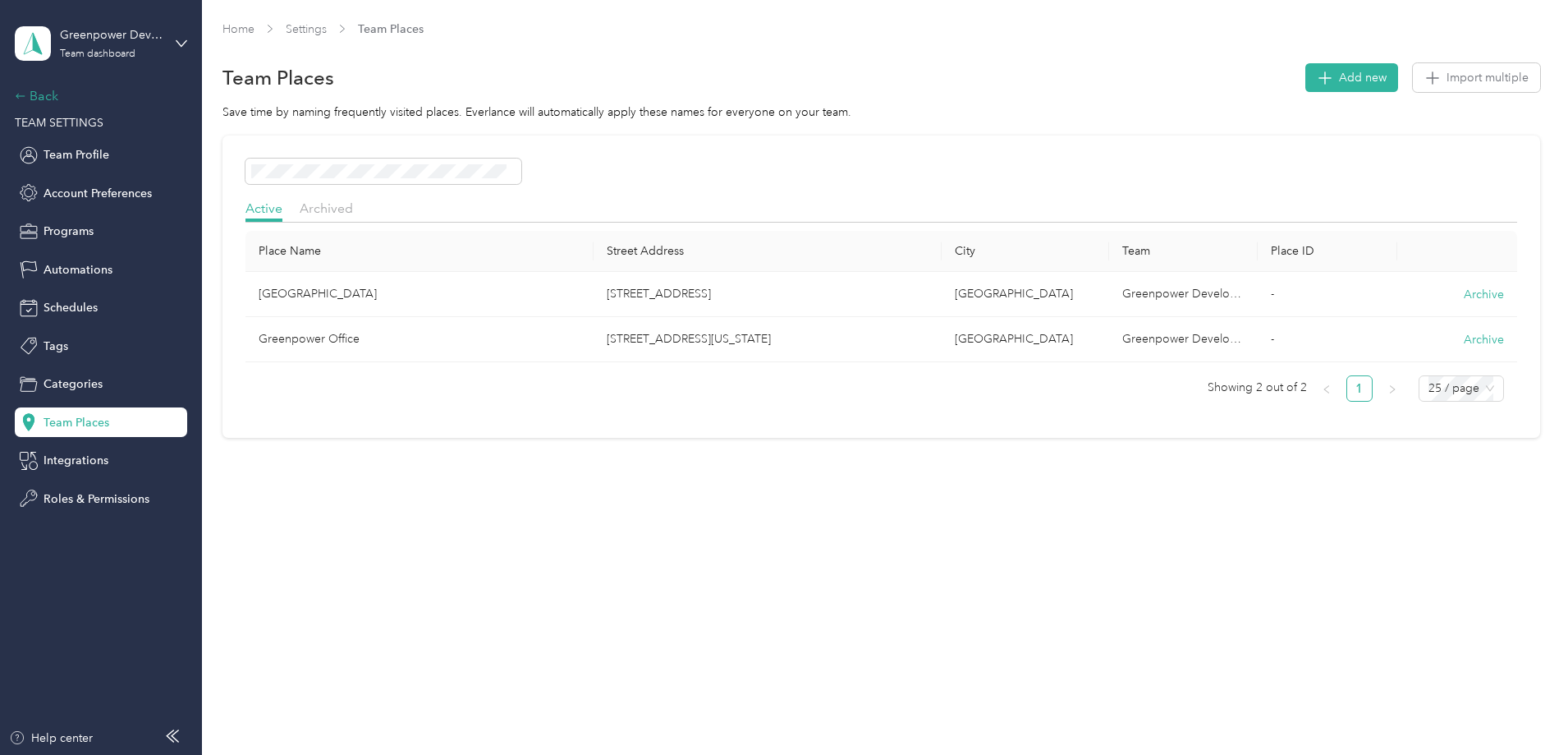
click at [67, 87] on div "Back" at bounding box center [97, 96] width 164 height 20
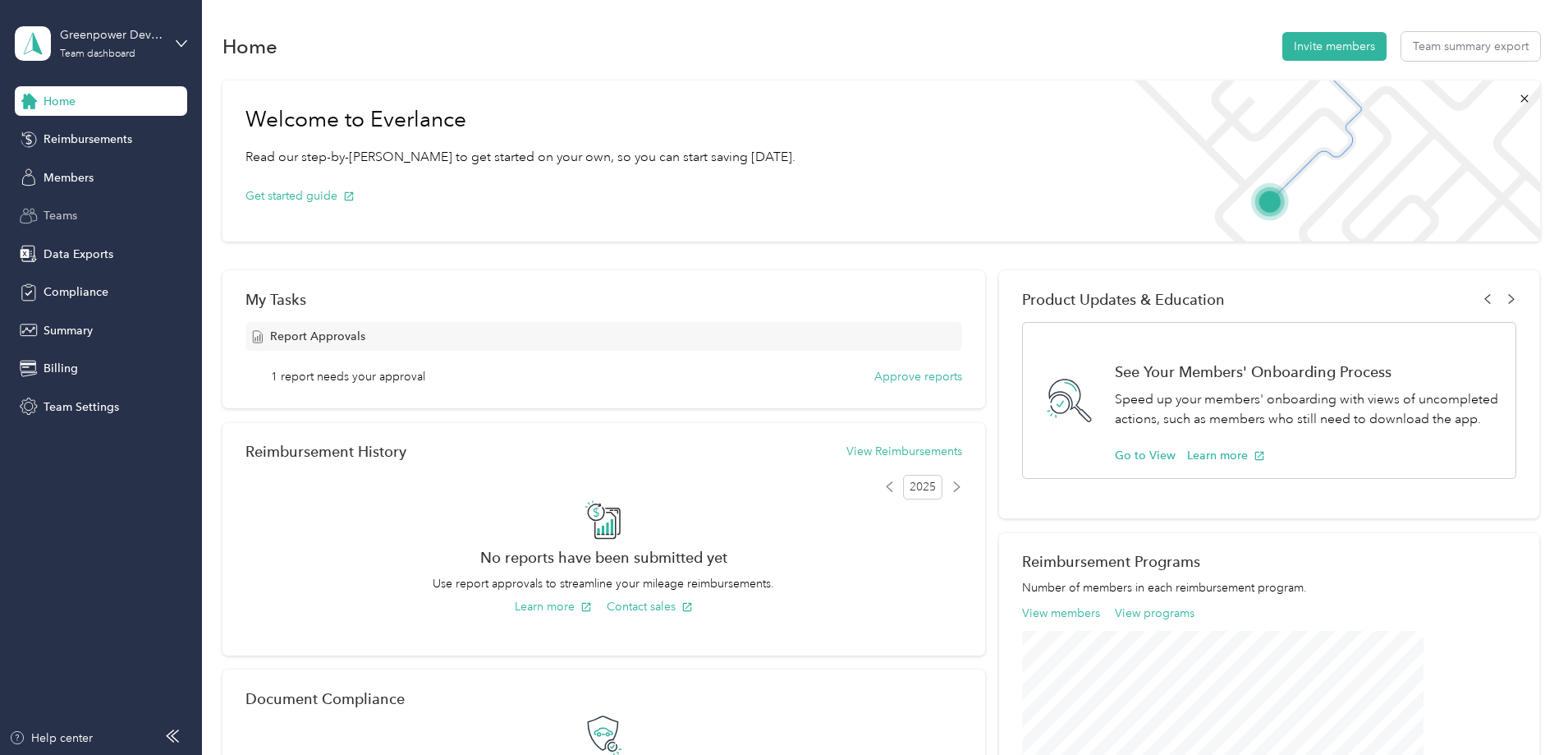
click at [121, 202] on div "Teams" at bounding box center [101, 216] width 172 height 29
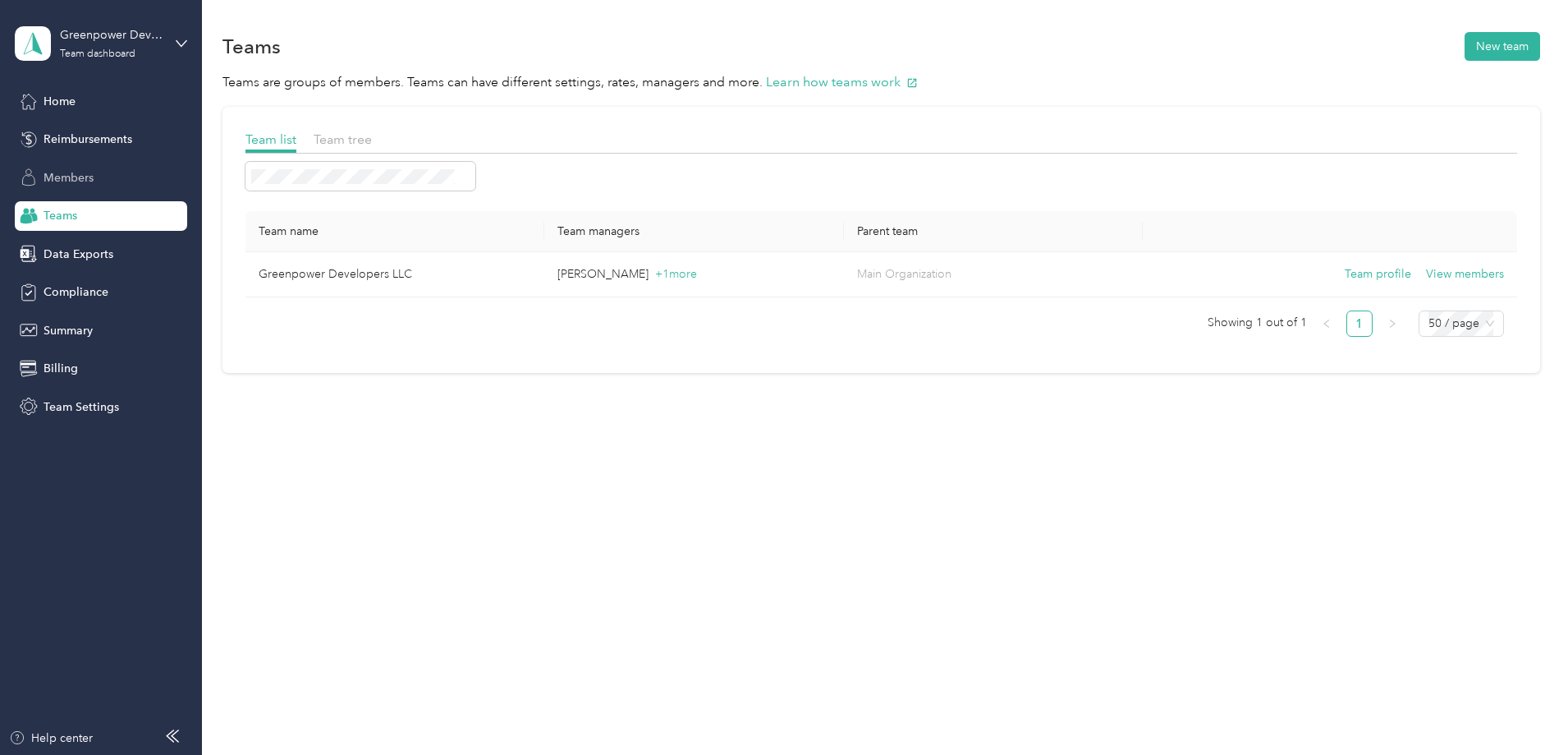
click at [111, 178] on div "Members" at bounding box center [101, 177] width 172 height 29
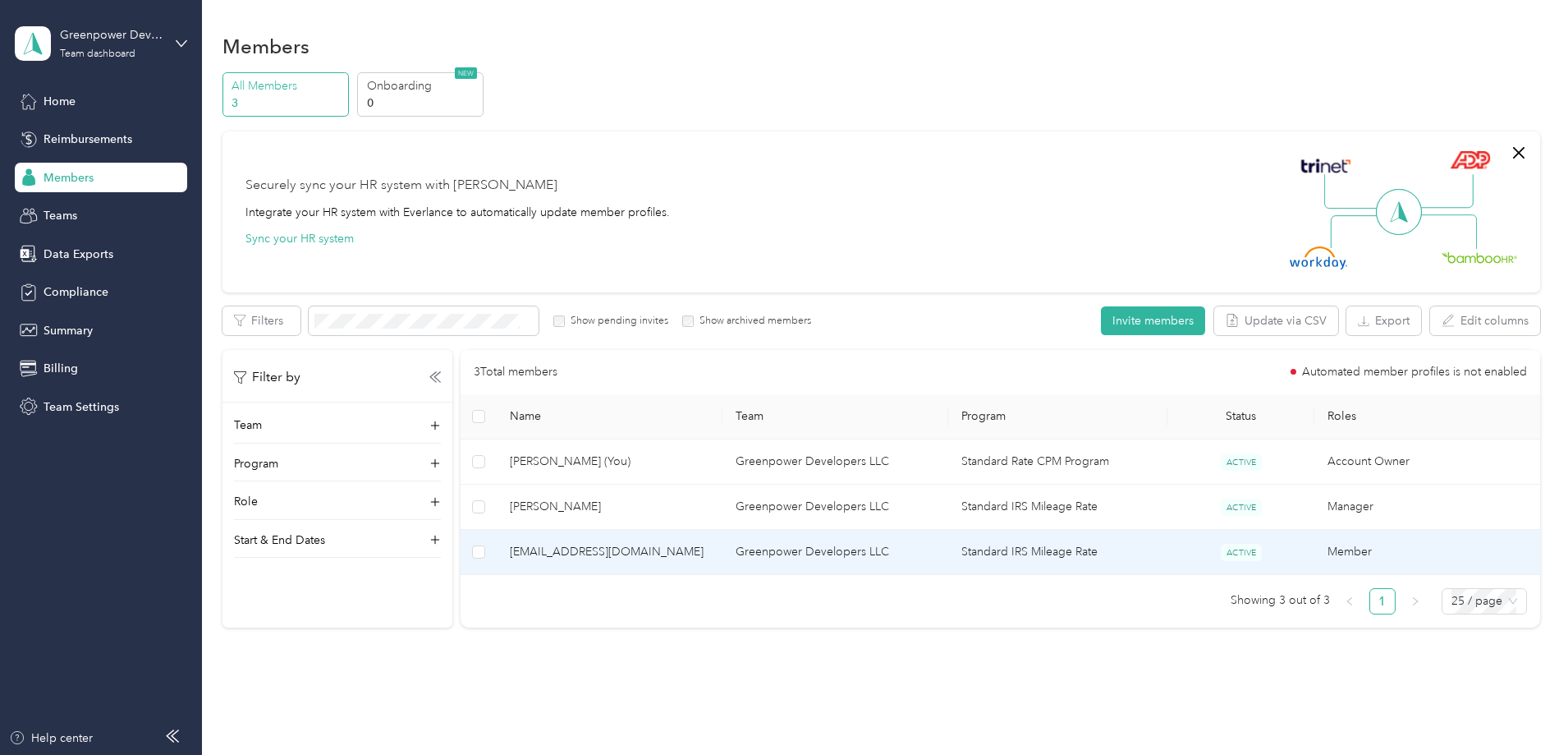
click at [853, 564] on td "Greenpower Developers LLC" at bounding box center [835, 552] width 226 height 46
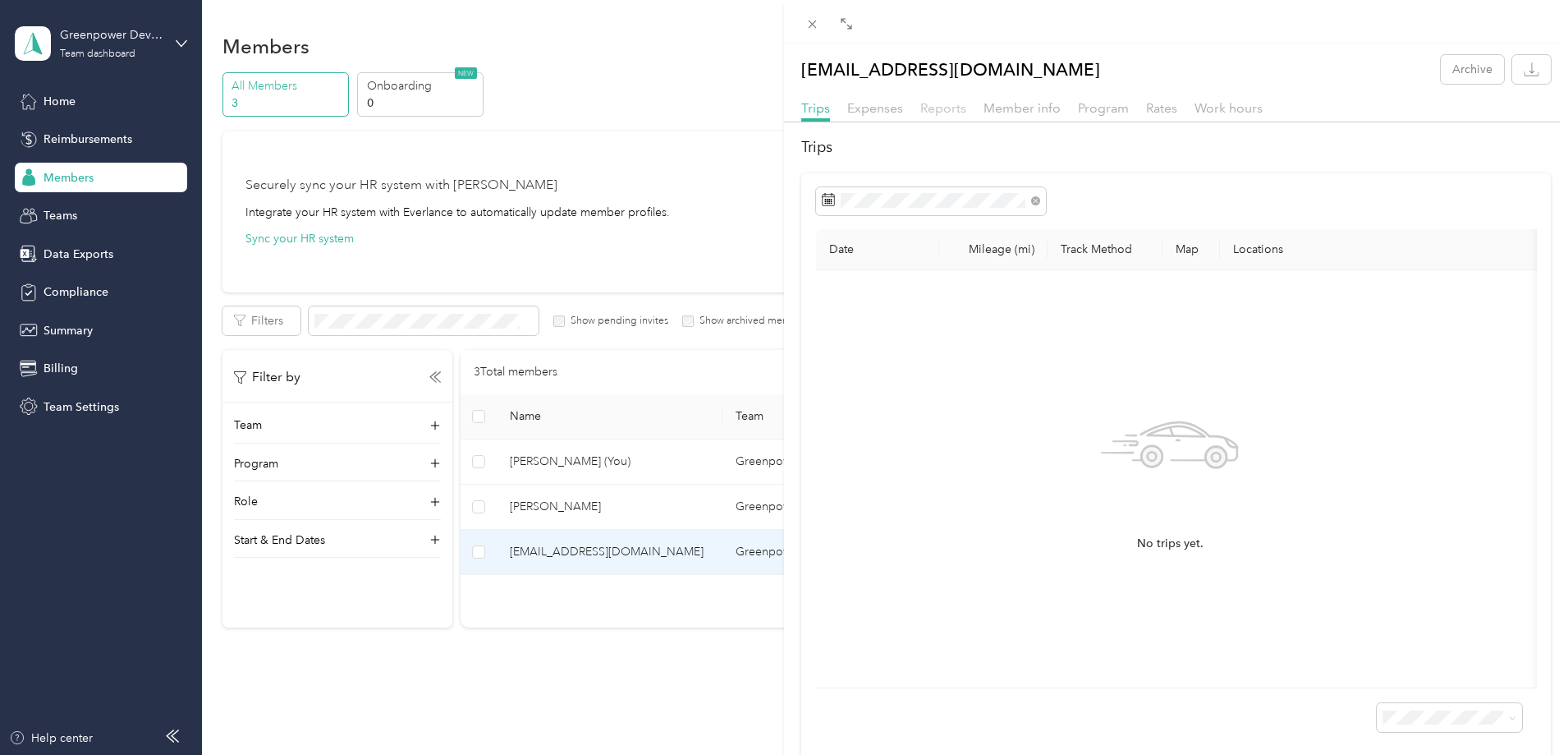
click at [943, 107] on span "Reports" at bounding box center [943, 107] width 46 height 15
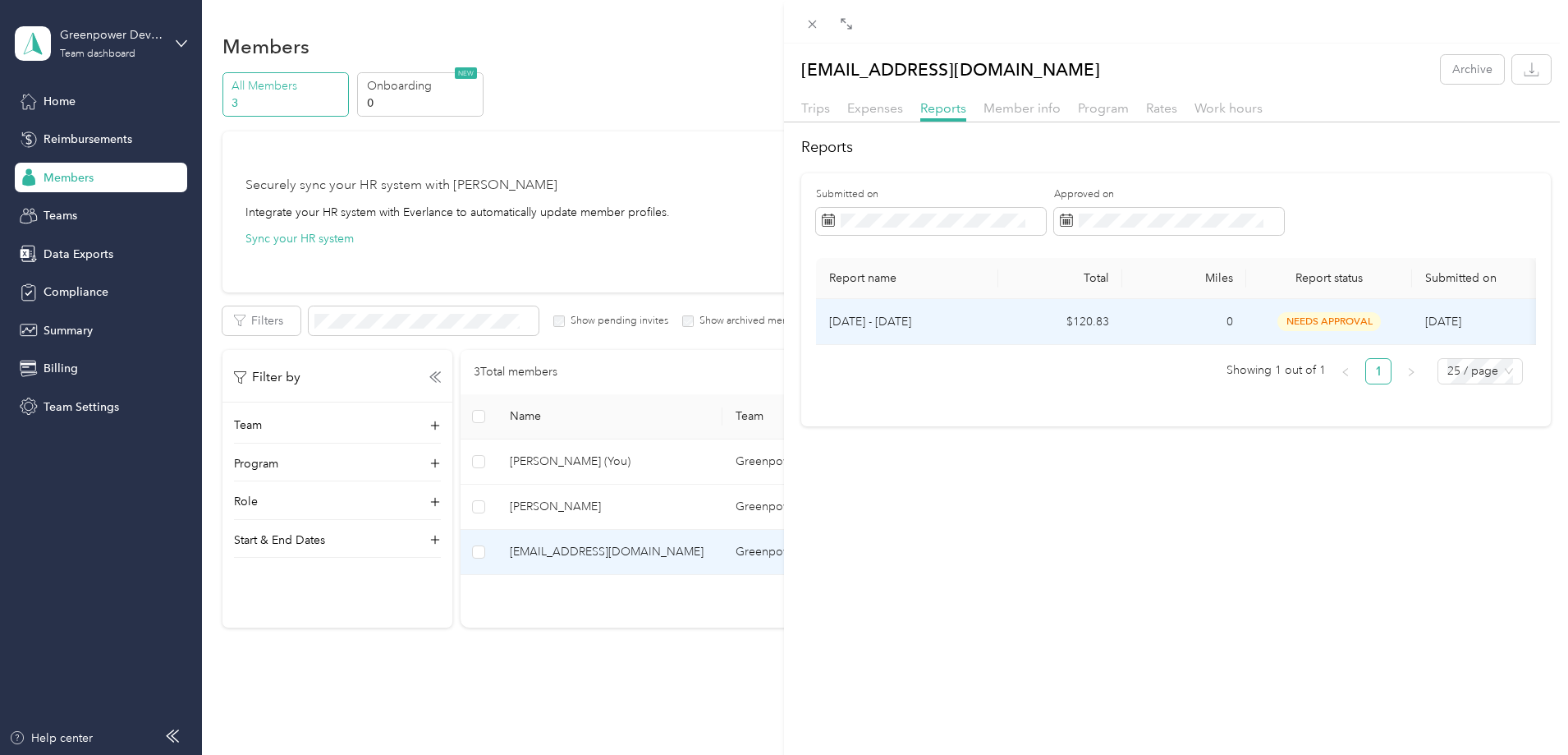
click at [1358, 329] on span "needs approval" at bounding box center [1329, 321] width 104 height 19
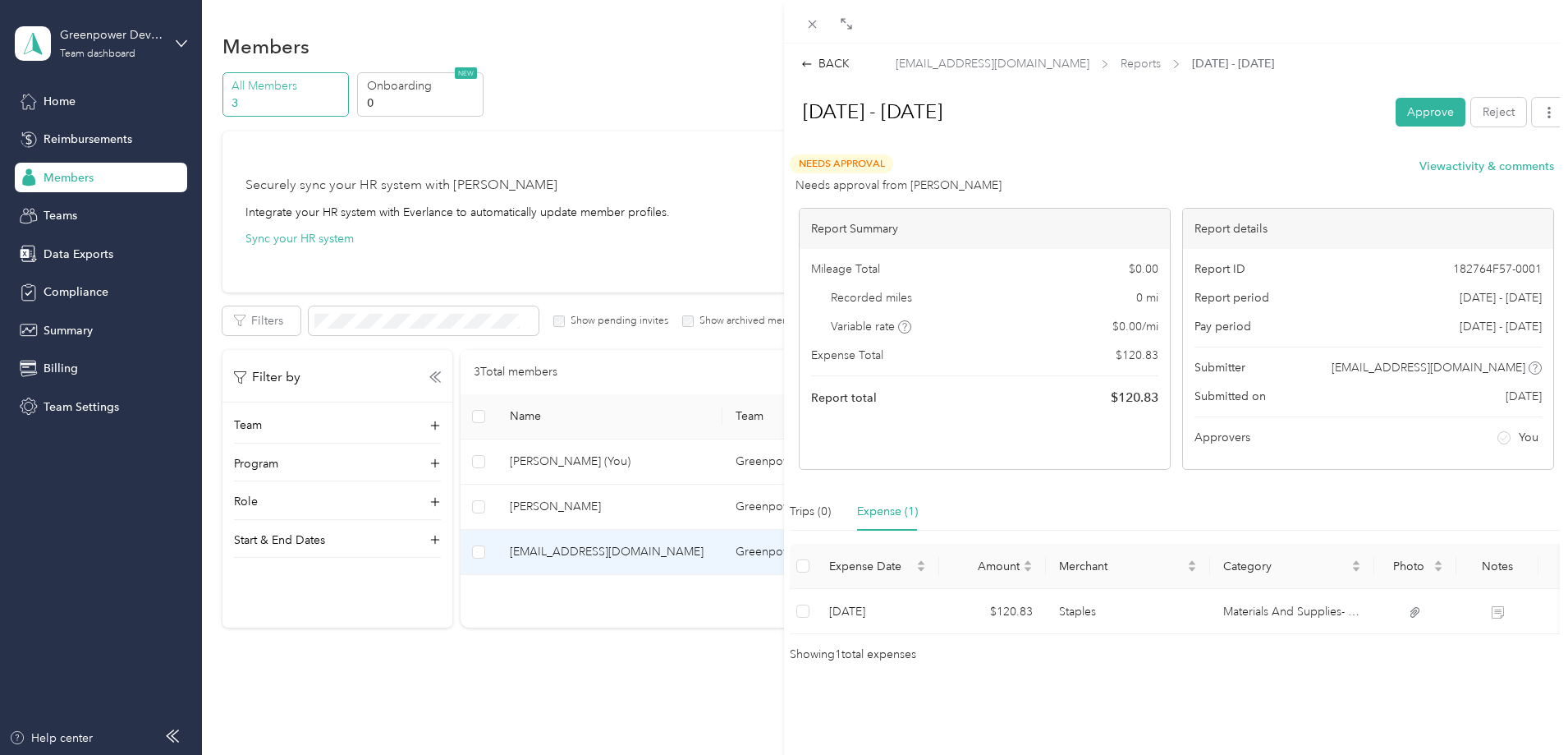
scroll to position [5, 0]
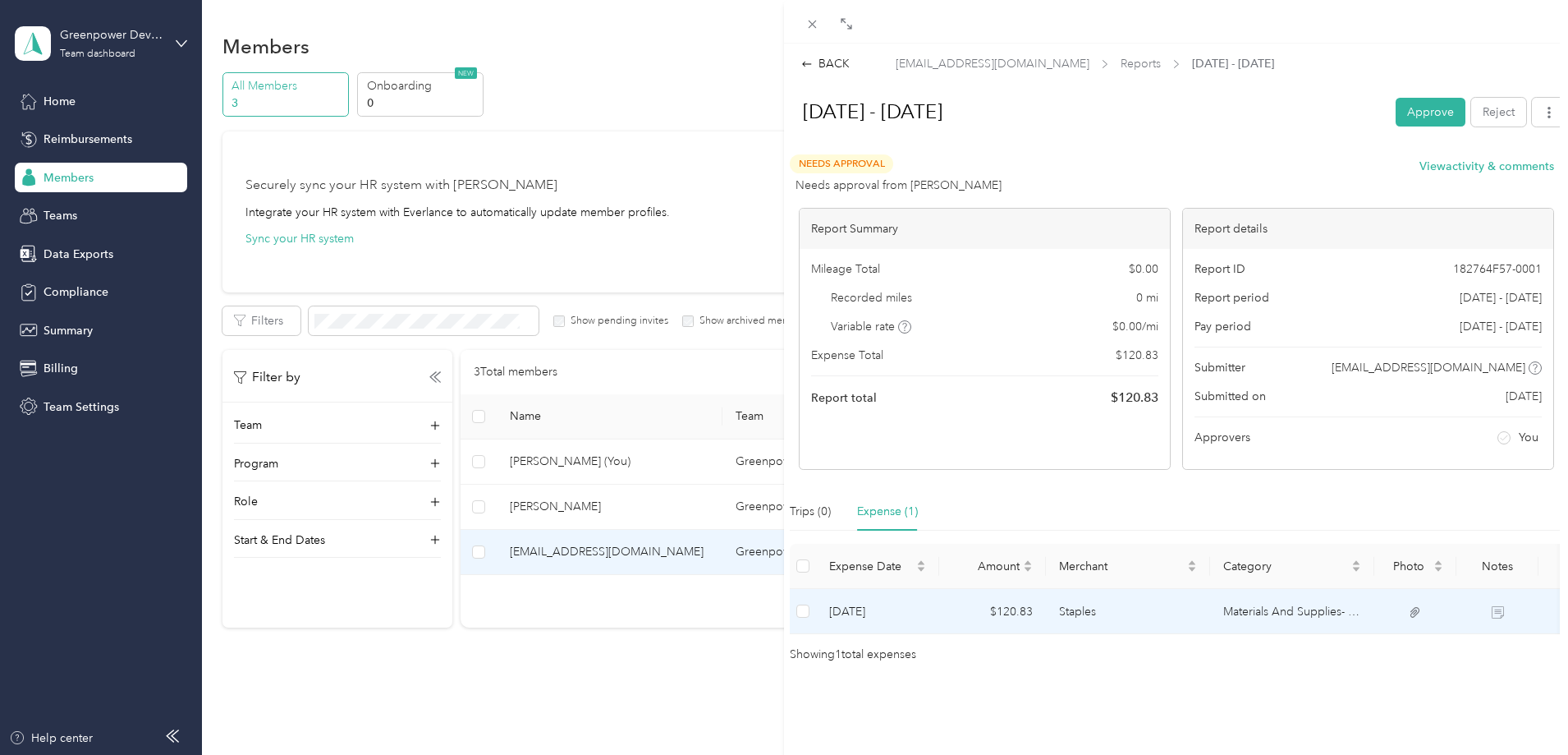
click at [1157, 607] on td "Staples" at bounding box center [1128, 611] width 164 height 46
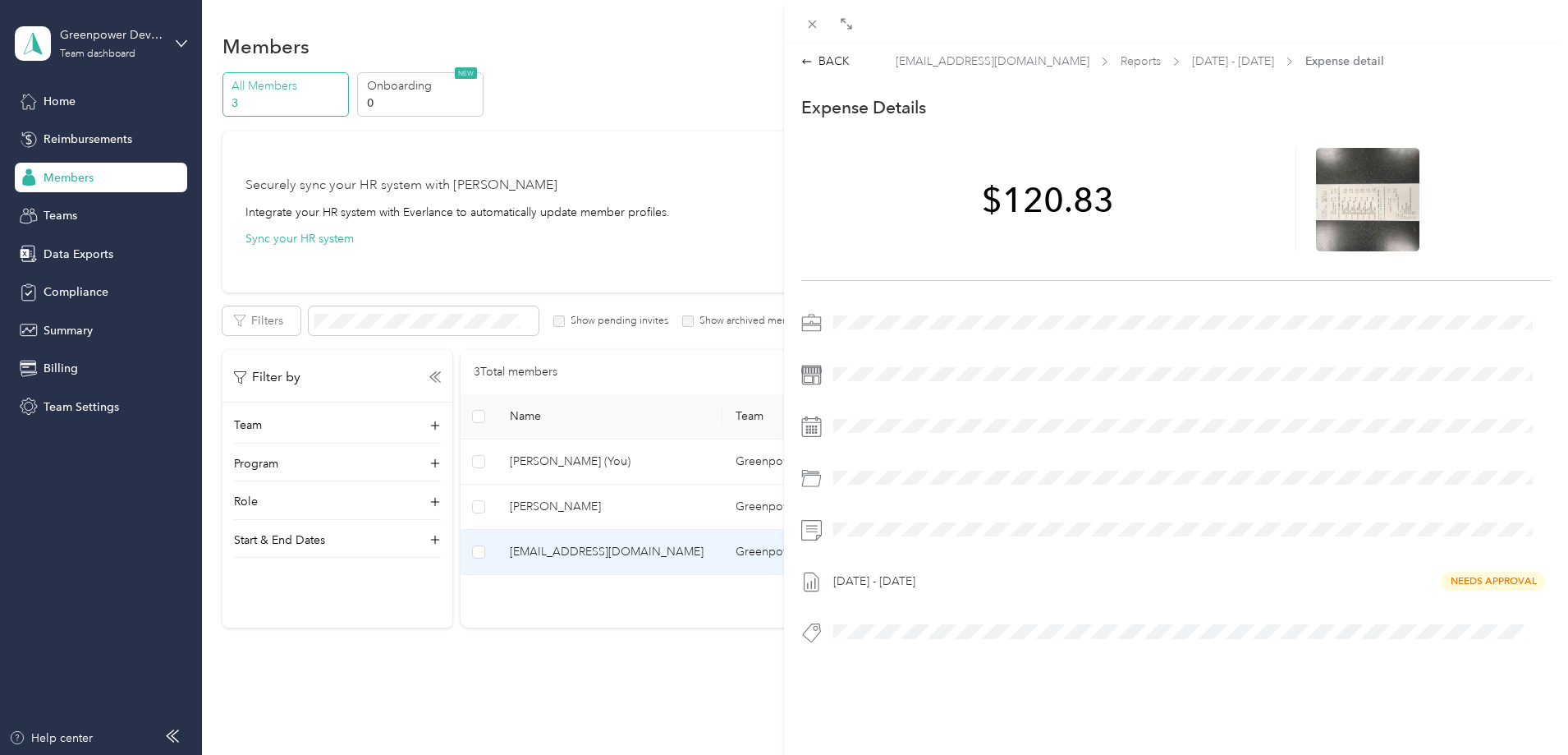
click at [831, 532] on span at bounding box center [1189, 530] width 723 height 27
click at [1342, 226] on div at bounding box center [1367, 199] width 104 height 104
click at [1039, 606] on div "[DATE] - [DATE] Needs Approval" at bounding box center [1176, 483] width 750 height 346
click at [827, 48] on div "BACK [EMAIL_ADDRESS][DOMAIN_NAME] Reports [DATE] - [DATE] Expense detail This e…" at bounding box center [1176, 377] width 784 height 671
click at [830, 57] on div "BACK" at bounding box center [825, 61] width 48 height 17
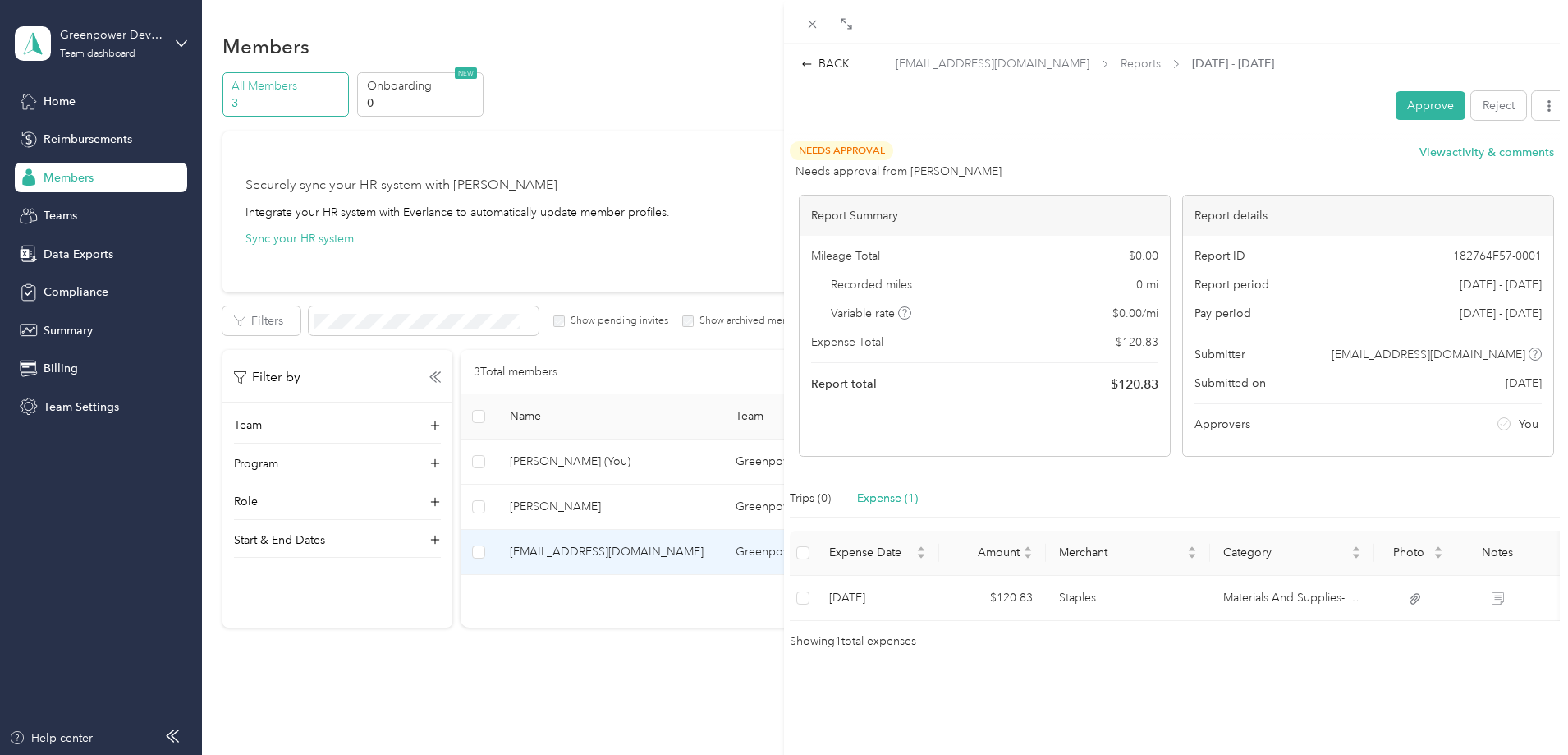
scroll to position [0, 0]
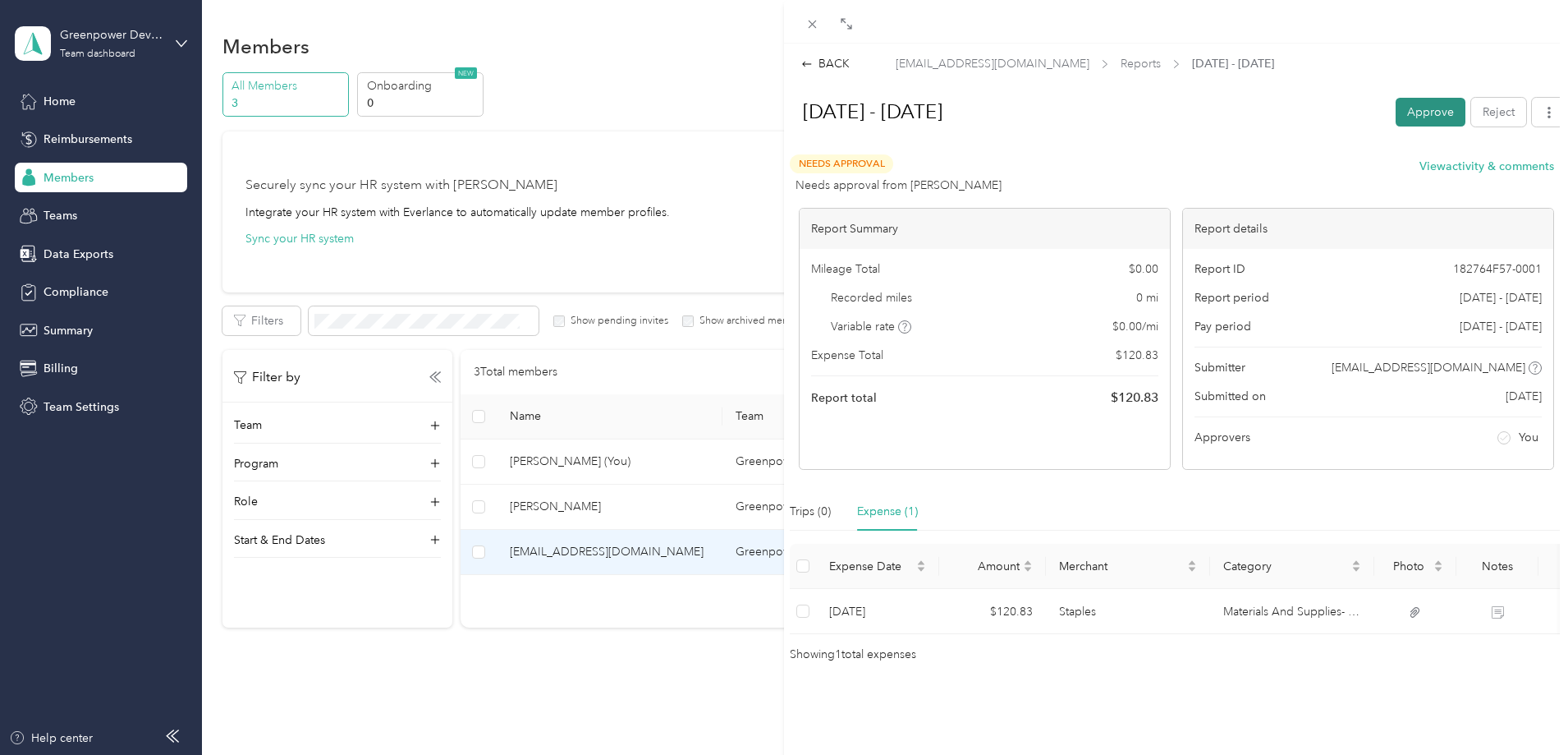
click at [1437, 111] on button "Approve" at bounding box center [1429, 112] width 69 height 29
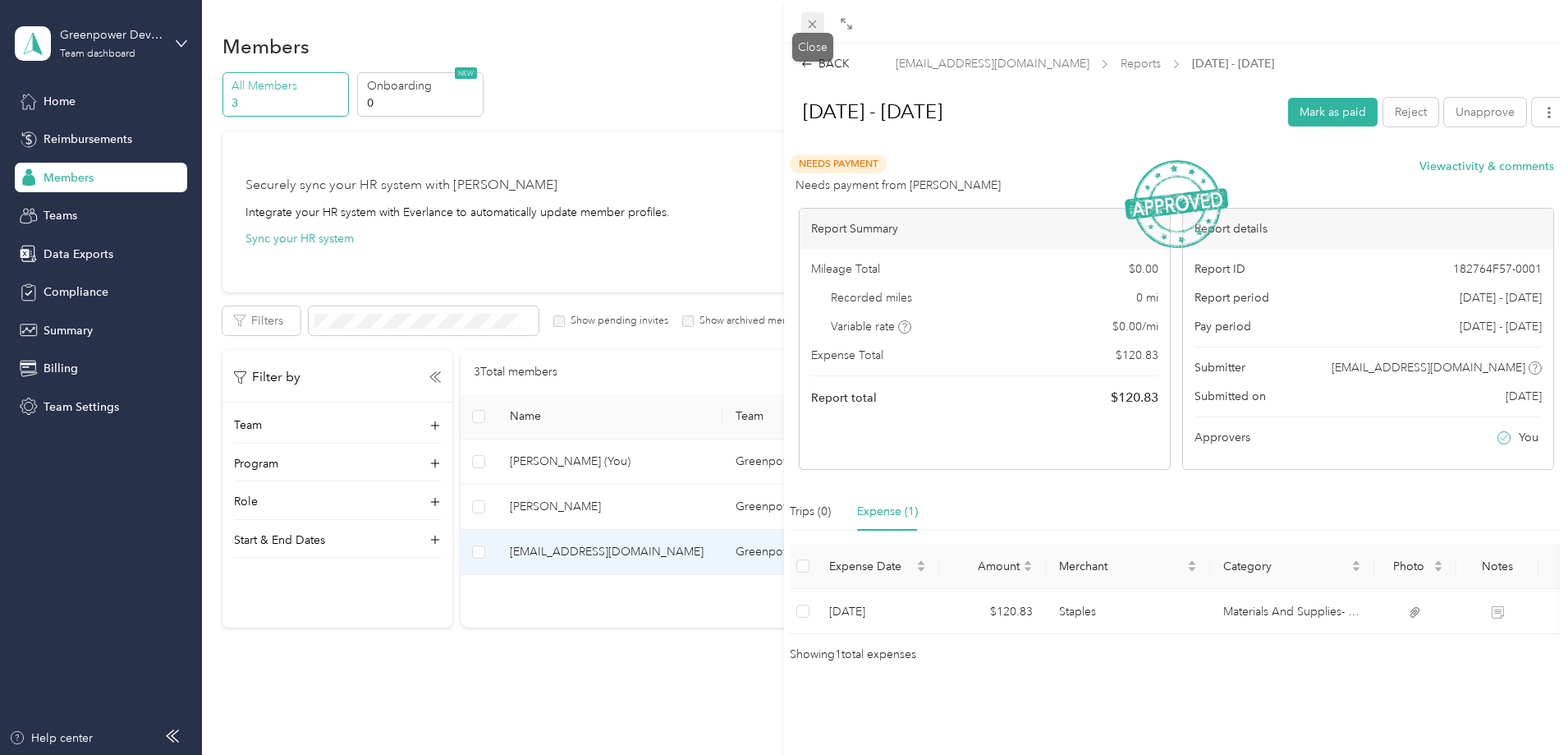
click at [811, 25] on icon at bounding box center [812, 24] width 14 height 14
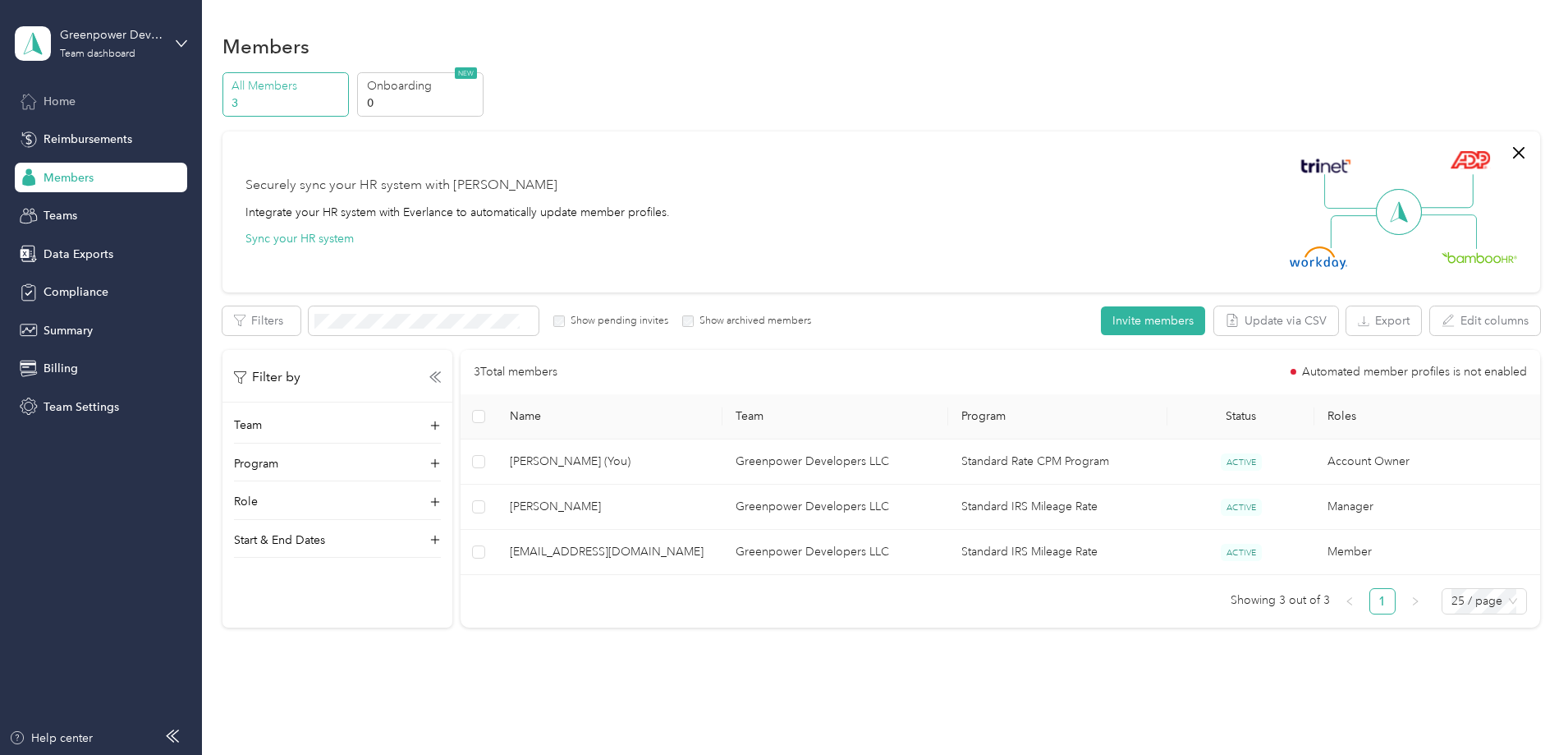
click at [55, 106] on span "Home" at bounding box center [60, 102] width 32 height 17
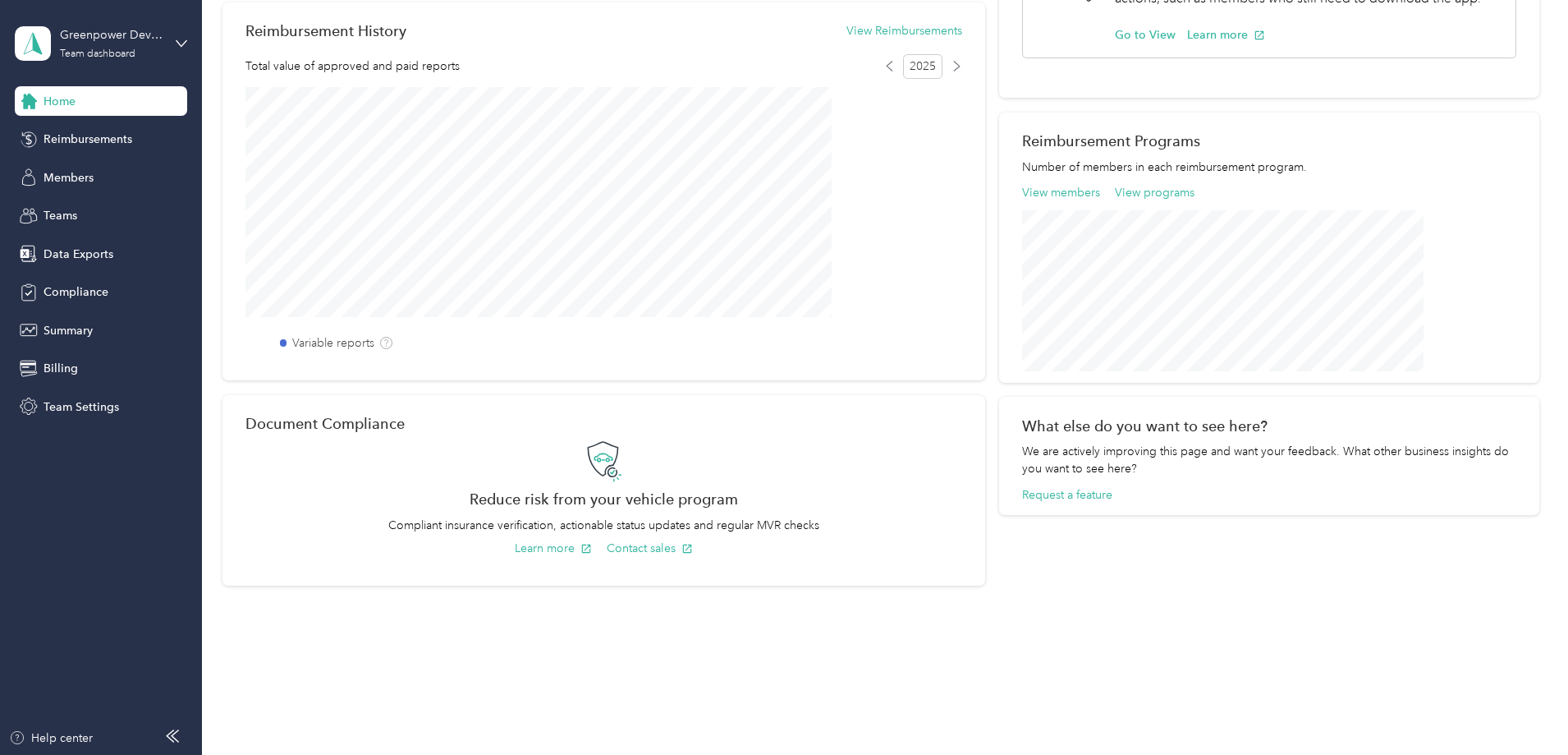
scroll to position [92, 0]
